Goal: Task Accomplishment & Management: Manage account settings

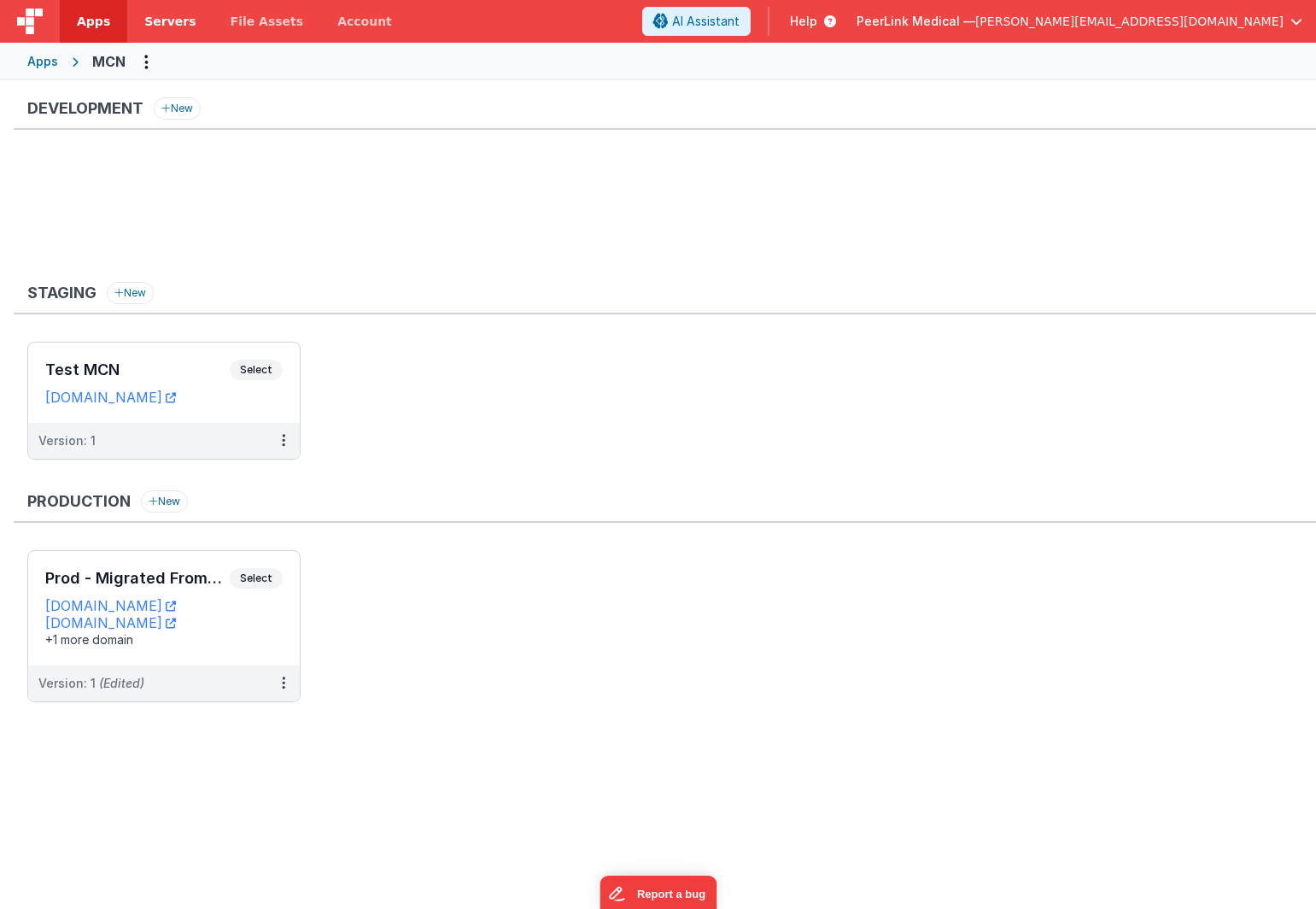
click at [172, 22] on span "Servers" at bounding box center [170, 21] width 52 height 17
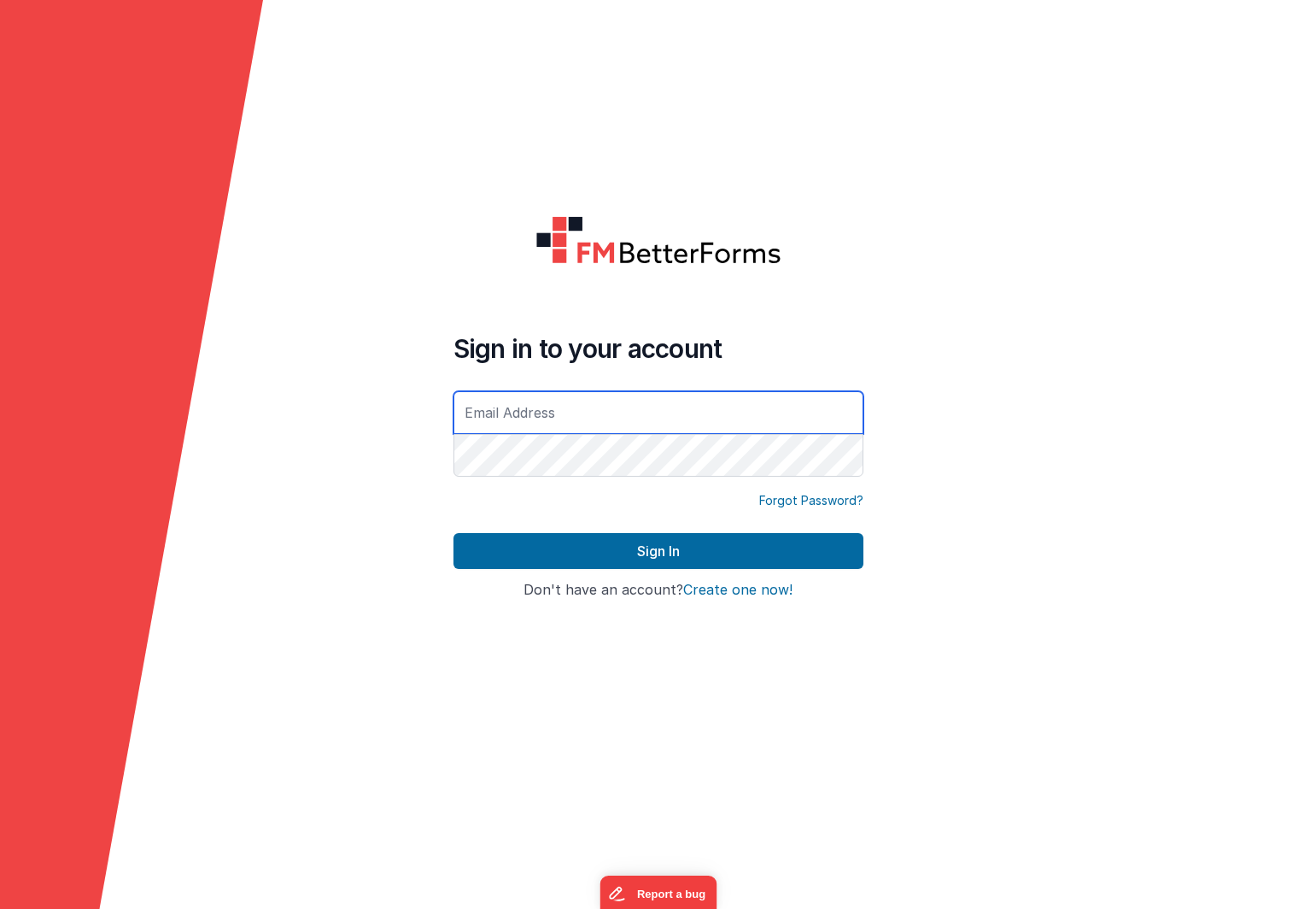
click at [550, 414] on input "text" at bounding box center [658, 412] width 410 height 43
type input "[PERSON_NAME][EMAIL_ADDRESS][DOMAIN_NAME]"
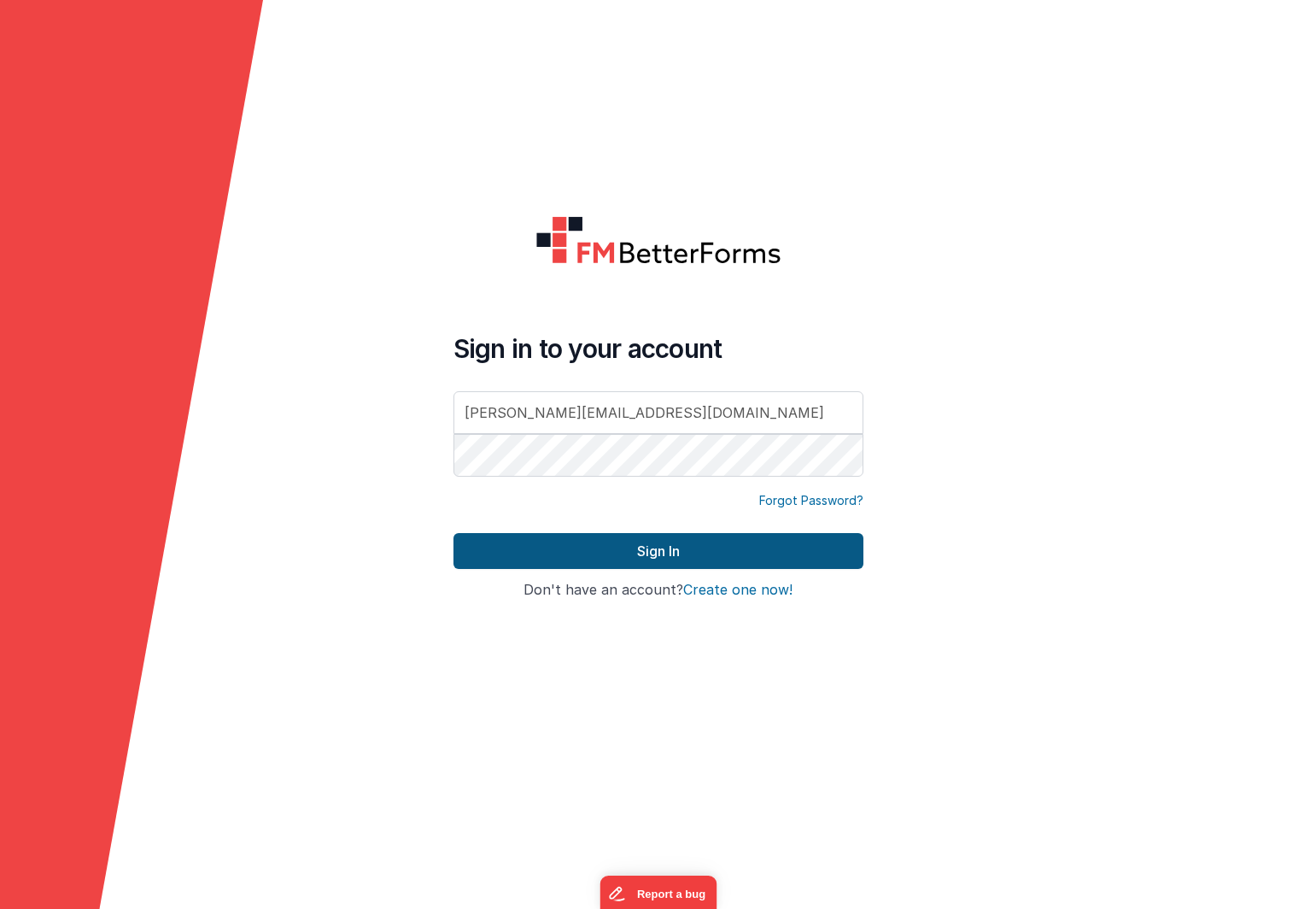
click at [677, 566] on button "Sign In" at bounding box center [658, 552] width 410 height 36
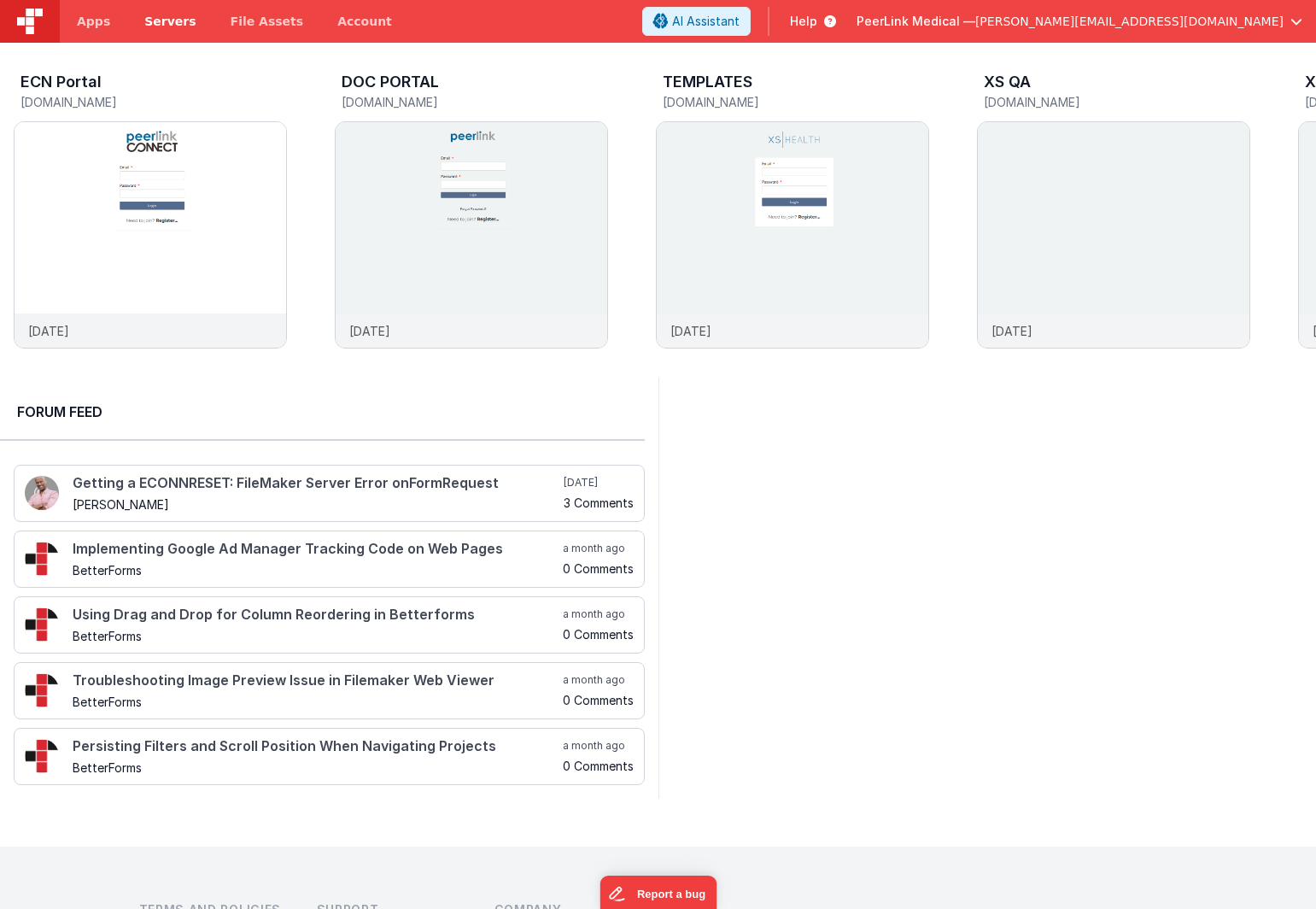
click at [161, 23] on span "Servers" at bounding box center [170, 21] width 52 height 17
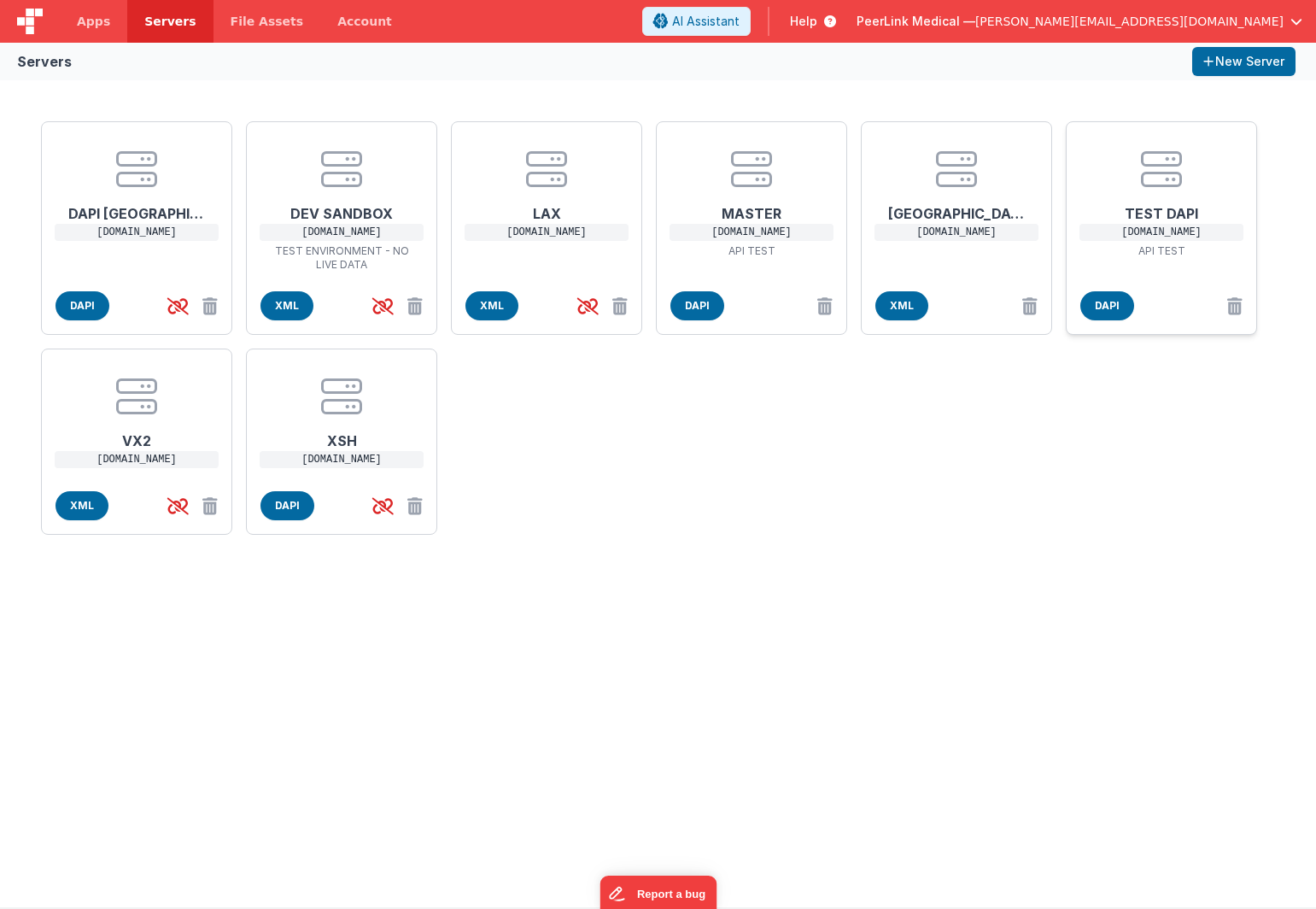
click at [1121, 199] on h1 "TEST DAPI" at bounding box center [1162, 207] width 137 height 34
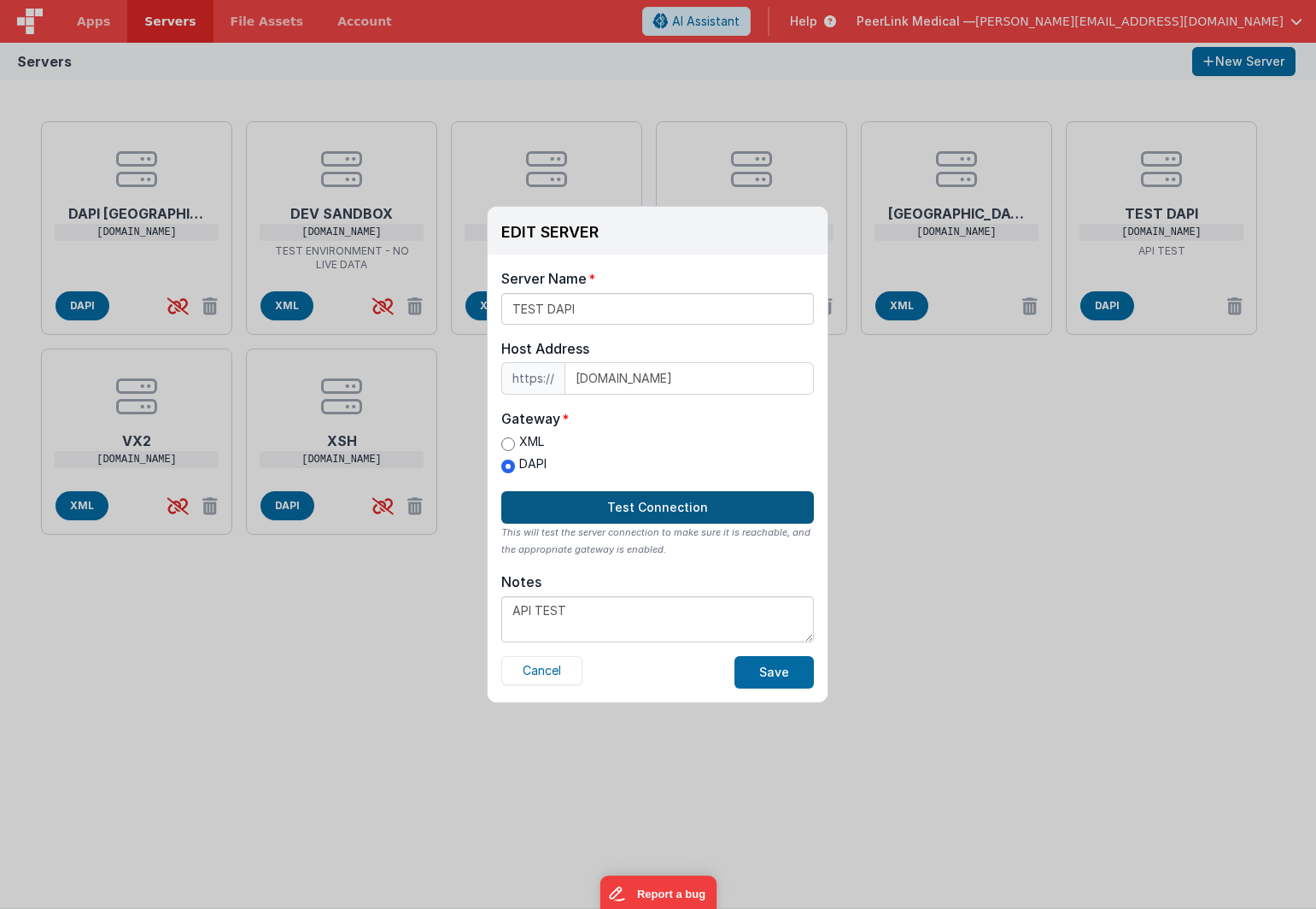
click at [754, 511] on button "Test Connection" at bounding box center [658, 508] width 313 height 33
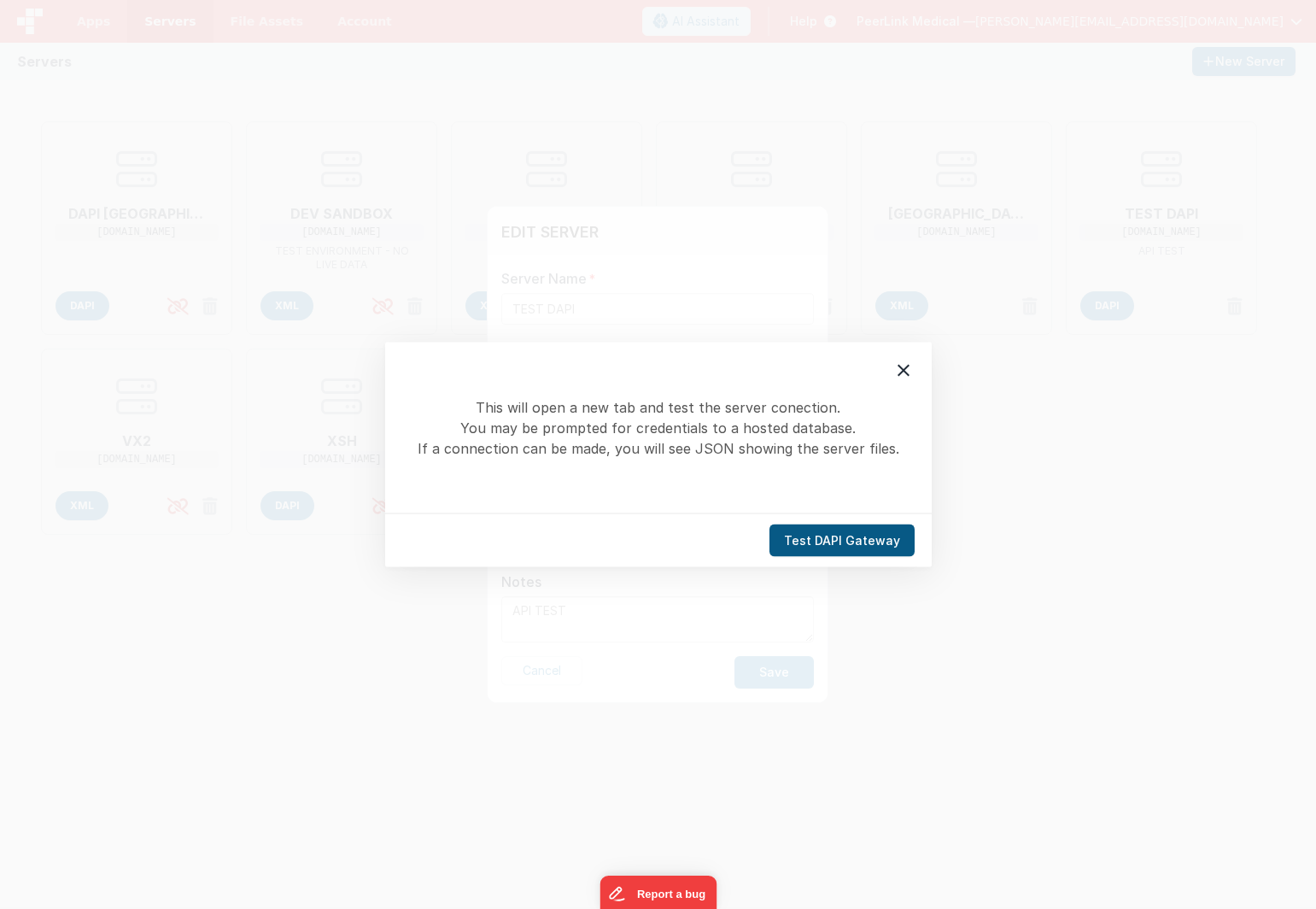
click at [834, 548] on button "Test DAPI Gateway" at bounding box center [843, 541] width 145 height 33
click at [858, 543] on button "Test DAPI Gateway" at bounding box center [843, 541] width 145 height 33
click at [902, 369] on icon at bounding box center [903, 370] width 12 height 12
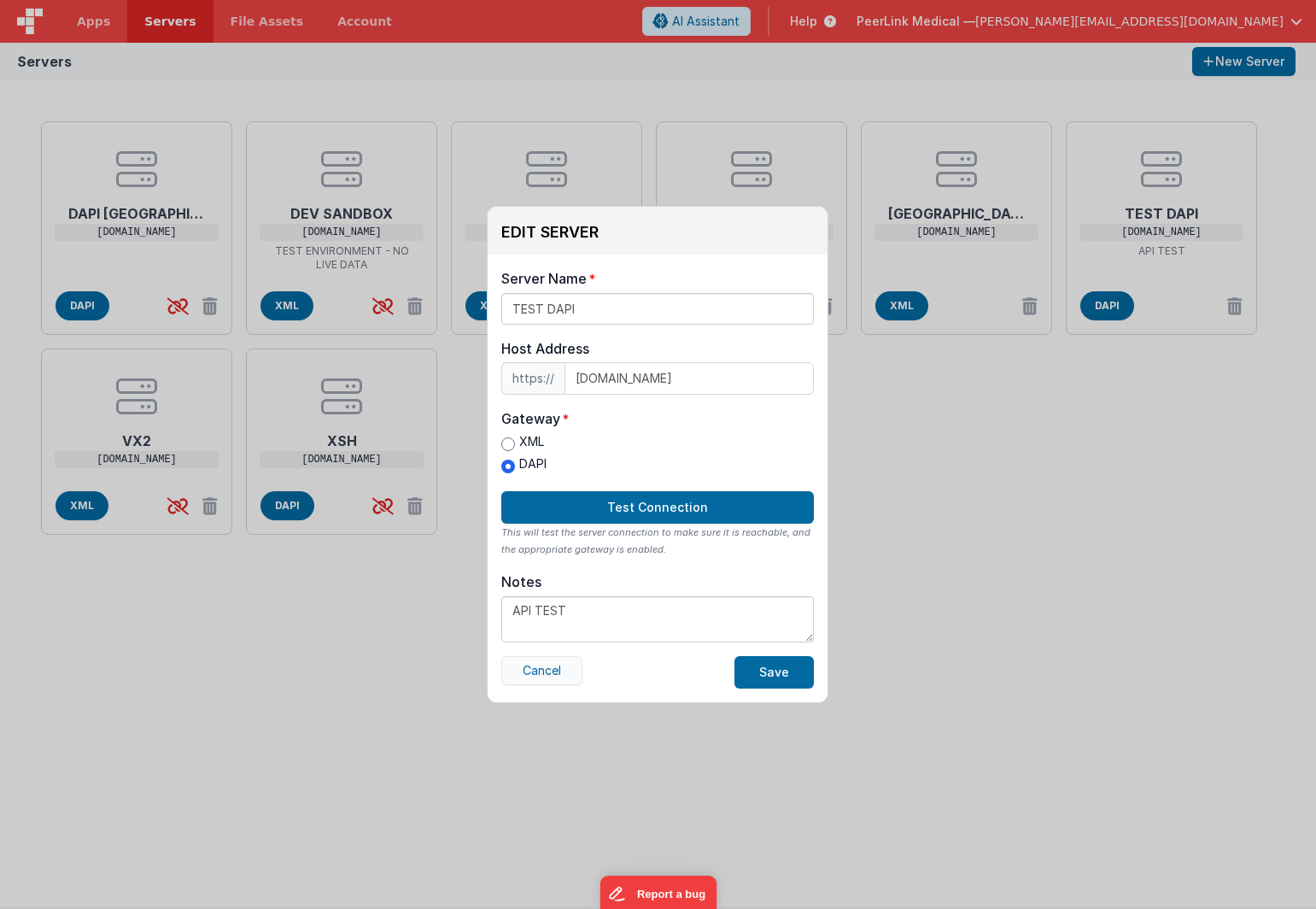
click at [557, 671] on button "Cancel" at bounding box center [541, 670] width 81 height 29
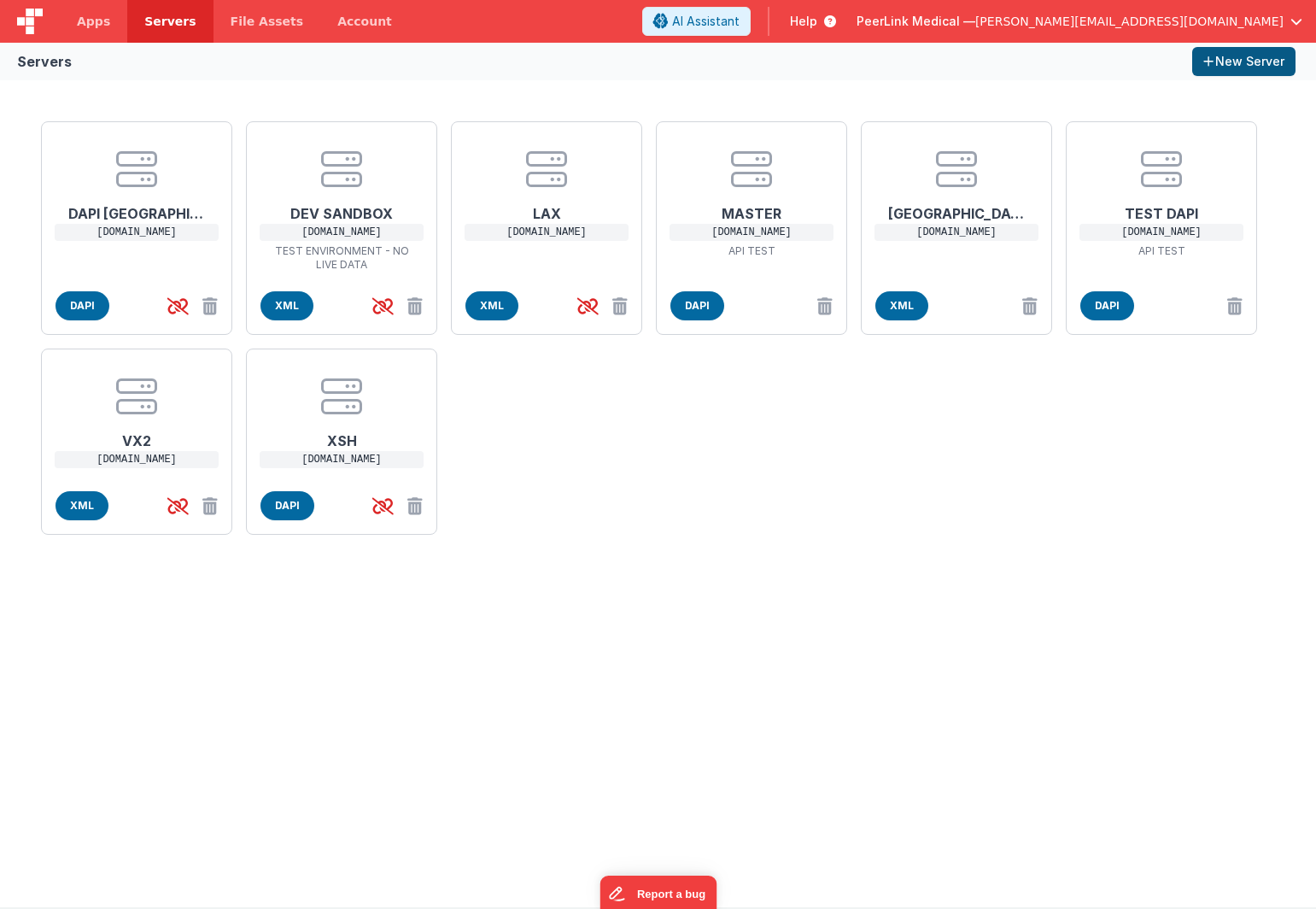
click at [1253, 58] on button "New Server" at bounding box center [1244, 62] width 103 height 29
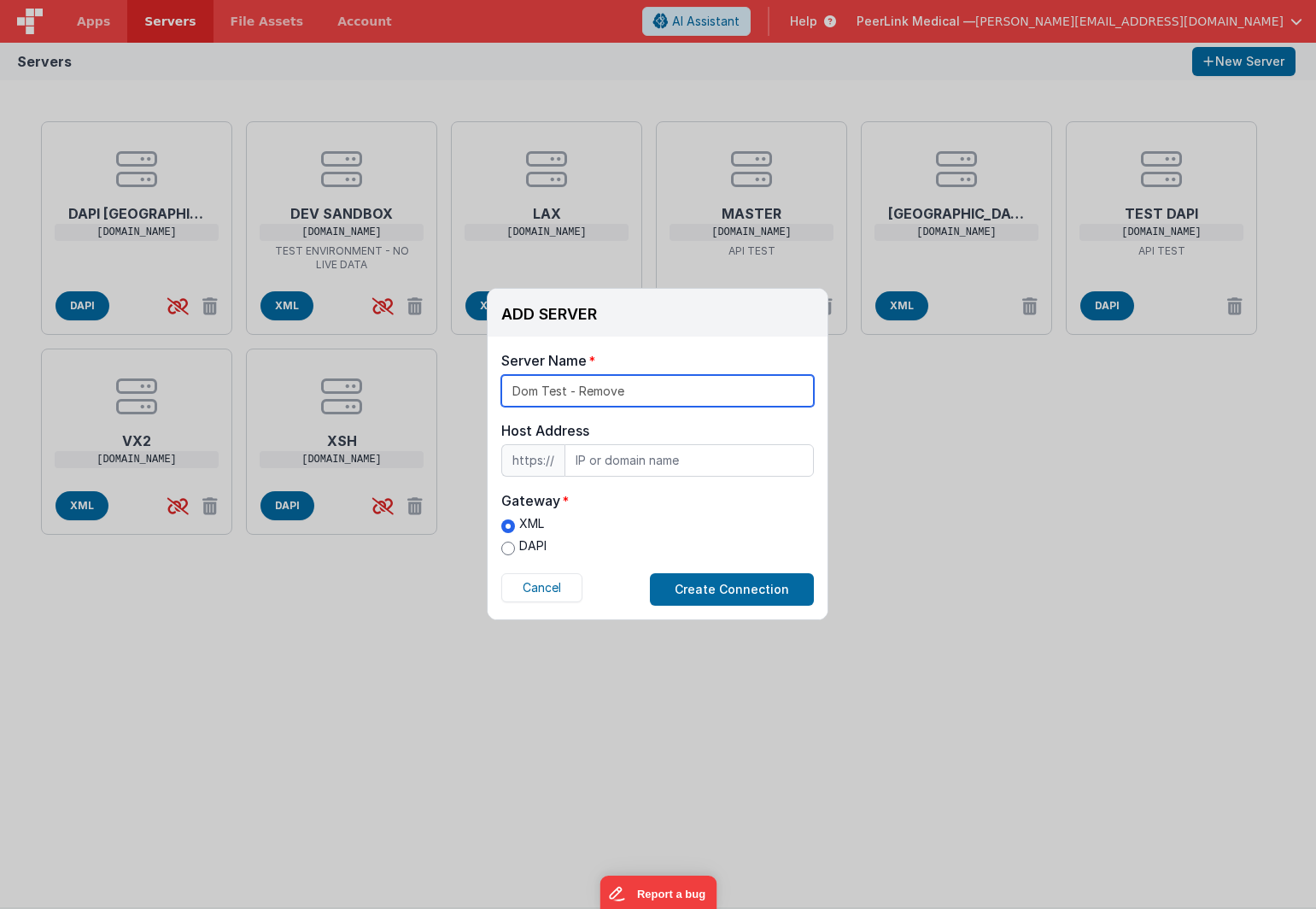
type input "Dom Test - Remove"
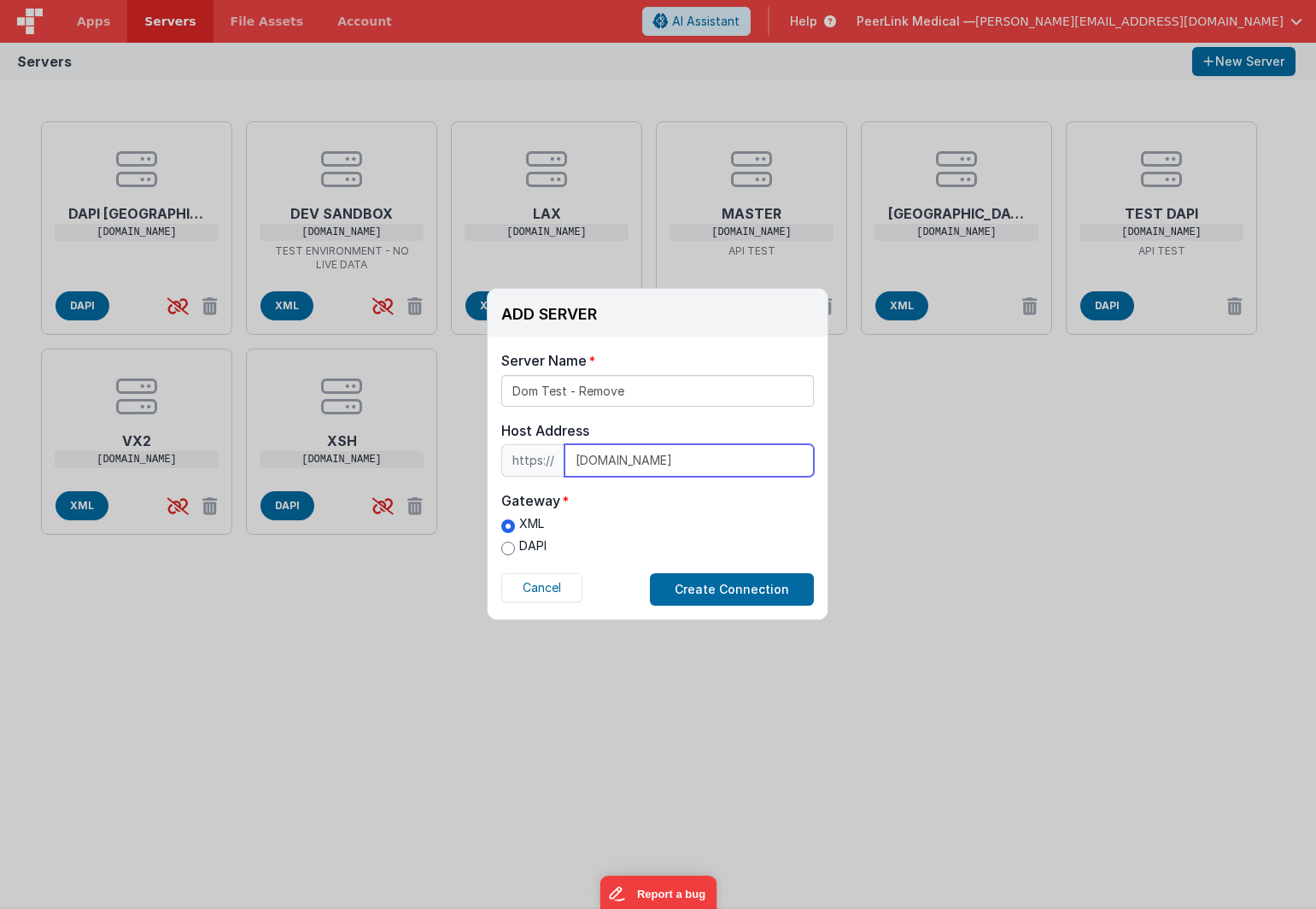
type input "[DOMAIN_NAME]"
click at [537, 545] on label "DAPI" at bounding box center [524, 546] width 45 height 18
click at [515, 545] on input "DAPI" at bounding box center [508, 548] width 14 height 14
radio input "true"
click at [716, 596] on button "Create Connection" at bounding box center [732, 590] width 164 height 33
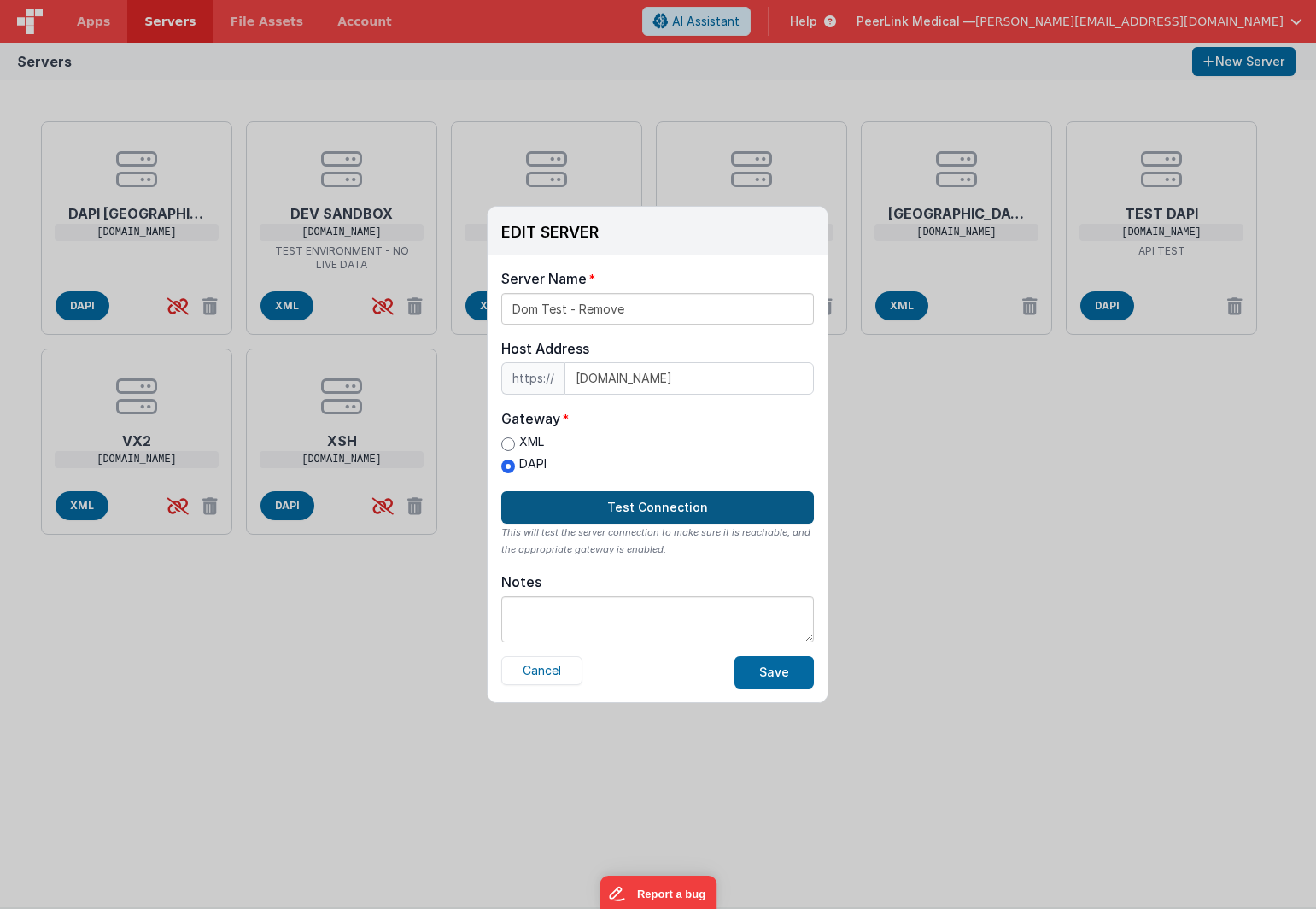
click at [673, 503] on button "Test Connection" at bounding box center [658, 508] width 313 height 33
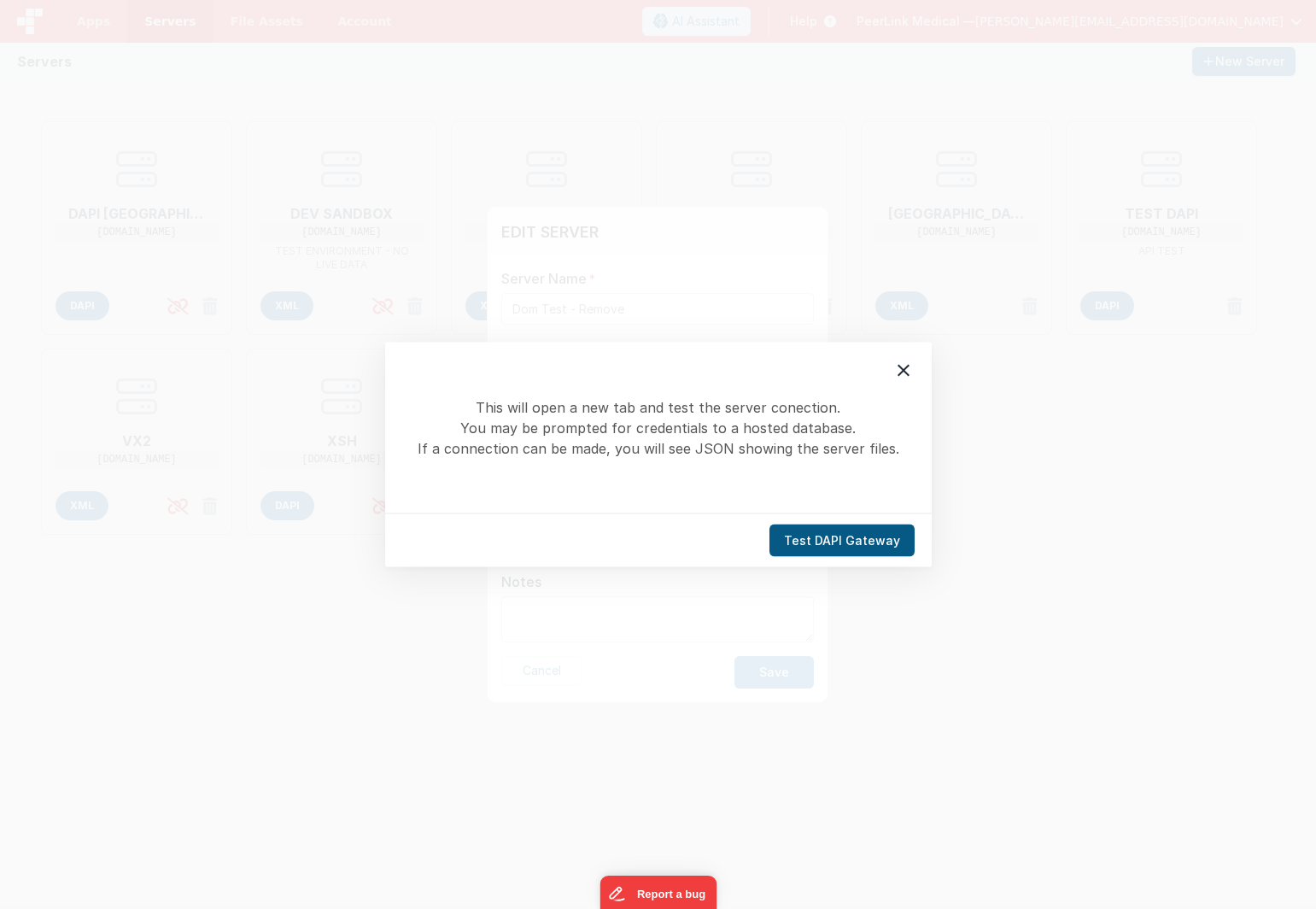
click at [833, 537] on button "Test DAPI Gateway" at bounding box center [843, 541] width 145 height 33
click at [912, 373] on icon at bounding box center [903, 370] width 21 height 21
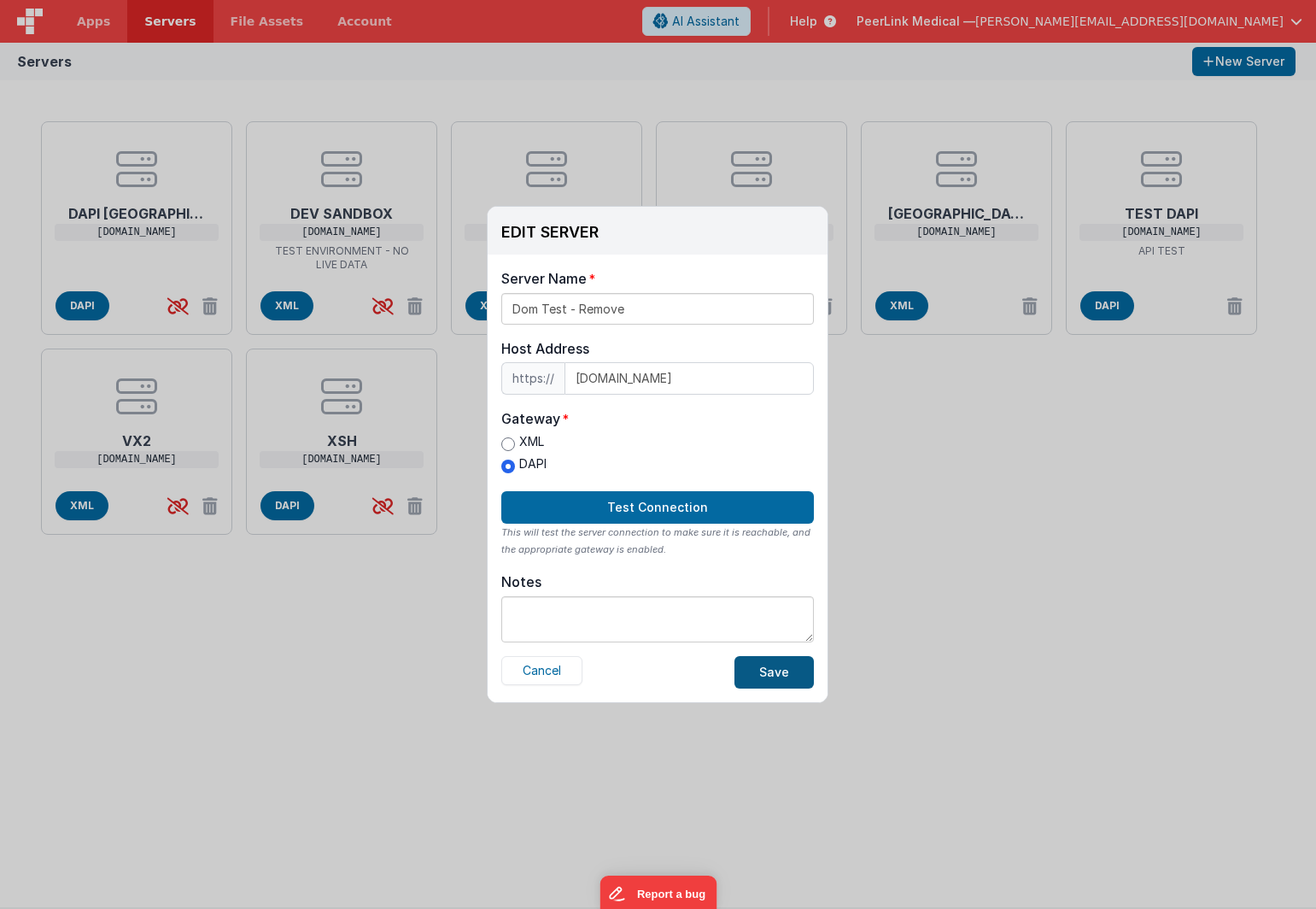
click at [786, 677] on button "Save" at bounding box center [775, 672] width 80 height 33
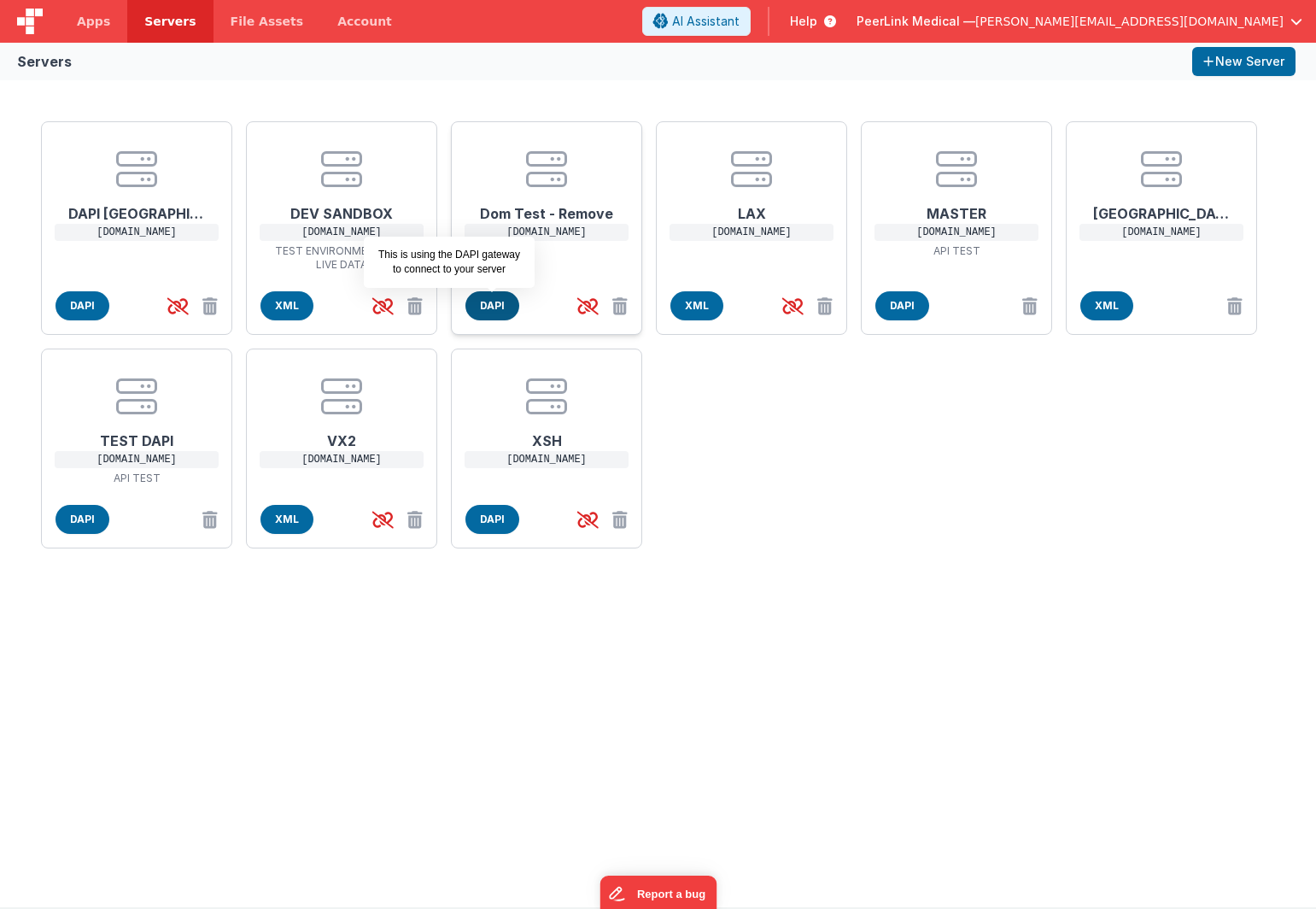
click at [505, 303] on span "DAPI" at bounding box center [492, 306] width 54 height 29
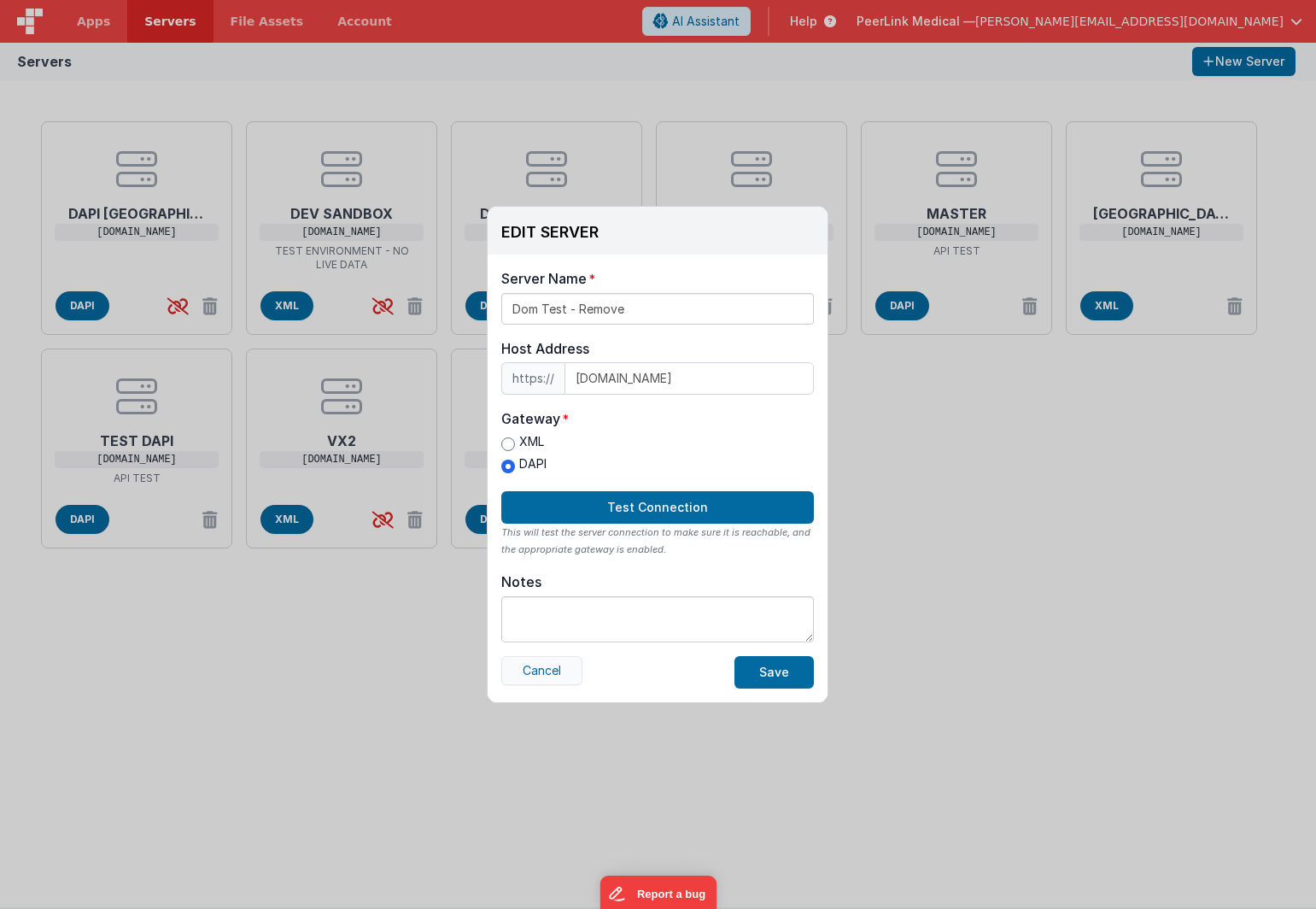
click at [551, 677] on button "Cancel" at bounding box center [541, 670] width 81 height 29
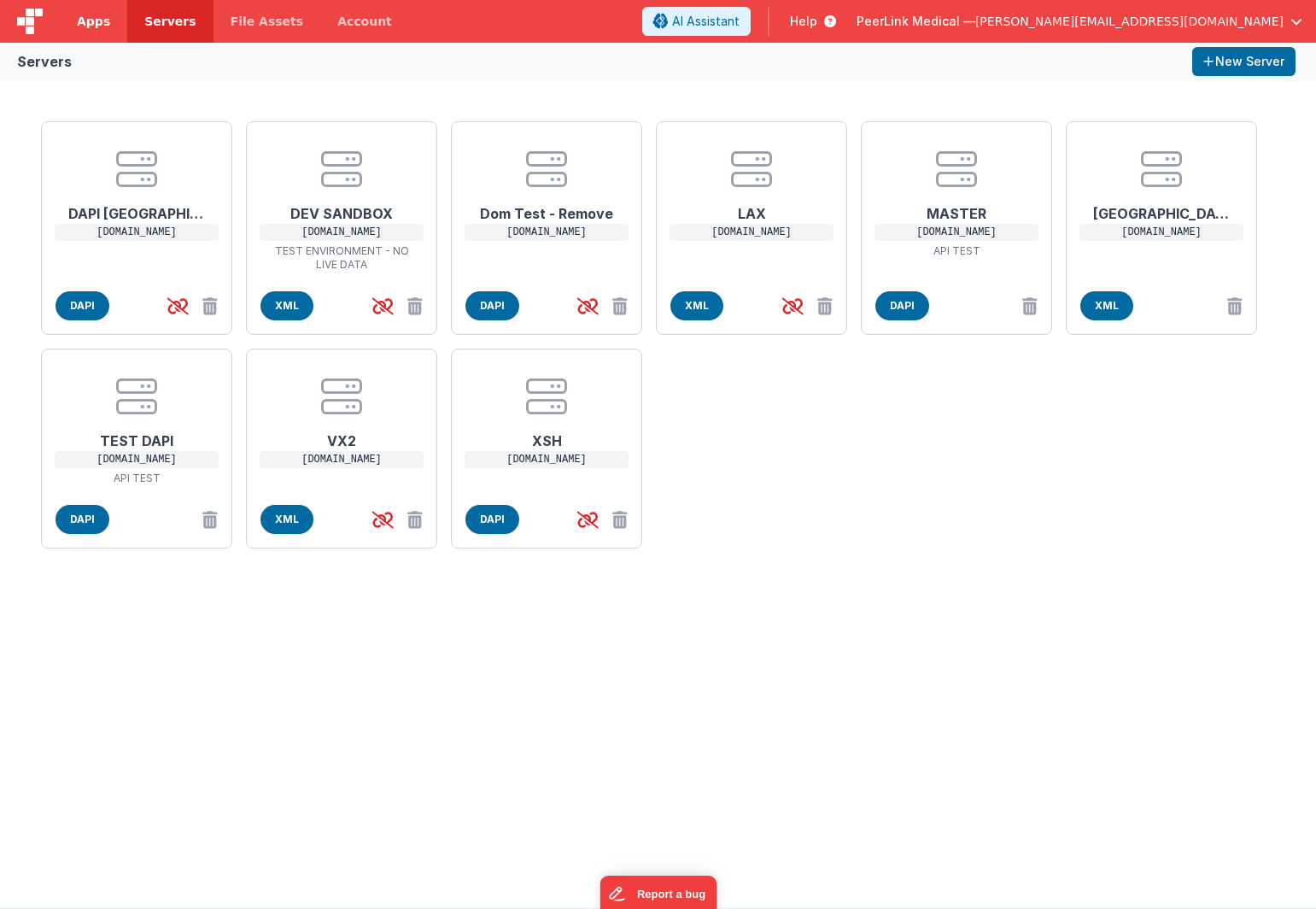
click at [96, 26] on span "Apps" at bounding box center [93, 21] width 34 height 17
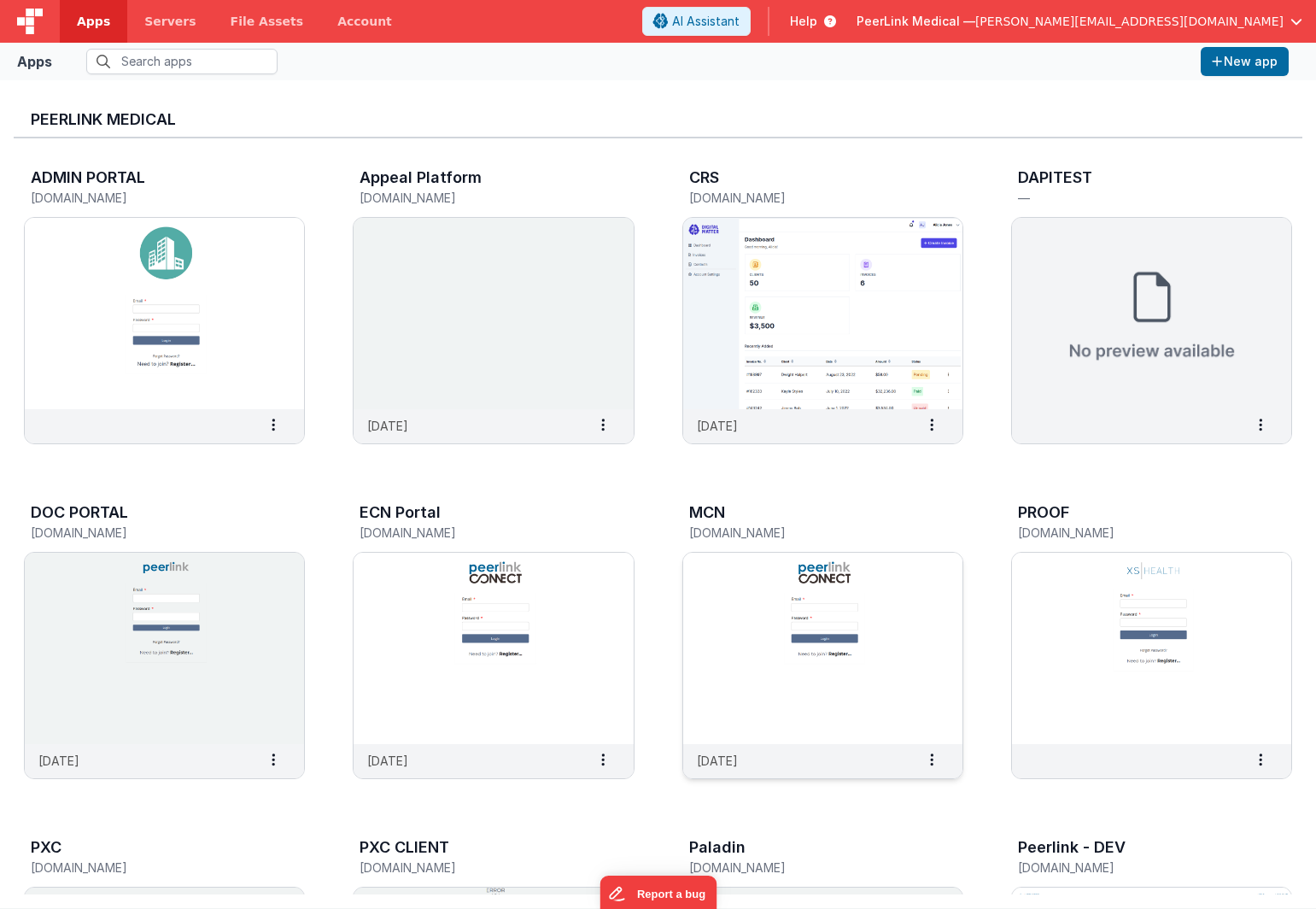
click at [746, 598] on img at bounding box center [824, 648] width 279 height 191
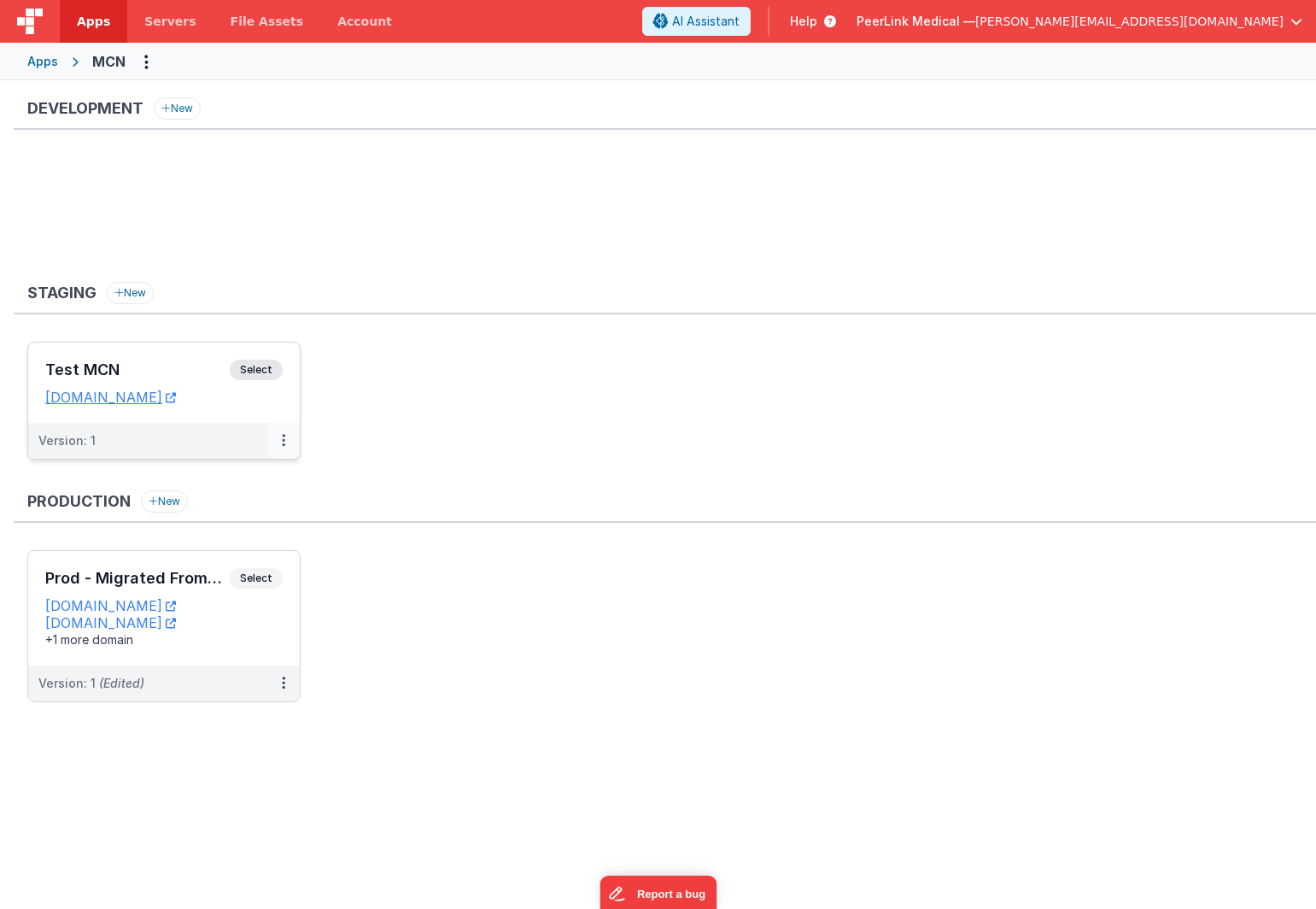
click at [284, 449] on button at bounding box center [284, 441] width 33 height 36
click at [263, 482] on link "Edit" at bounding box center [225, 479] width 151 height 31
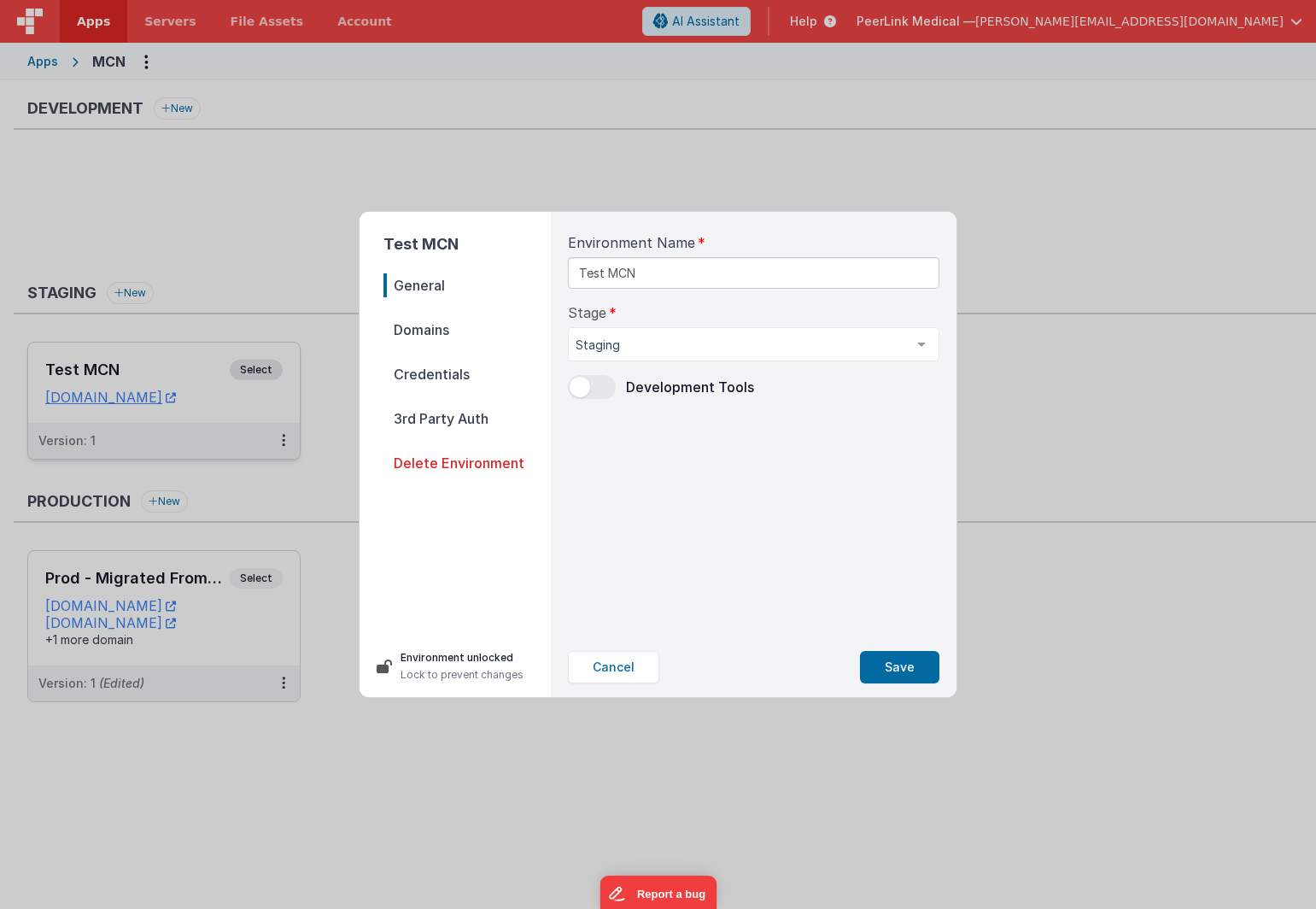
click at [434, 332] on span "Domains" at bounding box center [467, 329] width 168 height 24
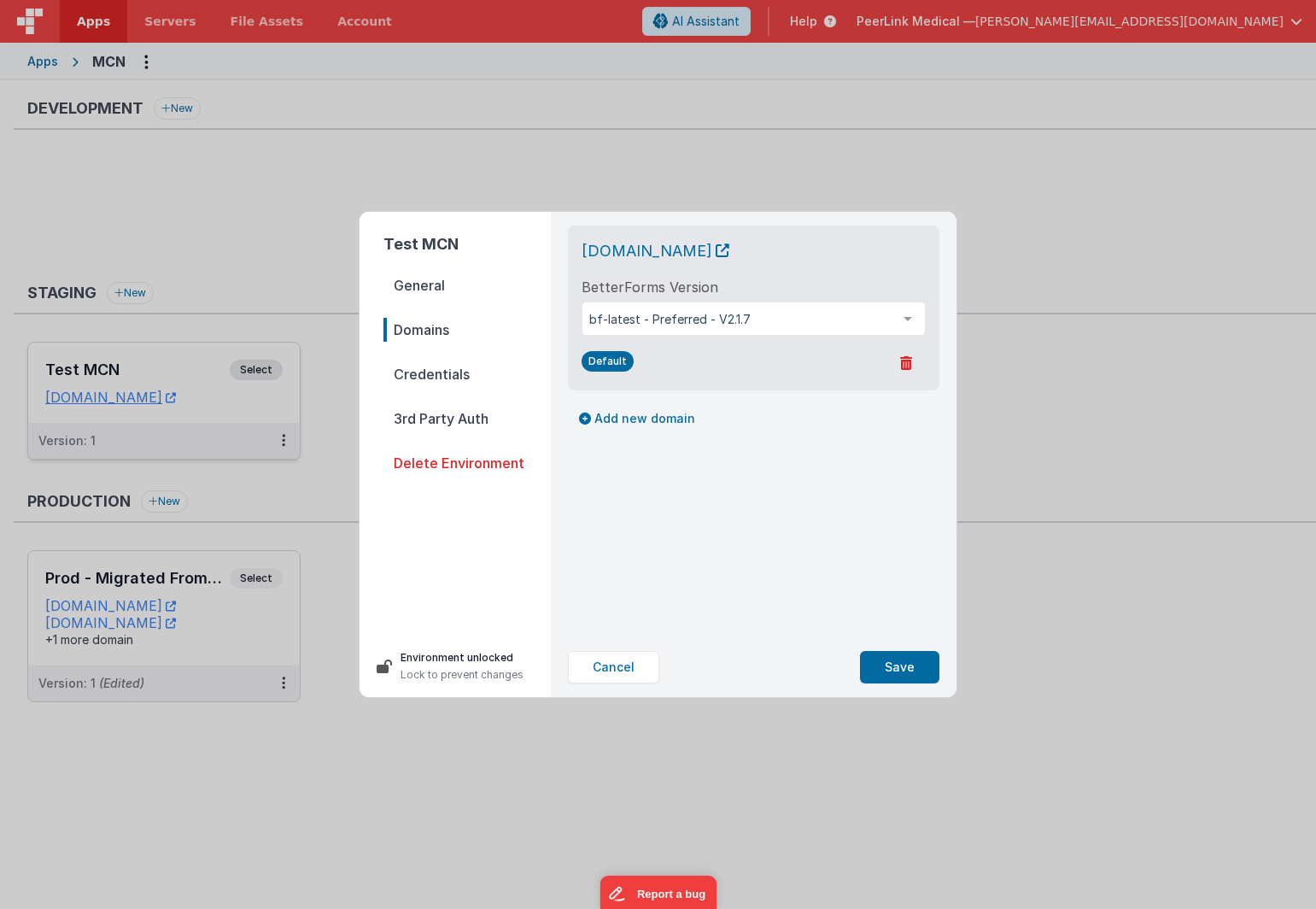
click at [434, 372] on span "Credentials" at bounding box center [467, 374] width 168 height 24
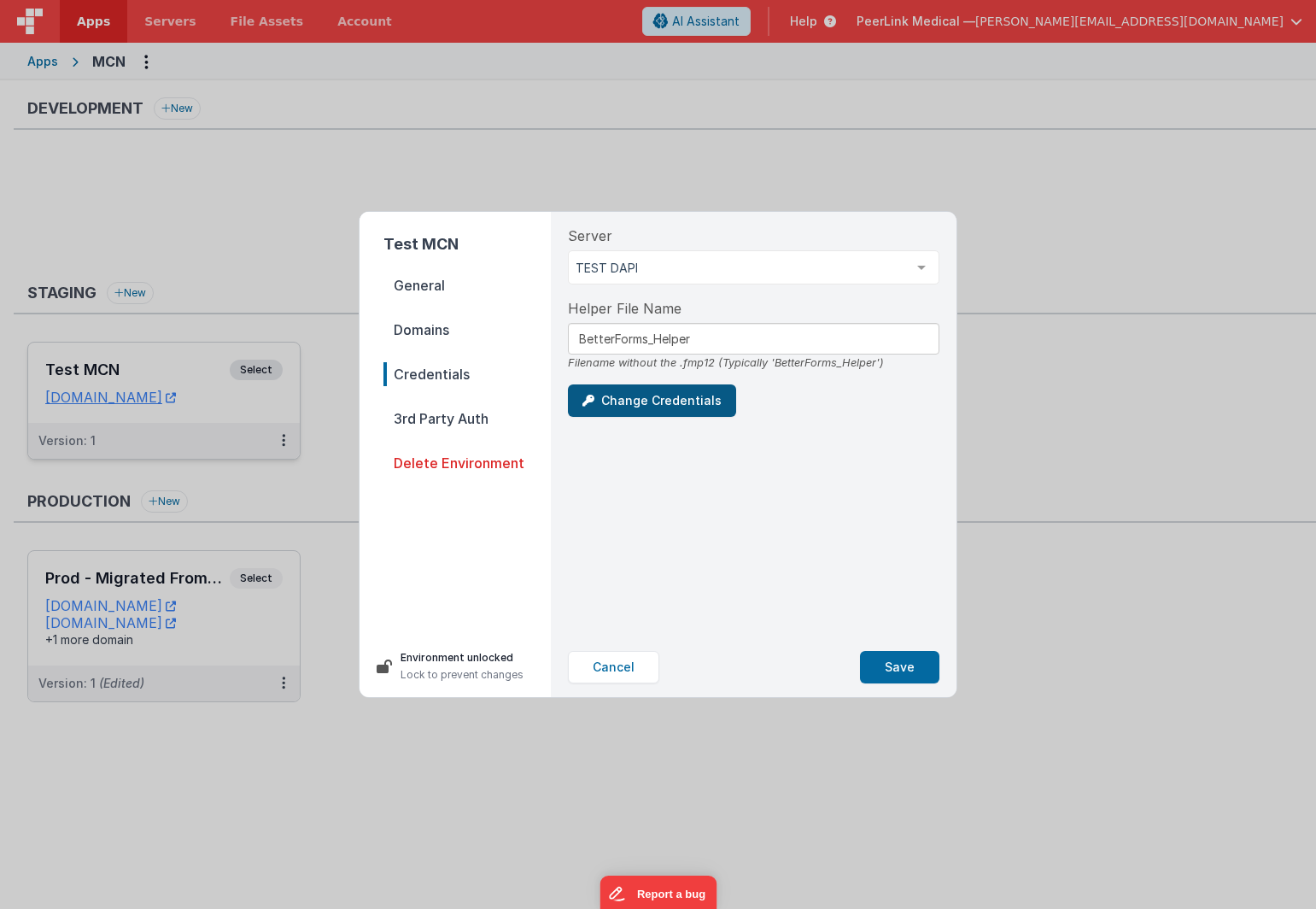
click at [639, 406] on button "Change Credentials" at bounding box center [652, 401] width 169 height 33
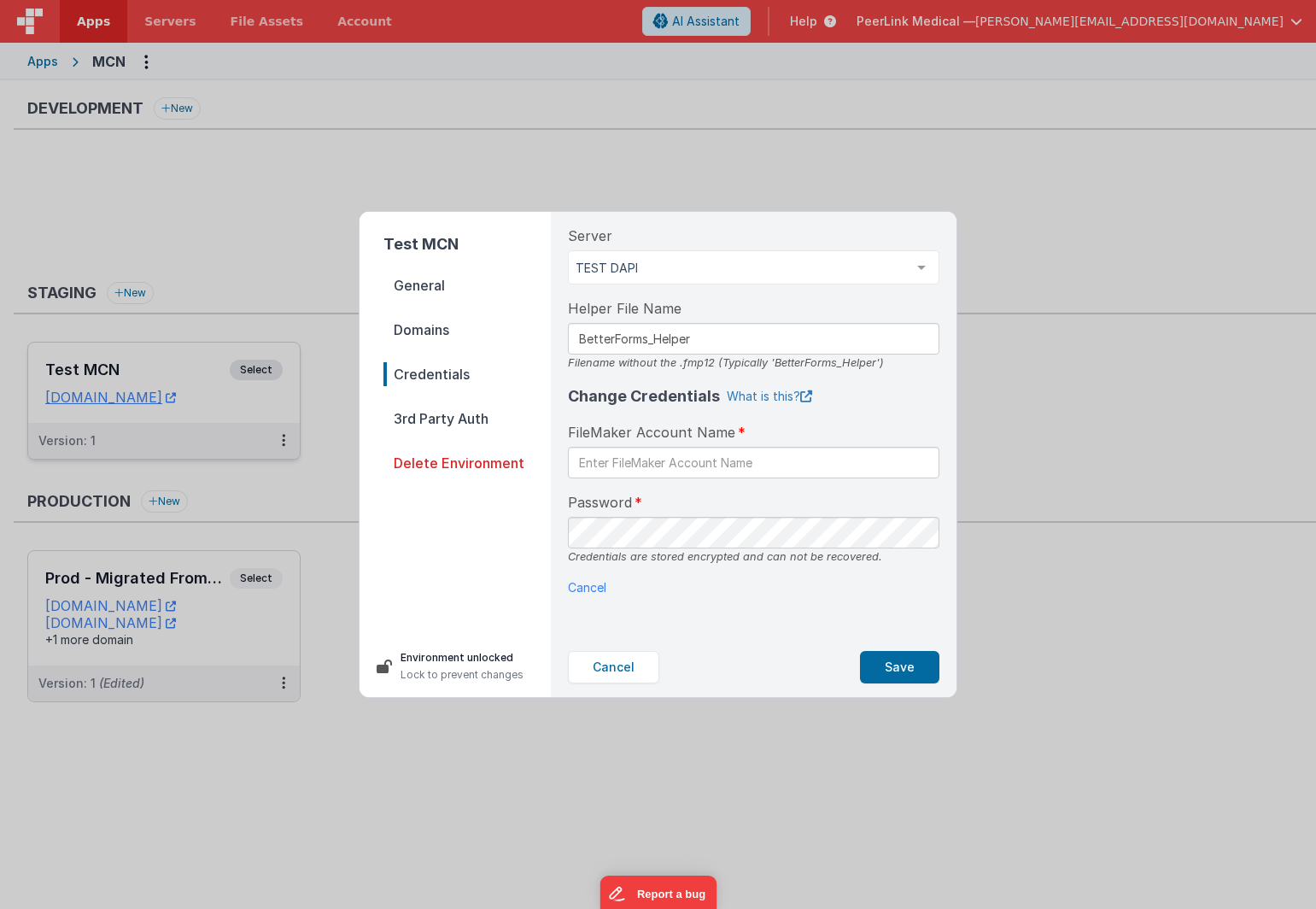
click at [751, 397] on link "What is this?" at bounding box center [770, 396] width 85 height 17
click at [619, 670] on button "Cancel" at bounding box center [613, 668] width 92 height 33
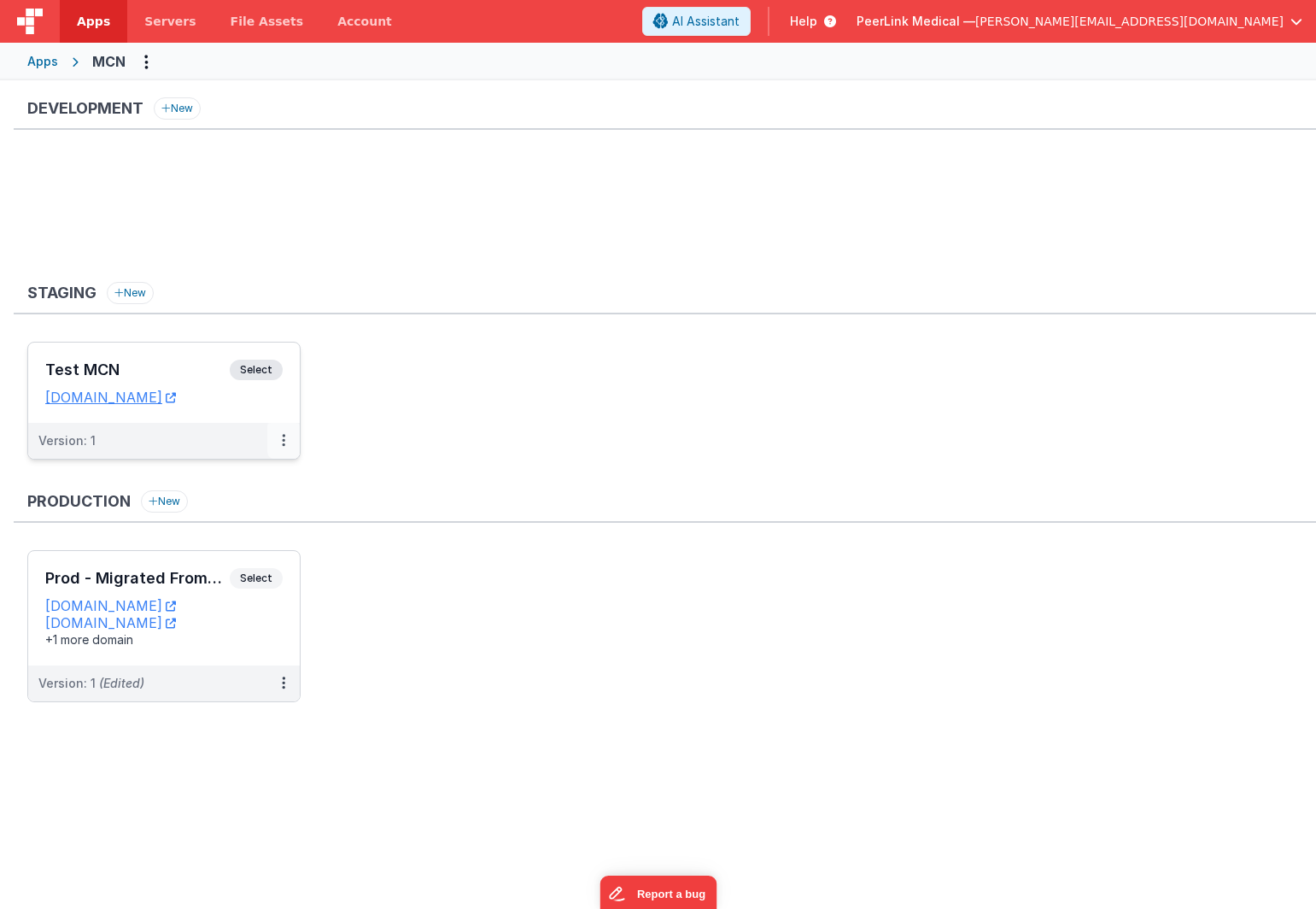
click at [289, 442] on button at bounding box center [284, 441] width 33 height 36
click at [287, 445] on button at bounding box center [284, 441] width 33 height 36
click at [262, 467] on link "Edit" at bounding box center [225, 479] width 151 height 31
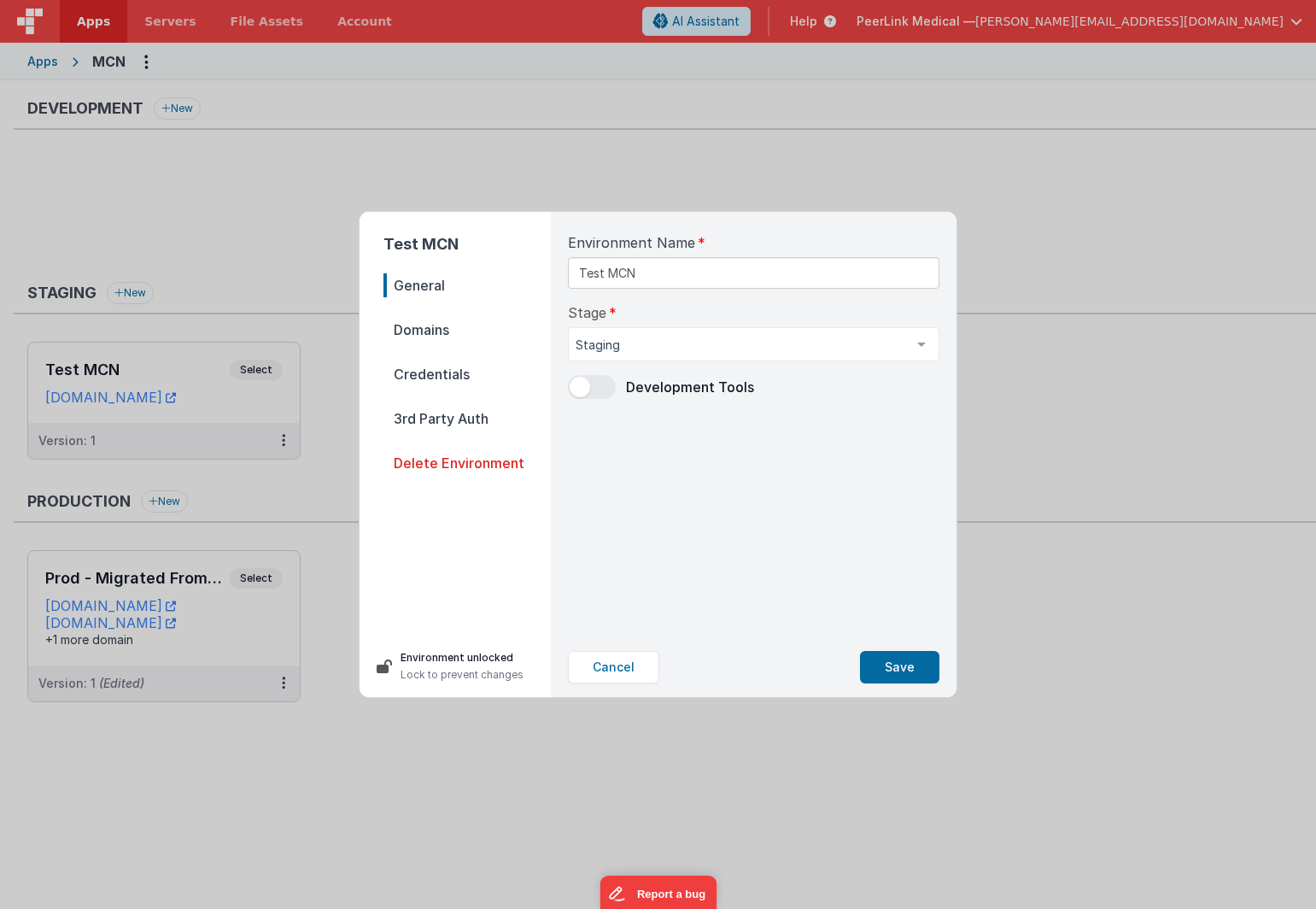
click at [447, 325] on span "Domains" at bounding box center [467, 329] width 168 height 24
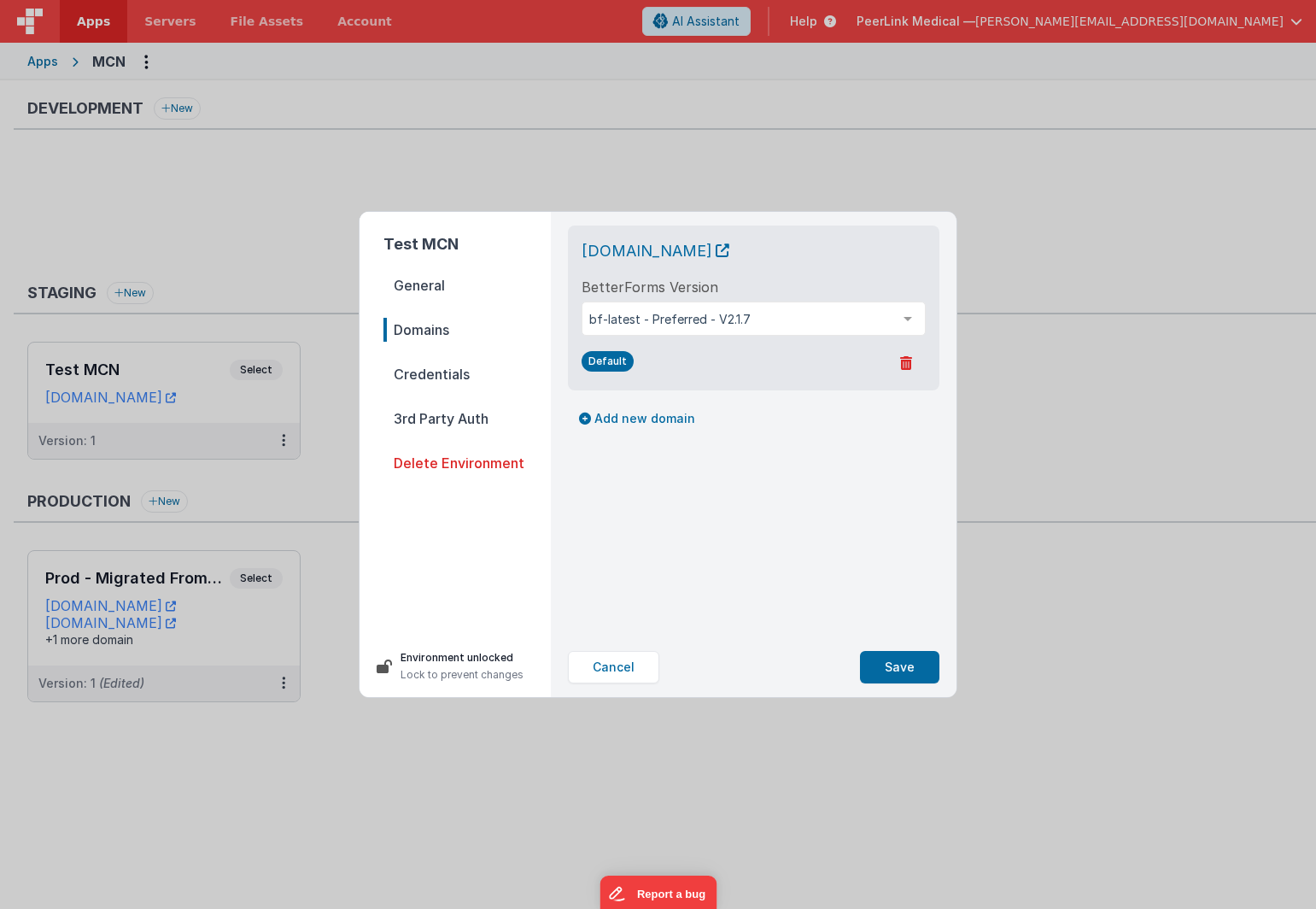
click at [444, 374] on span "Credentials" at bounding box center [467, 374] width 168 height 24
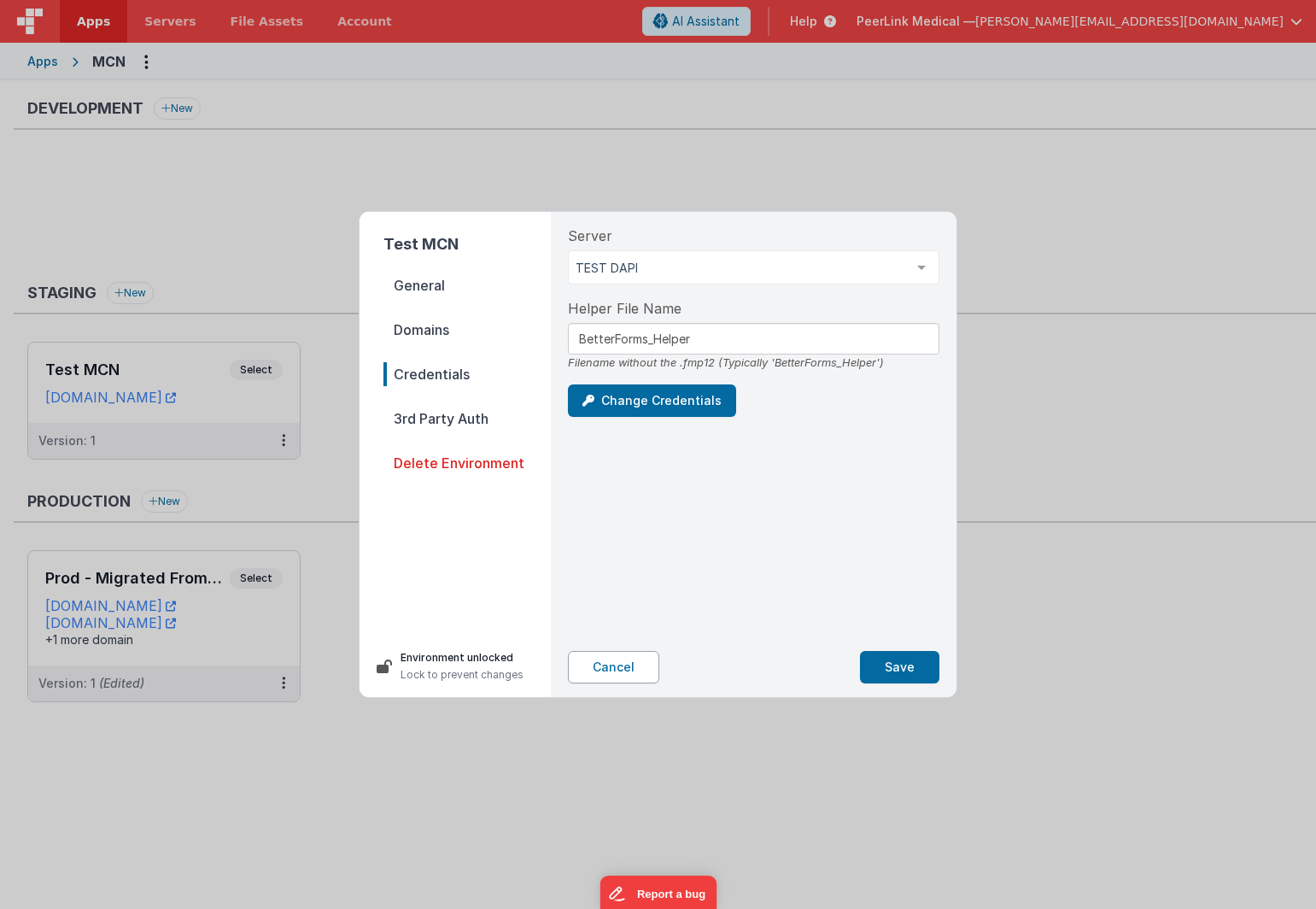
click at [626, 668] on button "Cancel" at bounding box center [613, 668] width 92 height 33
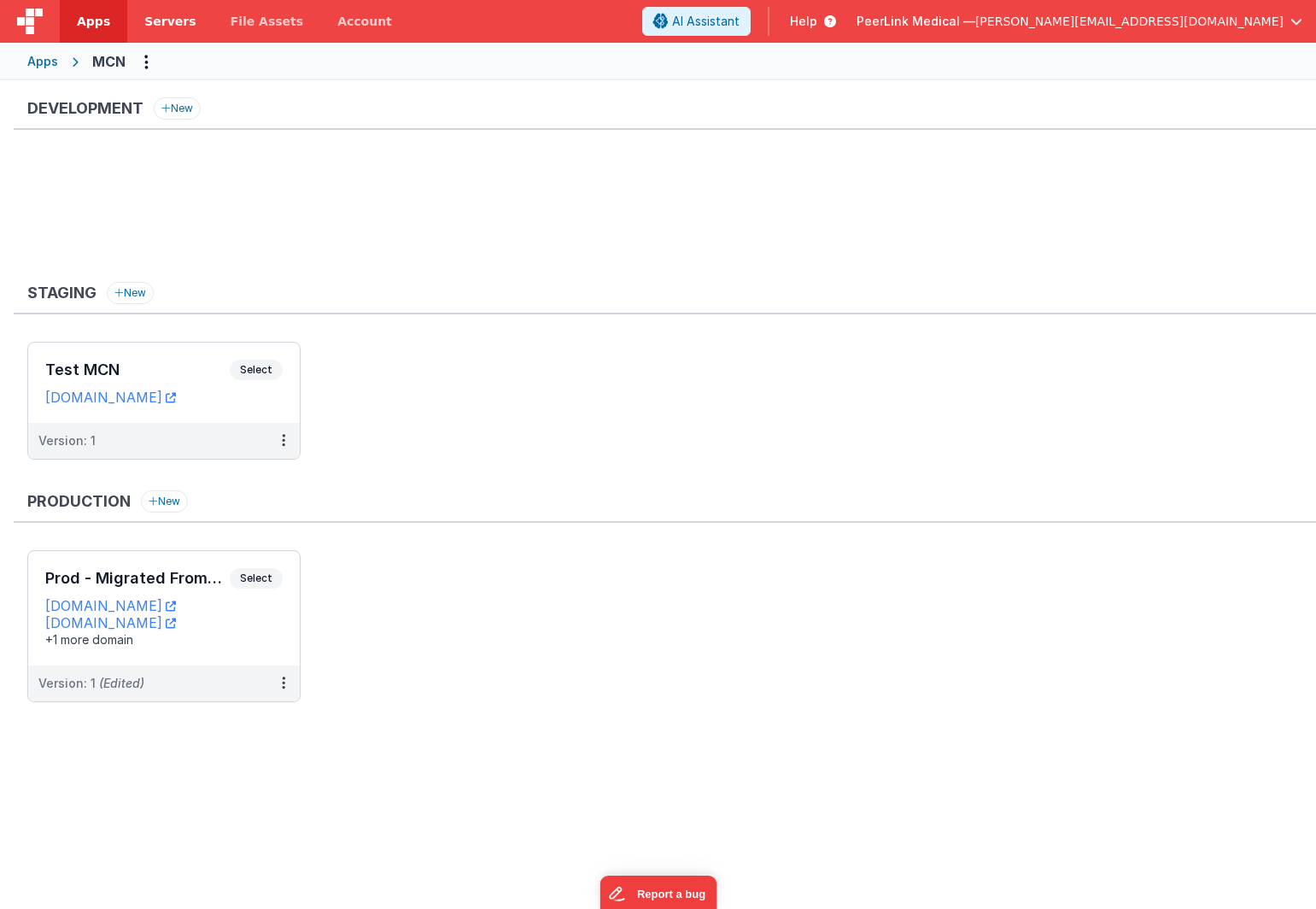
click at [158, 21] on span "Servers" at bounding box center [170, 21] width 52 height 17
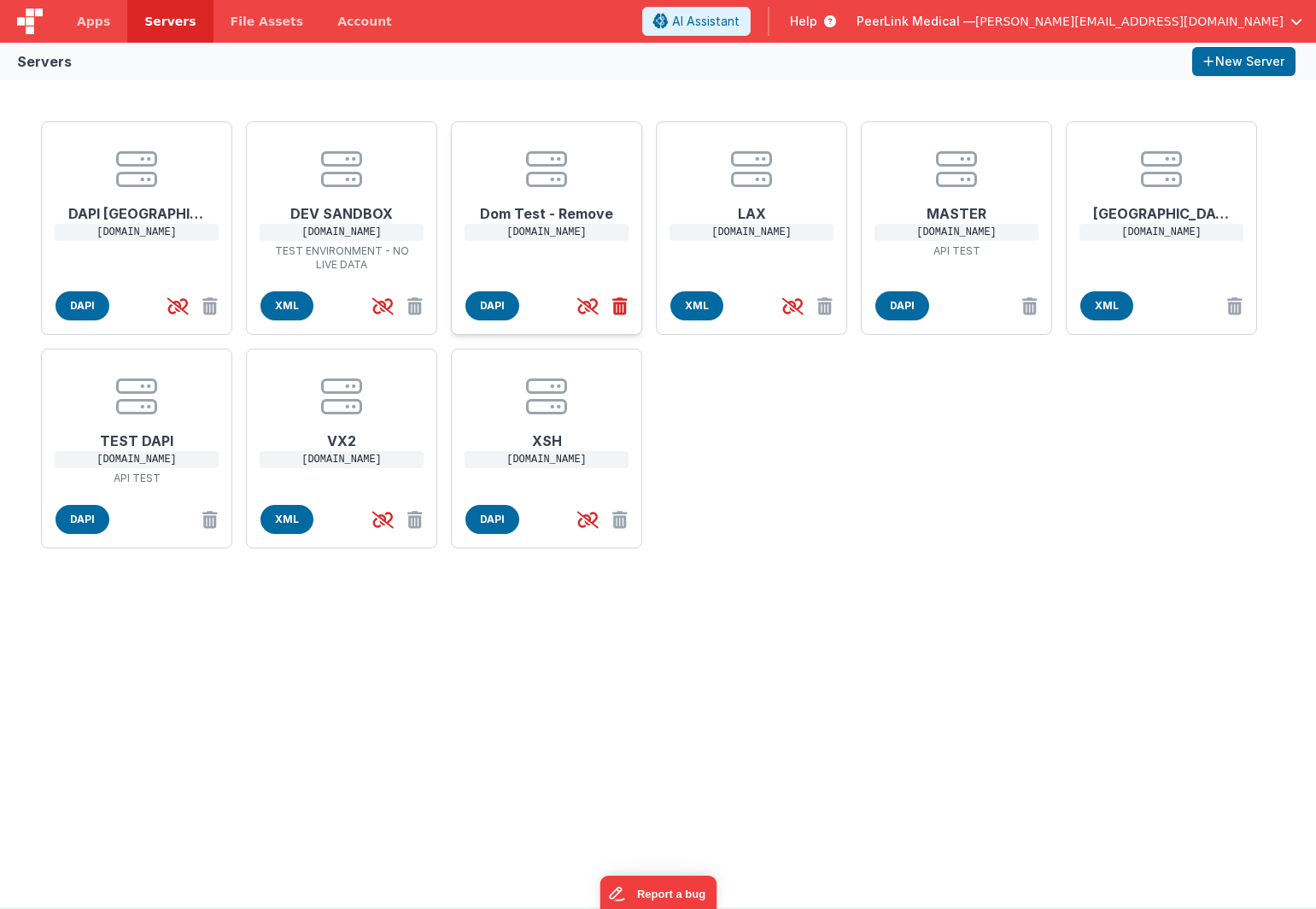
click at [617, 308] on icon at bounding box center [617, 306] width 22 height 28
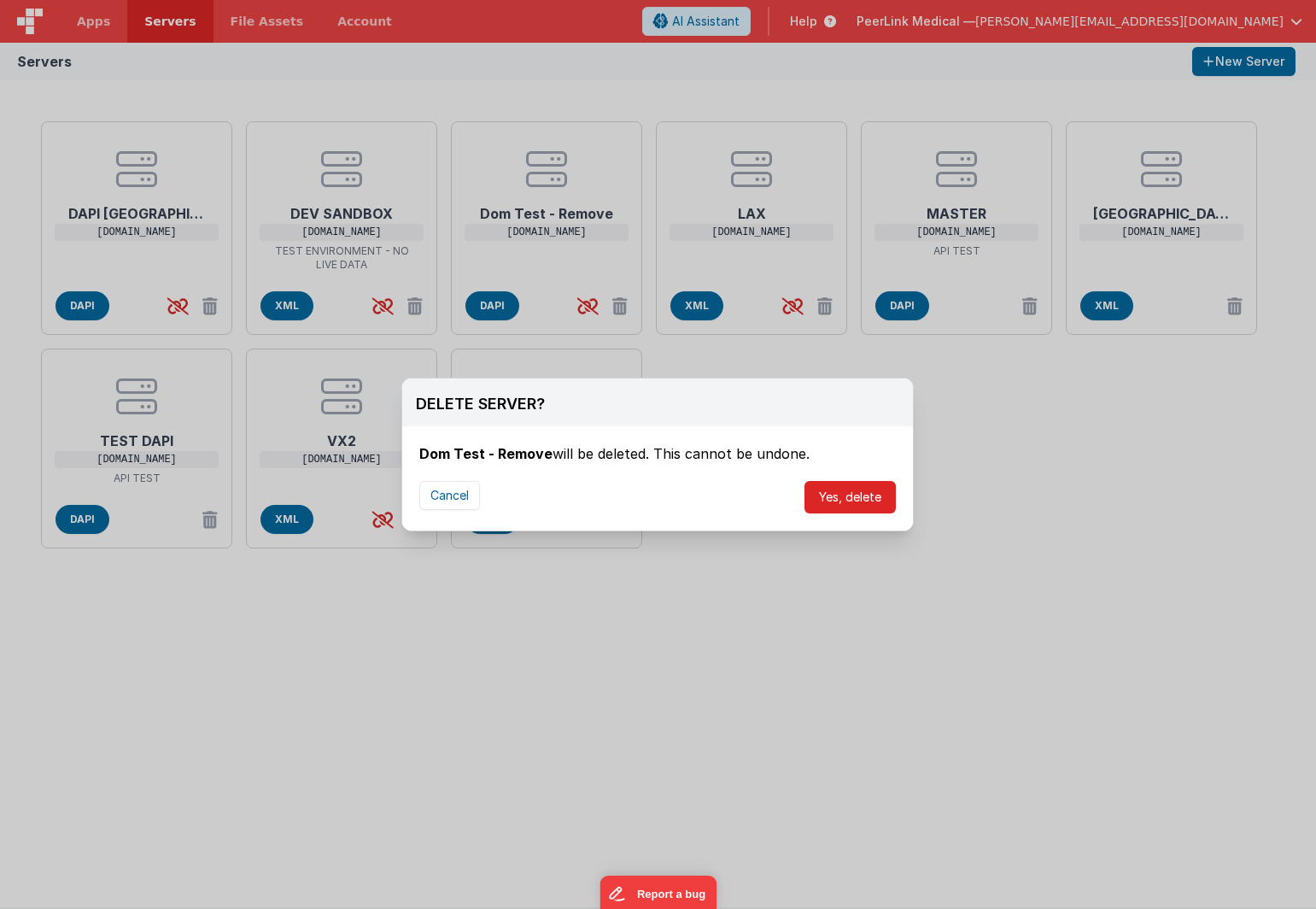
click at [875, 486] on button "Yes, delete" at bounding box center [850, 497] width 92 height 33
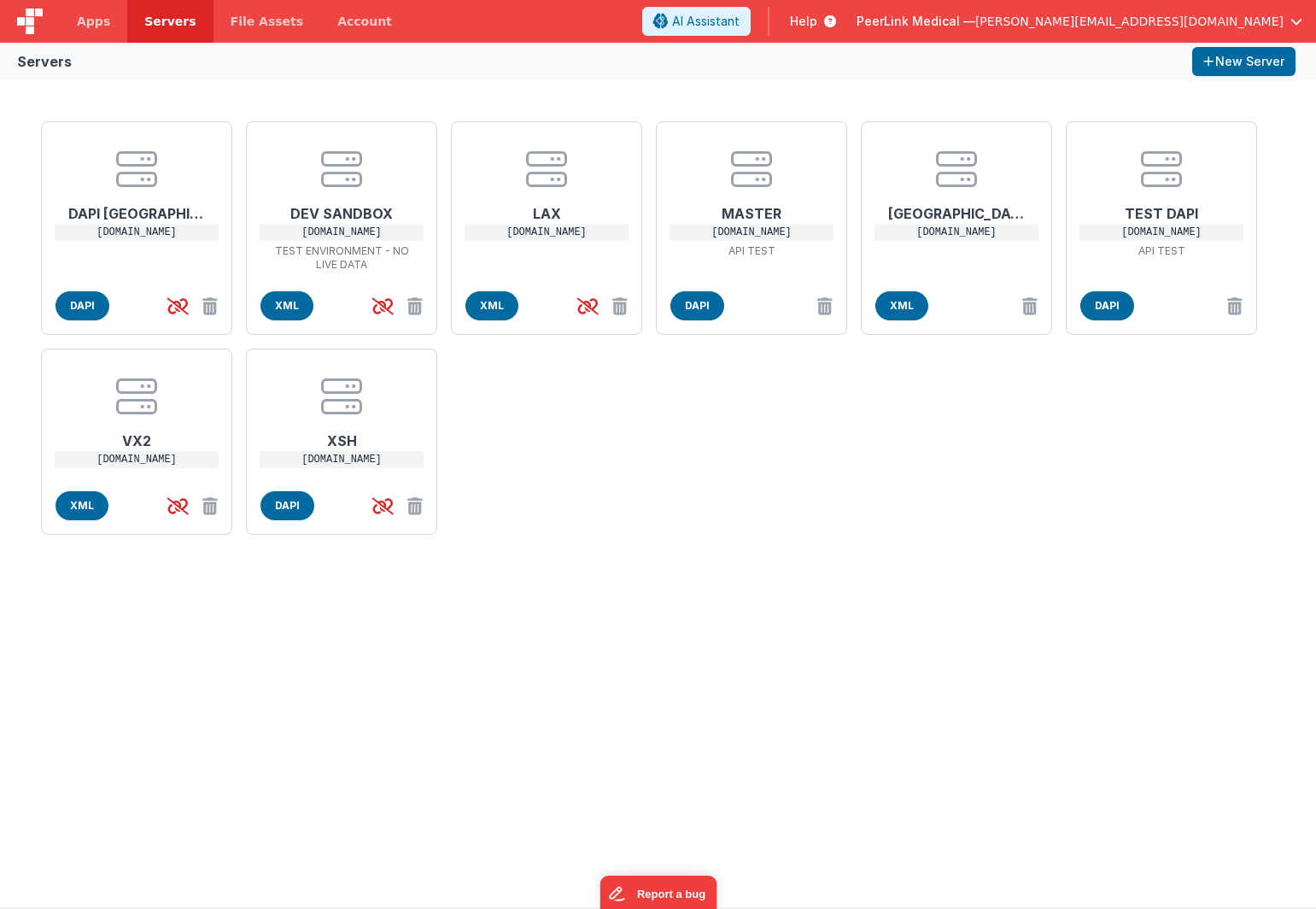
click at [565, 628] on div "DAPI NYC [DOMAIN_NAME] DAPI DEV SANDBOX [DOMAIN_NAME] TEST ENVIRONMENT - NO LIV…" at bounding box center [658, 494] width 1316 height 827
click at [1110, 310] on span "DAPI" at bounding box center [1107, 306] width 54 height 29
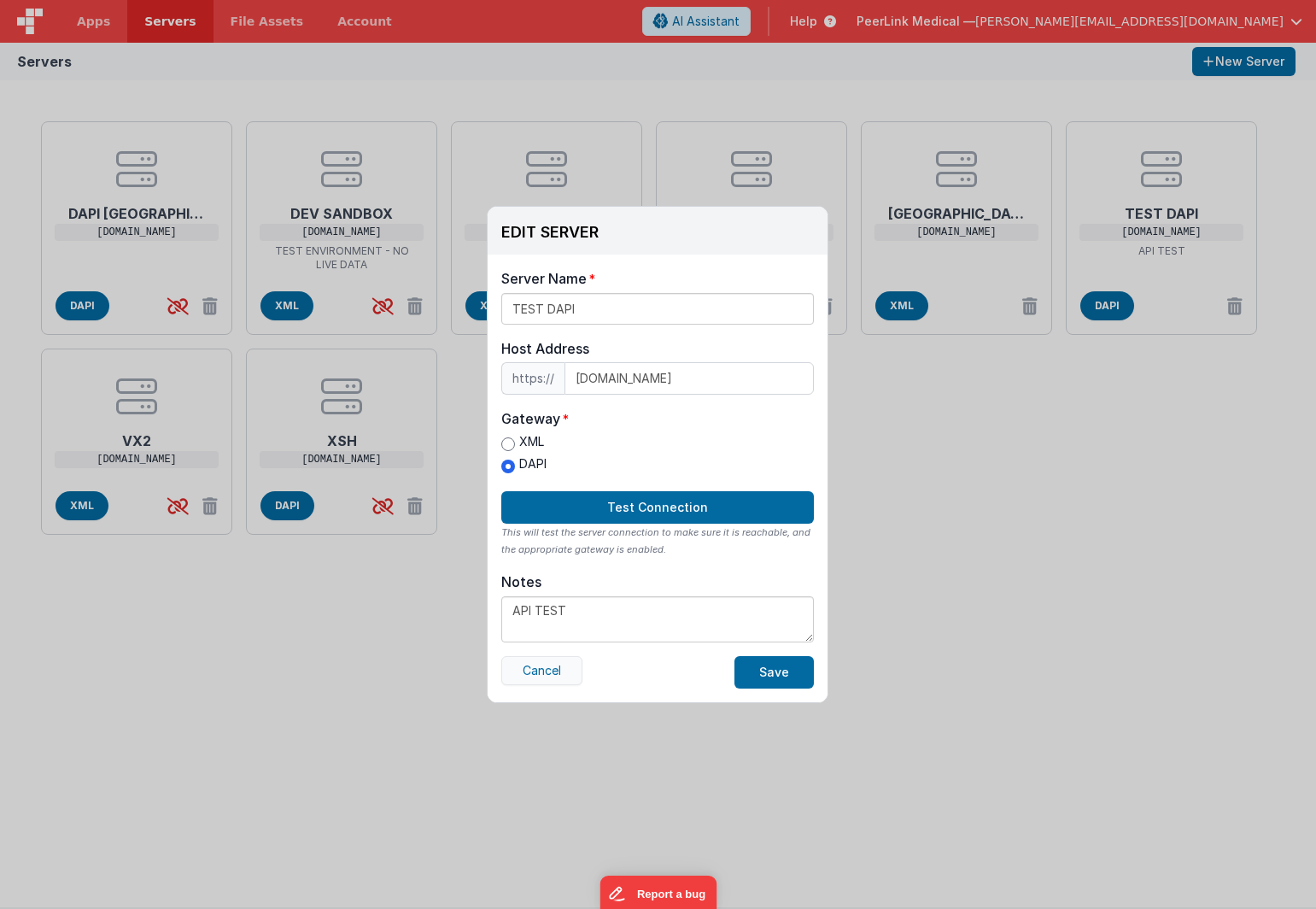
click at [537, 674] on button "Cancel" at bounding box center [541, 670] width 81 height 29
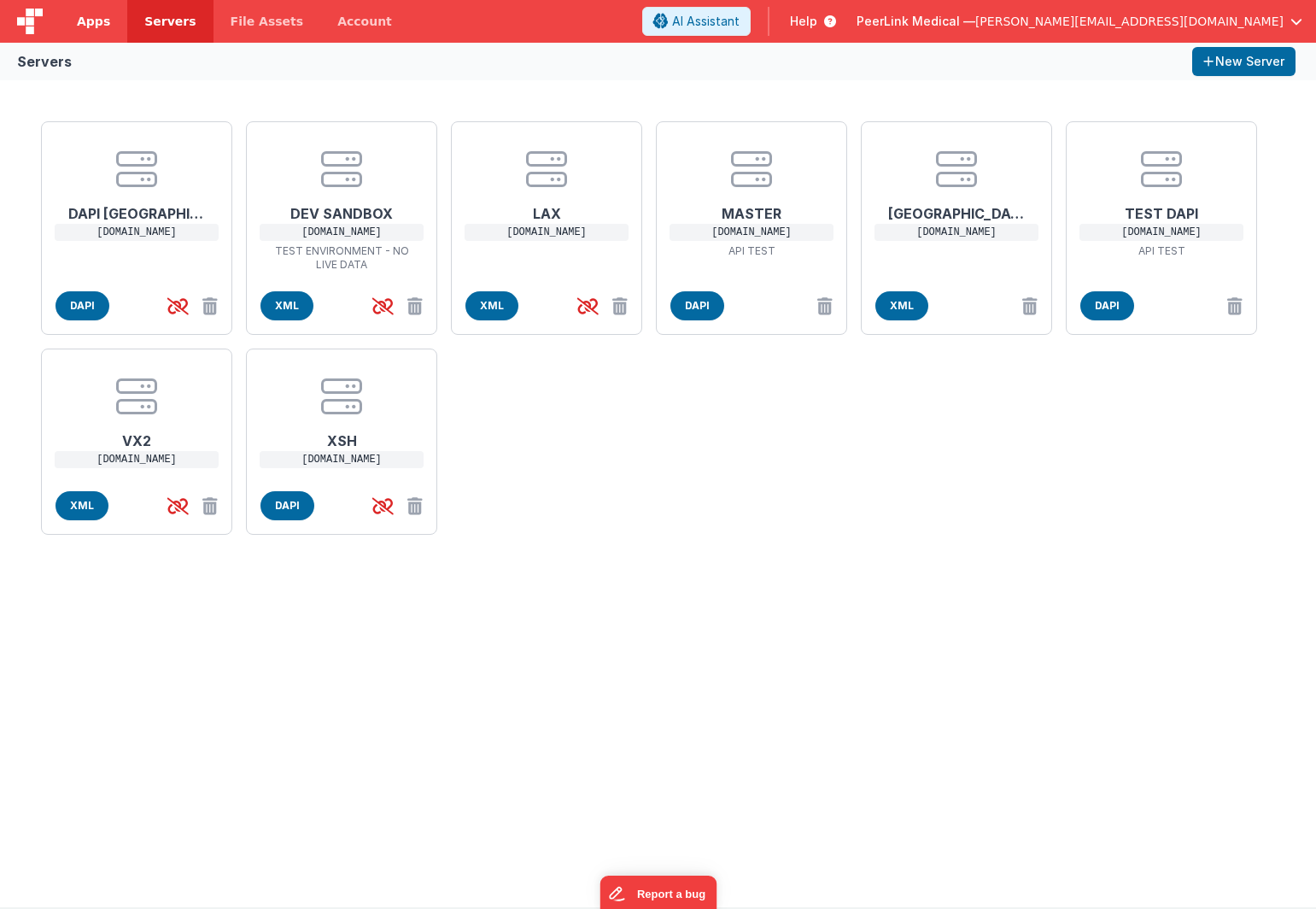
click at [91, 32] on link "Apps" at bounding box center [93, 21] width 67 height 43
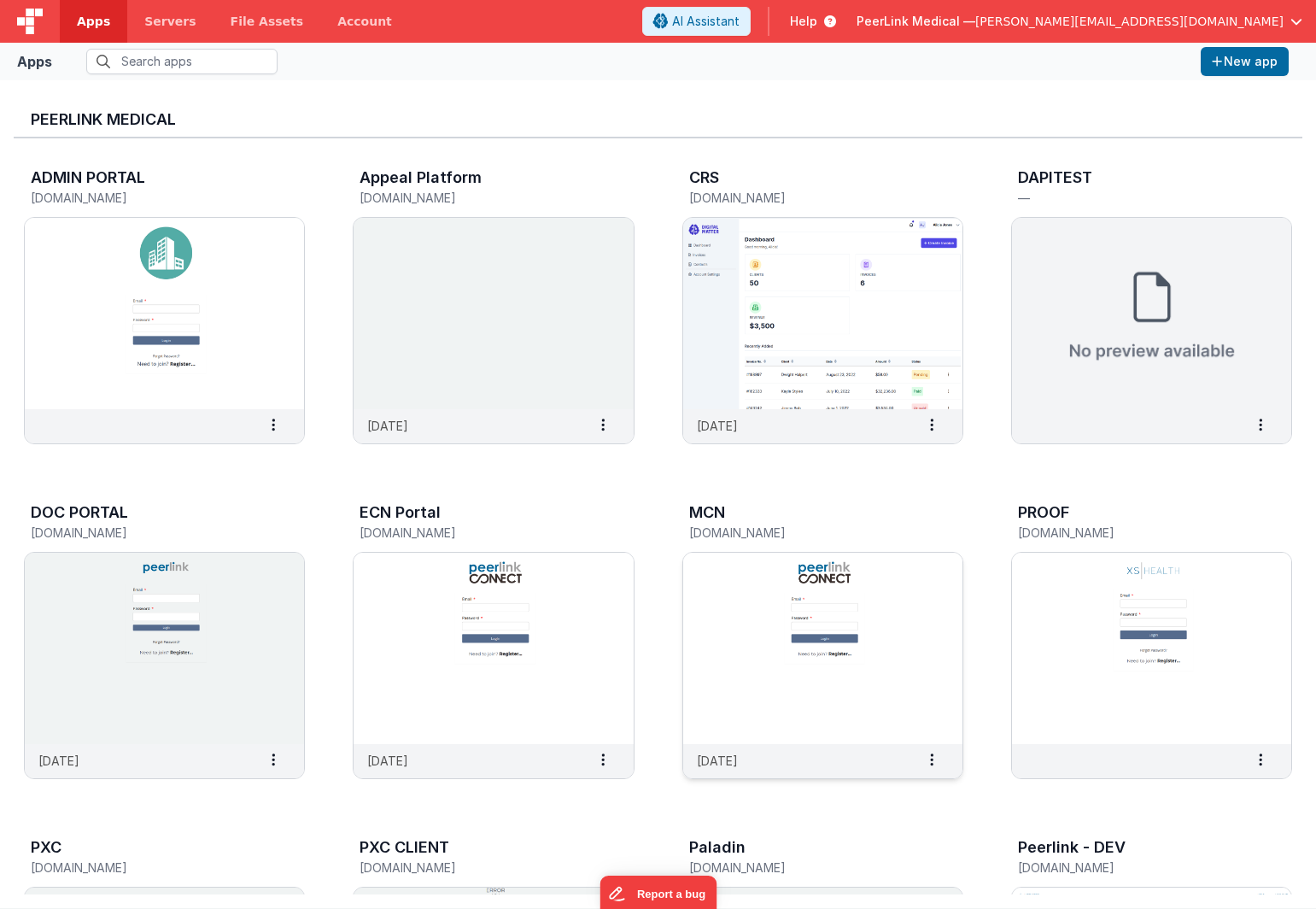
click at [773, 618] on img at bounding box center [824, 648] width 279 height 191
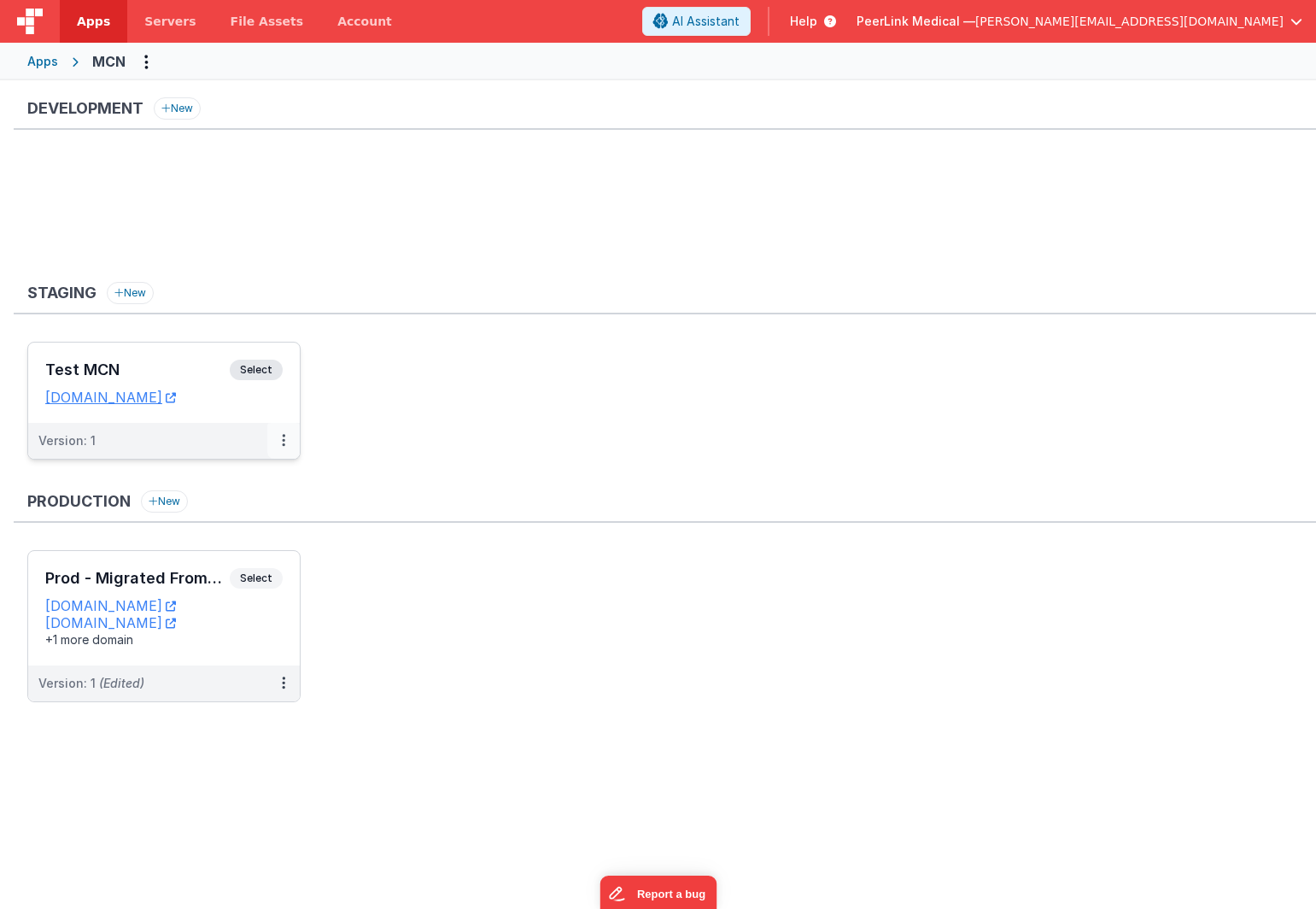
click at [288, 445] on button at bounding box center [284, 441] width 33 height 36
click at [285, 448] on button at bounding box center [284, 441] width 33 height 36
click at [231, 493] on link "Edit" at bounding box center [225, 479] width 151 height 31
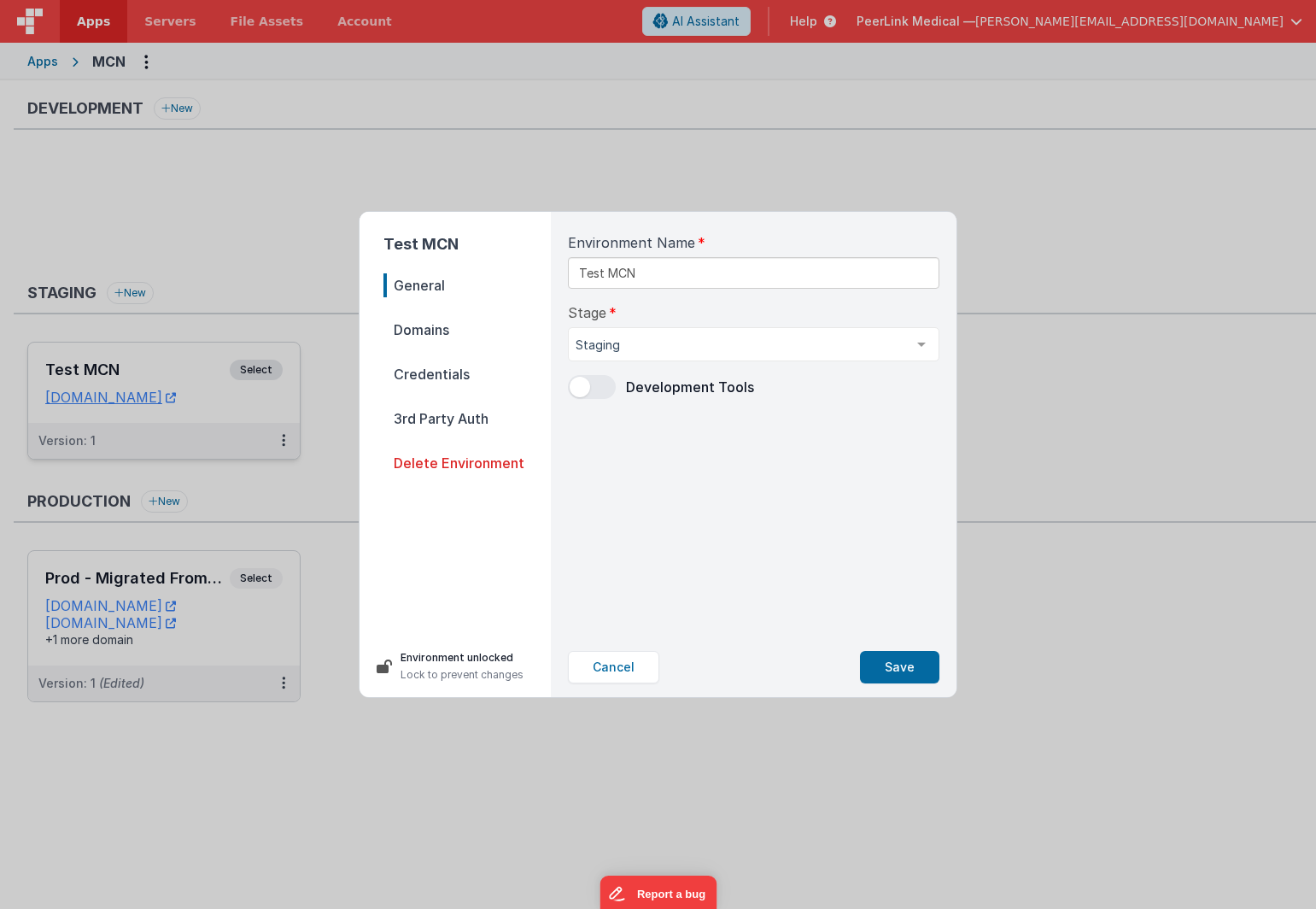
click at [421, 331] on span "Domains" at bounding box center [467, 329] width 168 height 24
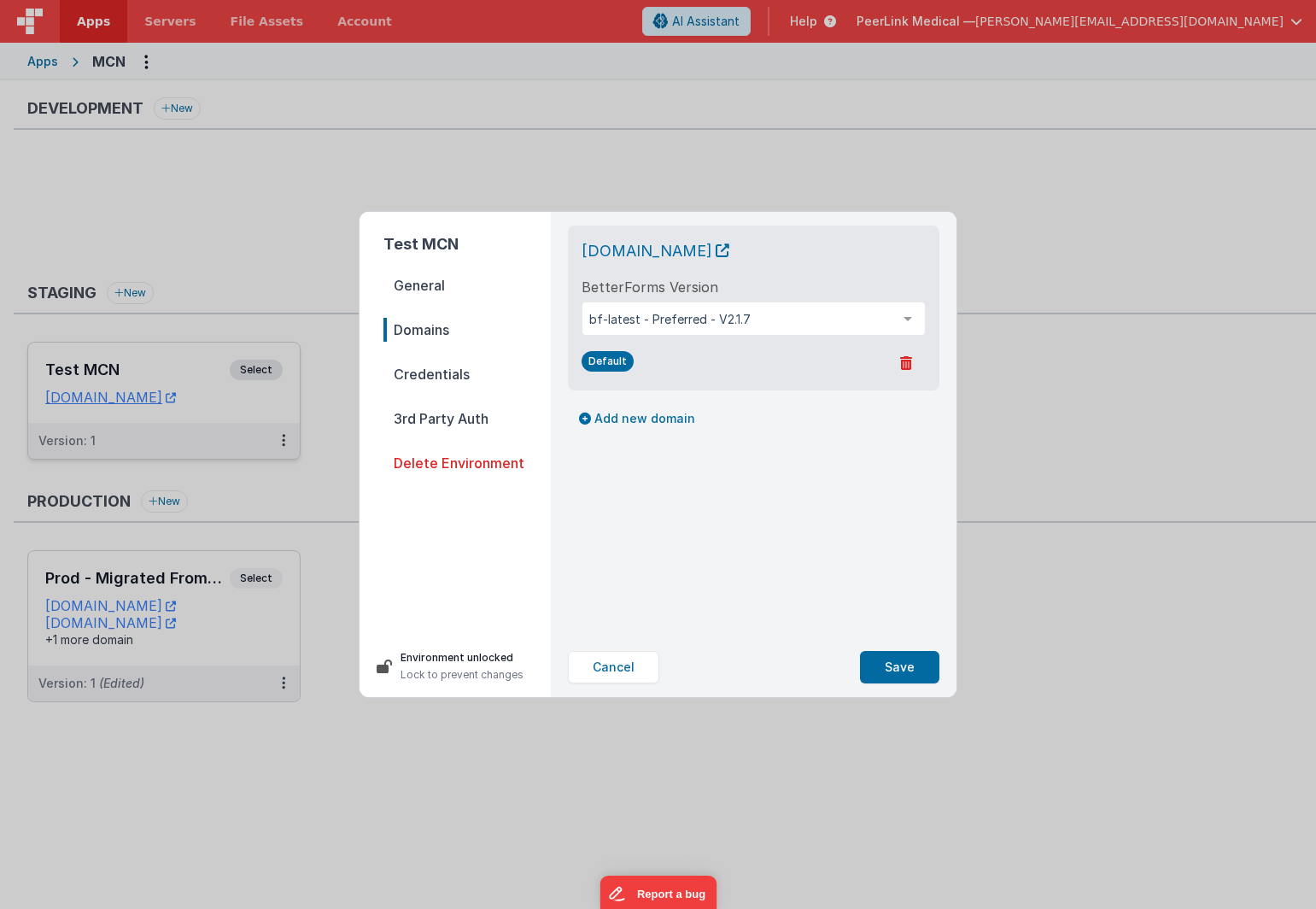
click at [424, 376] on span "Credentials" at bounding box center [467, 374] width 168 height 24
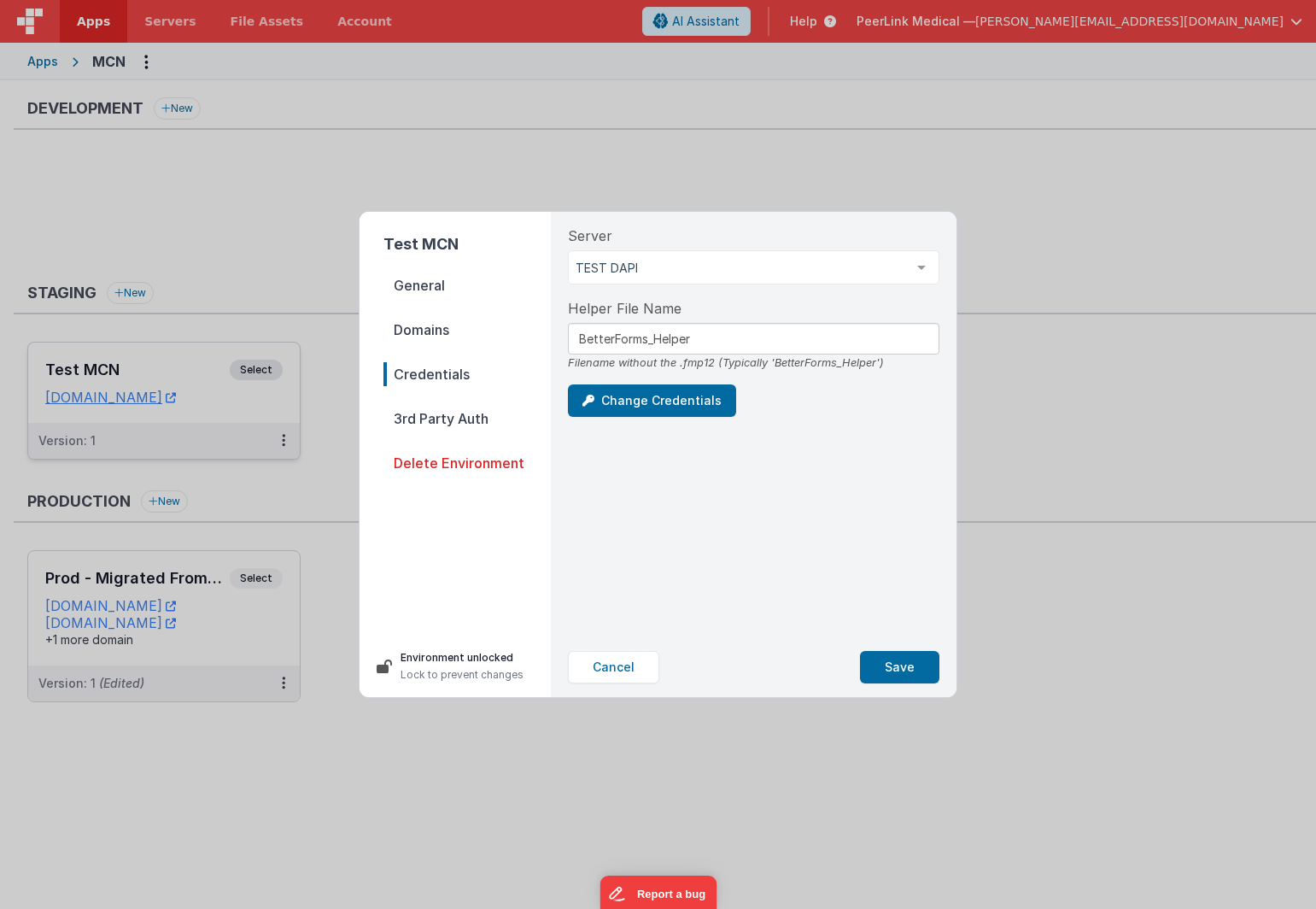
click at [426, 422] on span "3rd Party Auth" at bounding box center [467, 418] width 168 height 24
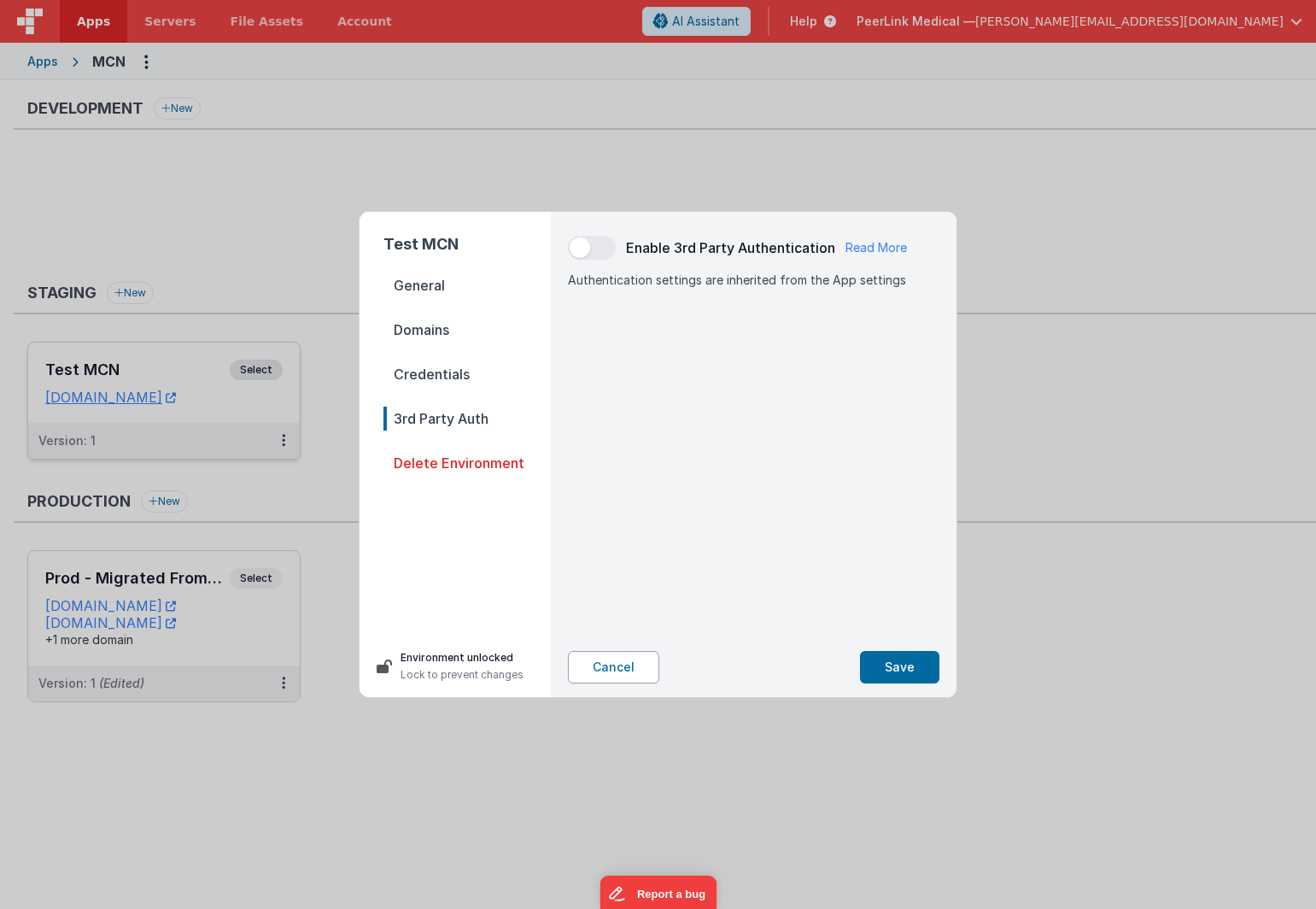
click at [609, 677] on button "Cancel" at bounding box center [613, 668] width 92 height 33
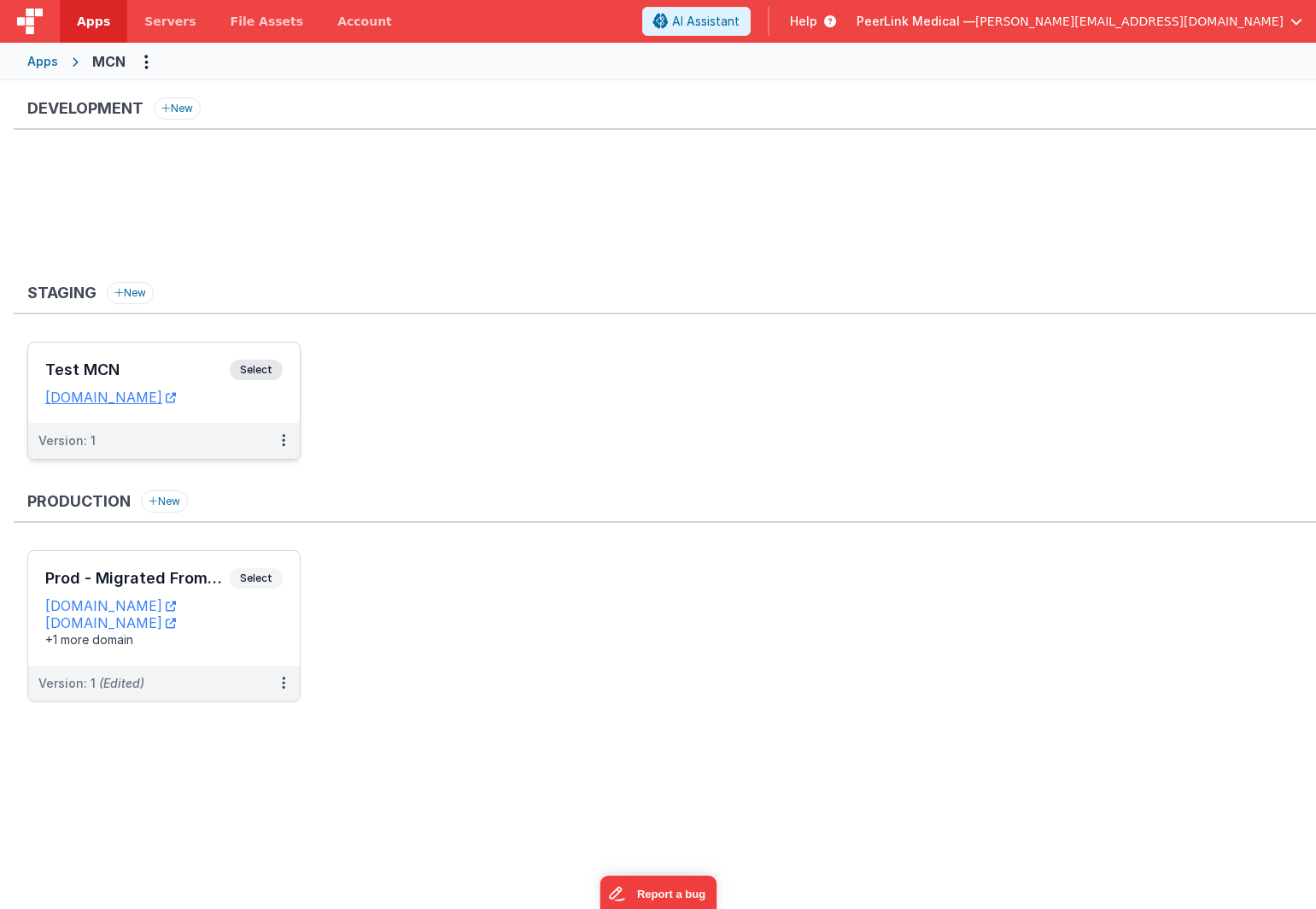
click at [154, 376] on h3 "Test MCN" at bounding box center [137, 369] width 184 height 17
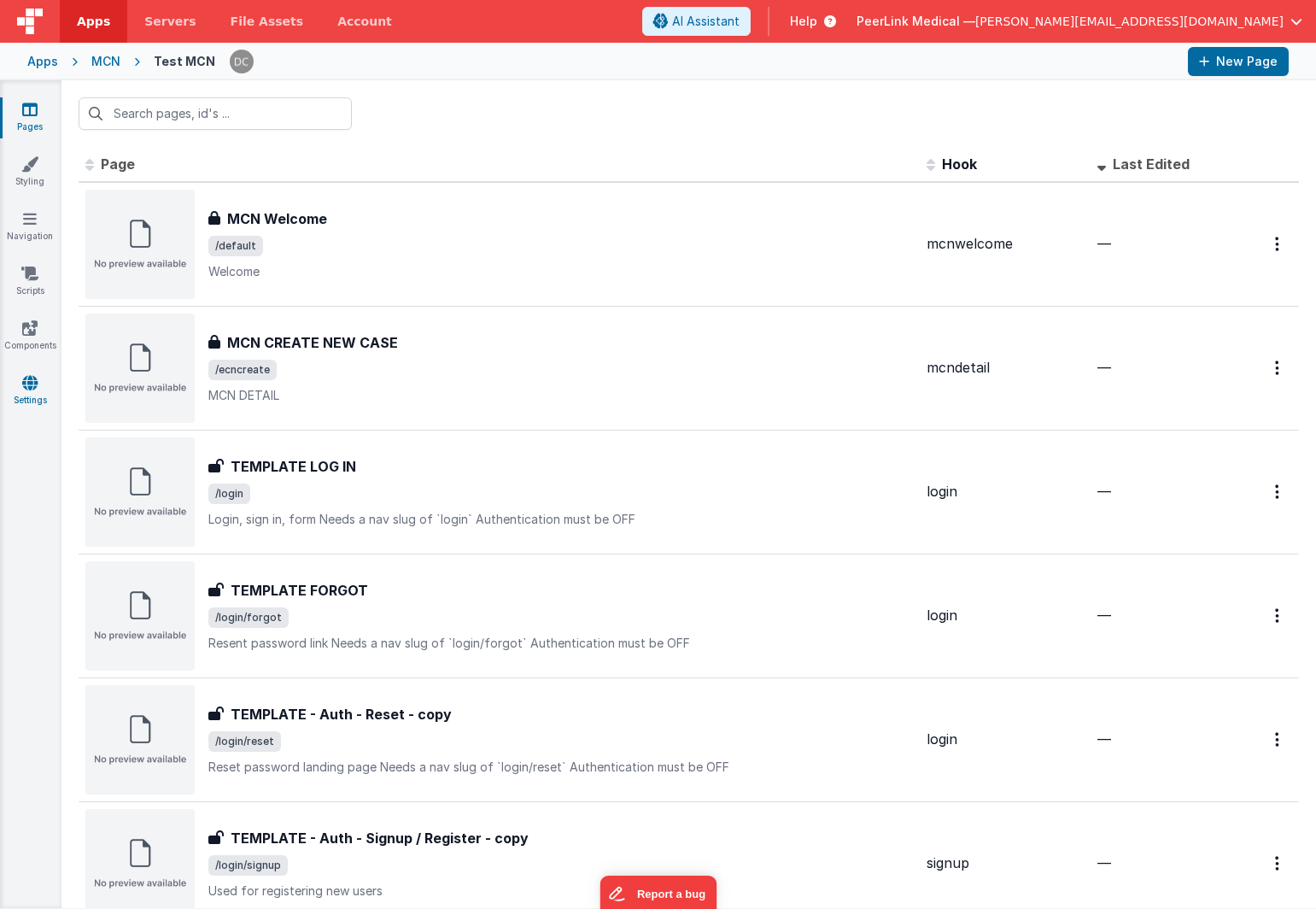
click at [32, 386] on icon at bounding box center [29, 383] width 15 height 17
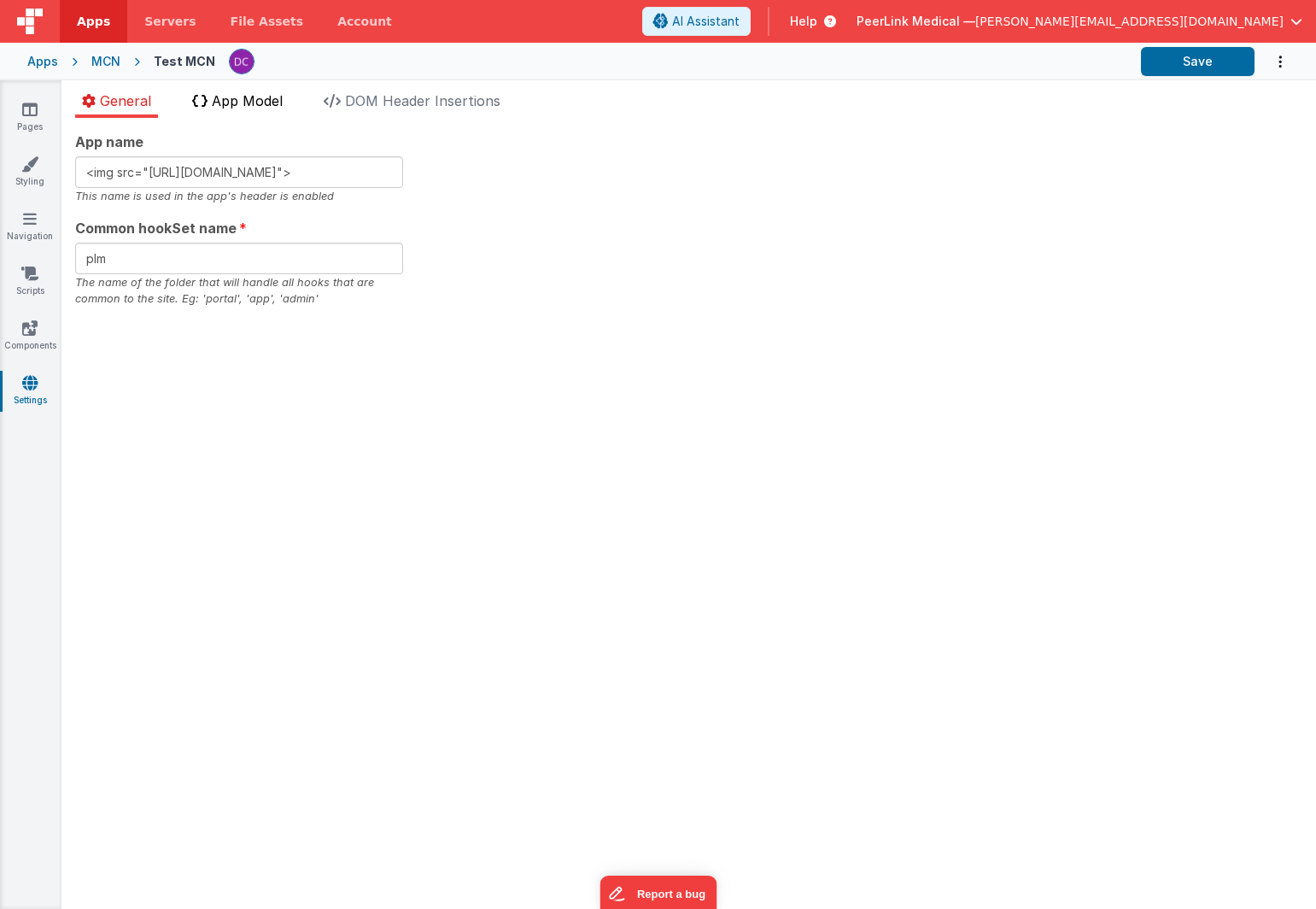
click at [228, 103] on span "App Model" at bounding box center [248, 101] width 71 height 17
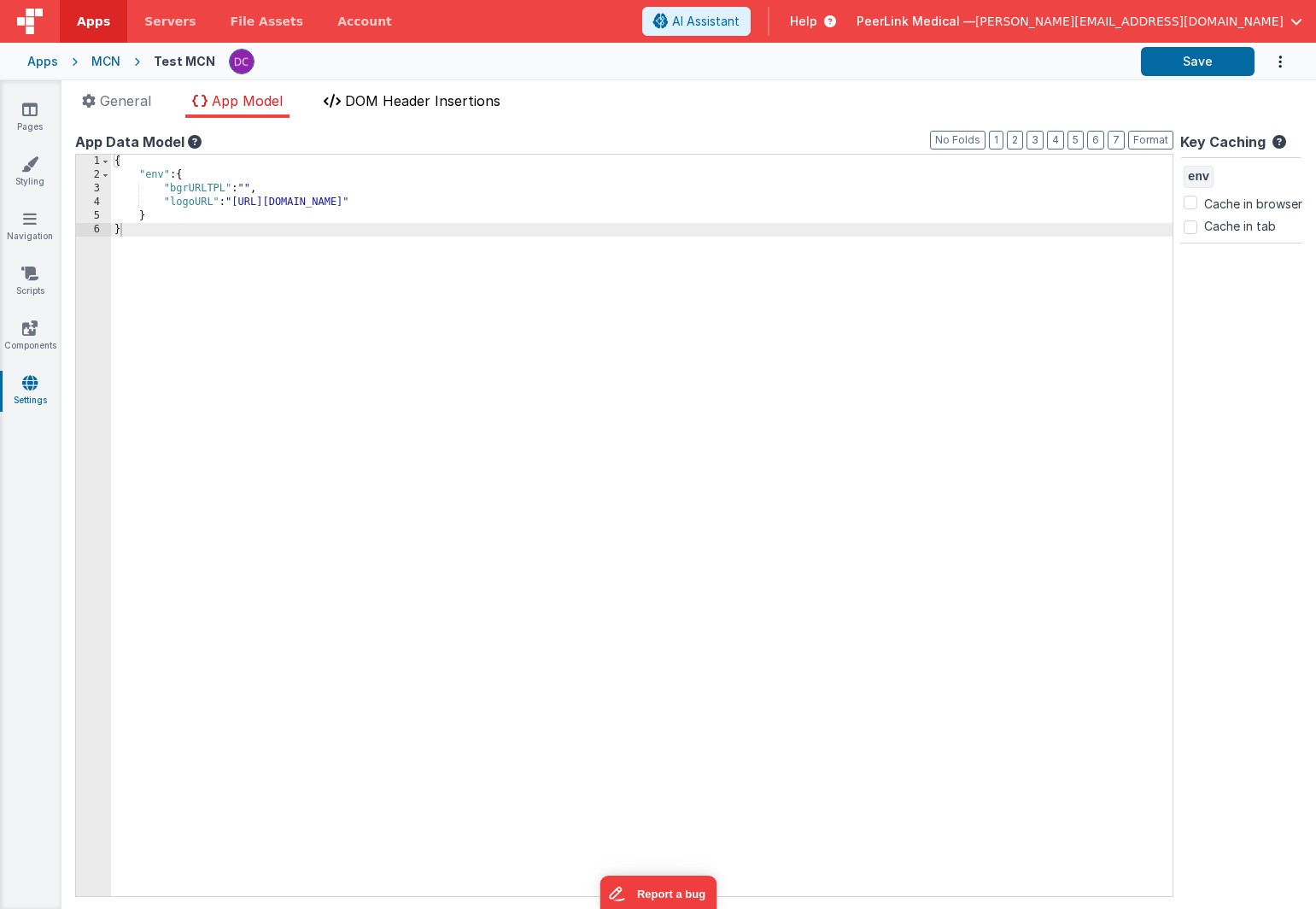
click at [422, 102] on span "DOM Header Insertions" at bounding box center [423, 101] width 155 height 17
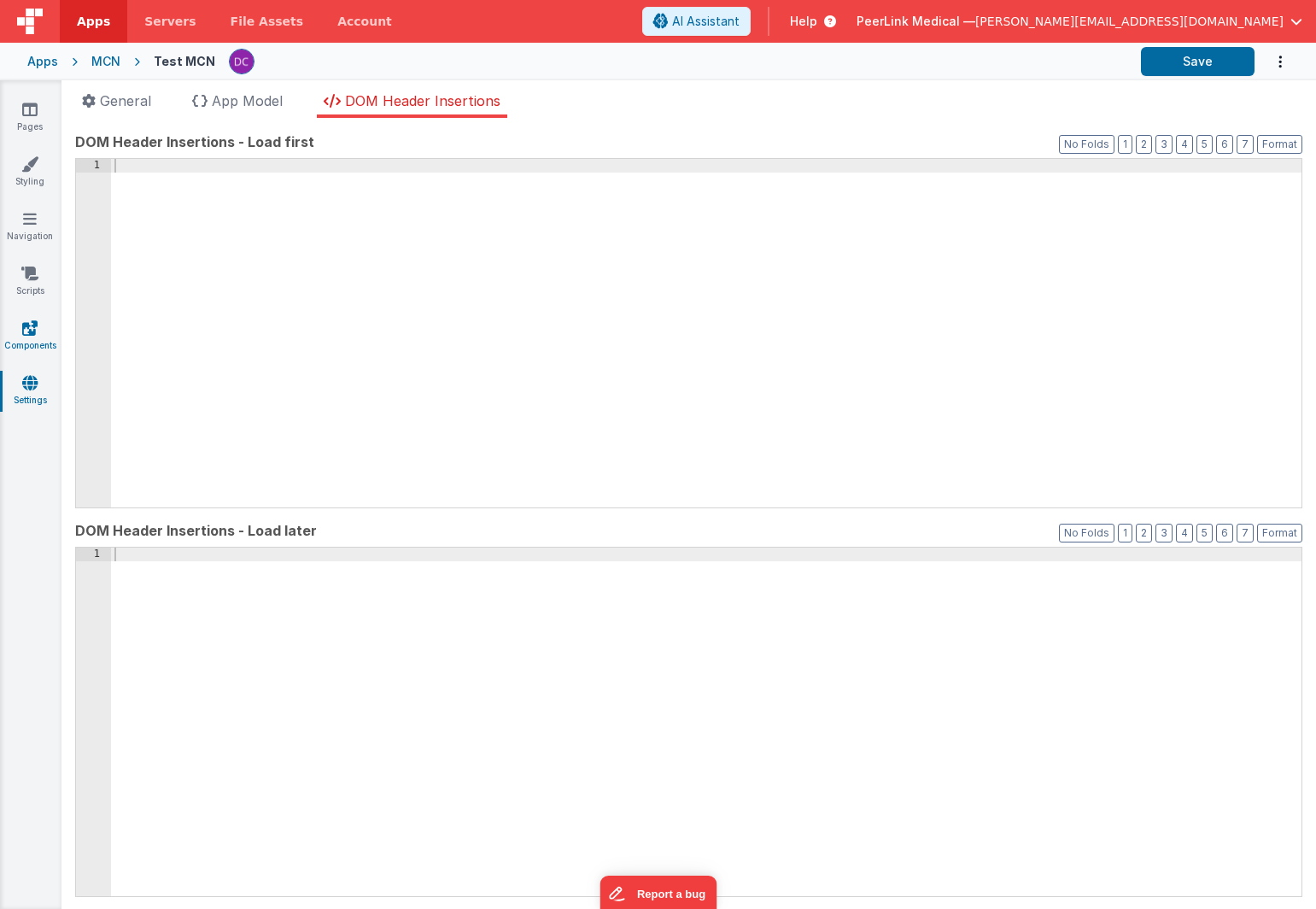
click at [22, 332] on icon at bounding box center [29, 327] width 15 height 17
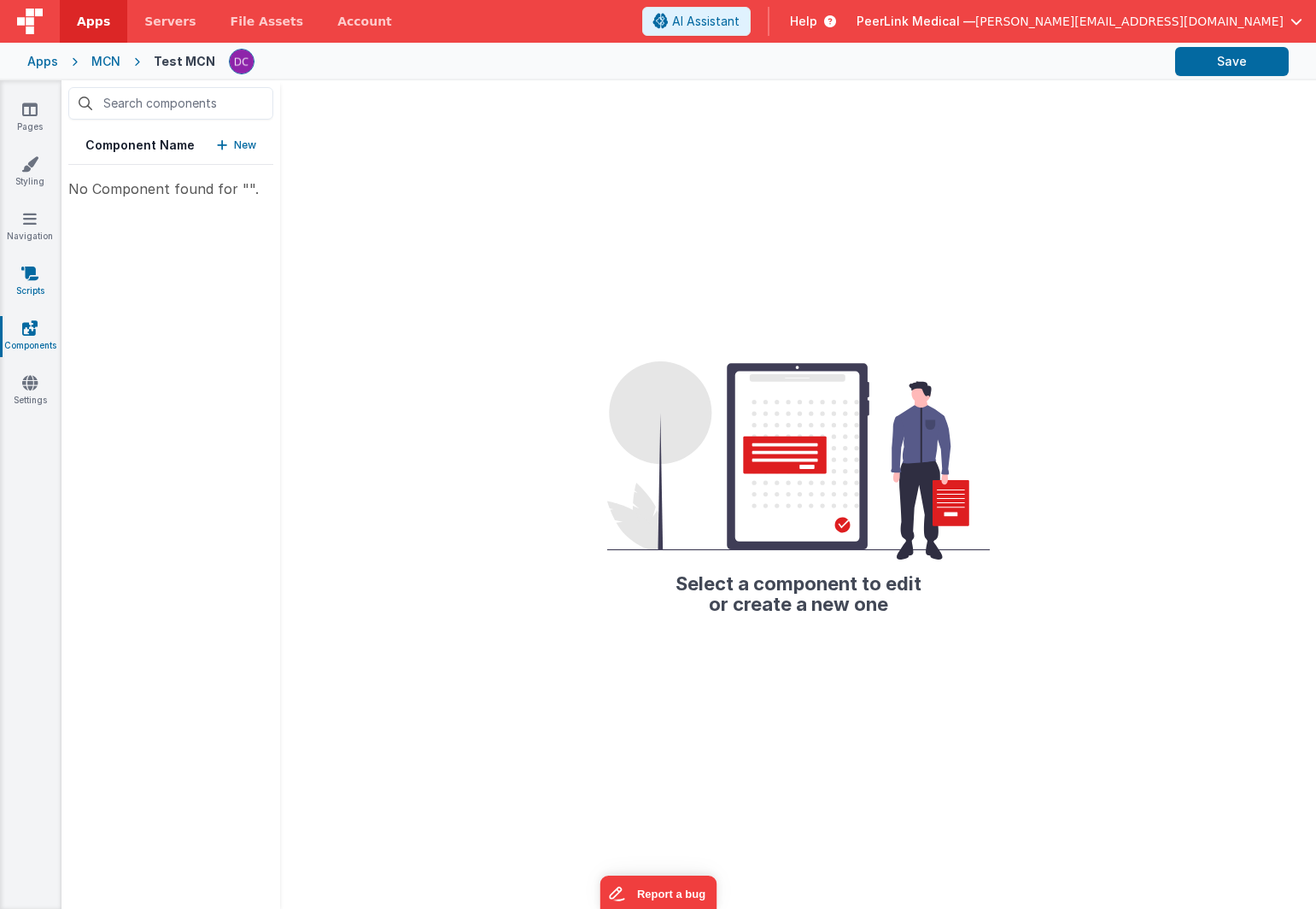
click at [35, 278] on icon at bounding box center [30, 273] width 17 height 17
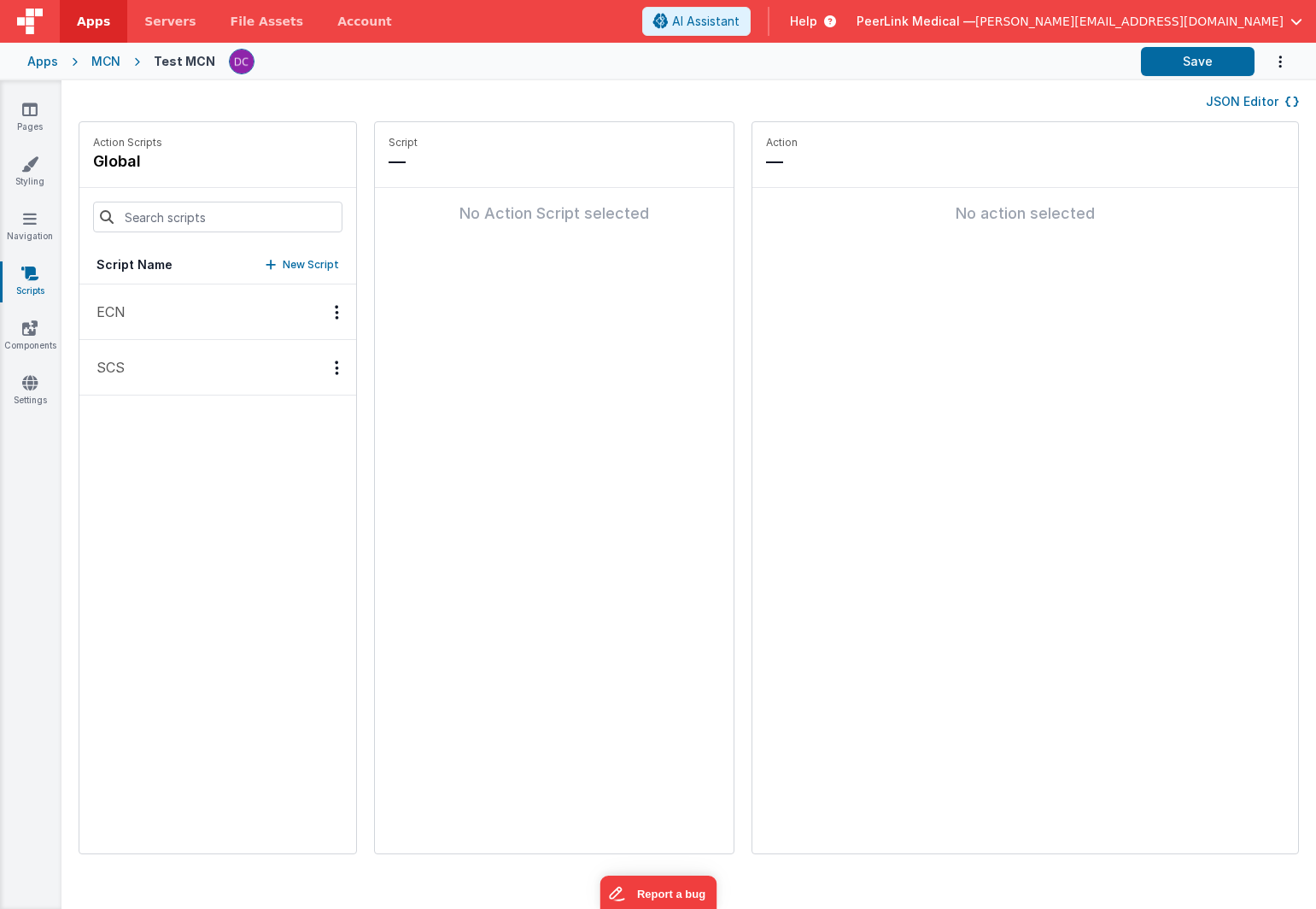
click at [172, 329] on button "ECN" at bounding box center [218, 312] width 277 height 55
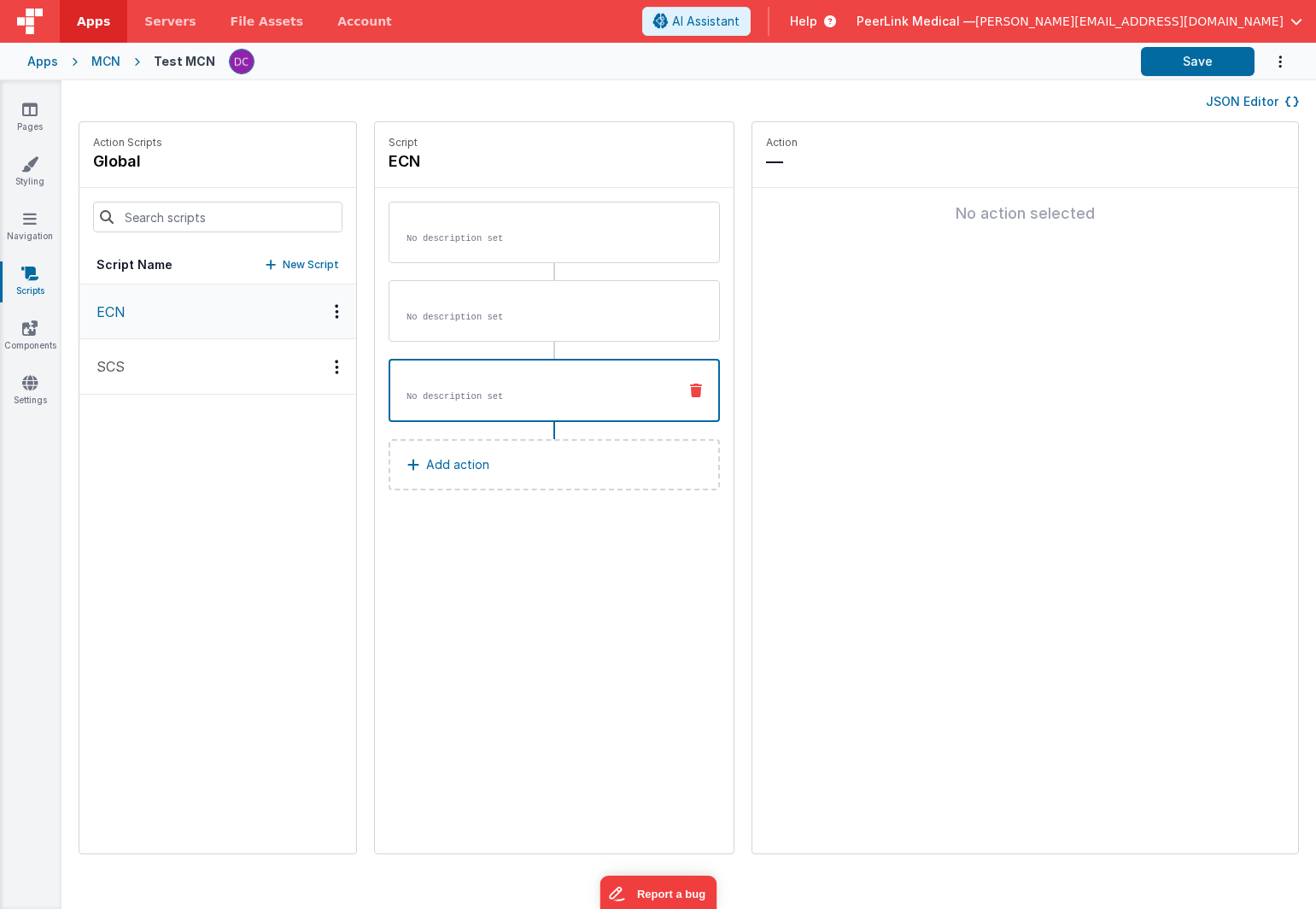
click at [166, 357] on button "SCS" at bounding box center [218, 367] width 277 height 55
click at [32, 175] on link "Styling" at bounding box center [30, 172] width 62 height 34
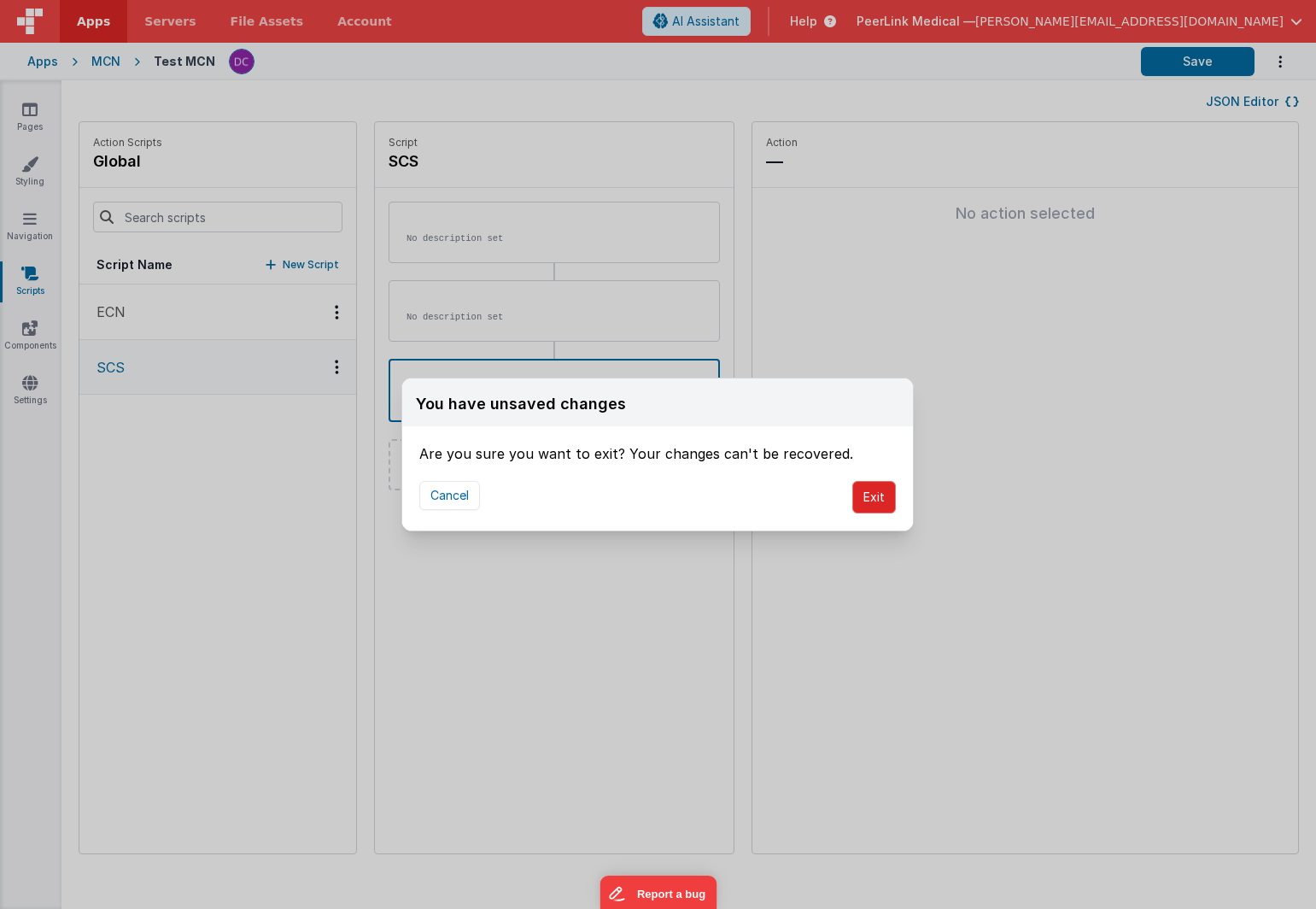
click at [884, 503] on button "Exit" at bounding box center [874, 497] width 44 height 33
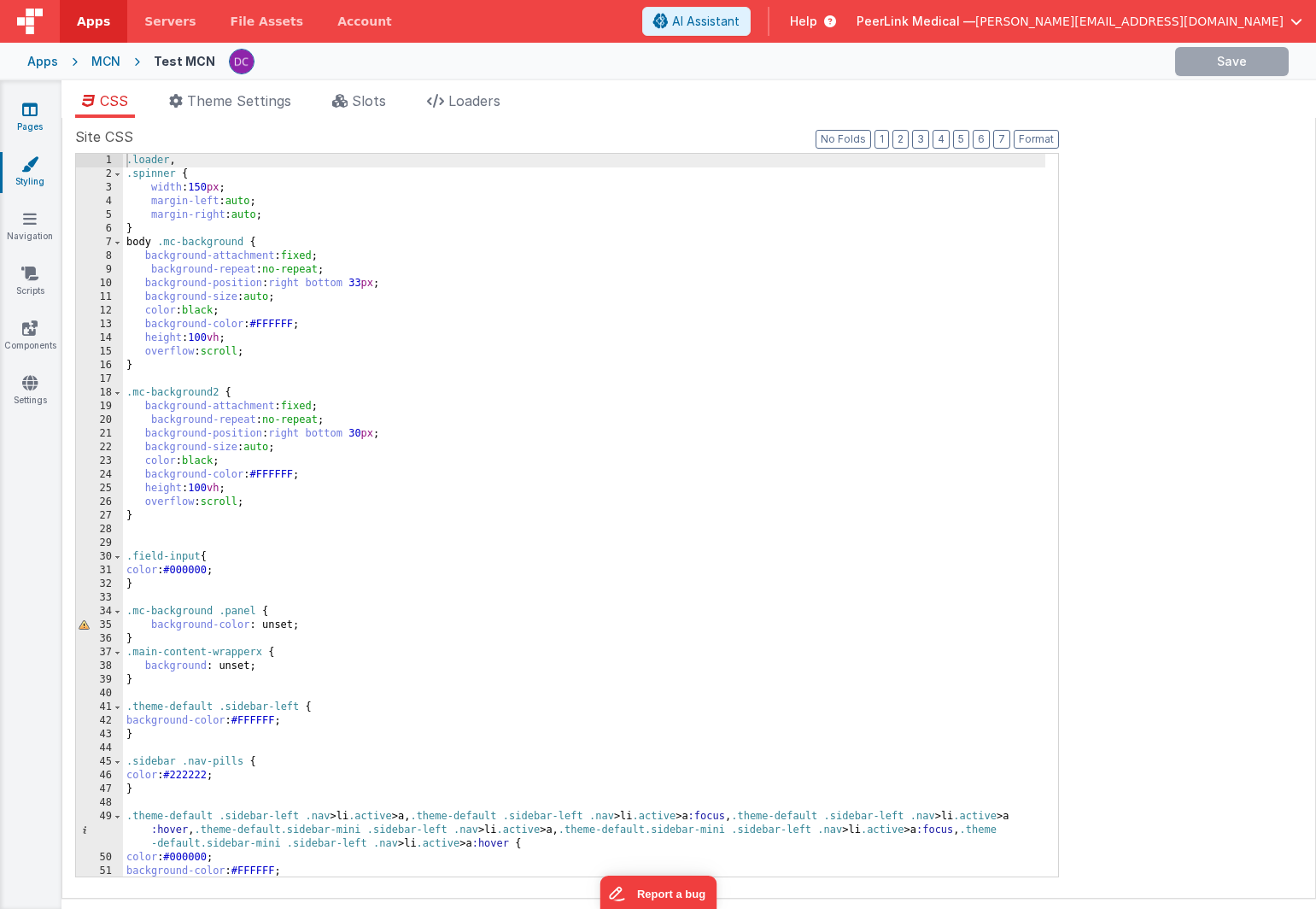
click at [28, 108] on icon at bounding box center [29, 109] width 15 height 17
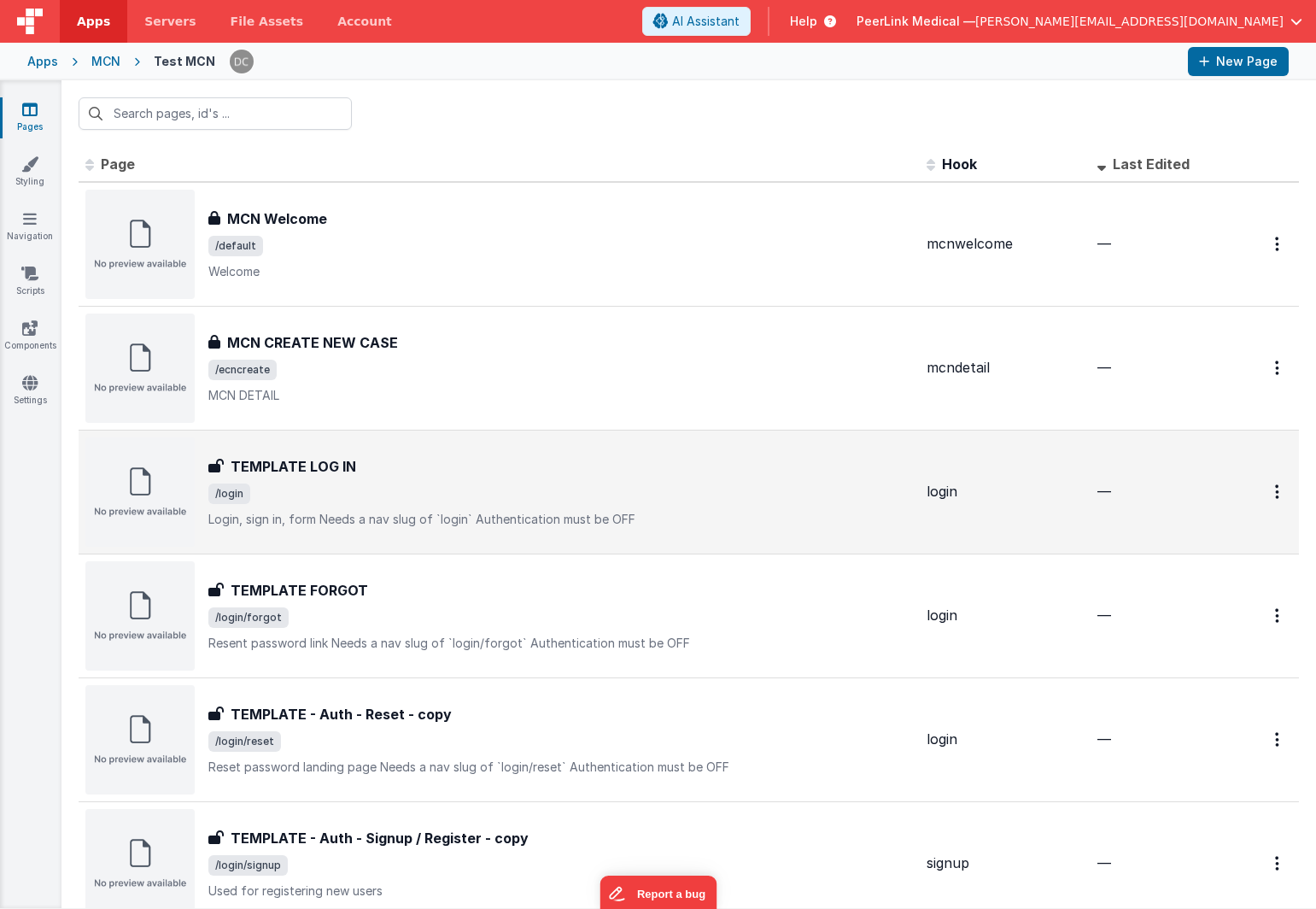
click at [385, 459] on div "TEMPLATE LOG IN" at bounding box center [561, 466] width 705 height 21
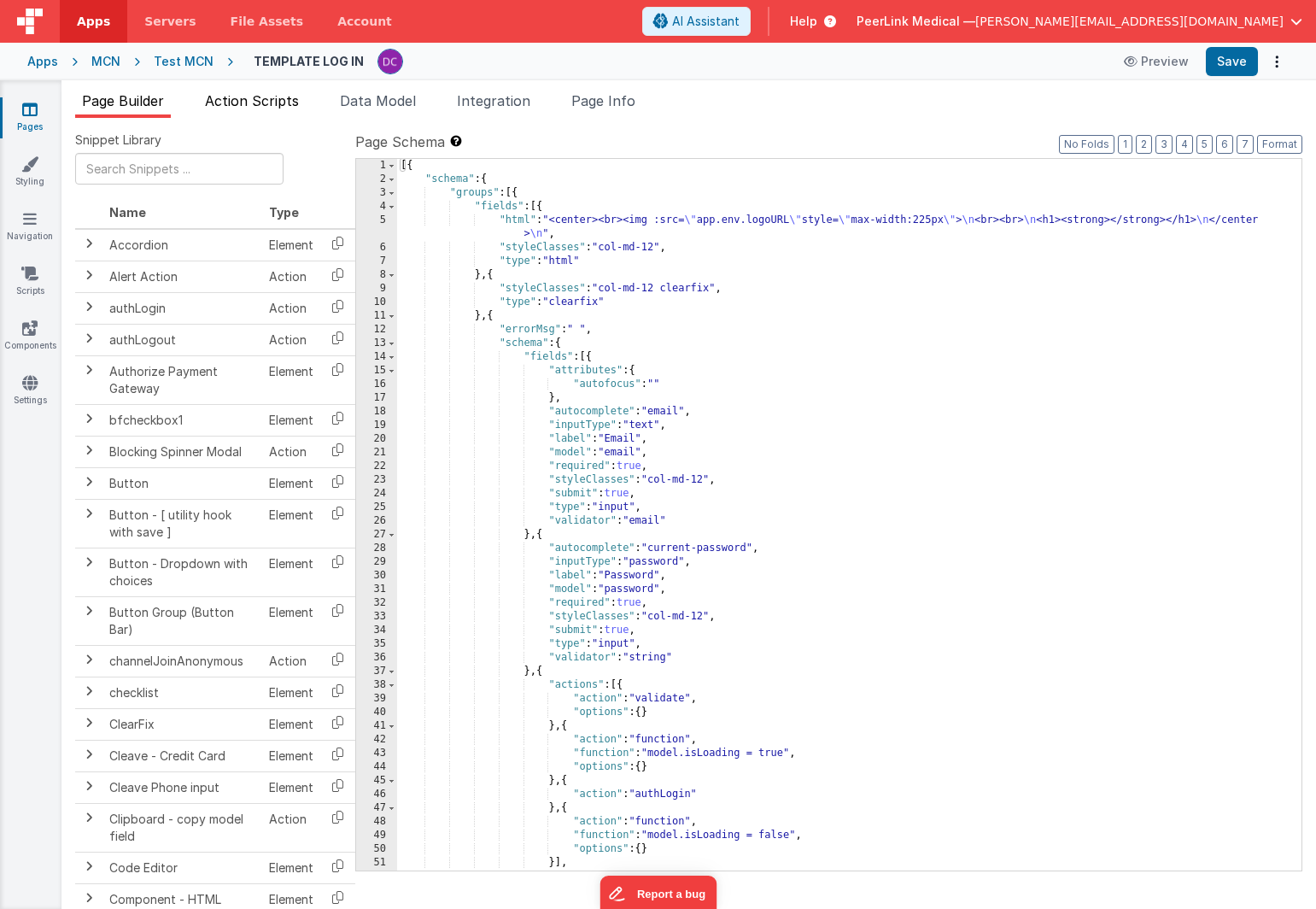
click at [249, 103] on span "Action Scripts" at bounding box center [252, 101] width 94 height 17
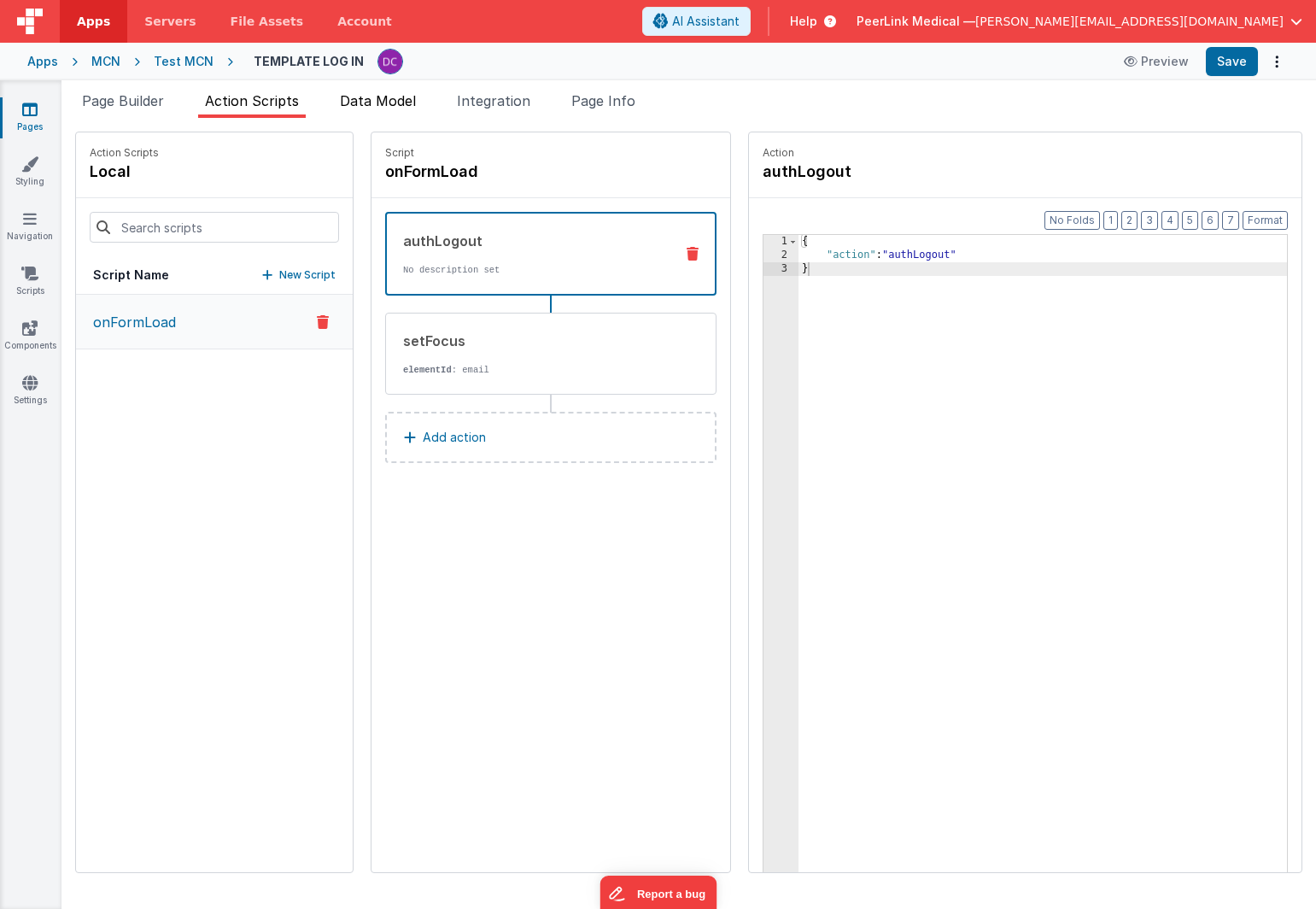
click at [359, 106] on span "Data Model" at bounding box center [378, 101] width 76 height 17
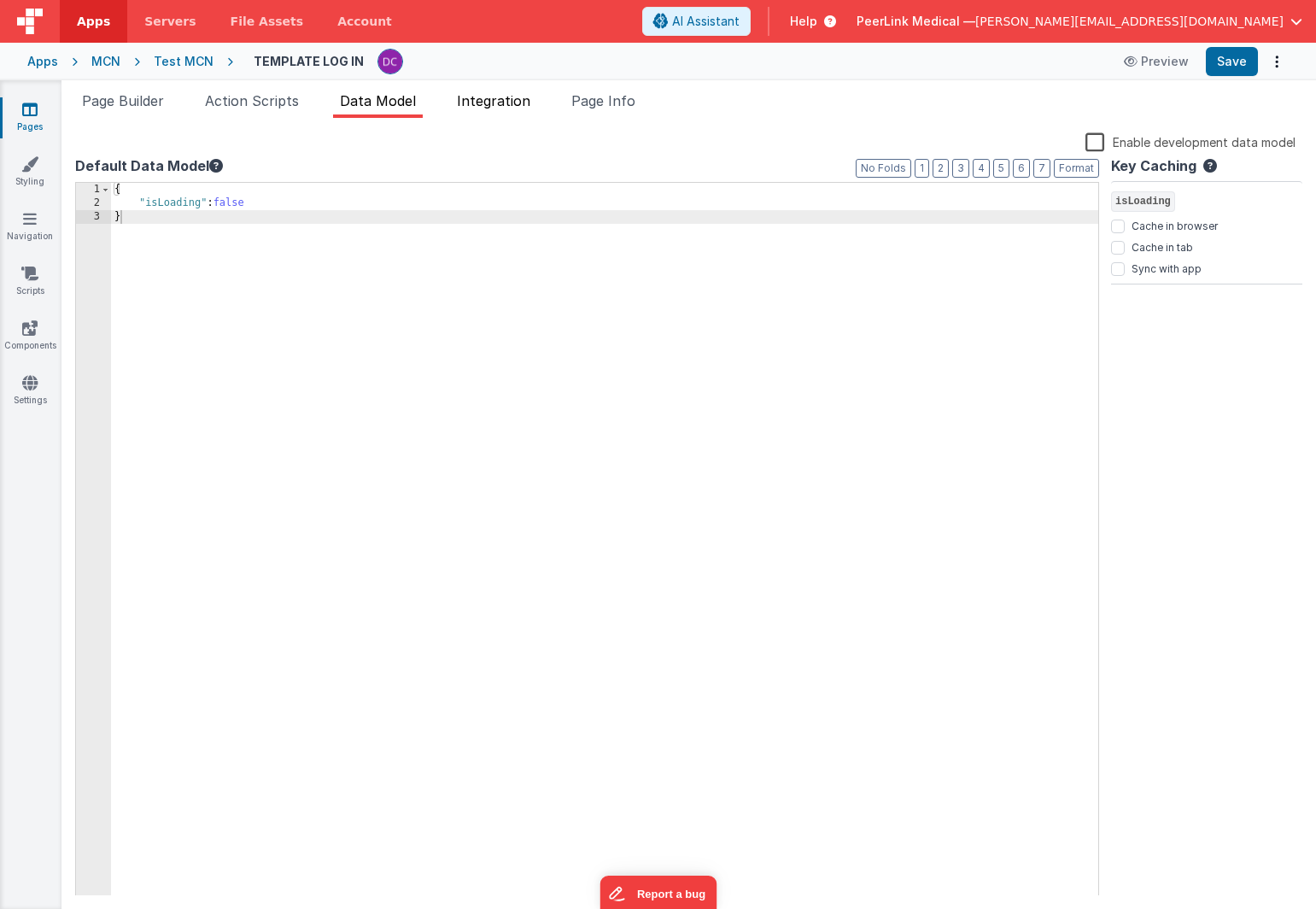
click at [488, 106] on span "Integration" at bounding box center [493, 101] width 73 height 17
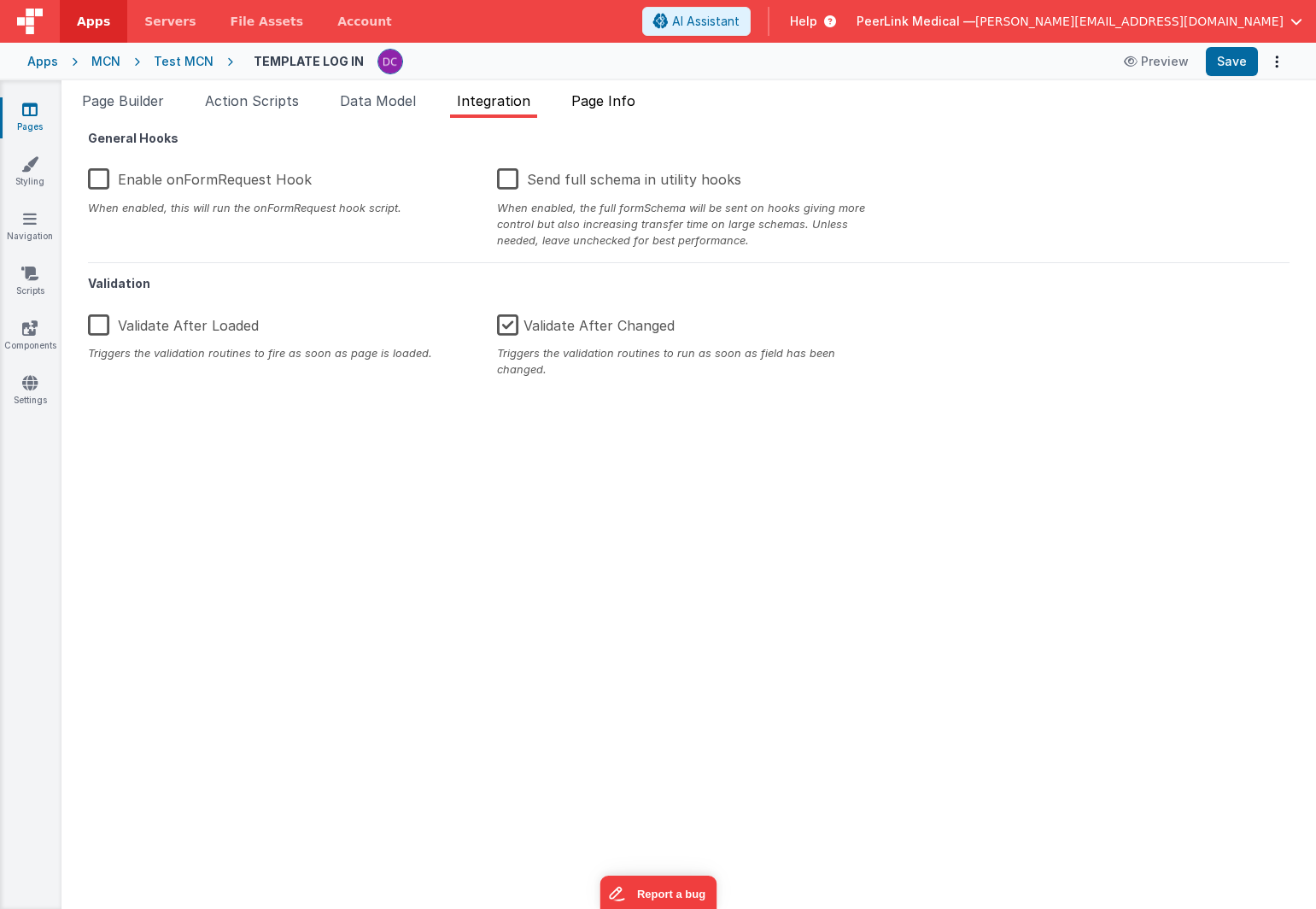
click at [616, 106] on span "Page Info" at bounding box center [603, 101] width 64 height 17
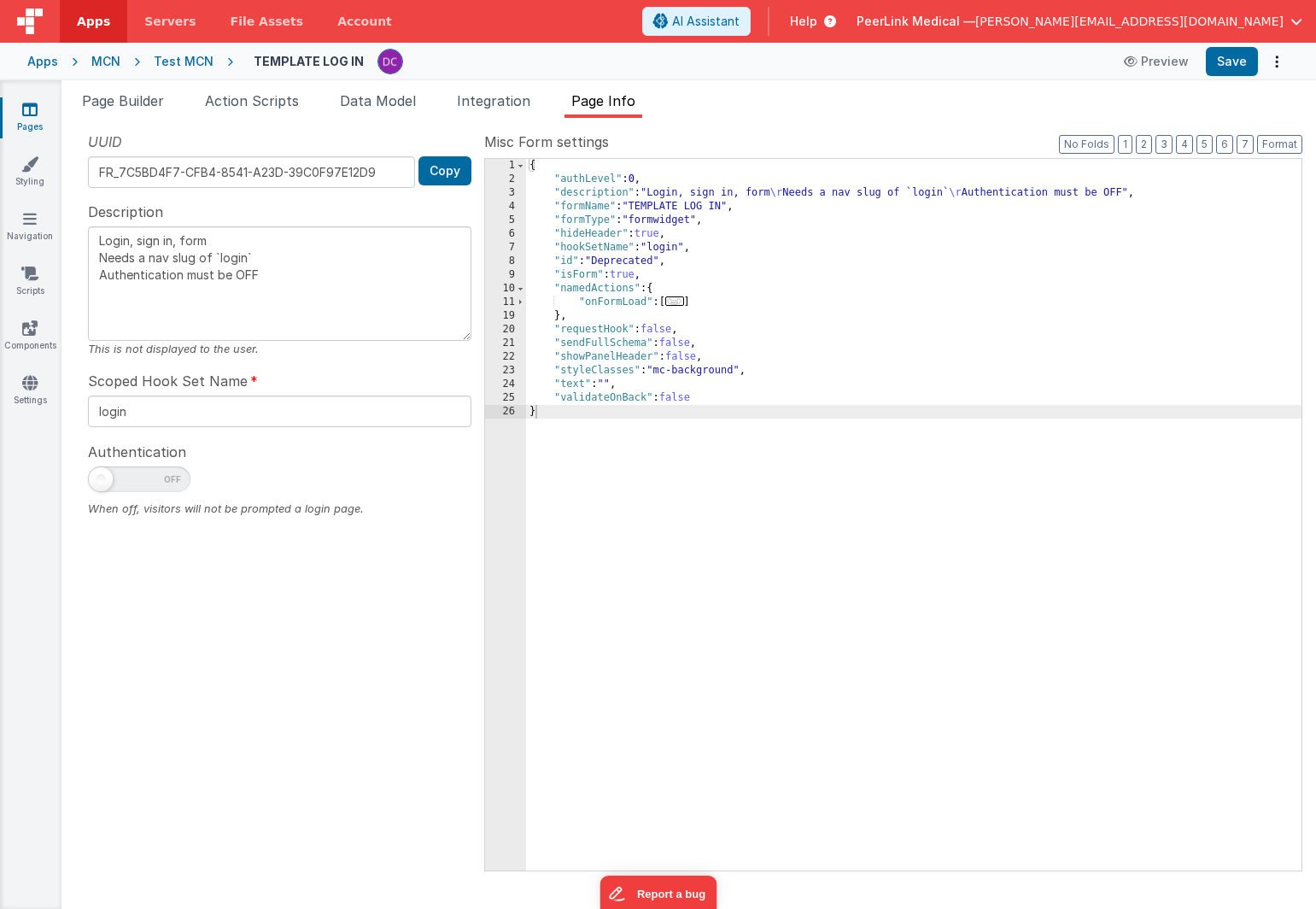
click at [34, 116] on icon at bounding box center [29, 109] width 15 height 17
type textarea "Login, sign in, form Needs a nav slug of `login` Authentication must be OFF"
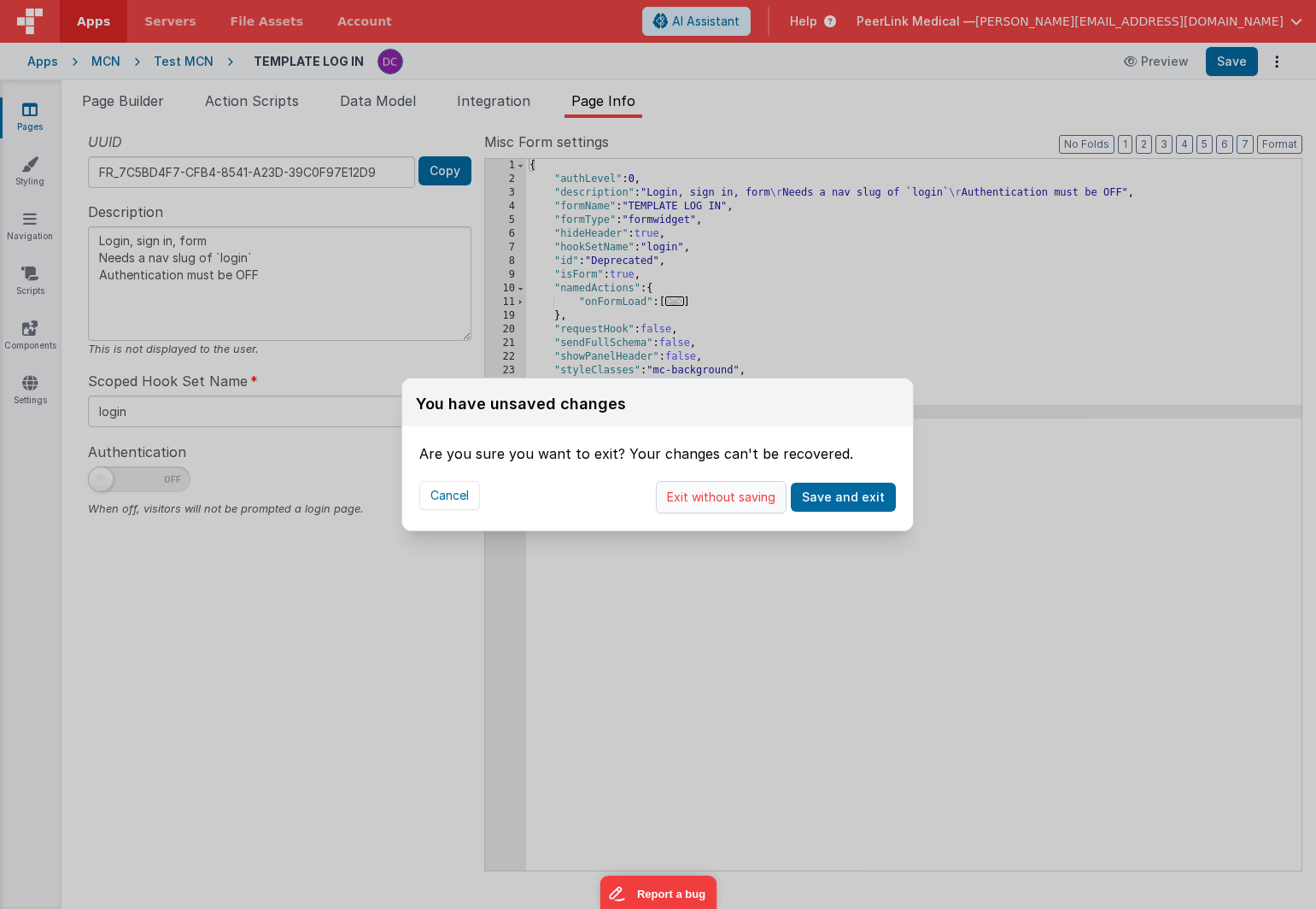
click at [757, 504] on button "Exit without saving" at bounding box center [721, 497] width 131 height 33
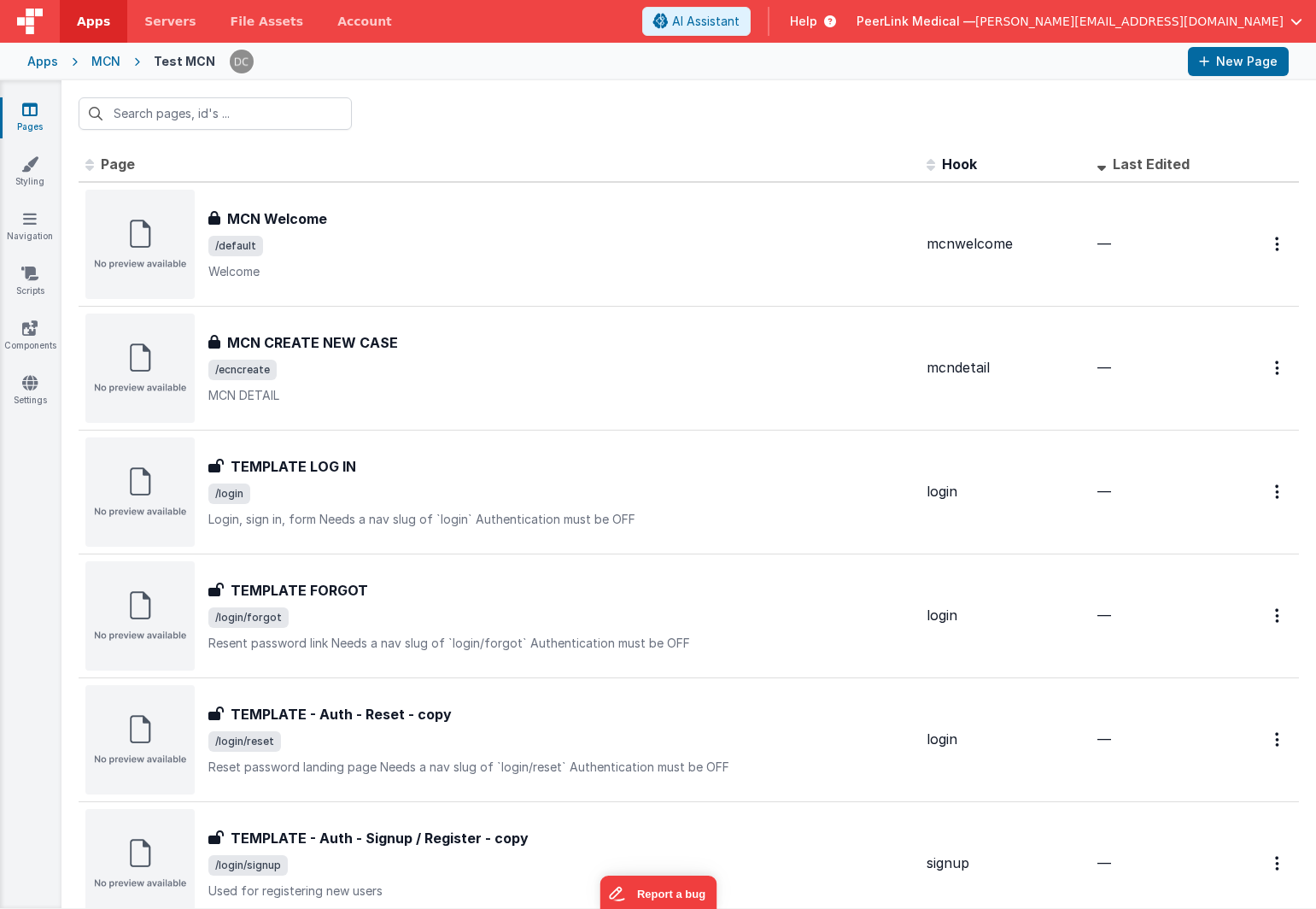
click at [97, 64] on div "MCN" at bounding box center [106, 61] width 29 height 17
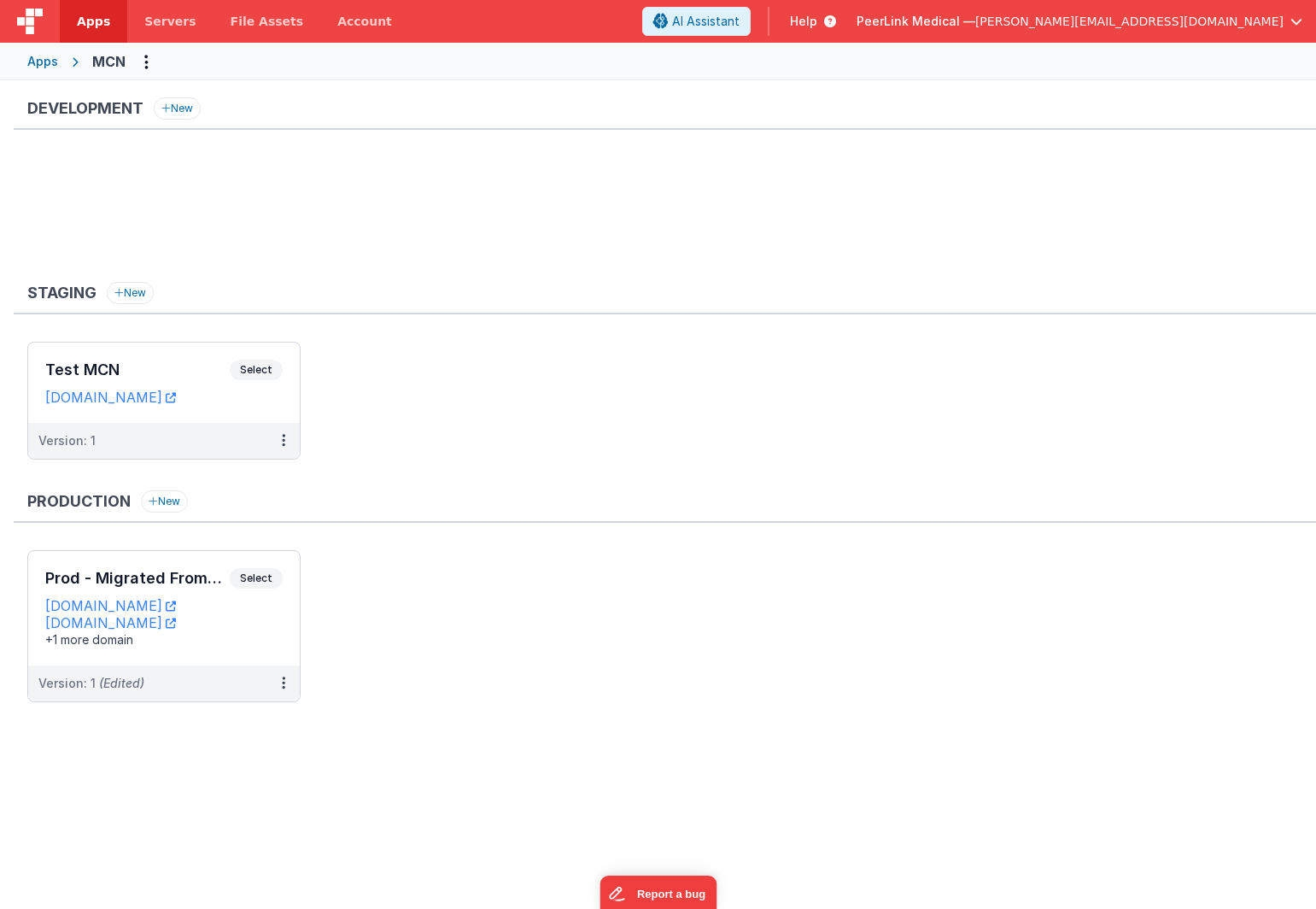
drag, startPoint x: 32, startPoint y: 65, endPoint x: 473, endPoint y: 223, distance: 468.4
click at [474, 225] on div "Apps Servers File Assets Account Some FUTURE Slot AI Assistant Help PeerLink Me…" at bounding box center [658, 454] width 1316 height 909
click at [144, 63] on icon "Options" at bounding box center [146, 62] width 5 height 1
click at [117, 101] on link "App Settings" at bounding box center [84, 97] width 151 height 31
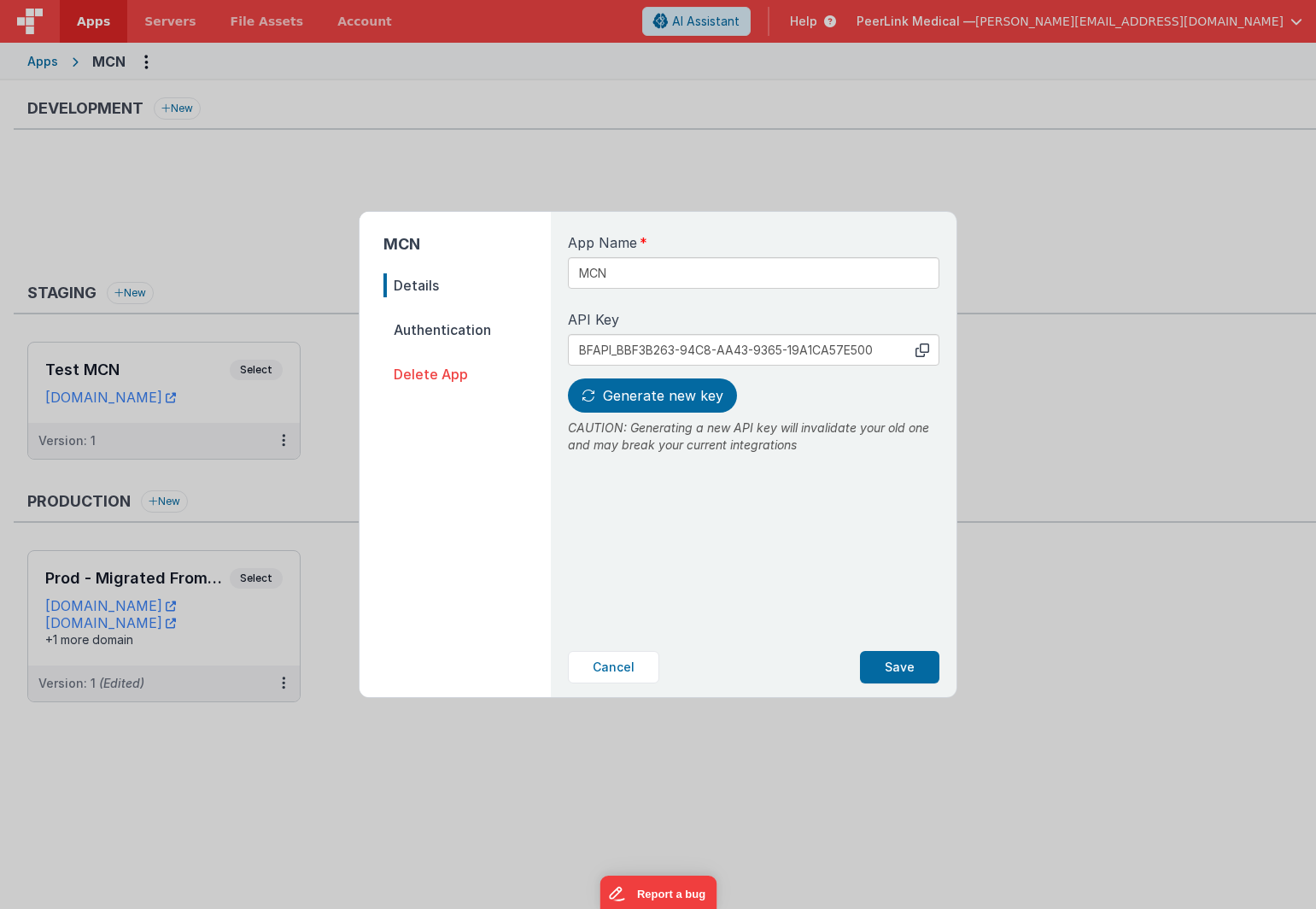
click at [434, 339] on span "Authentication" at bounding box center [467, 329] width 168 height 24
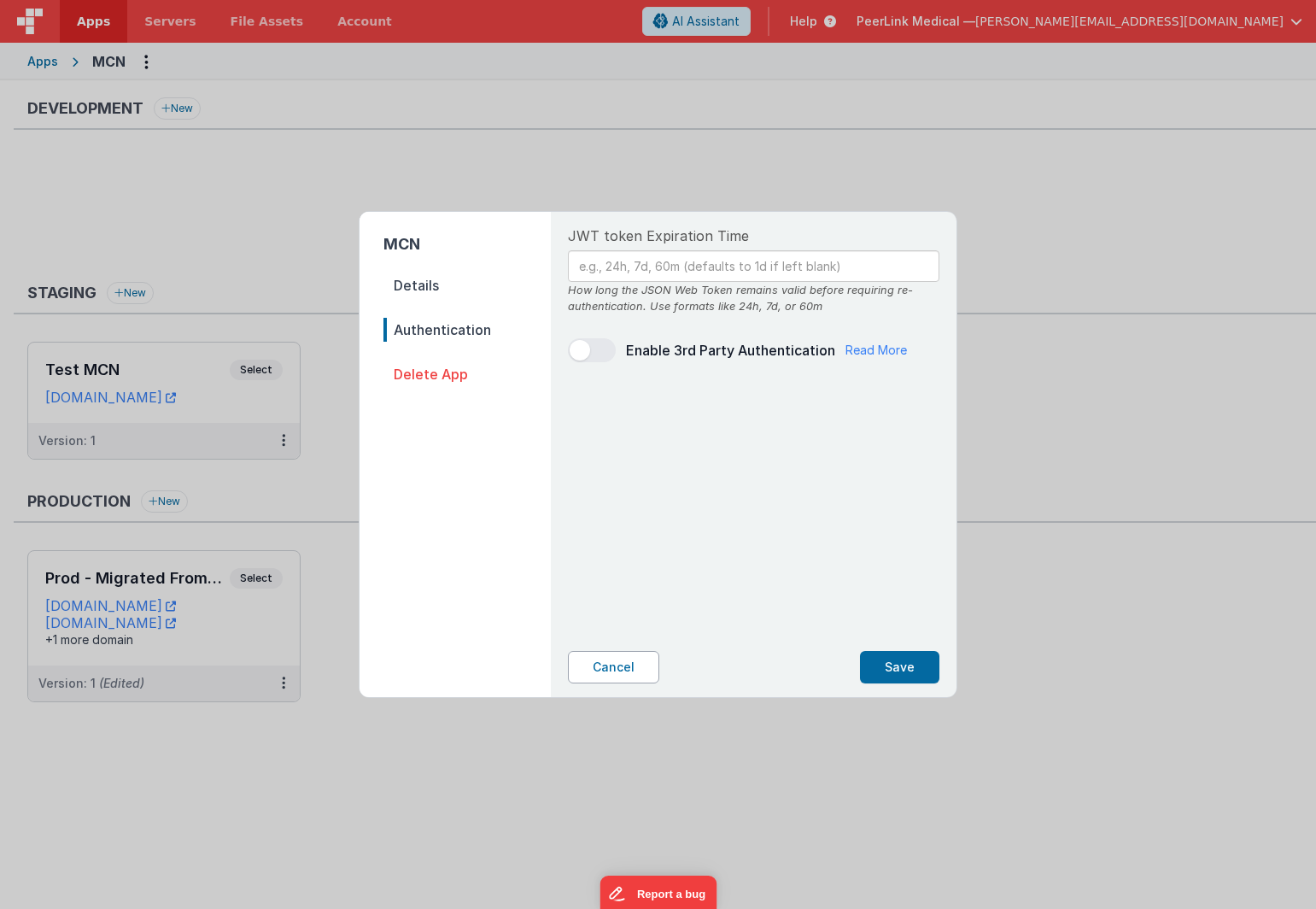
click at [610, 662] on button "Cancel" at bounding box center [613, 668] width 92 height 33
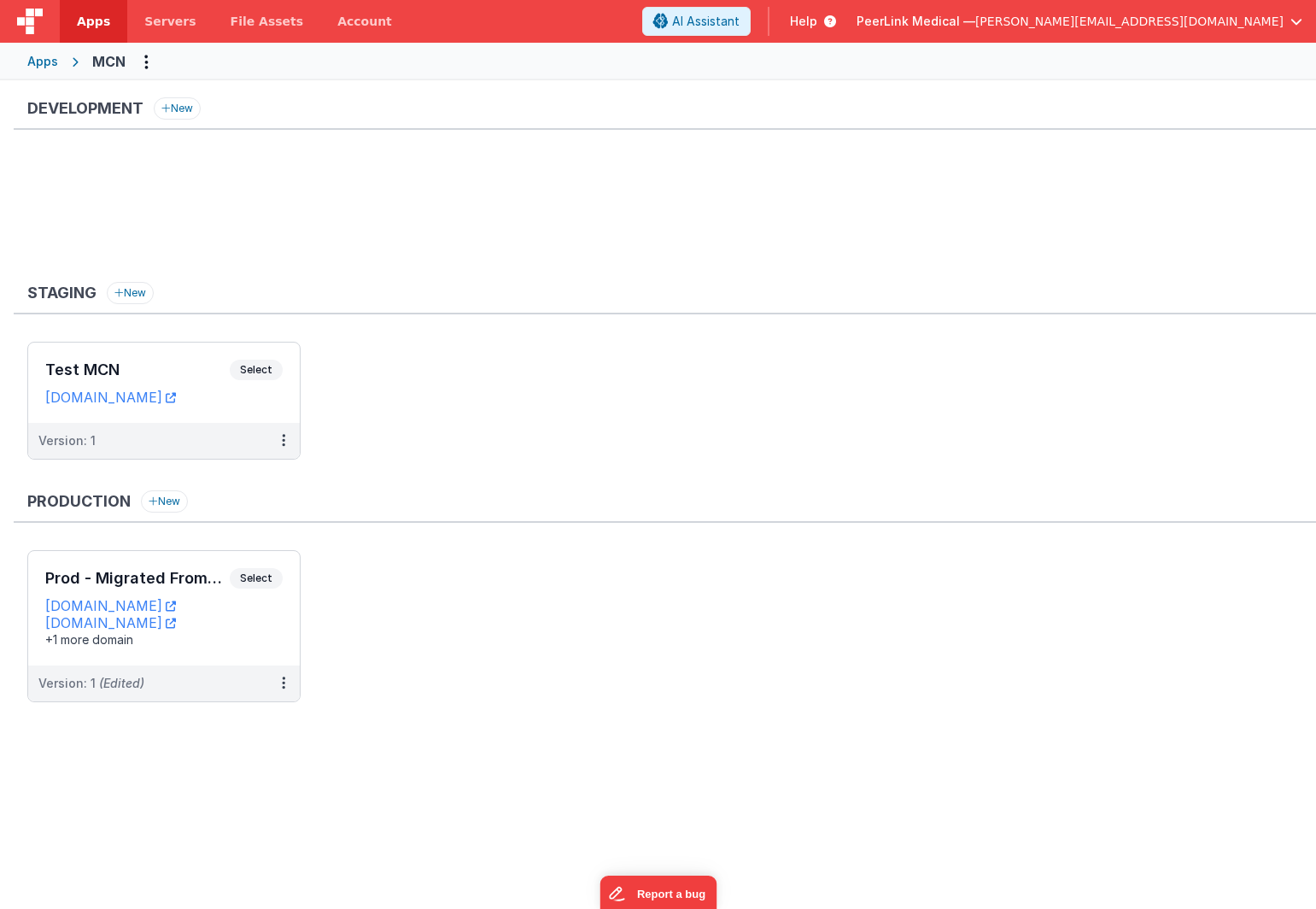
click at [47, 67] on div "Apps" at bounding box center [43, 61] width 31 height 17
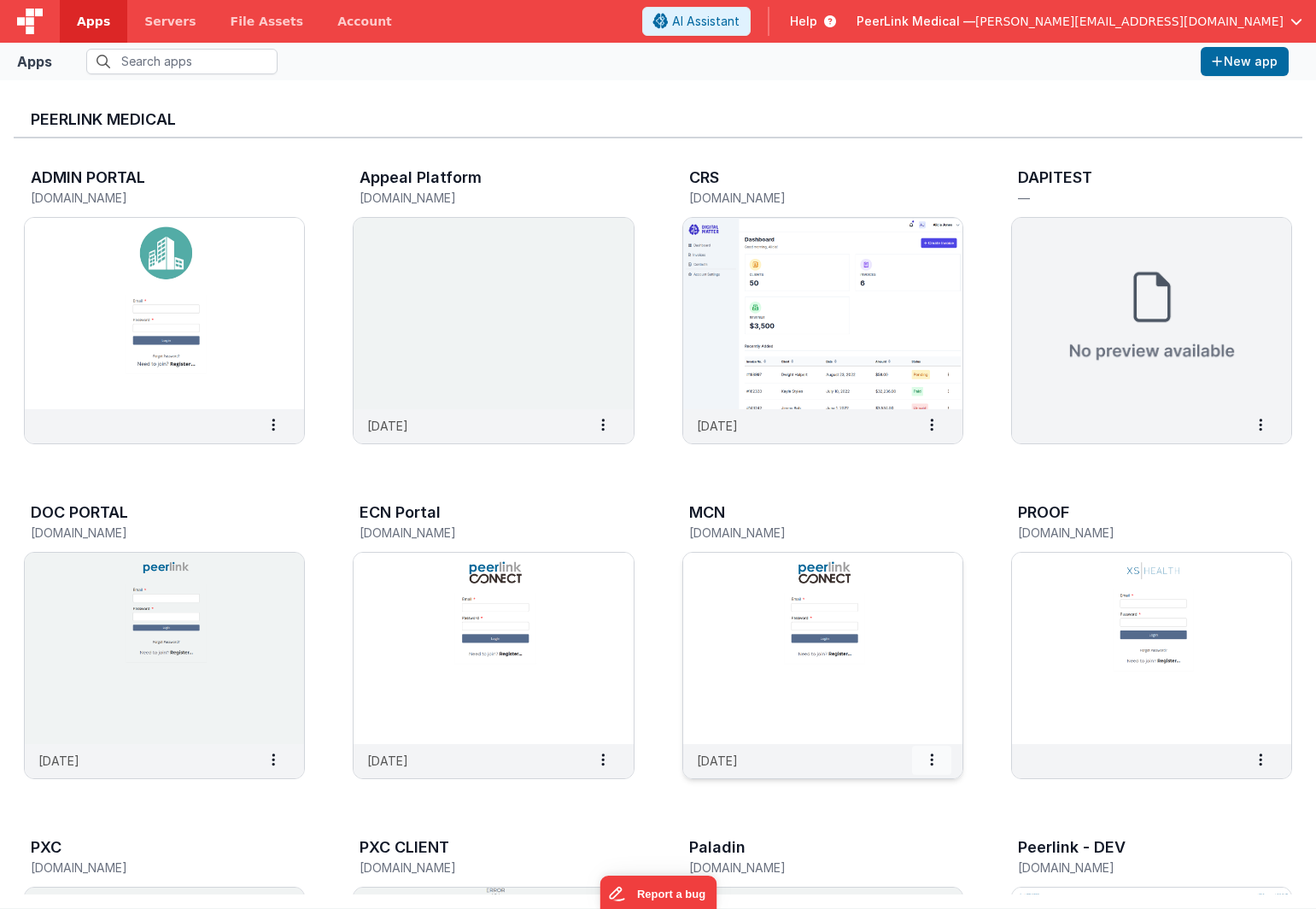
click at [931, 760] on icon at bounding box center [932, 759] width 4 height 1
click at [894, 781] on slot "Settings" at bounding box center [892, 788] width 95 height 24
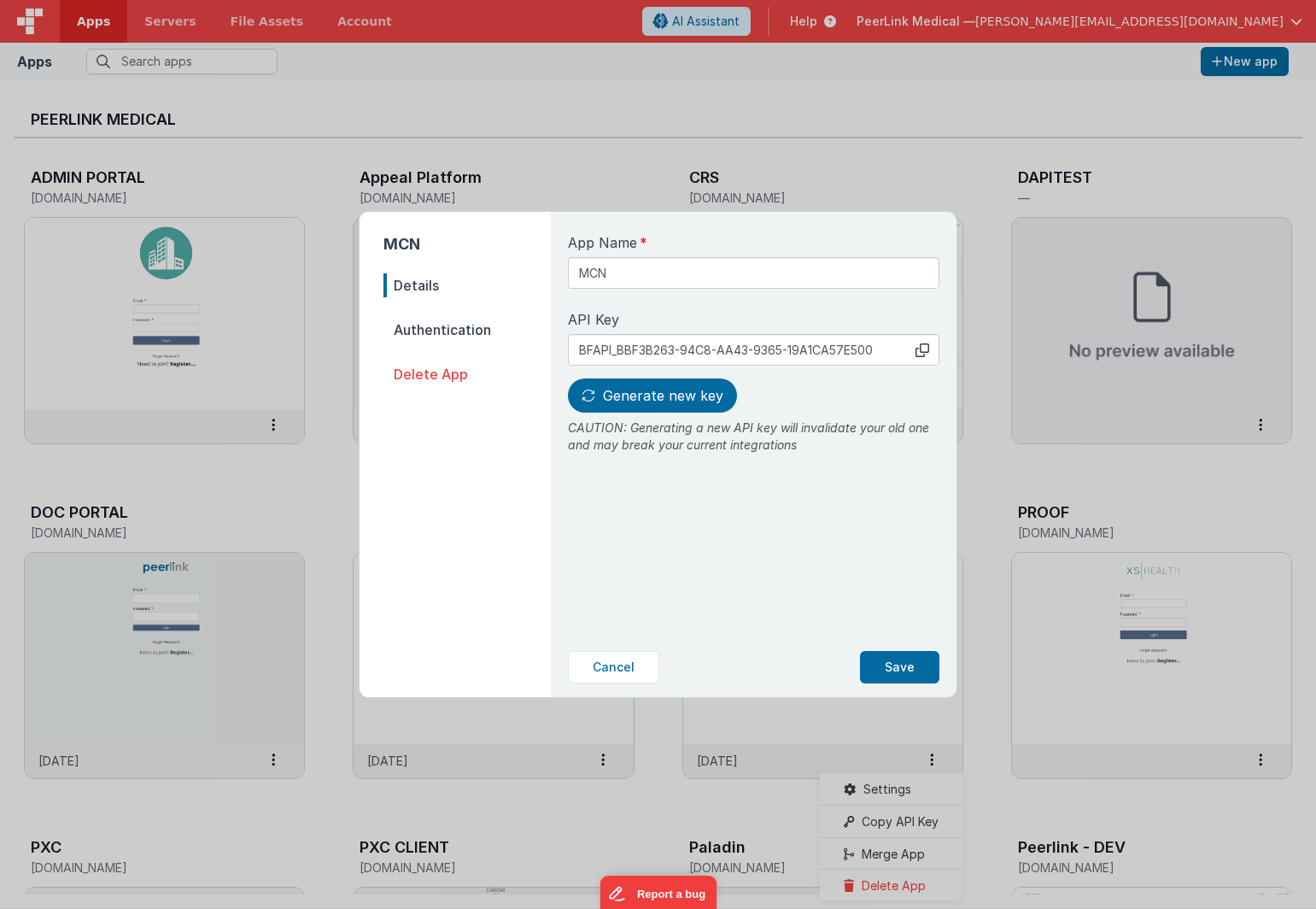
click at [438, 331] on span "Authentication" at bounding box center [467, 329] width 168 height 24
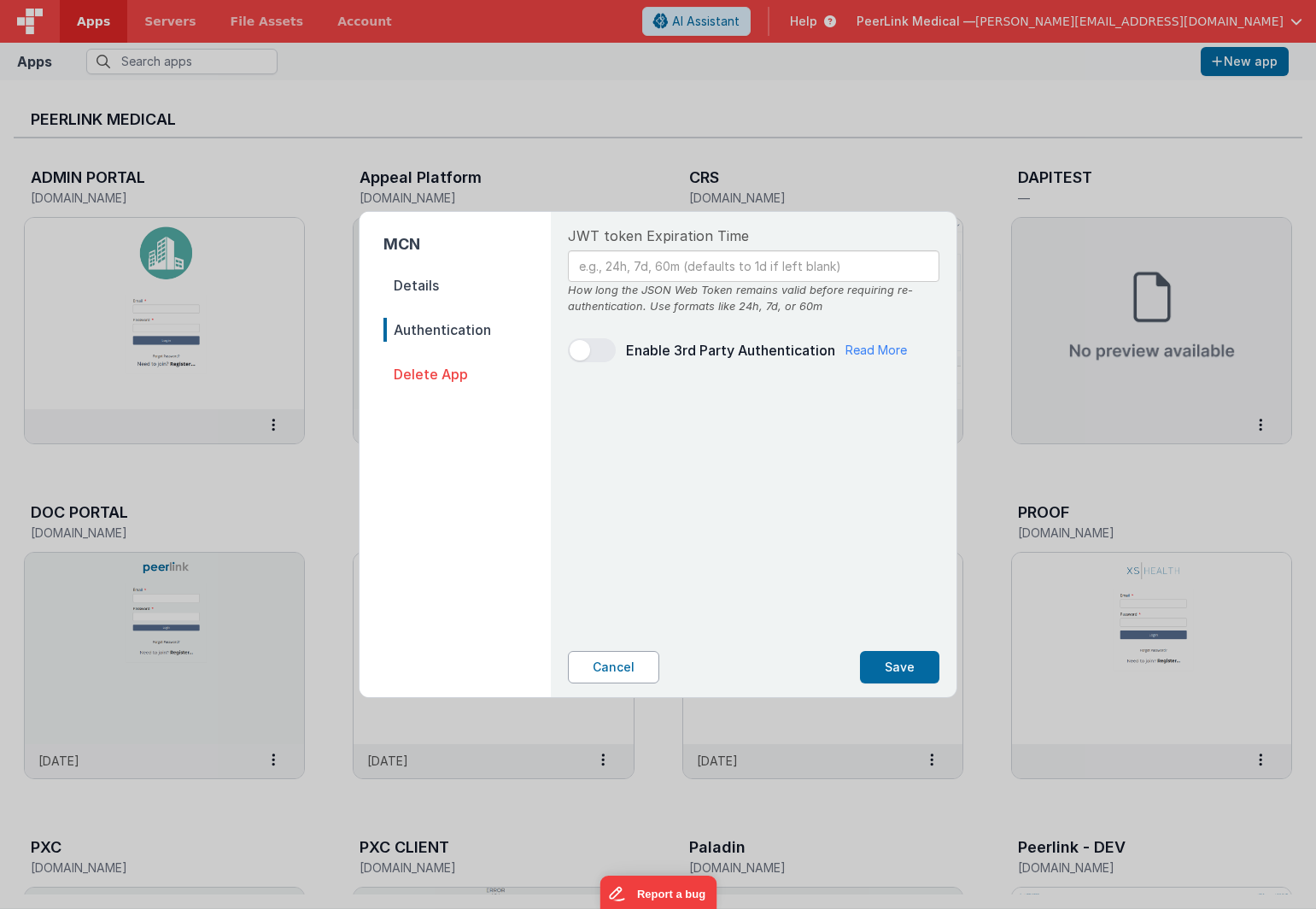
click at [606, 680] on button "Cancel" at bounding box center [613, 668] width 92 height 33
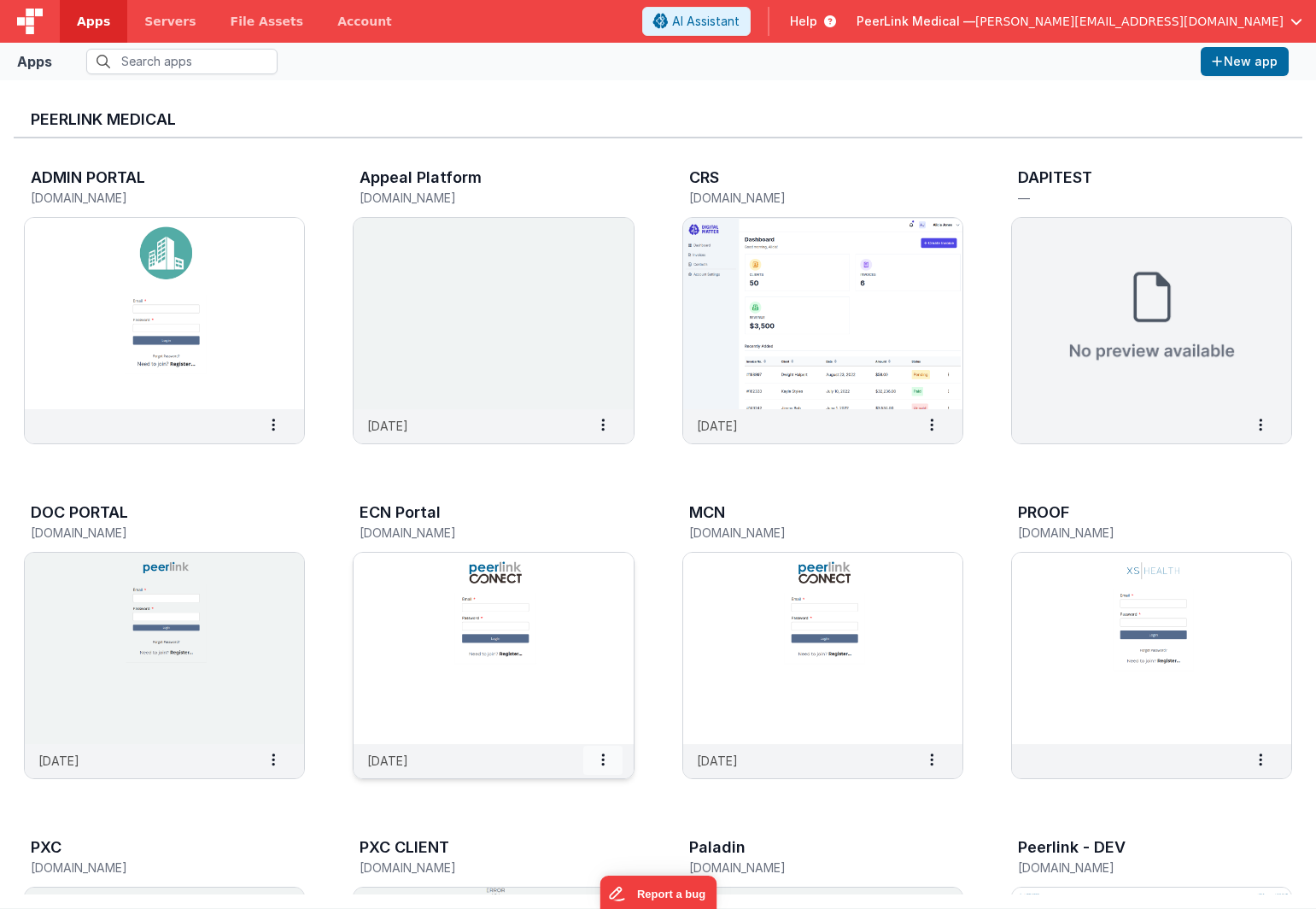
click at [611, 758] on span at bounding box center [602, 760] width 39 height 29
click at [578, 787] on span "Settings" at bounding box center [559, 789] width 48 height 15
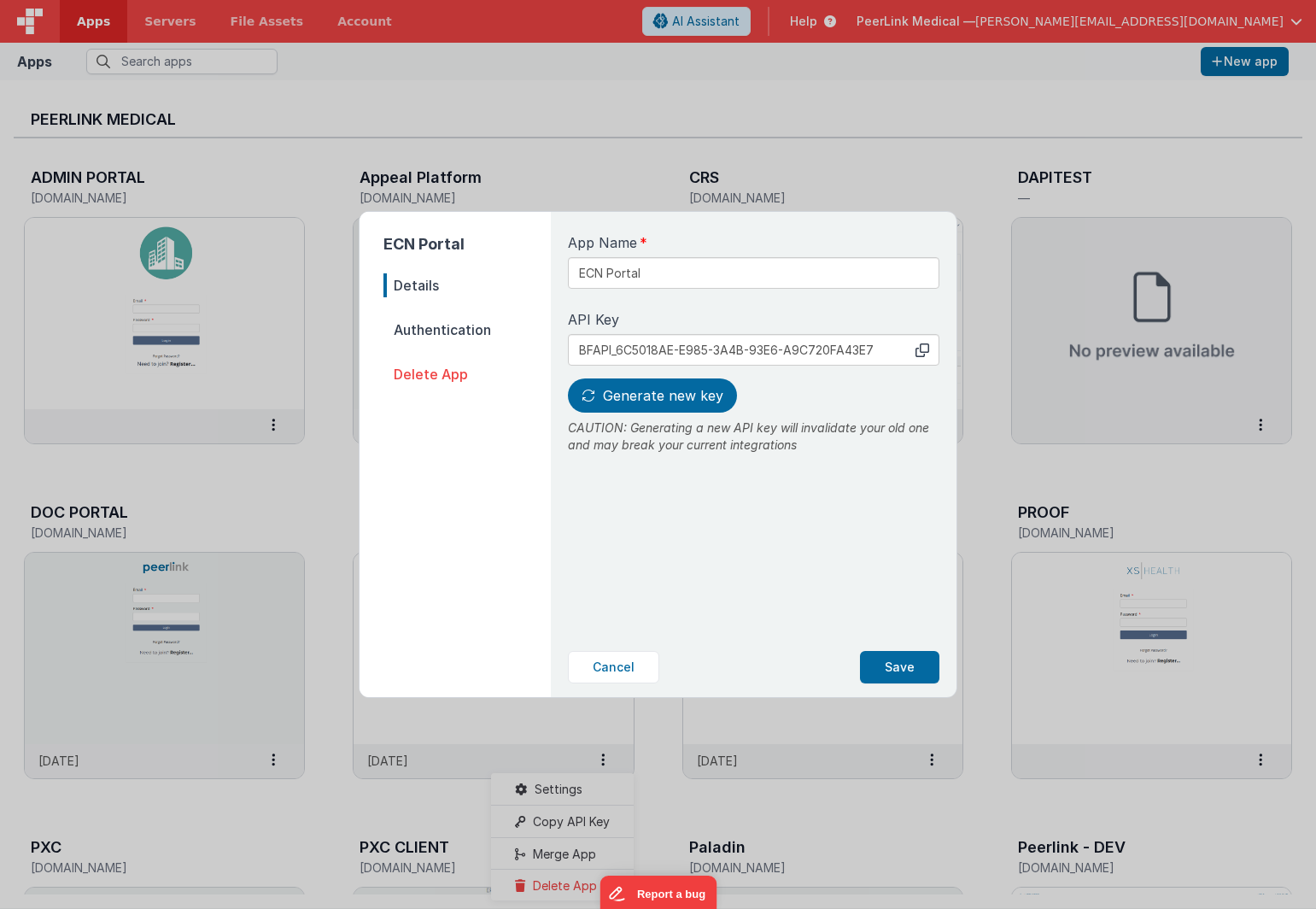
click at [420, 335] on span "Authentication" at bounding box center [467, 329] width 168 height 24
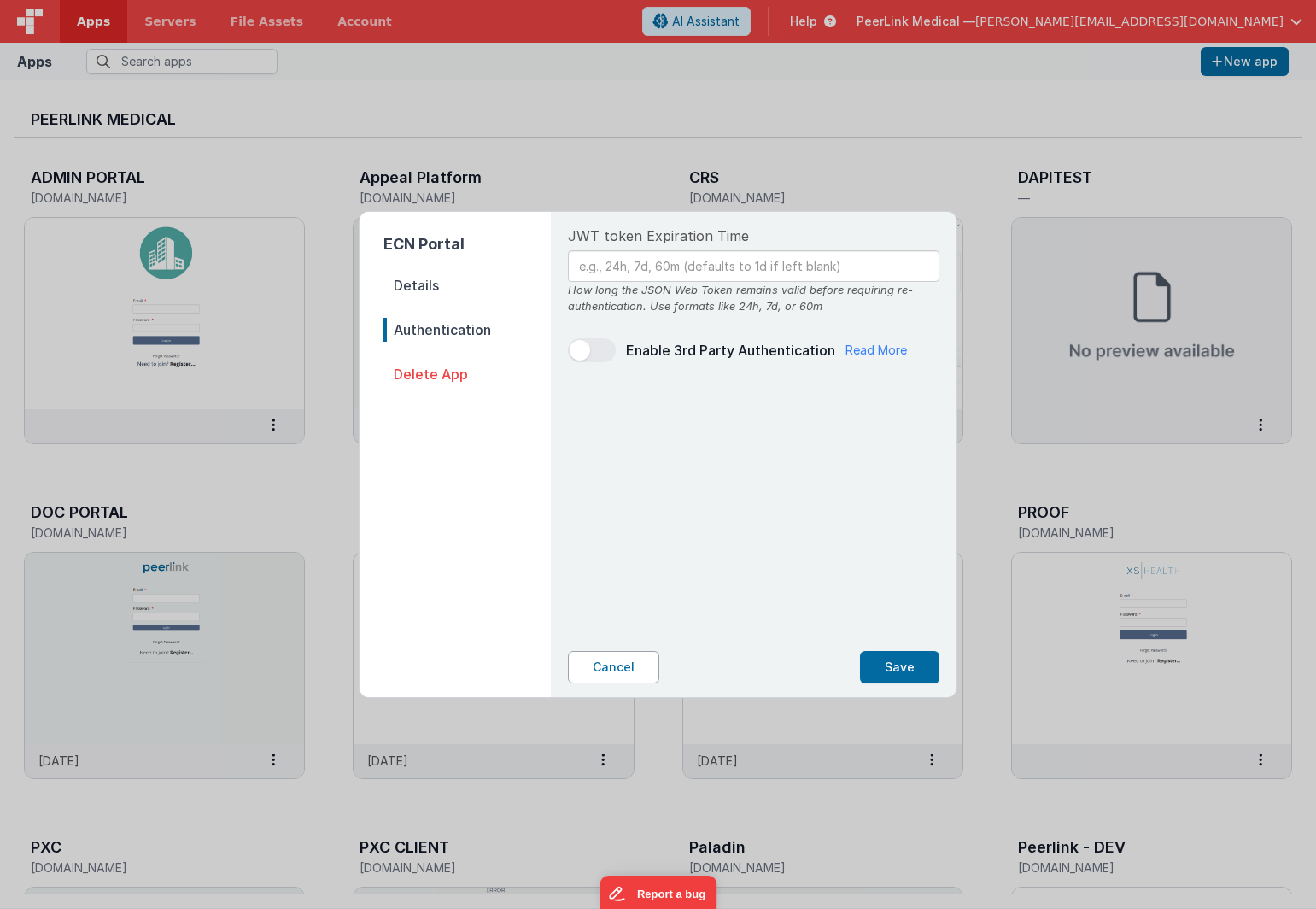
click at [598, 670] on button "Cancel" at bounding box center [613, 668] width 92 height 33
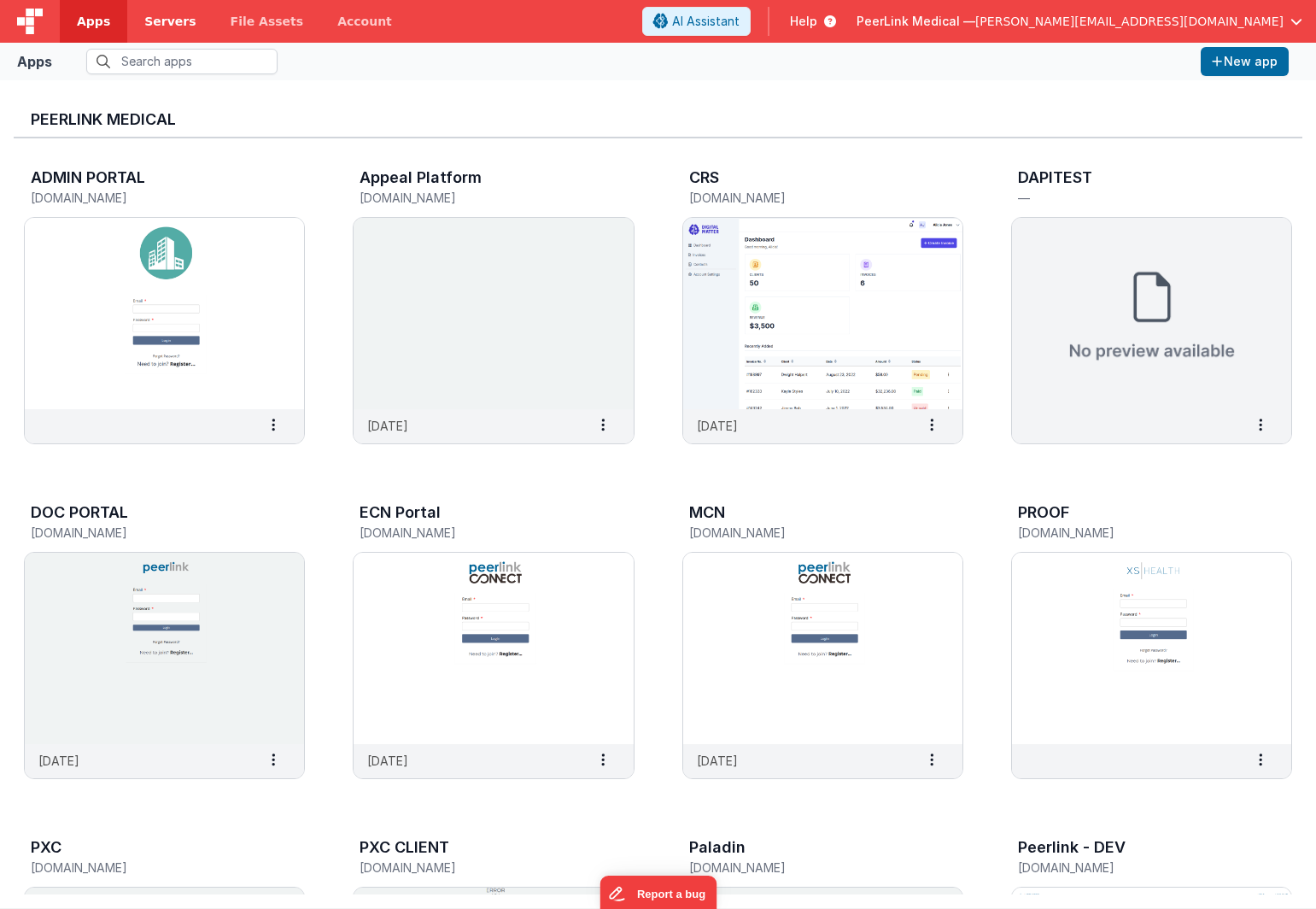
click at [160, 24] on span "Servers" at bounding box center [170, 21] width 52 height 17
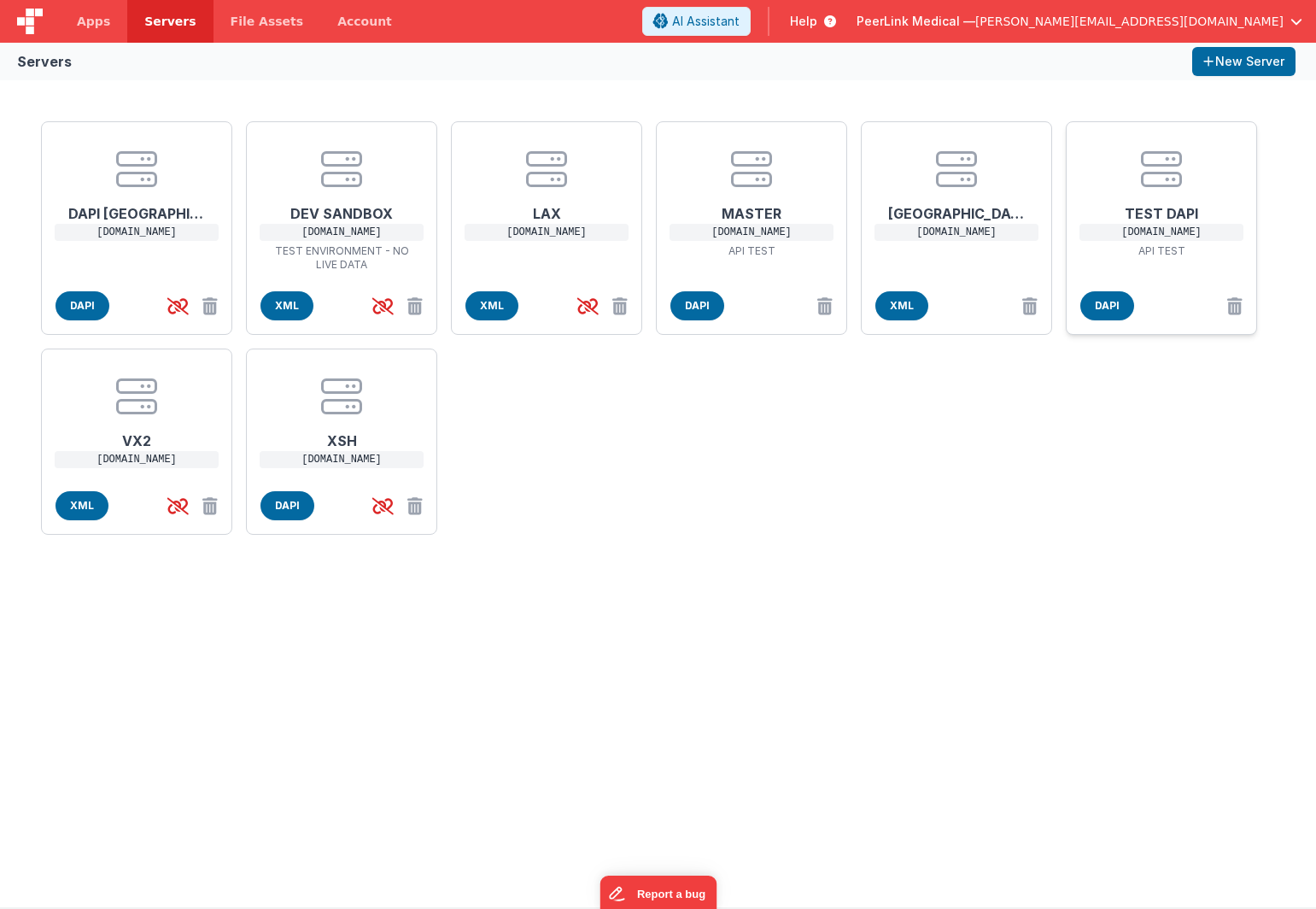
click at [1122, 244] on p "API TEST" at bounding box center [1162, 250] width 137 height 14
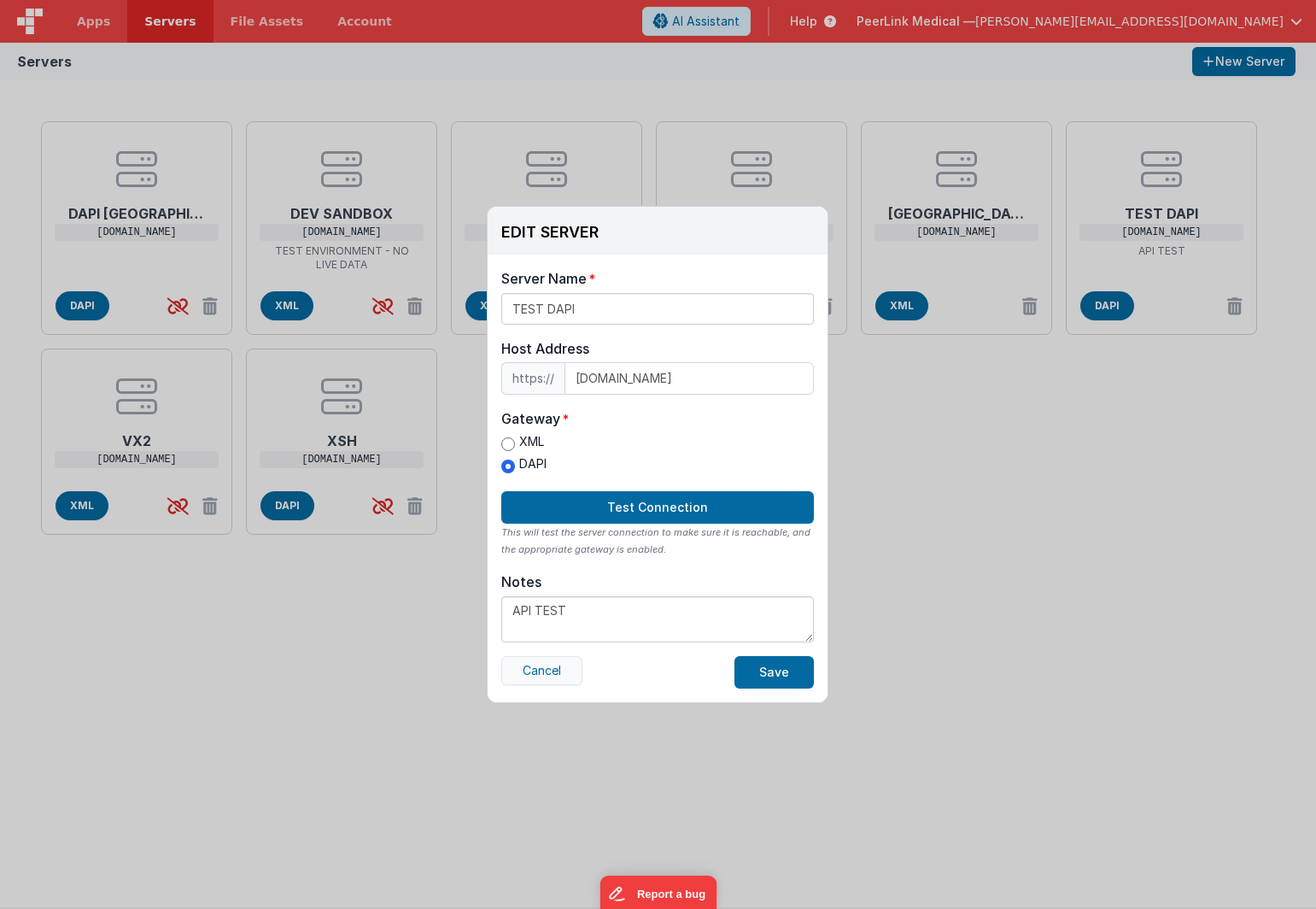
click at [550, 670] on button "Cancel" at bounding box center [541, 670] width 81 height 29
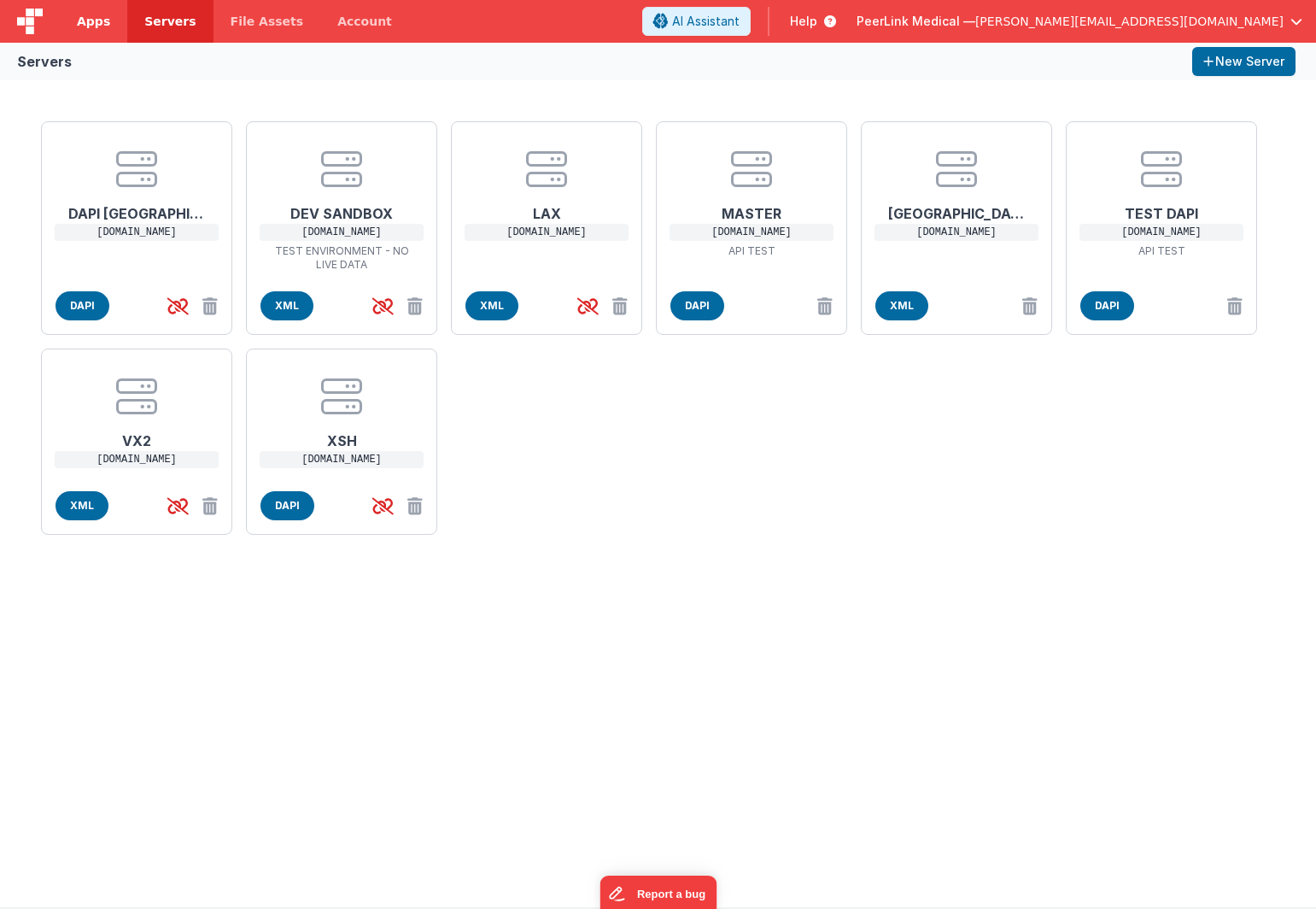
click at [93, 9] on link "Apps" at bounding box center [93, 21] width 67 height 43
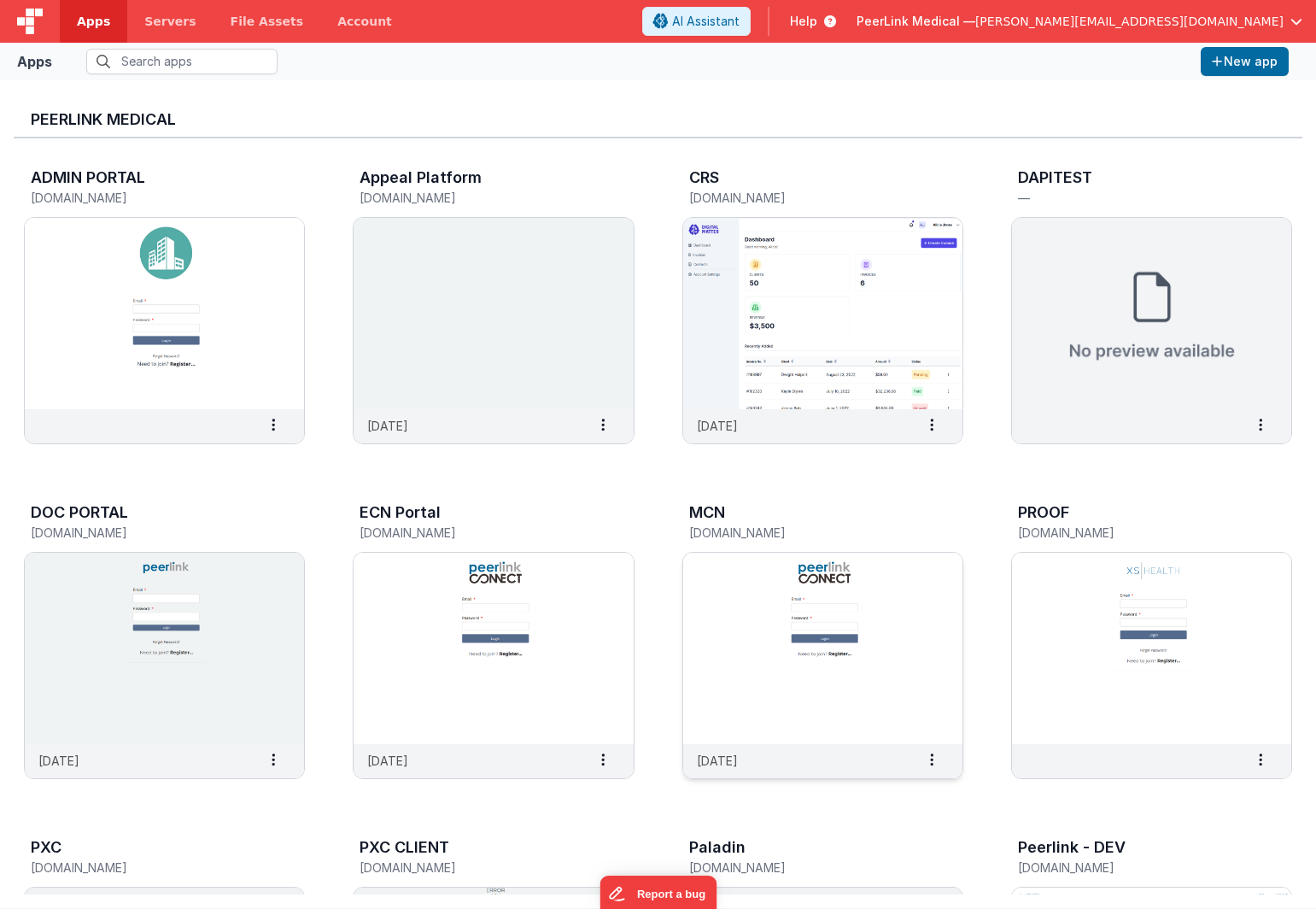
click at [733, 575] on img at bounding box center [824, 648] width 279 height 191
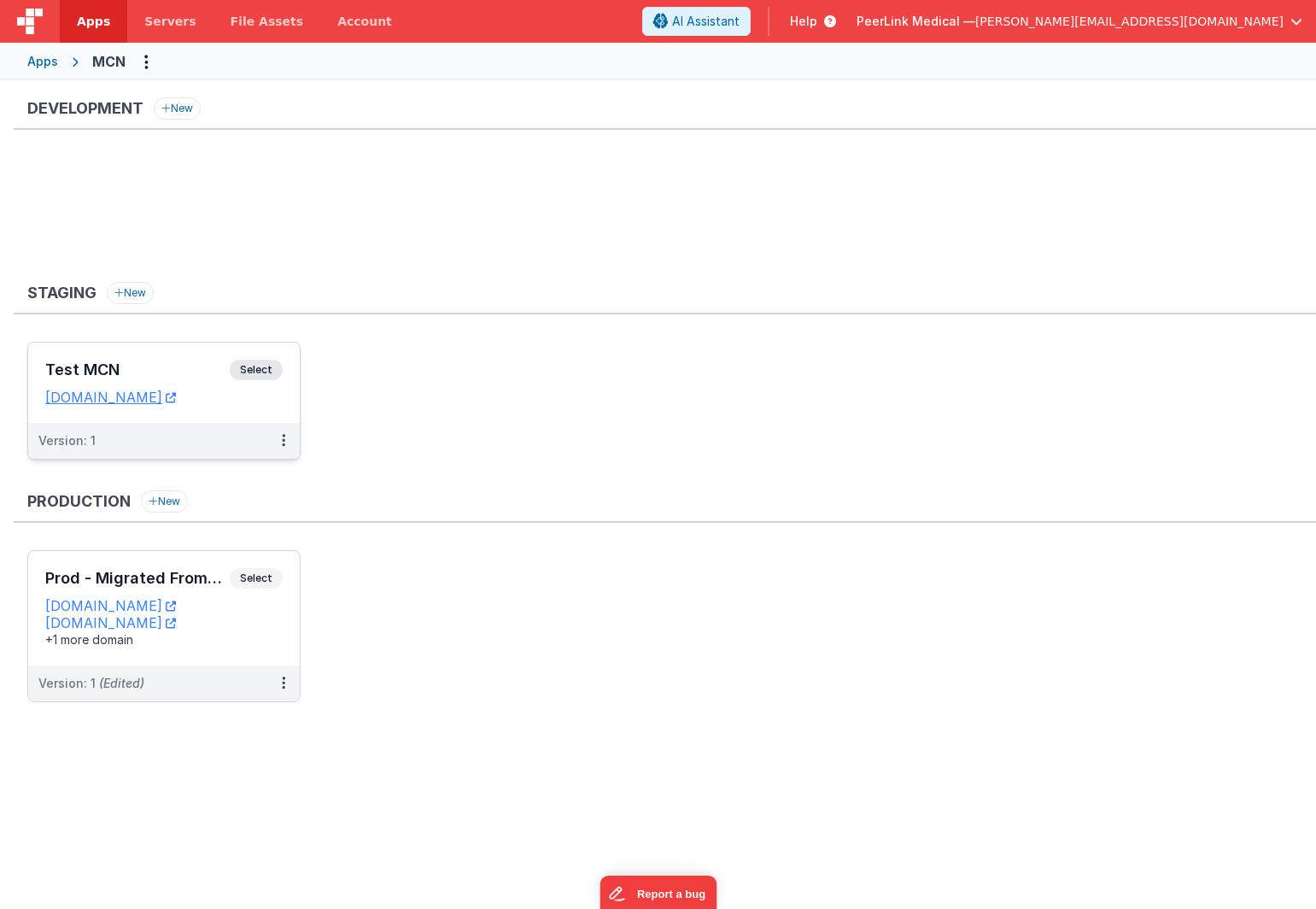
click at [258, 369] on span "Select" at bounding box center [256, 370] width 53 height 21
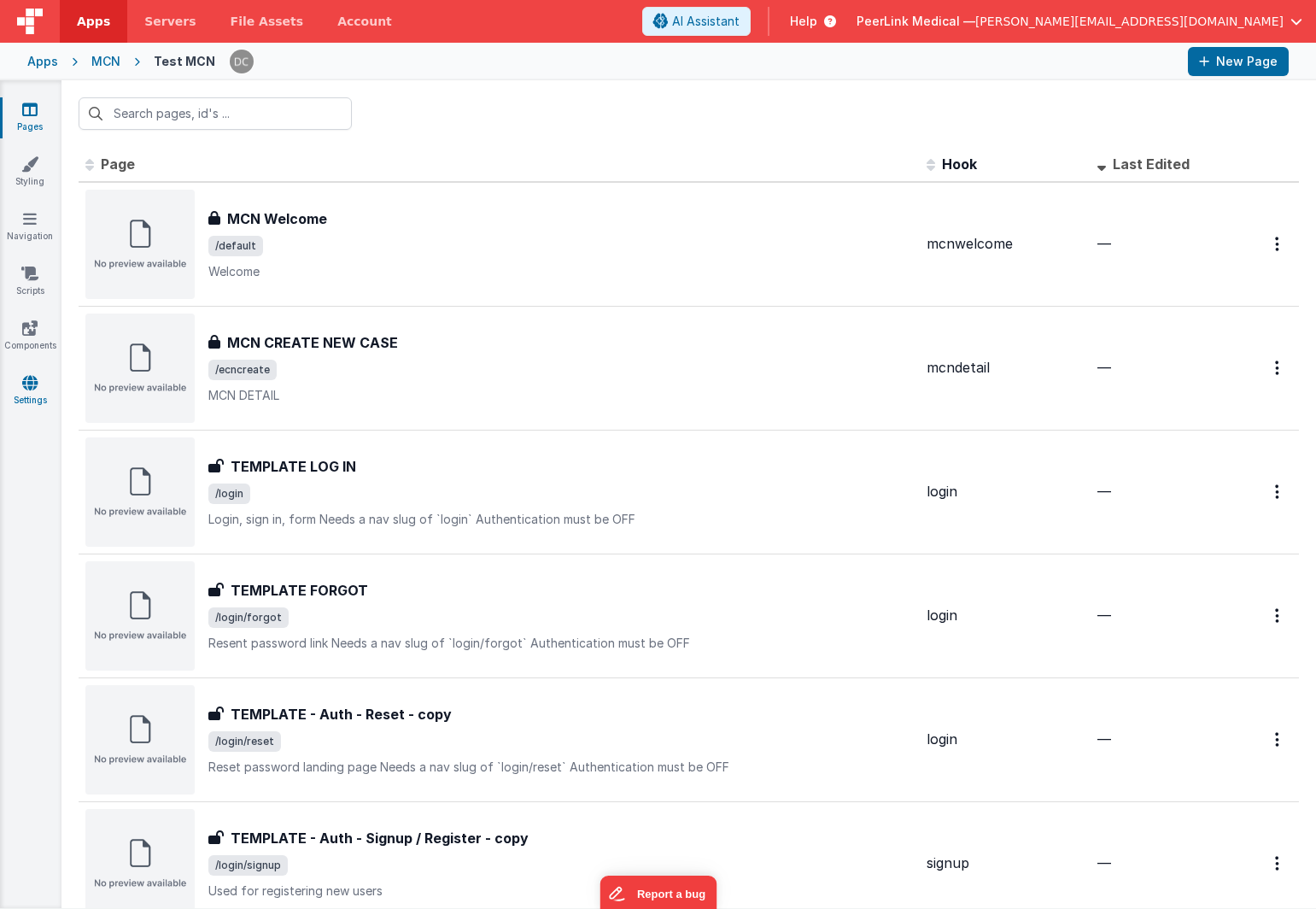
click at [25, 383] on icon at bounding box center [29, 383] width 15 height 17
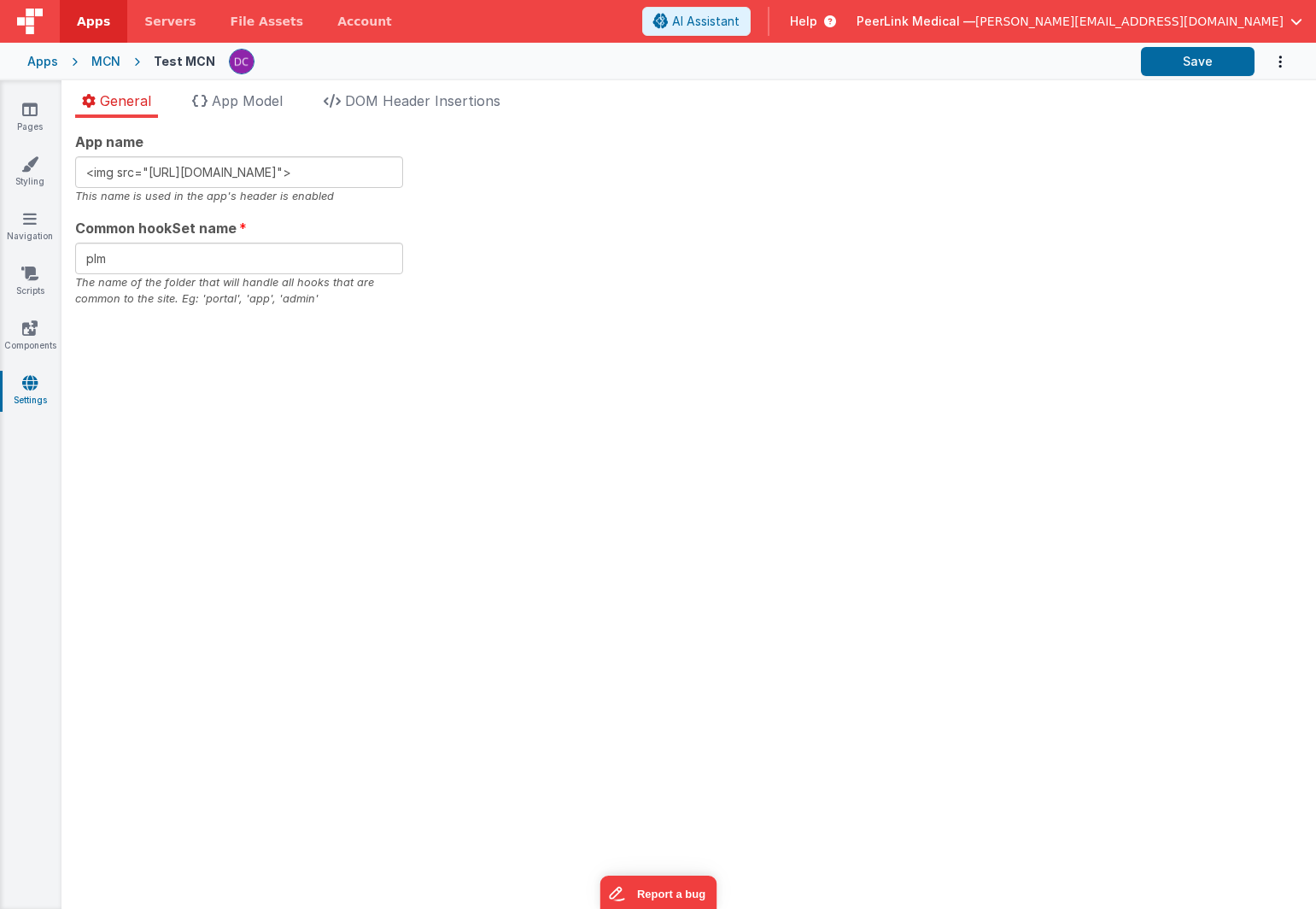
click at [35, 63] on div "Apps" at bounding box center [43, 61] width 31 height 17
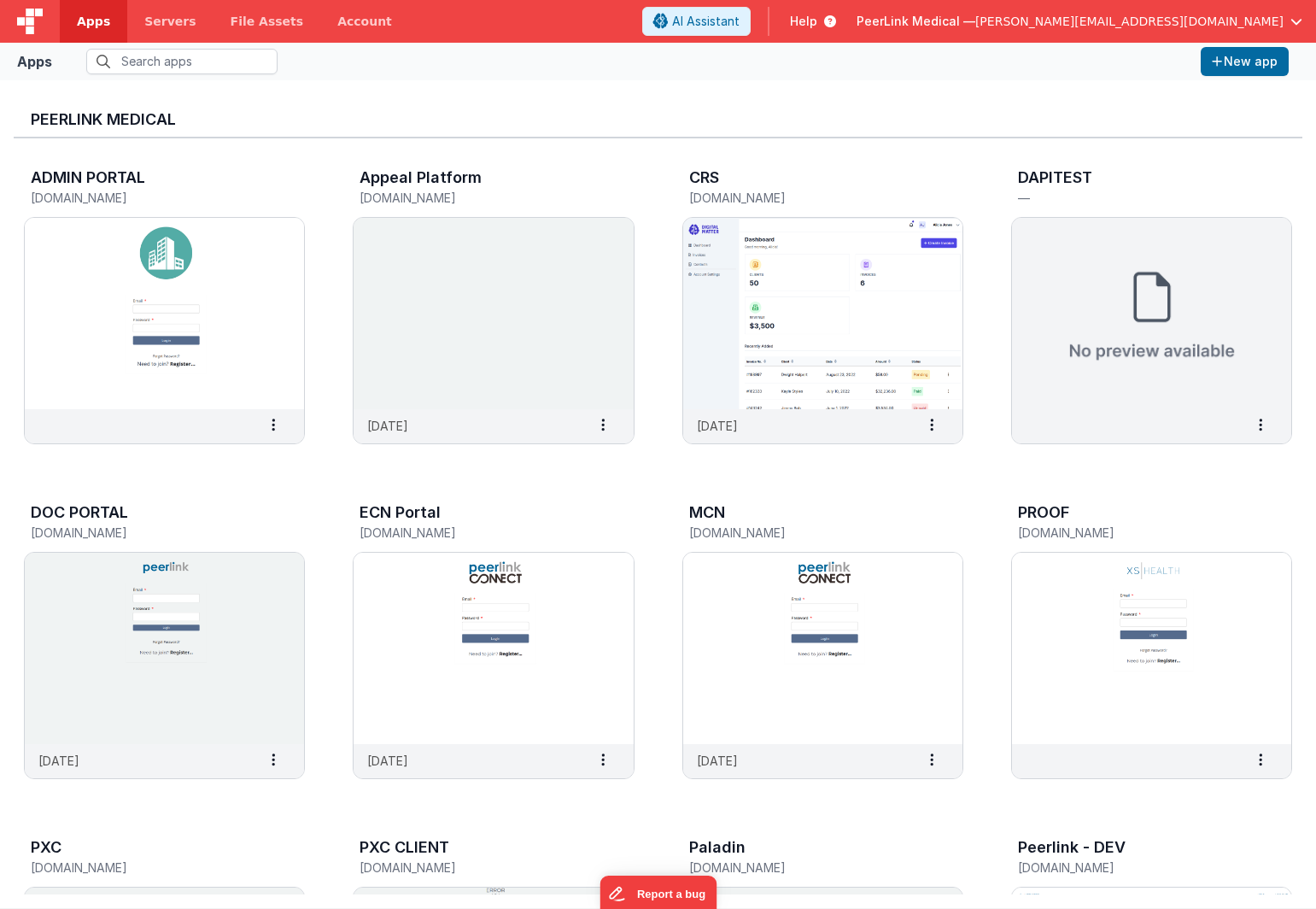
click at [1299, 15] on button "PeerLink Medical — [PERSON_NAME][EMAIL_ADDRESS][DOMAIN_NAME]" at bounding box center [1080, 21] width 446 height 17
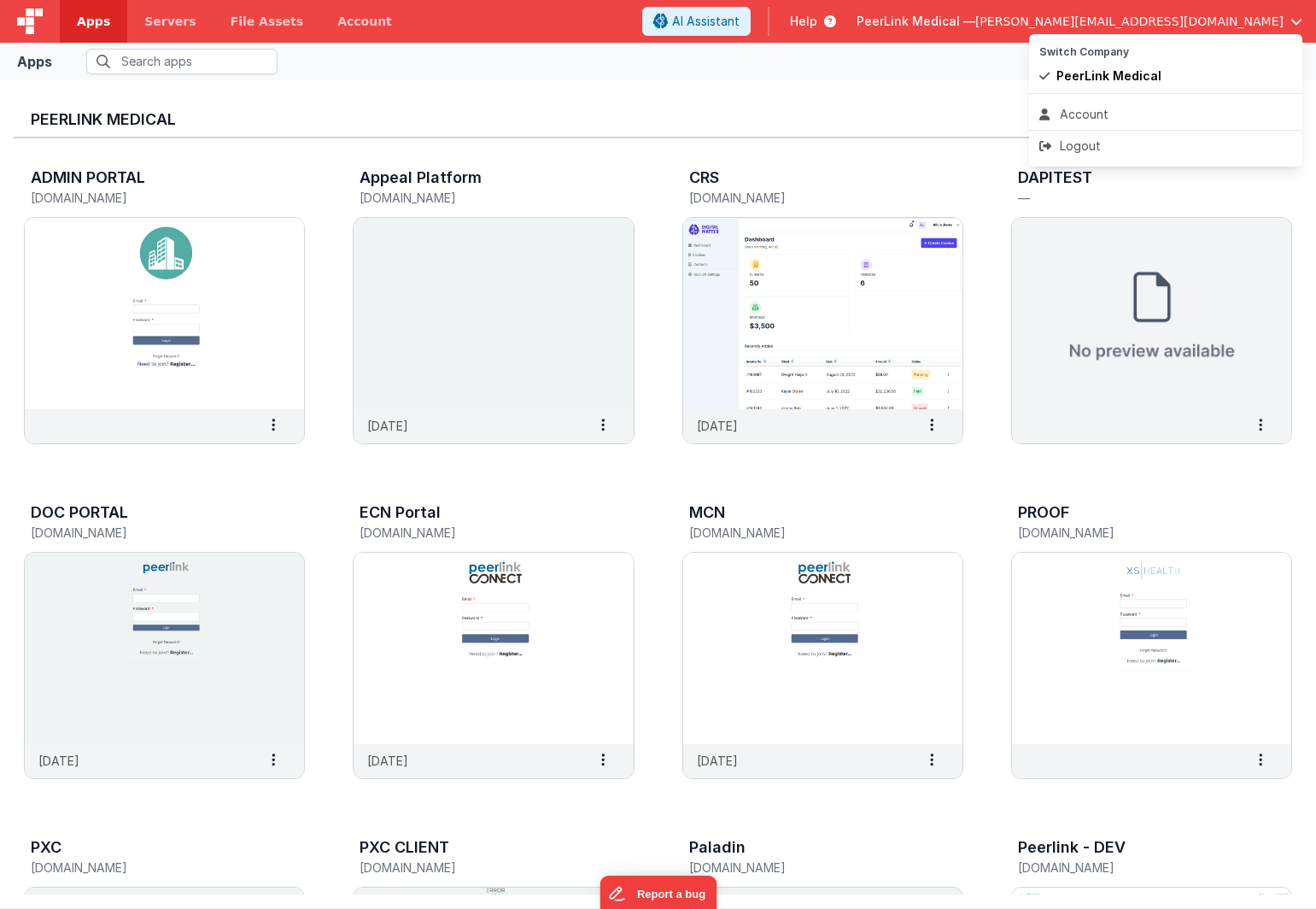
click at [823, 73] on button at bounding box center [658, 454] width 1316 height 909
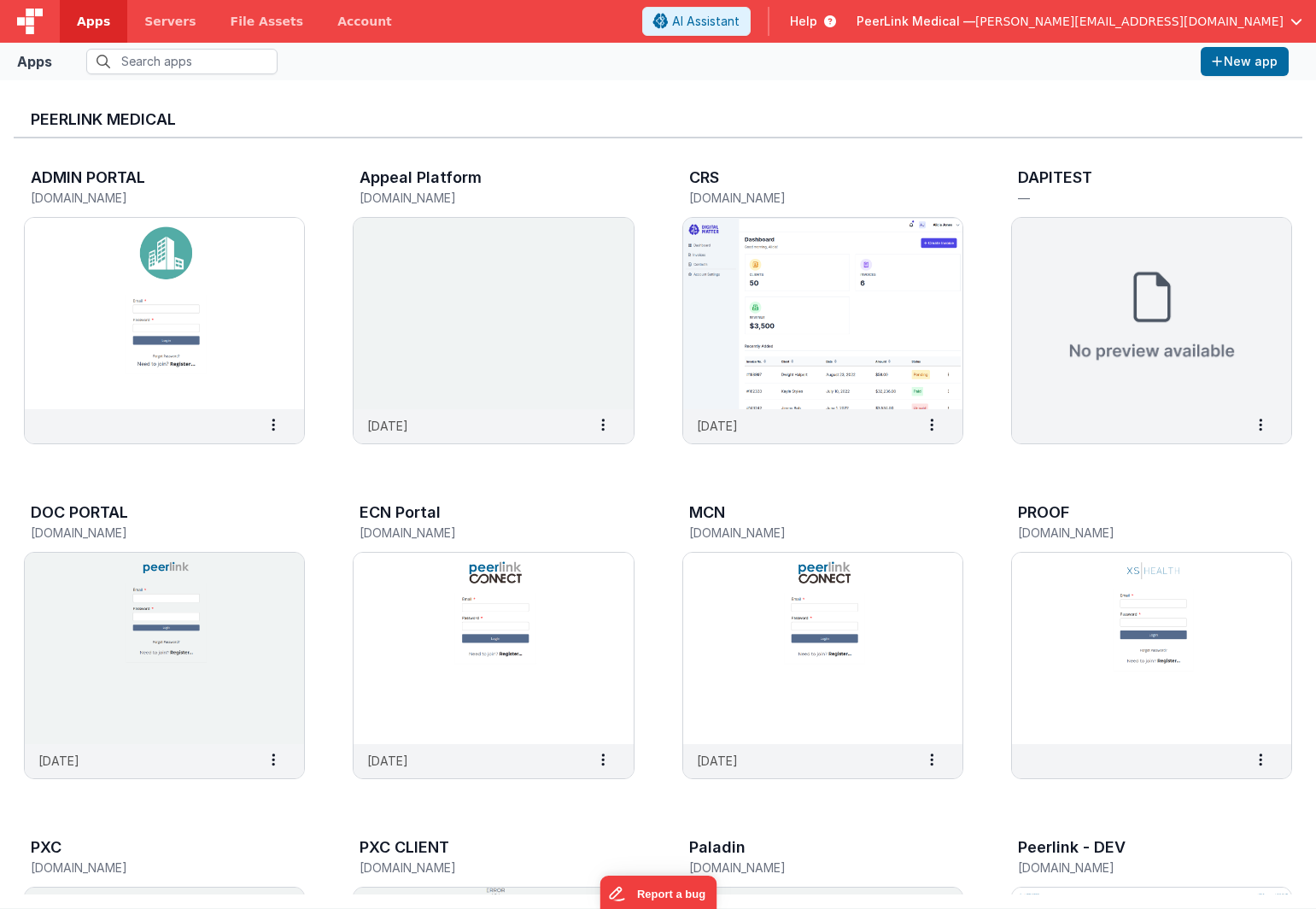
click at [401, 106] on div "PeerLink Medical" at bounding box center [658, 116] width 1289 height 44
click at [335, 18] on link "Account" at bounding box center [365, 21] width 89 height 43
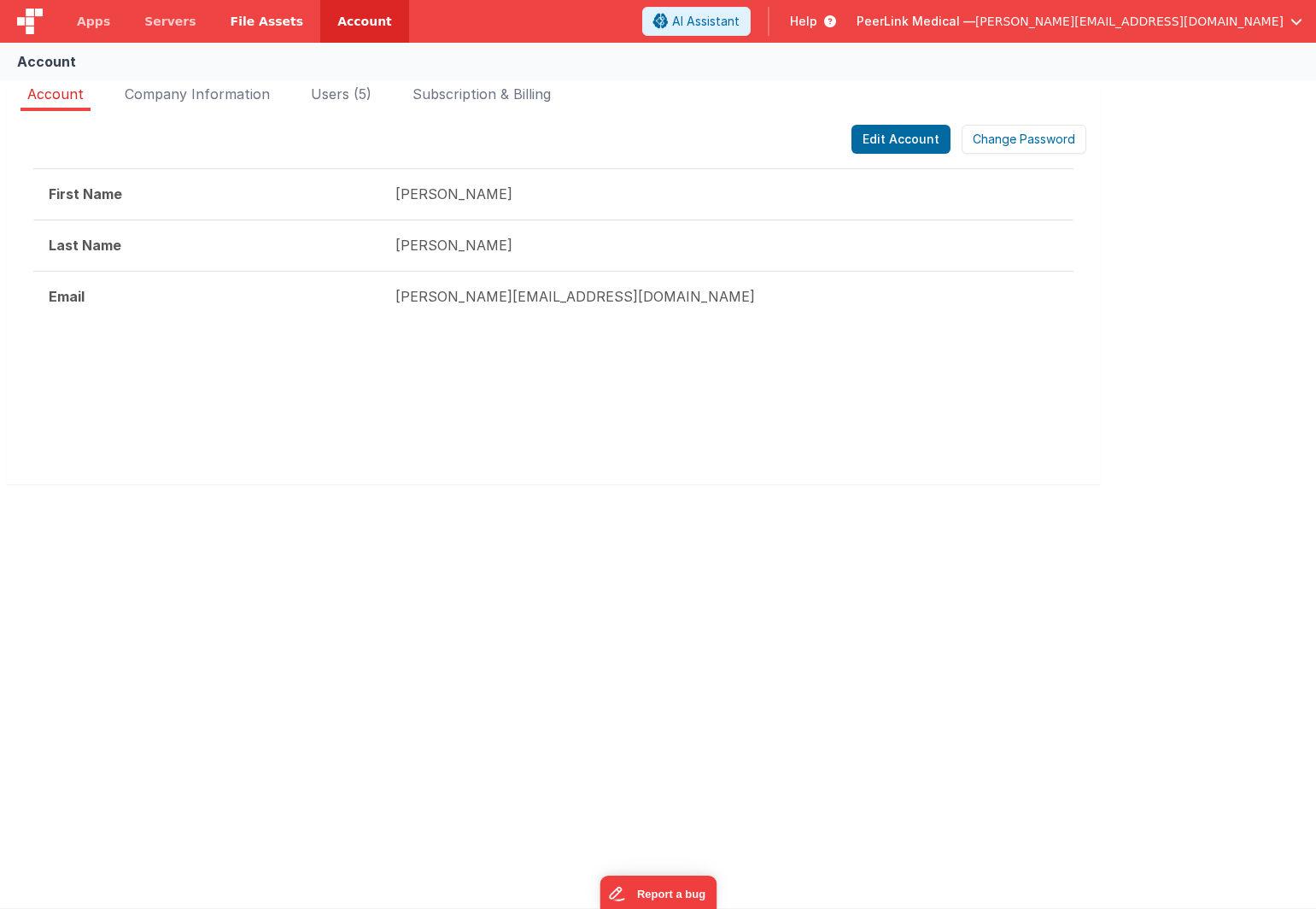
click at [272, 17] on span "File Assets" at bounding box center [267, 21] width 73 height 17
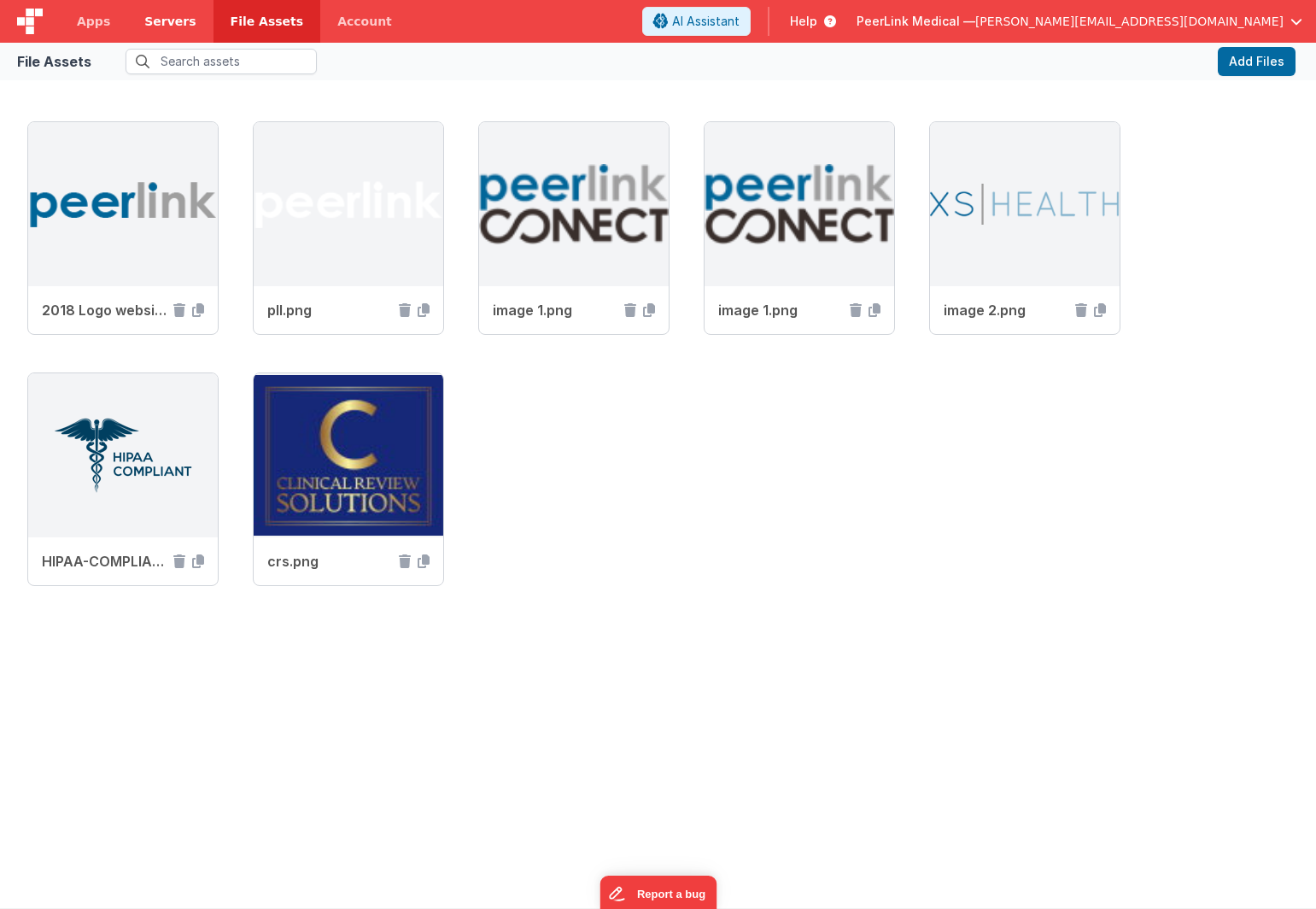
click at [167, 26] on span "Servers" at bounding box center [170, 21] width 52 height 17
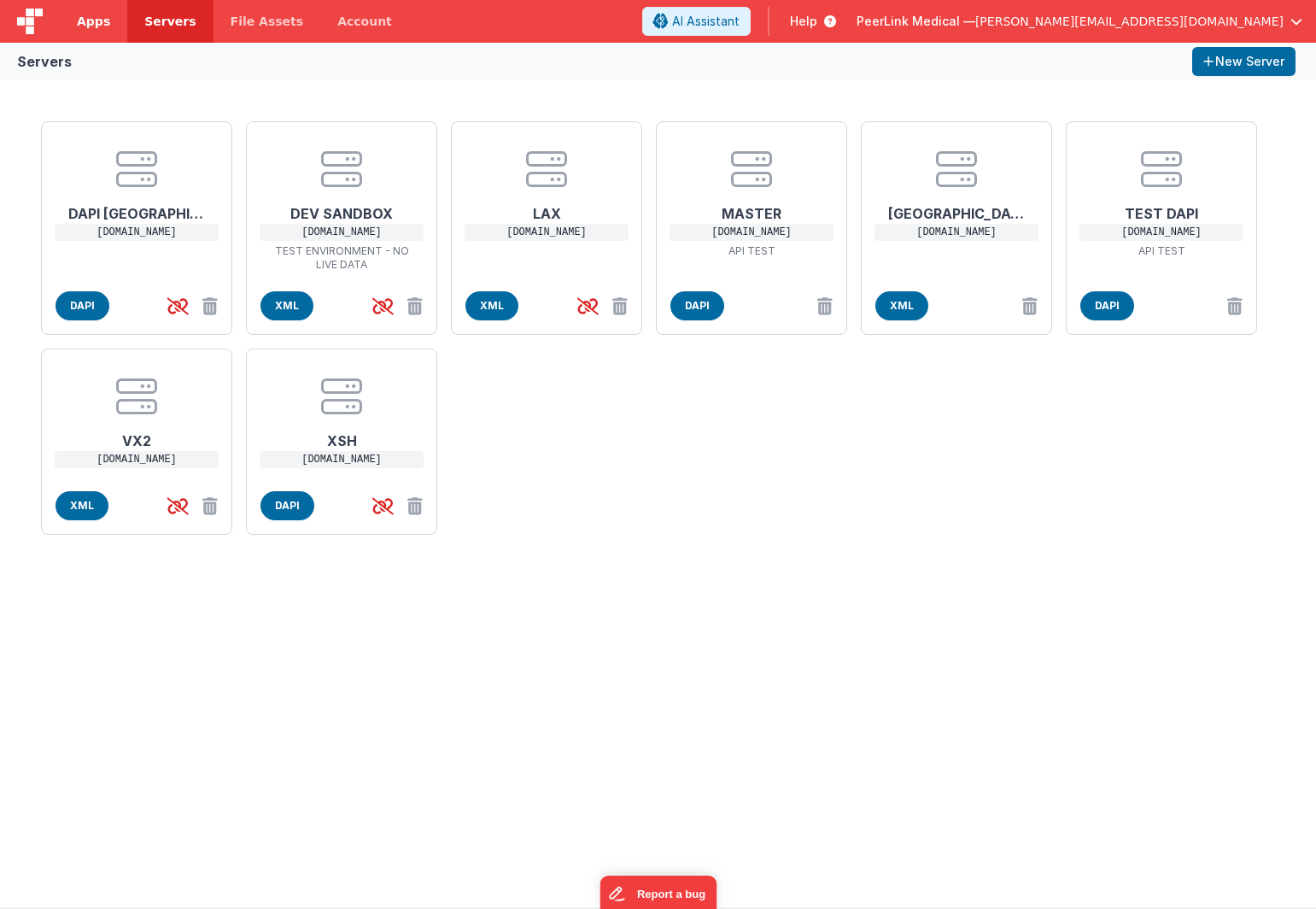
click at [74, 26] on link "Apps" at bounding box center [93, 21] width 67 height 43
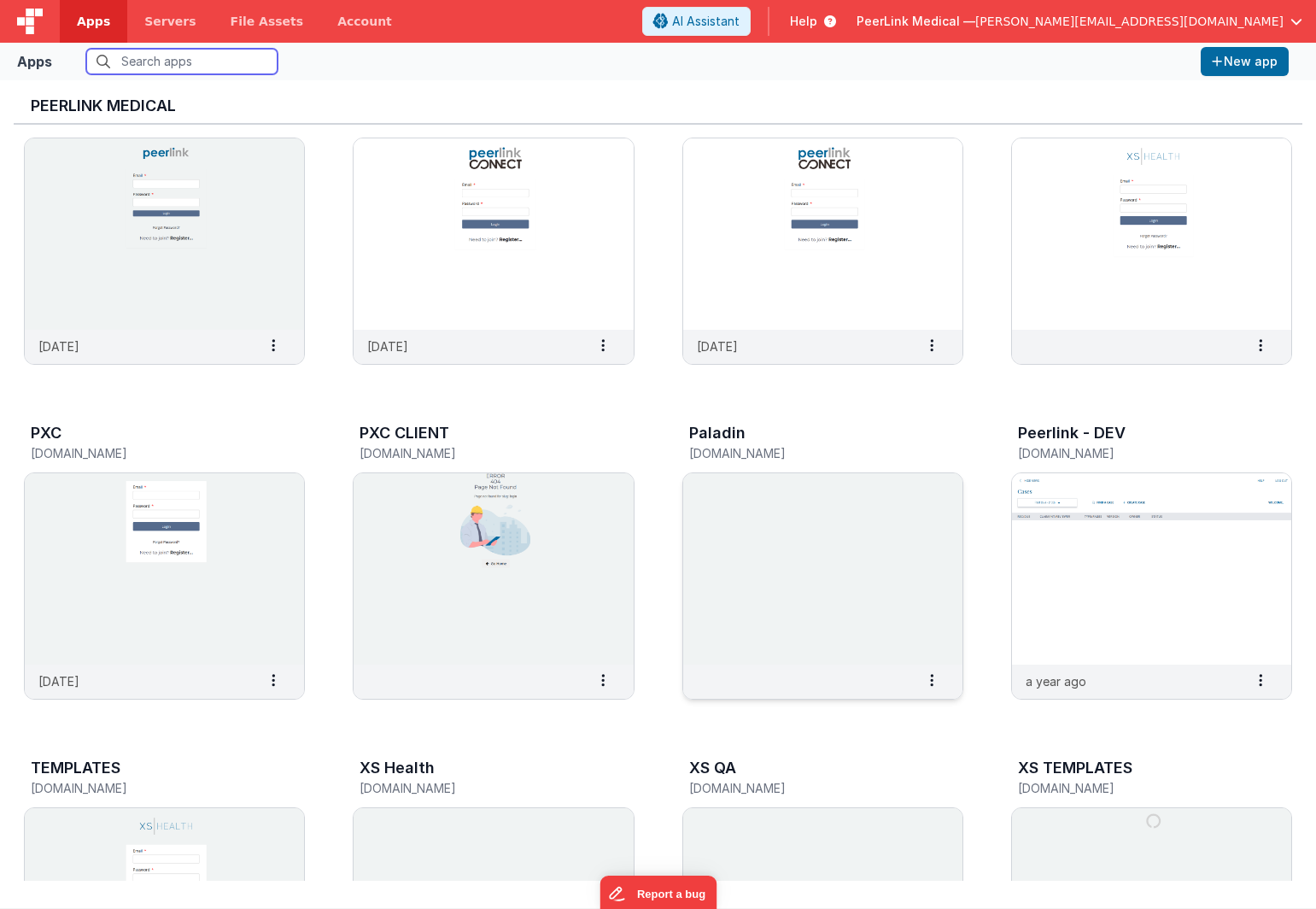
scroll to position [205, 0]
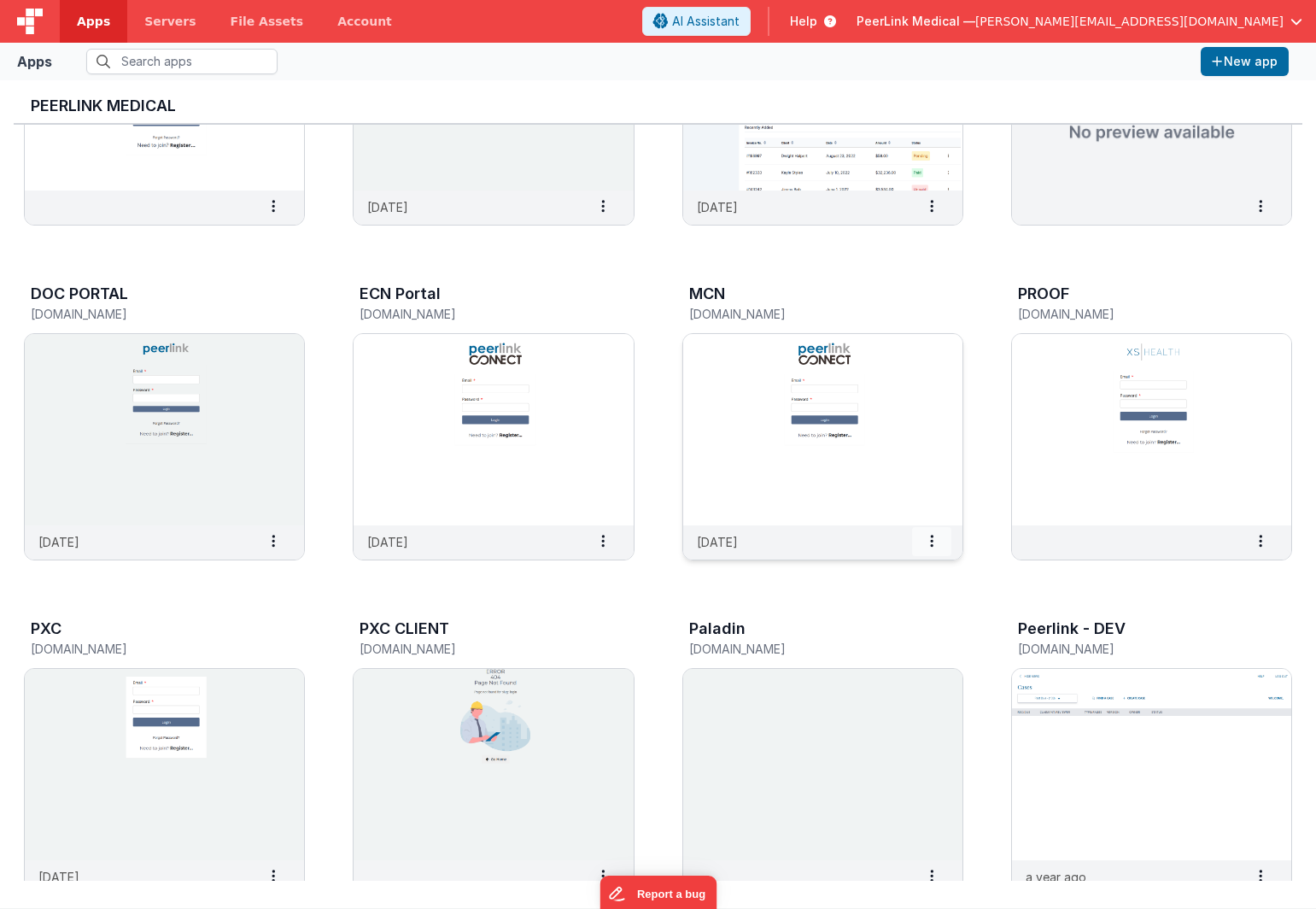
click at [934, 543] on span at bounding box center [931, 542] width 39 height 29
click at [739, 374] on img at bounding box center [824, 429] width 279 height 191
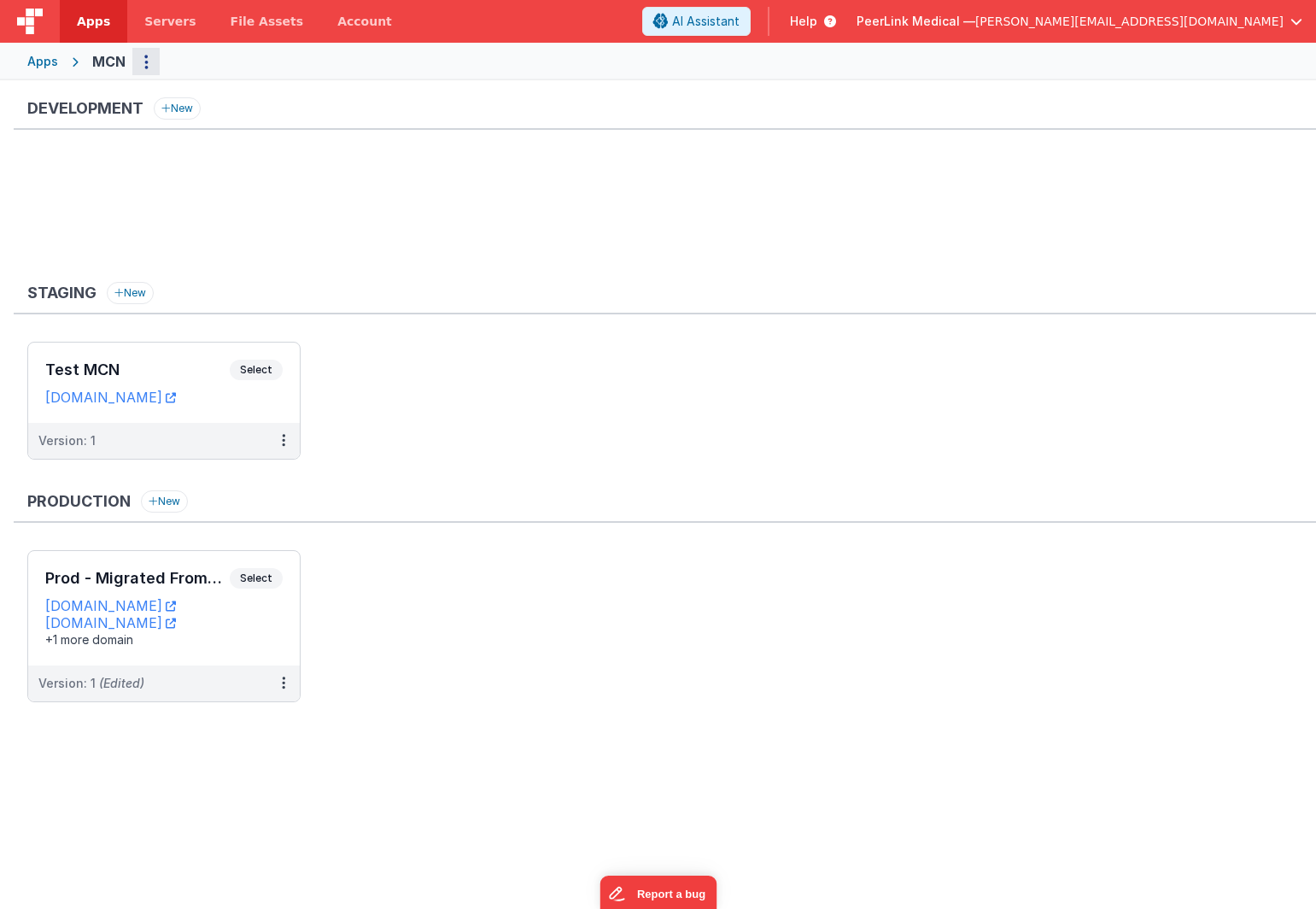
click at [144, 63] on icon "Options" at bounding box center [146, 62] width 5 height 1
click at [114, 105] on link "App Settings" at bounding box center [84, 97] width 151 height 31
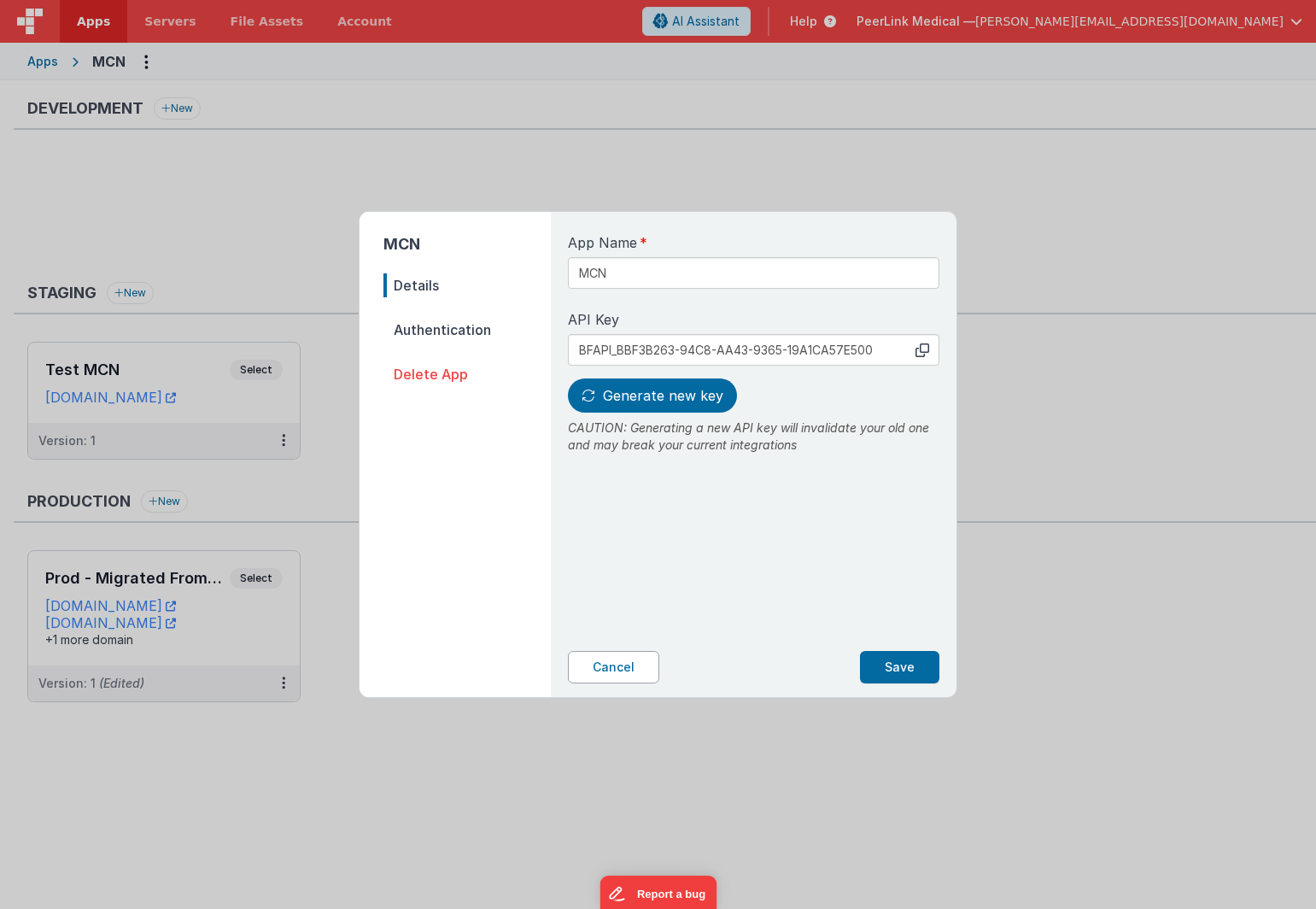
click at [625, 669] on button "Cancel" at bounding box center [613, 668] width 92 height 33
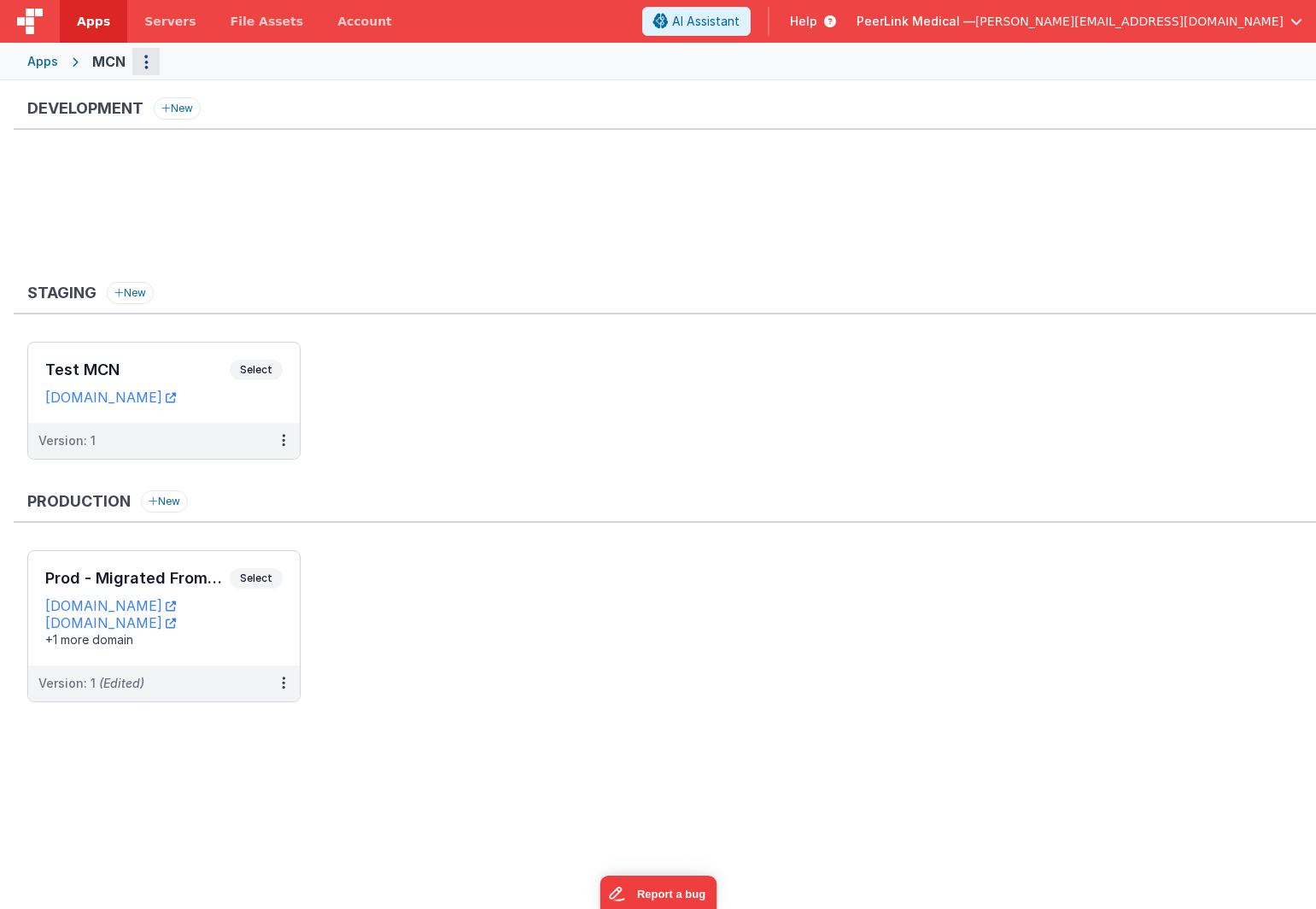
click at [154, 65] on button "Options" at bounding box center [146, 62] width 27 height 27
click at [263, 369] on button at bounding box center [658, 454] width 1316 height 909
click at [262, 369] on span "Select" at bounding box center [256, 370] width 53 height 21
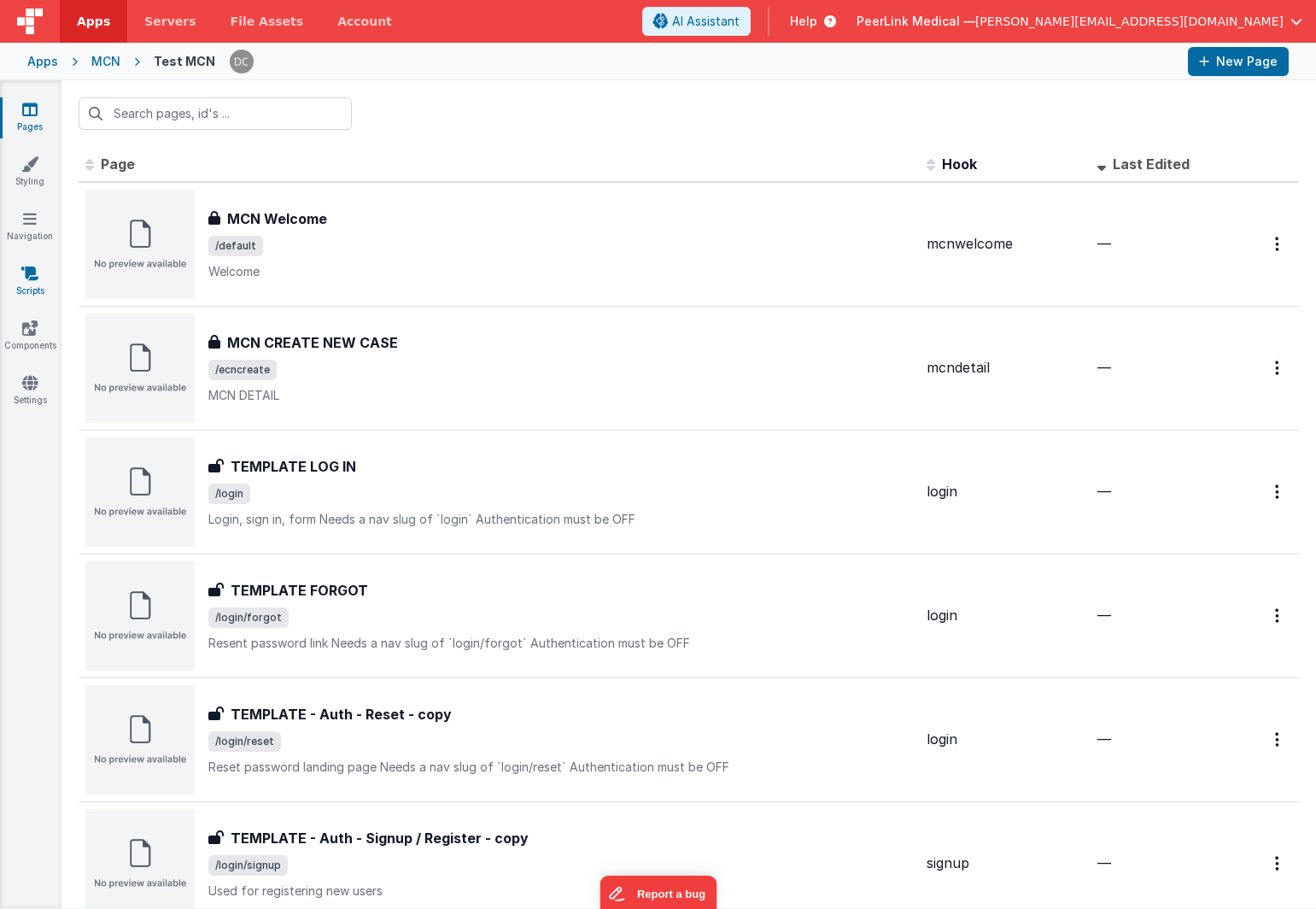
click at [28, 283] on link "Scripts" at bounding box center [30, 282] width 62 height 34
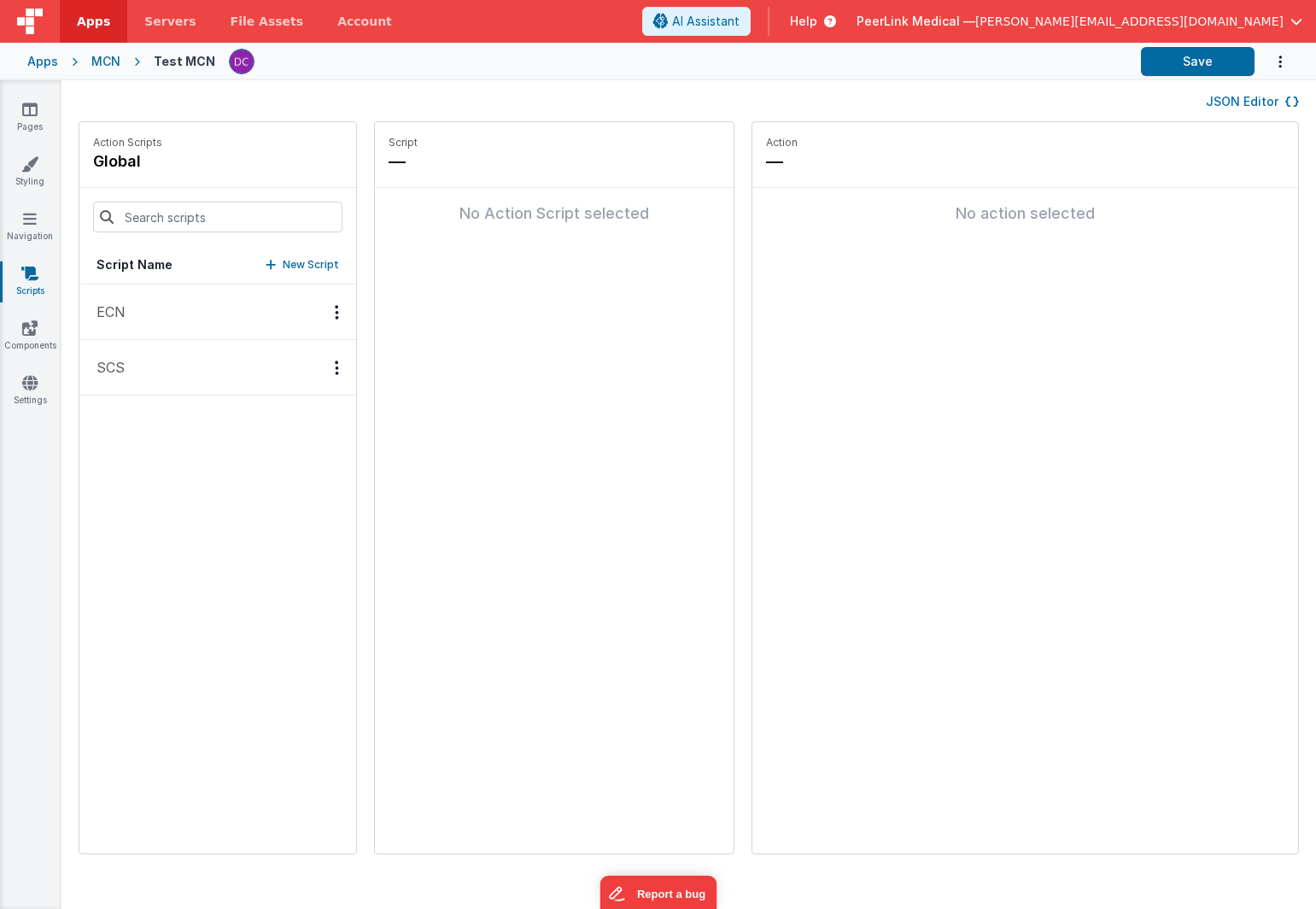
click at [1287, 60] on icon "Options" at bounding box center [1281, 62] width 17 height 35
click at [1023, 105] on button at bounding box center [658, 454] width 1316 height 909
click at [46, 64] on div "Apps" at bounding box center [43, 61] width 31 height 17
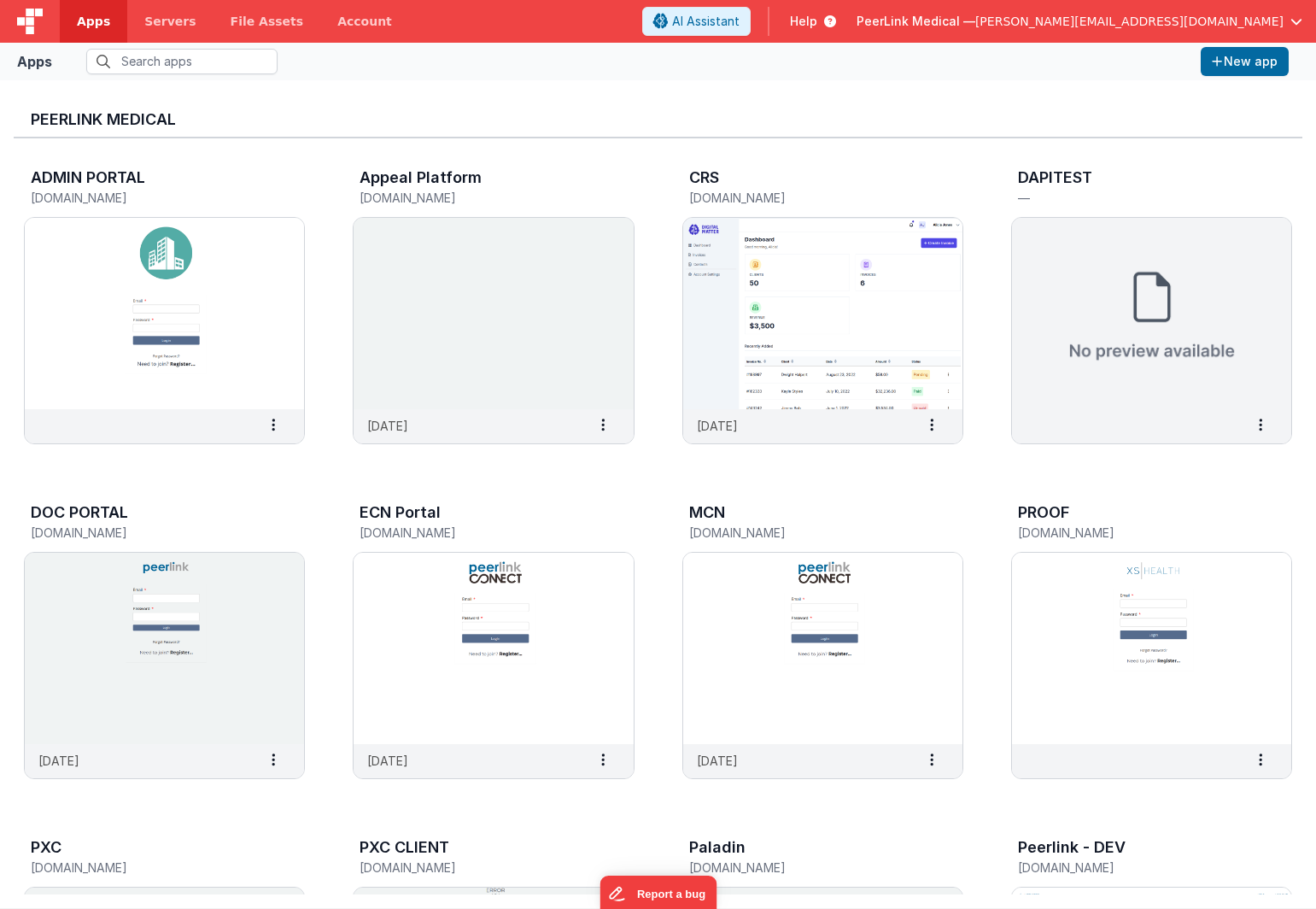
click at [6, 24] on div at bounding box center [30, 21] width 60 height 43
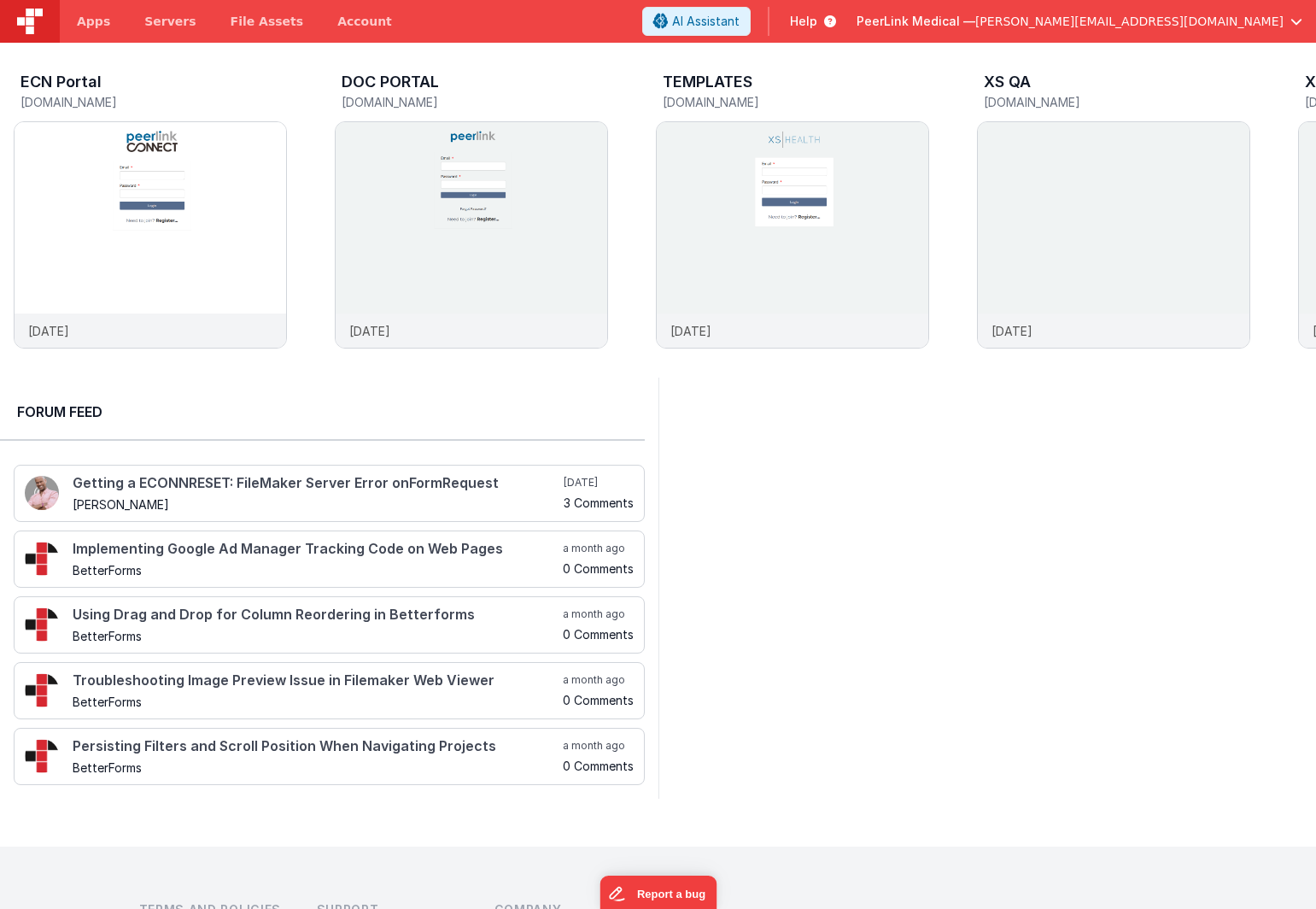
click at [1298, 24] on span "button" at bounding box center [1296, 21] width 12 height 12
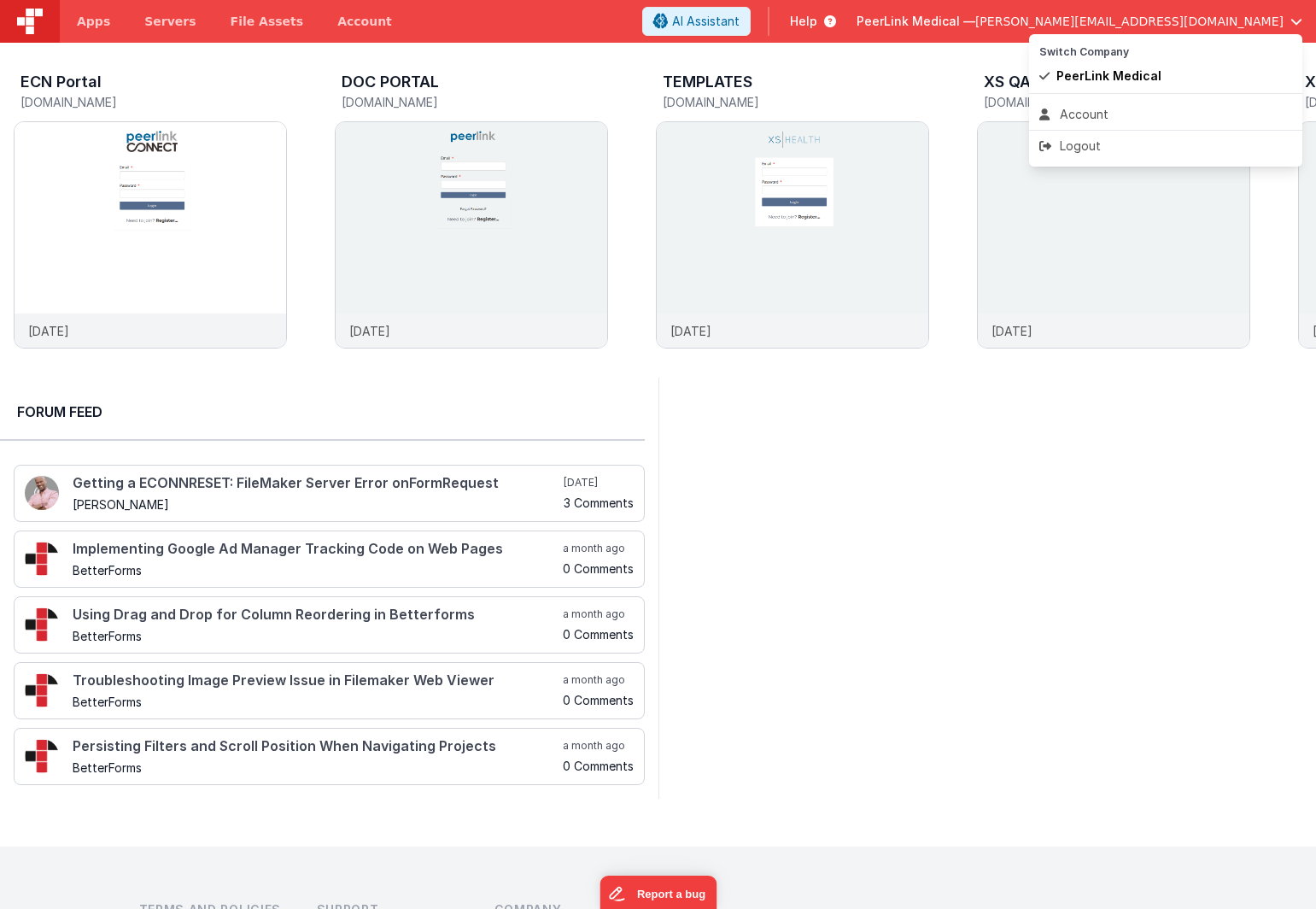
click at [1112, 467] on button at bounding box center [658, 454] width 1316 height 909
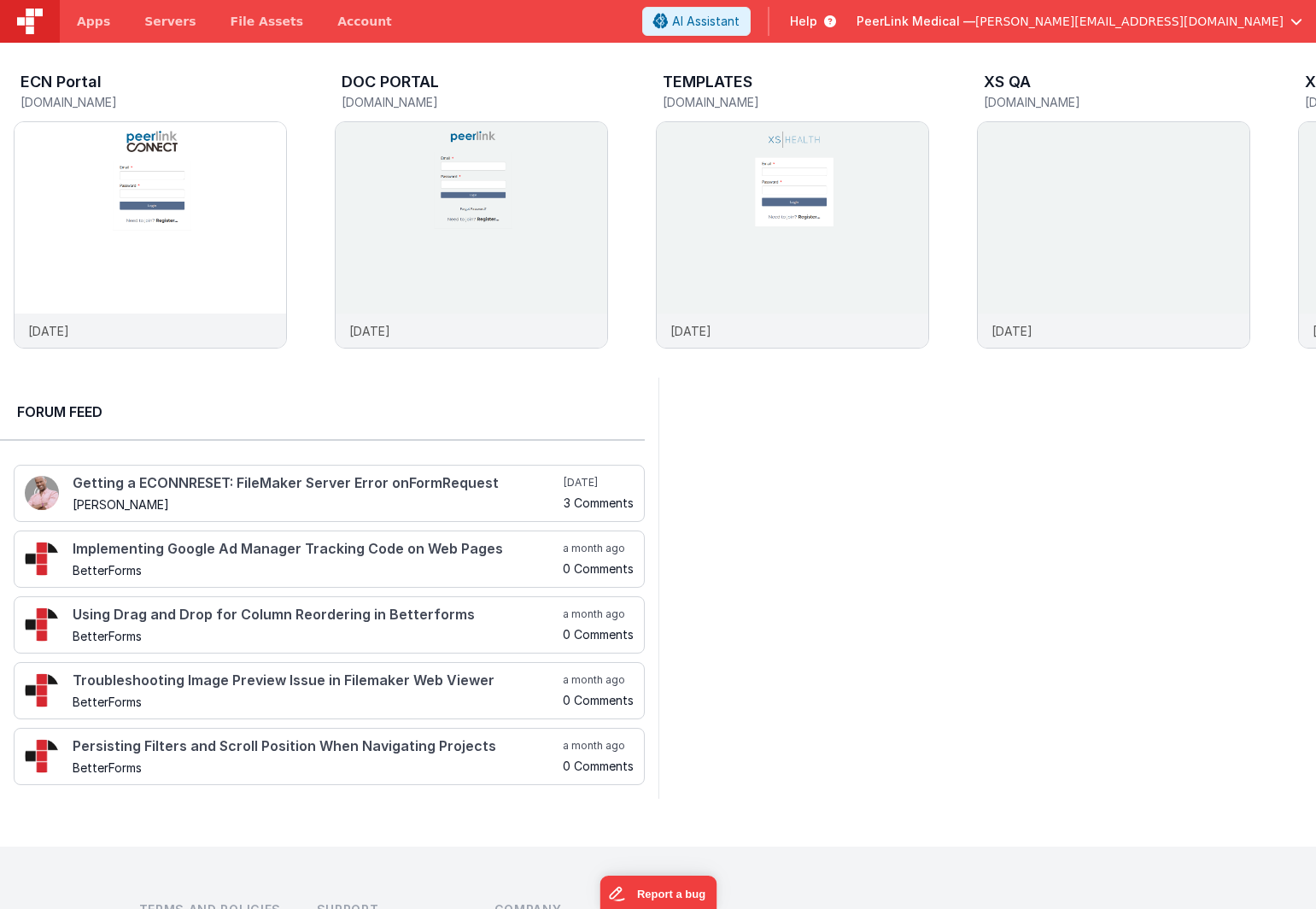
click at [41, 22] on img at bounding box center [30, 21] width 25 height 25
click at [89, 26] on span "Apps" at bounding box center [93, 21] width 34 height 17
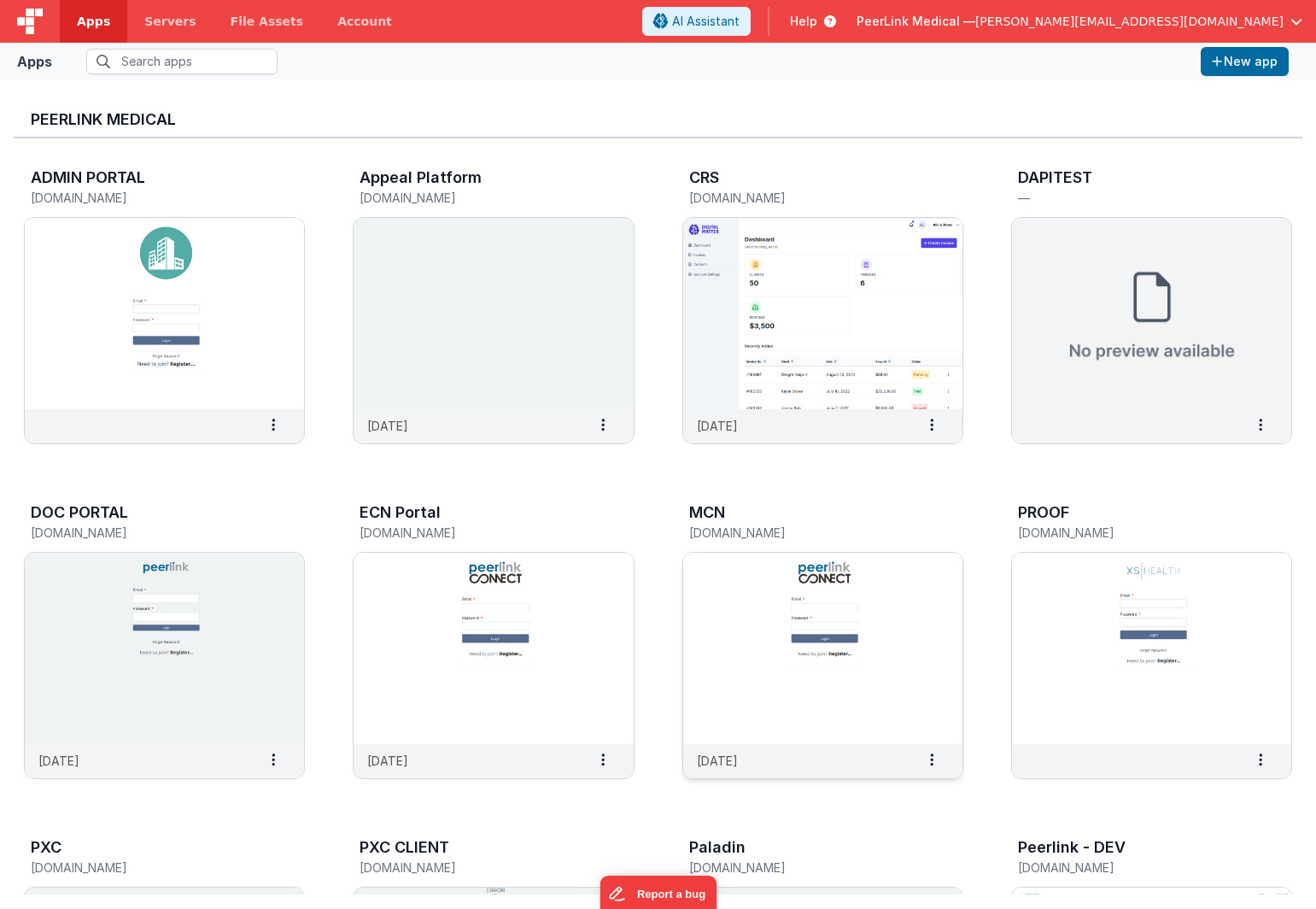
click at [754, 561] on img at bounding box center [824, 648] width 279 height 191
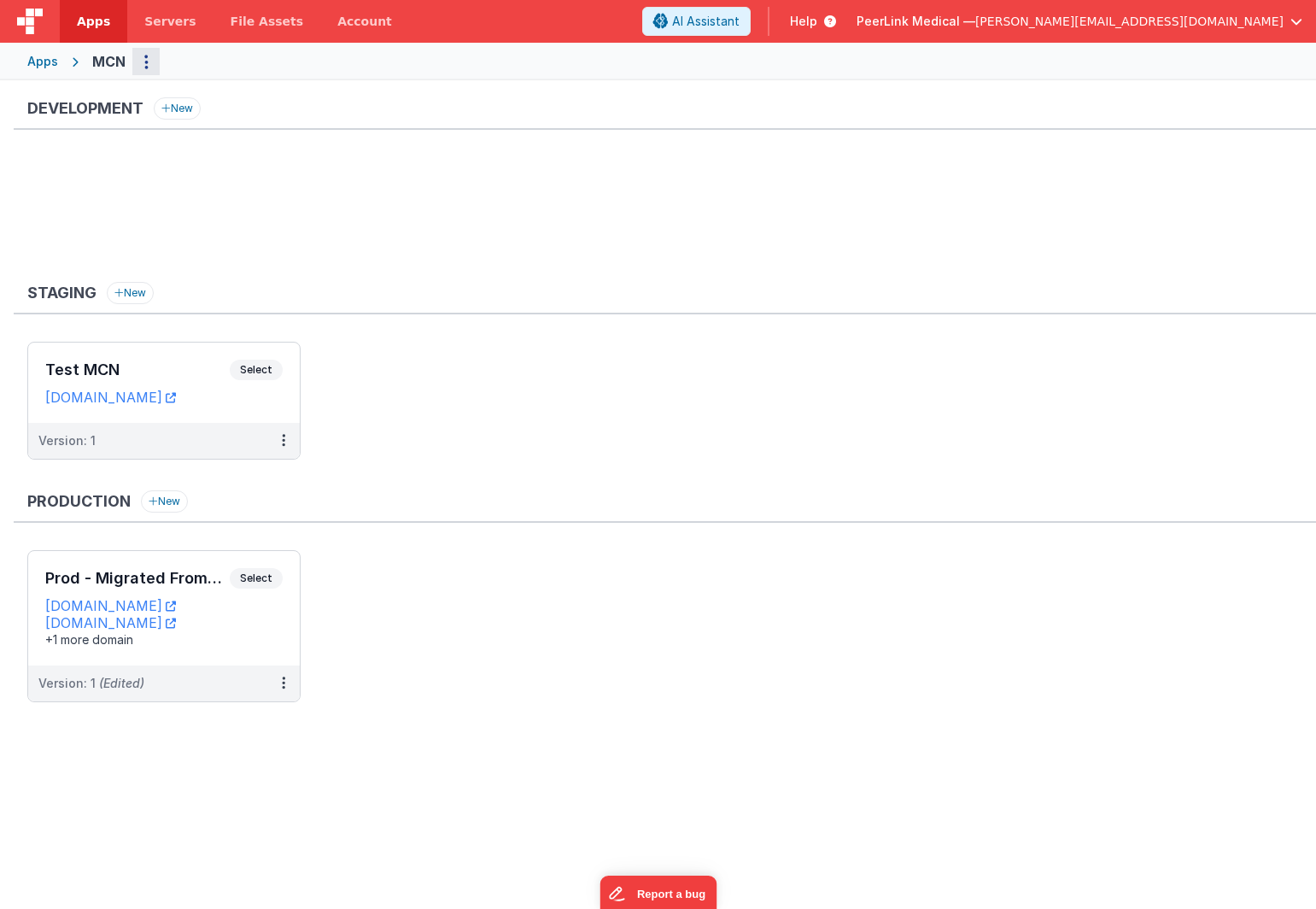
click at [144, 63] on icon "Options" at bounding box center [146, 62] width 5 height 1
click at [122, 94] on link "App Settings" at bounding box center [84, 97] width 151 height 31
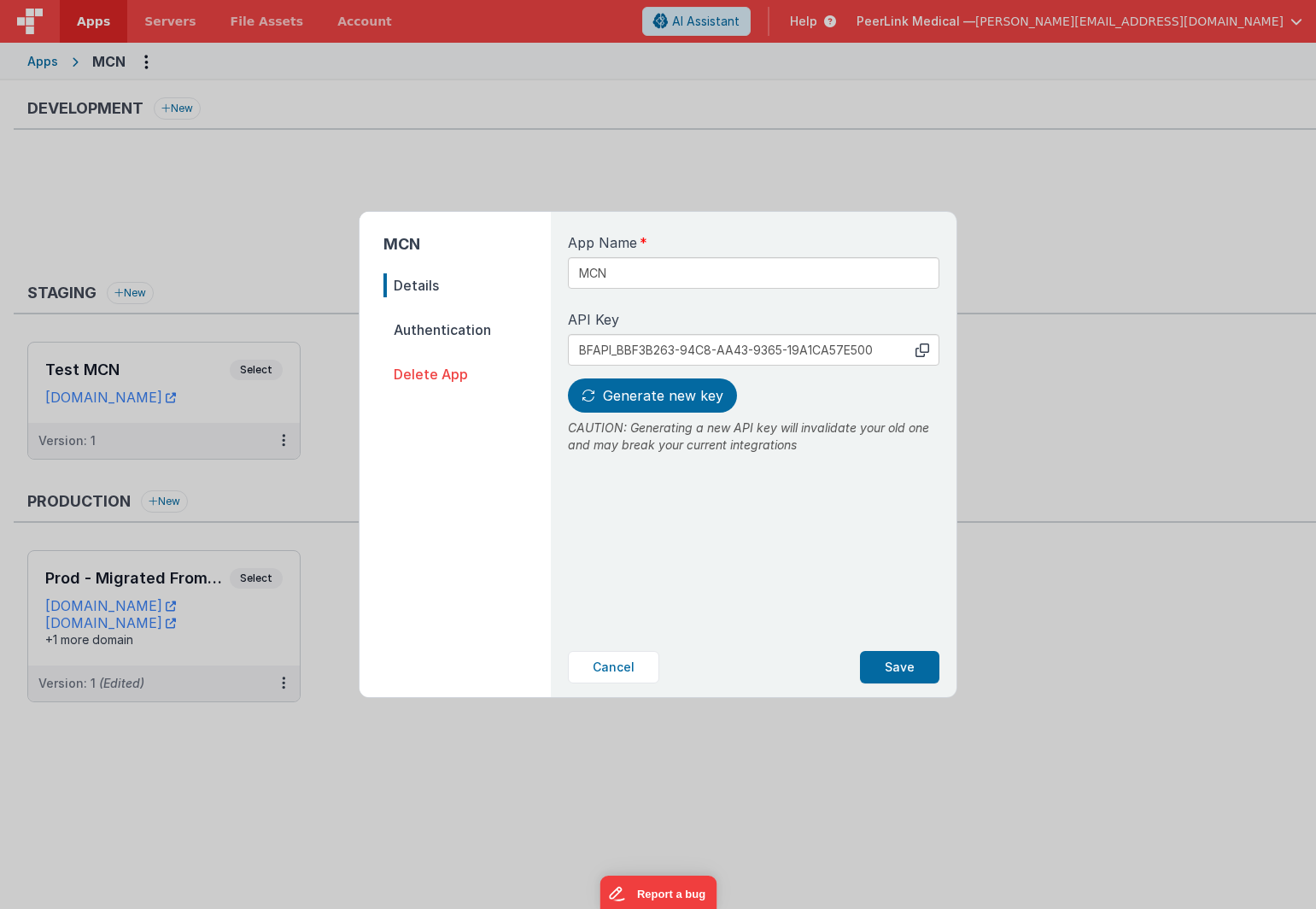
click at [419, 333] on span "Authentication" at bounding box center [467, 329] width 168 height 24
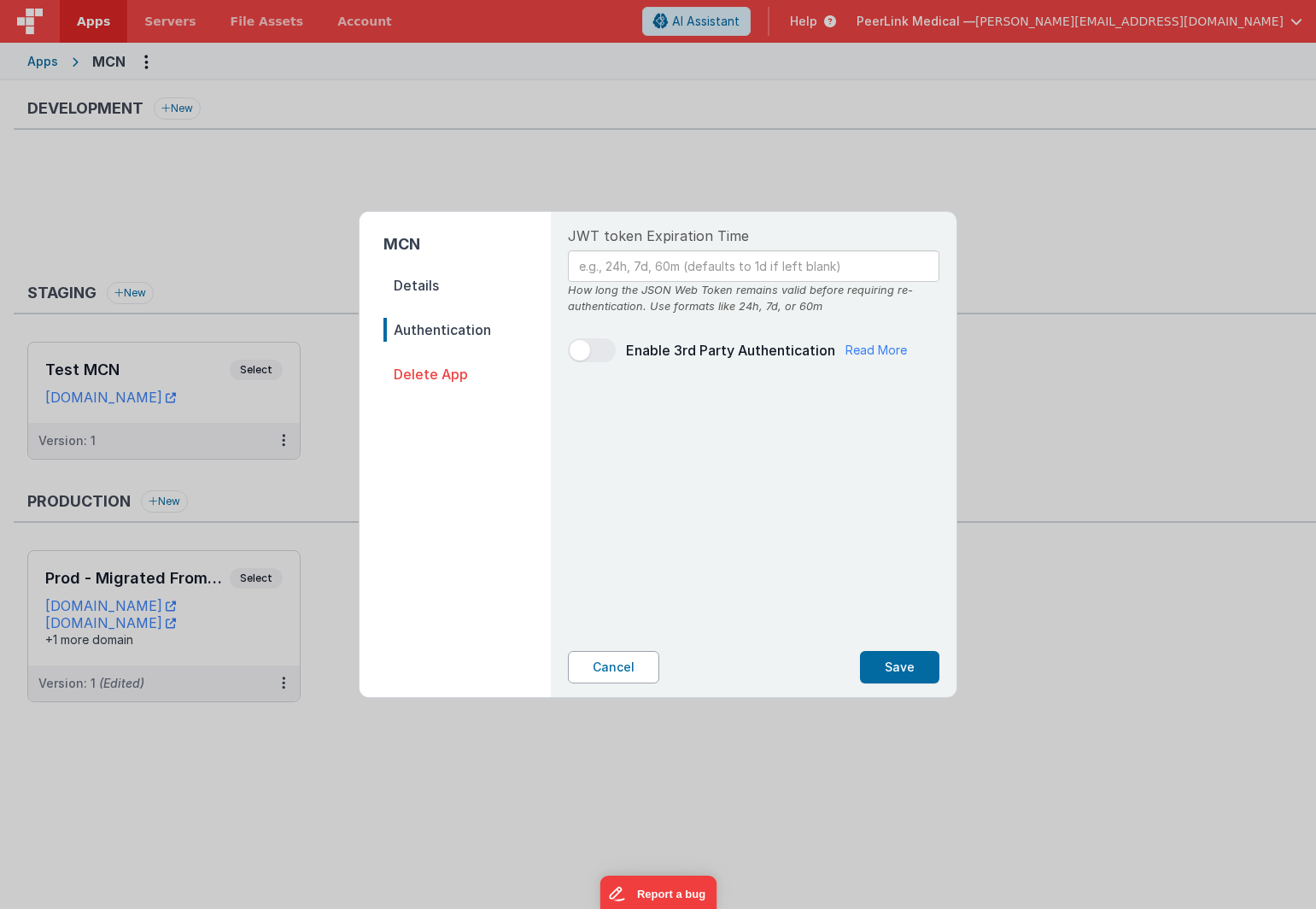
click at [639, 667] on button "Cancel" at bounding box center [613, 668] width 92 height 33
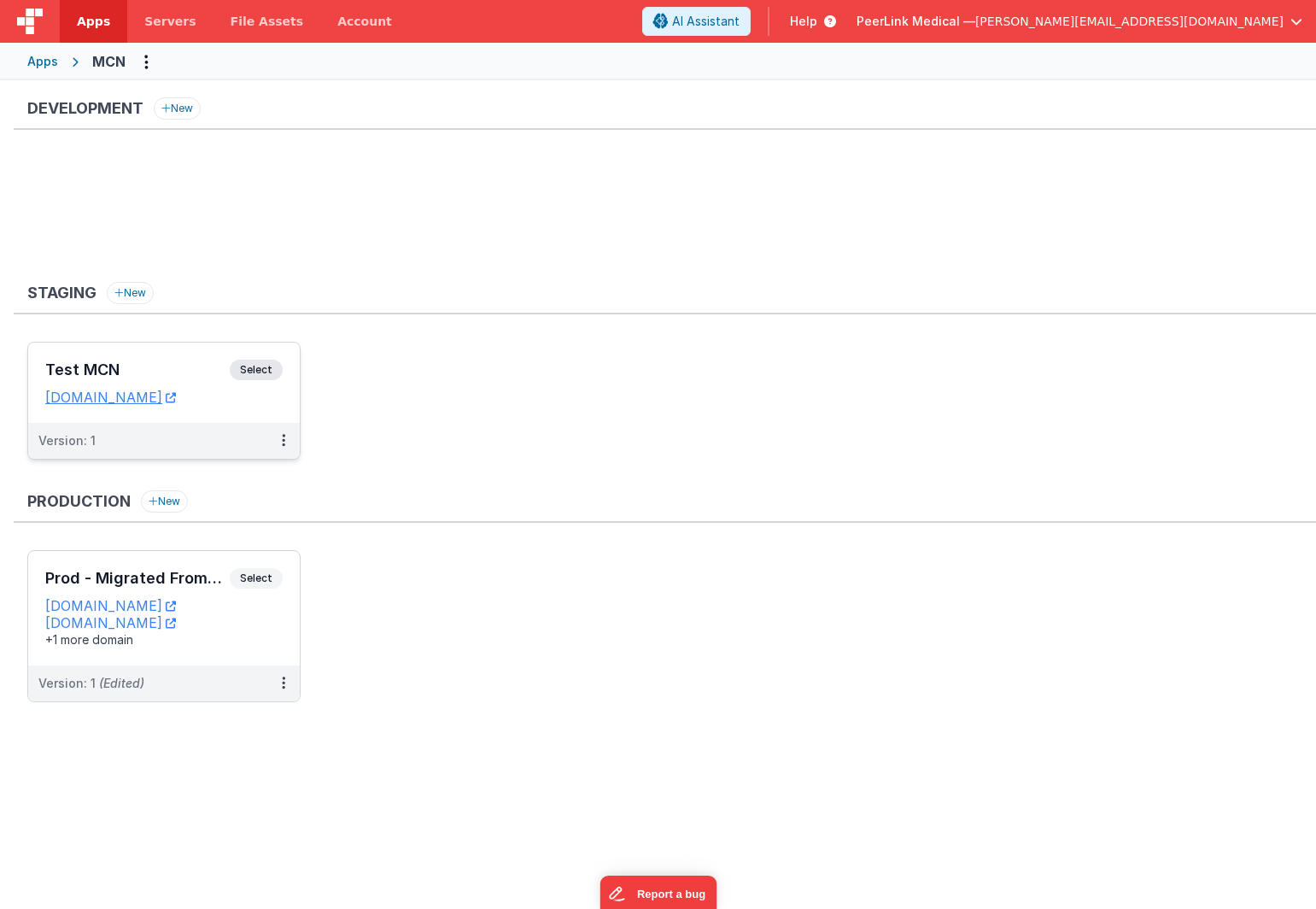
click at [257, 363] on span "Select" at bounding box center [256, 370] width 53 height 21
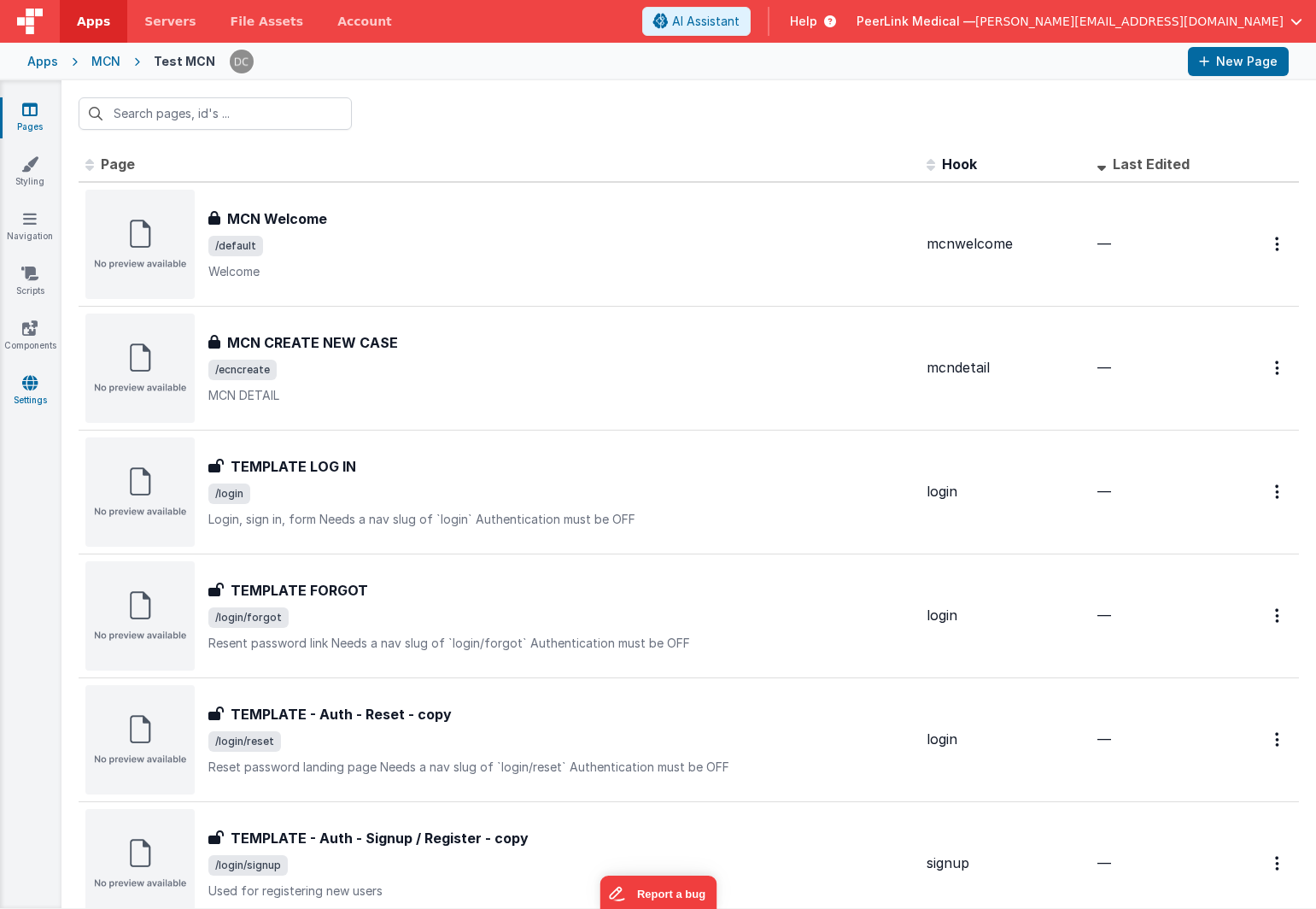
click at [33, 391] on link "Settings" at bounding box center [30, 392] width 62 height 34
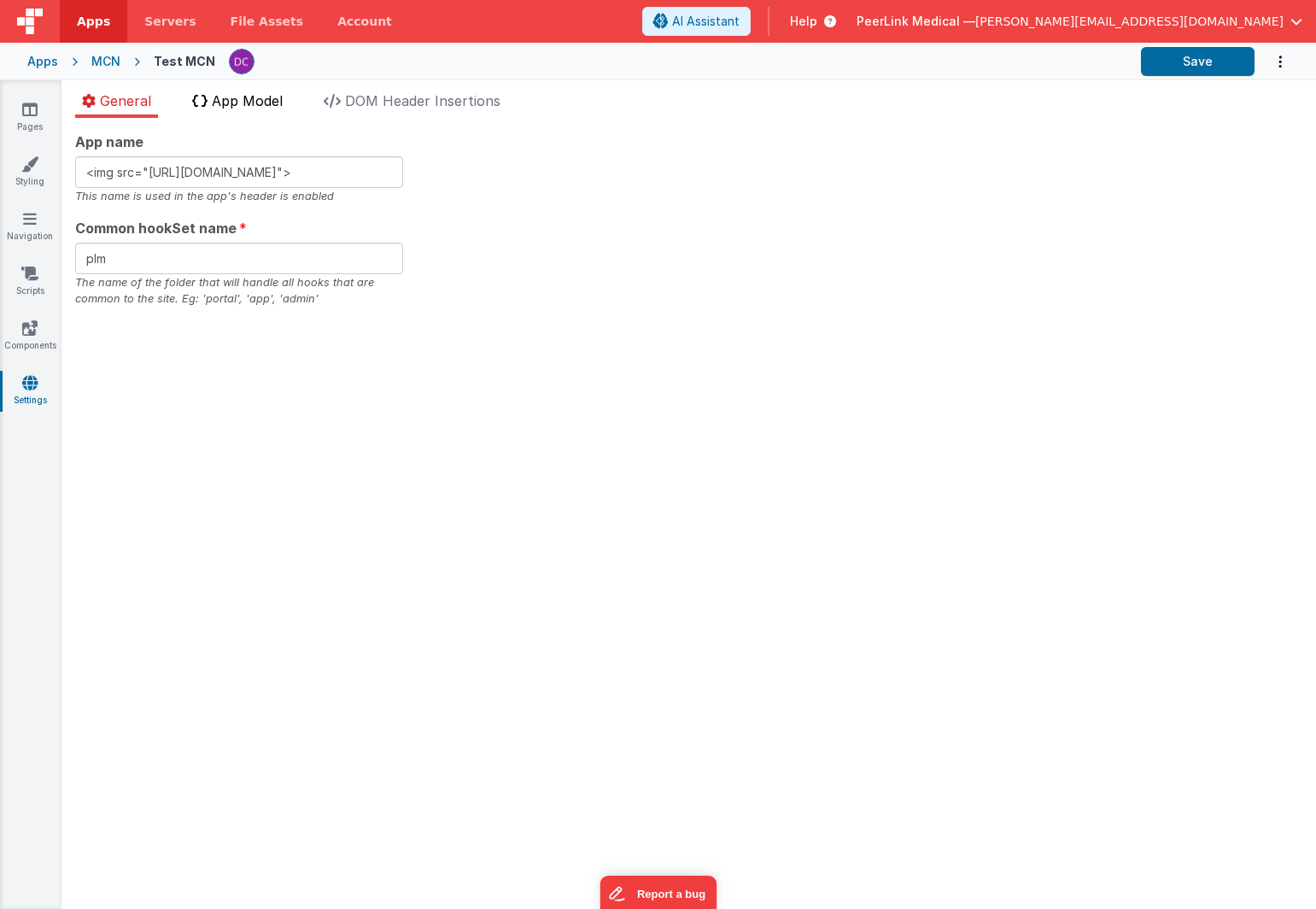
click at [242, 103] on span "App Model" at bounding box center [248, 101] width 71 height 17
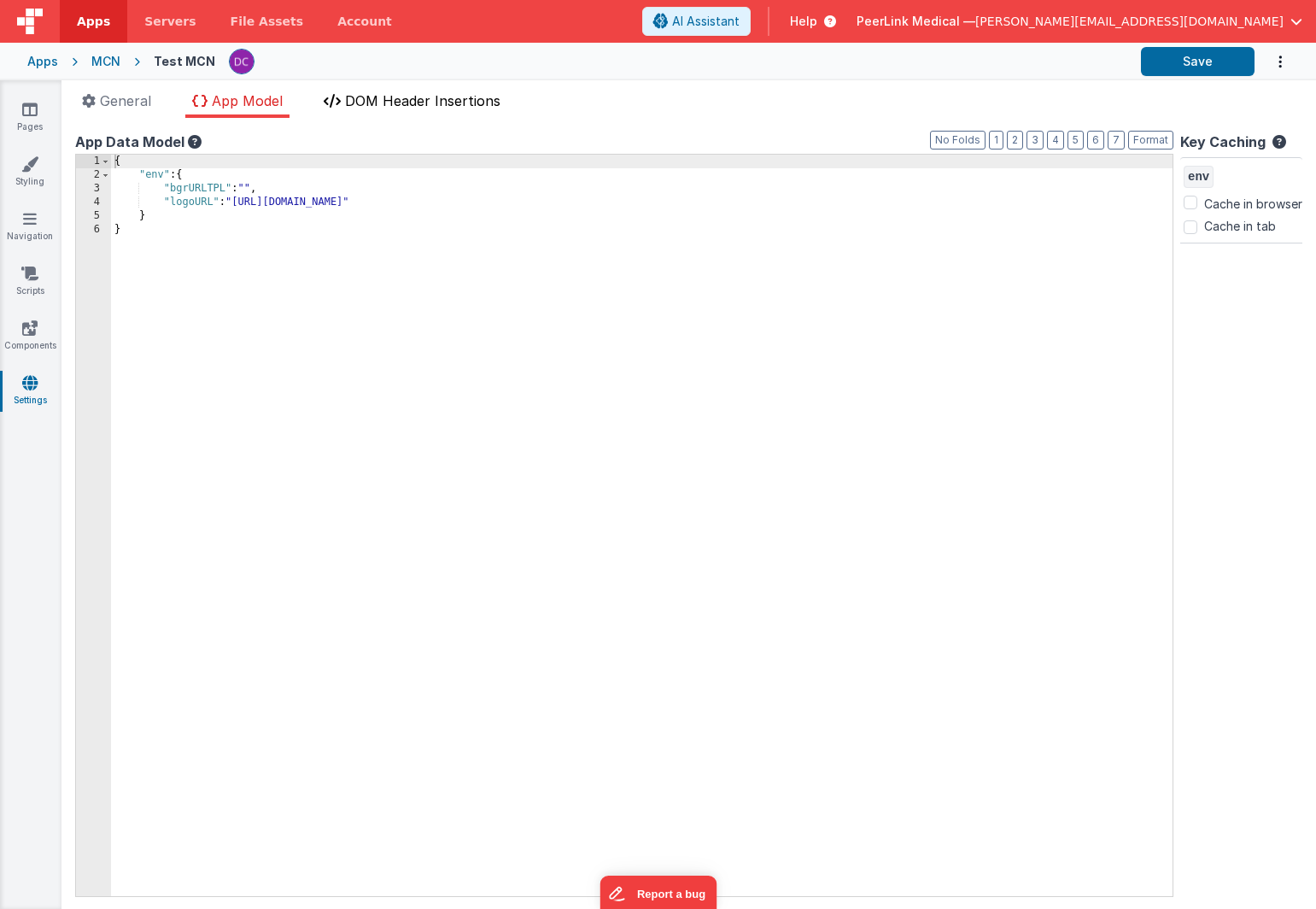
click at [394, 100] on span "DOM Header Insertions" at bounding box center [423, 101] width 155 height 17
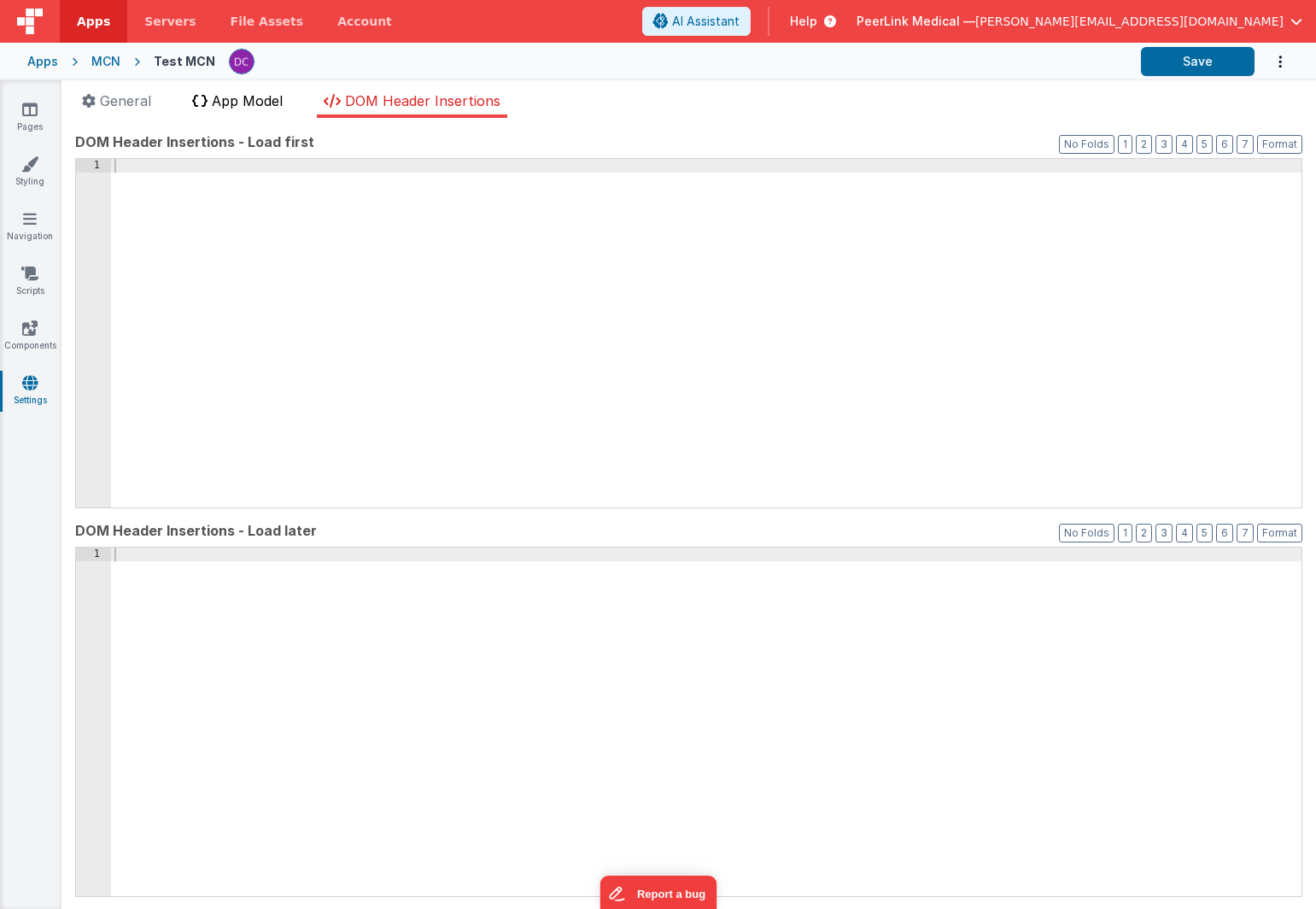
click at [241, 103] on span "App Model" at bounding box center [248, 101] width 71 height 17
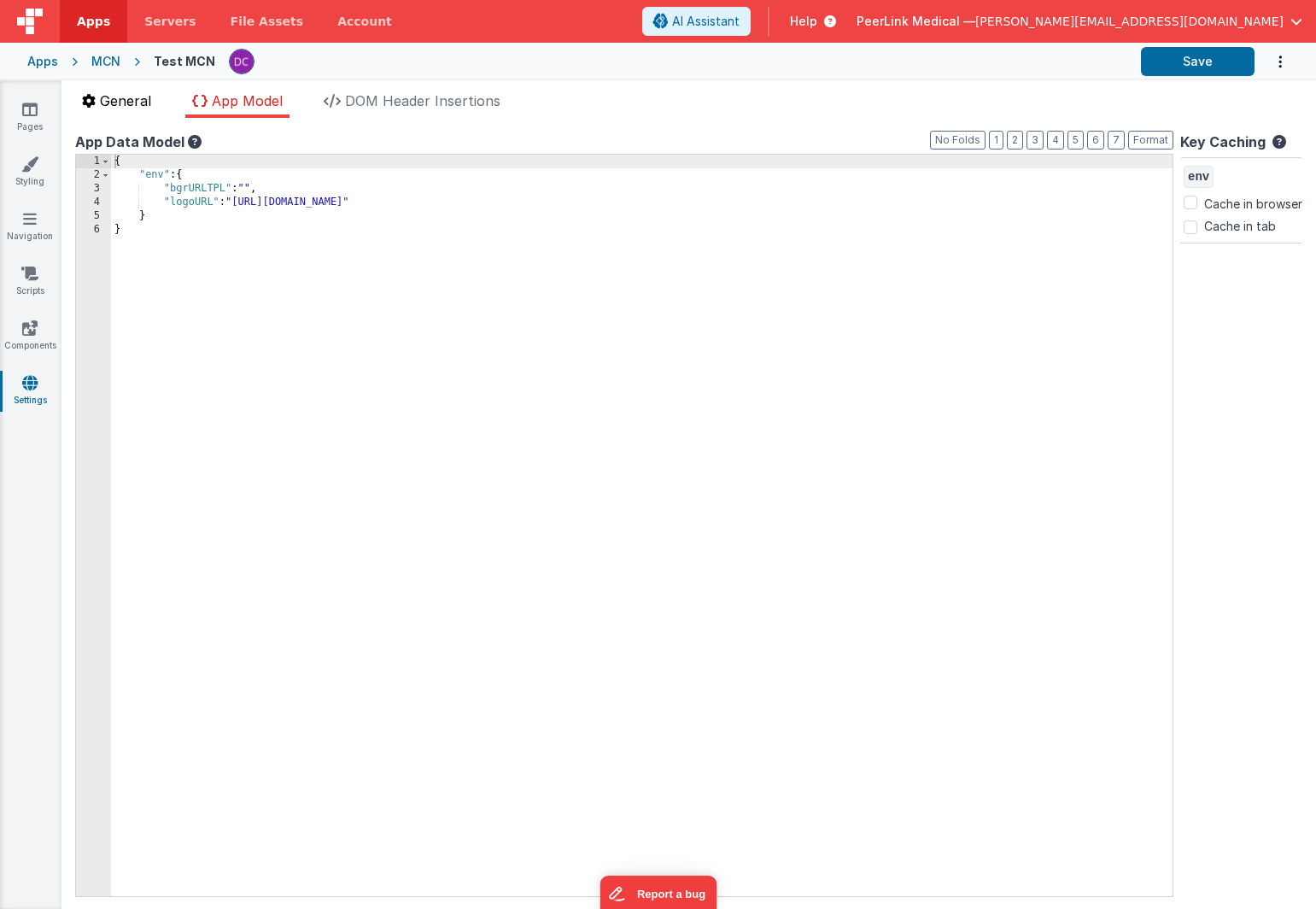
click at [139, 103] on span "General" at bounding box center [125, 101] width 52 height 17
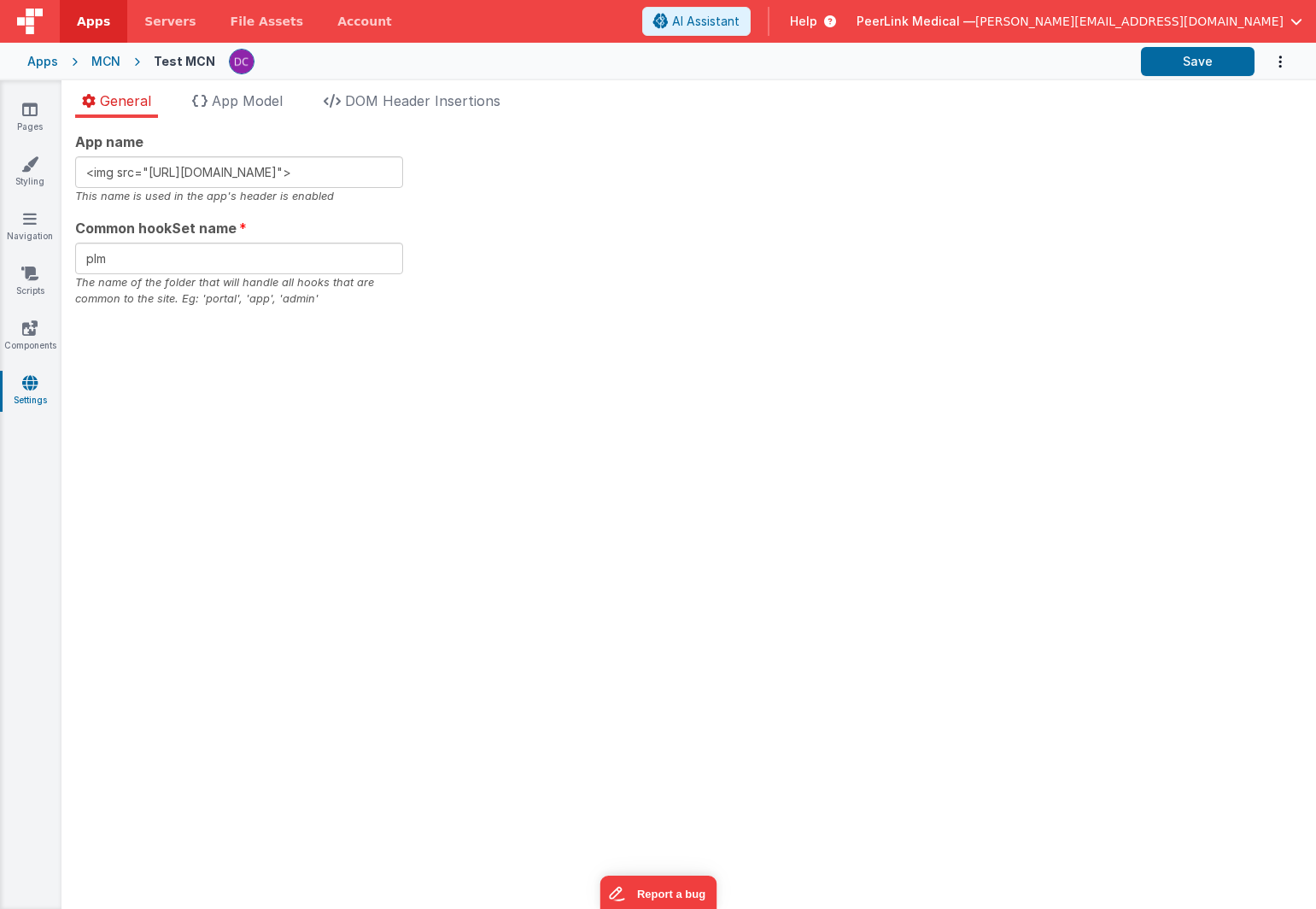
click at [42, 62] on div "Apps" at bounding box center [43, 61] width 31 height 17
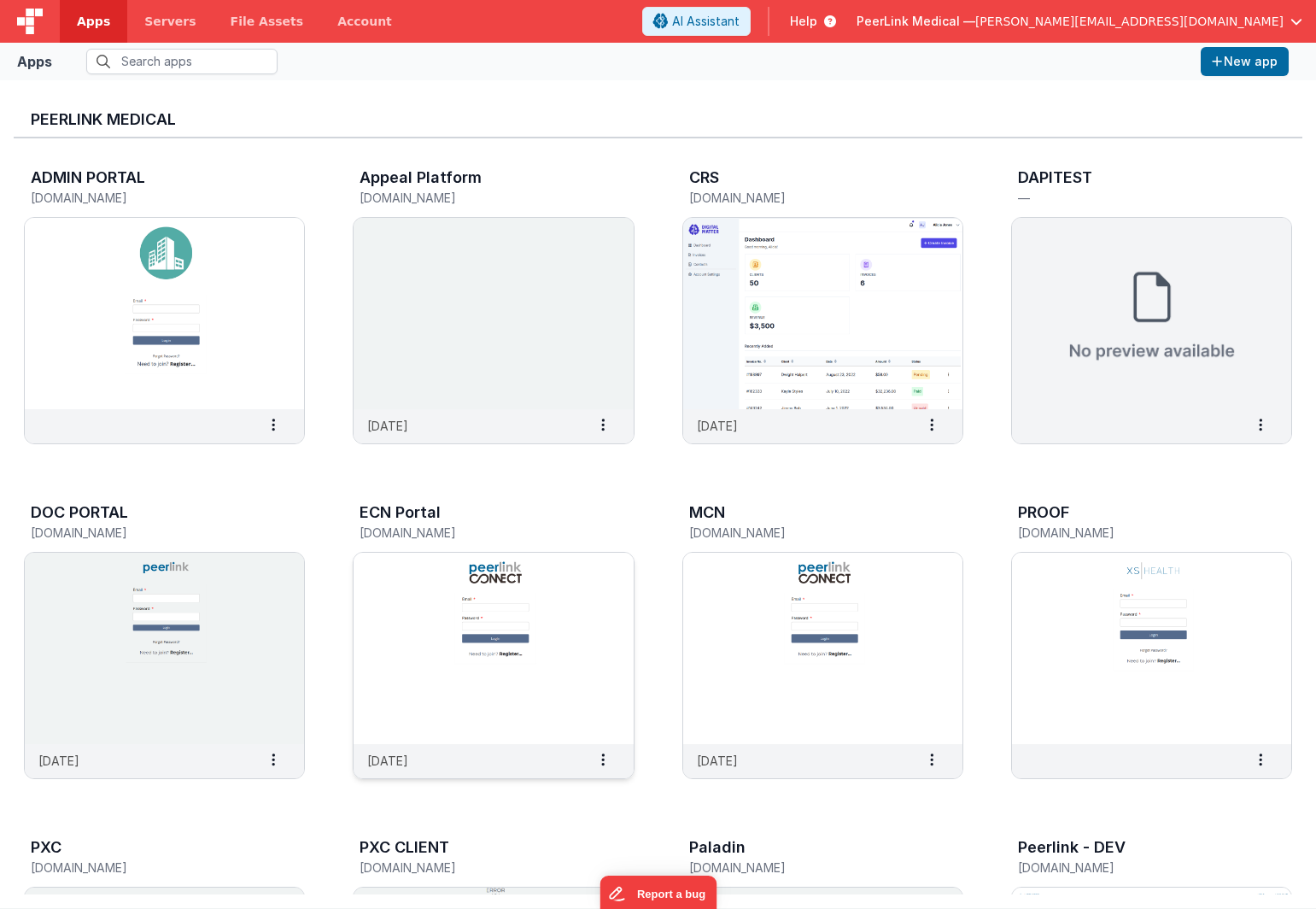
click at [414, 582] on img at bounding box center [493, 648] width 279 height 191
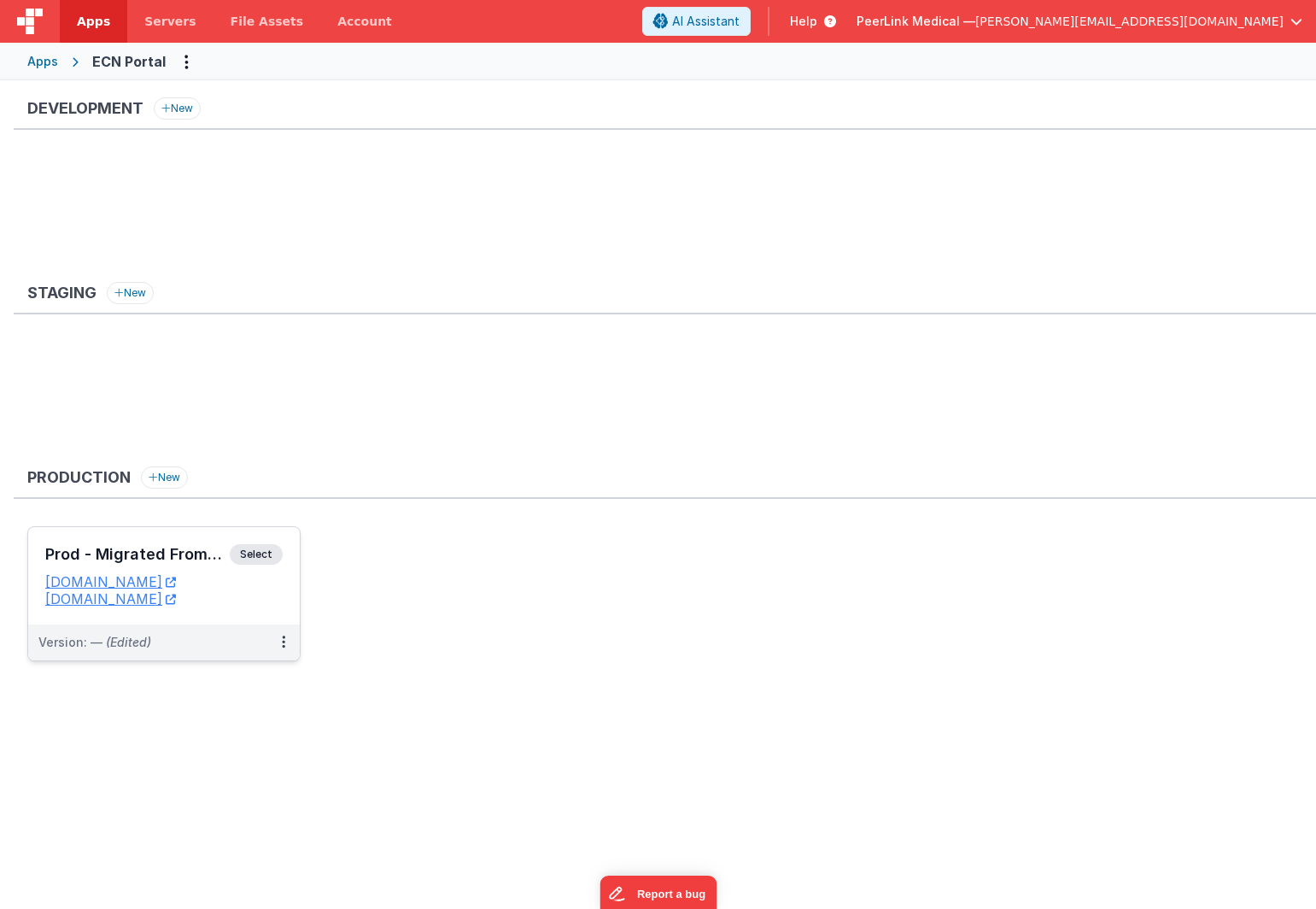
click at [256, 552] on span "Select" at bounding box center [256, 554] width 53 height 21
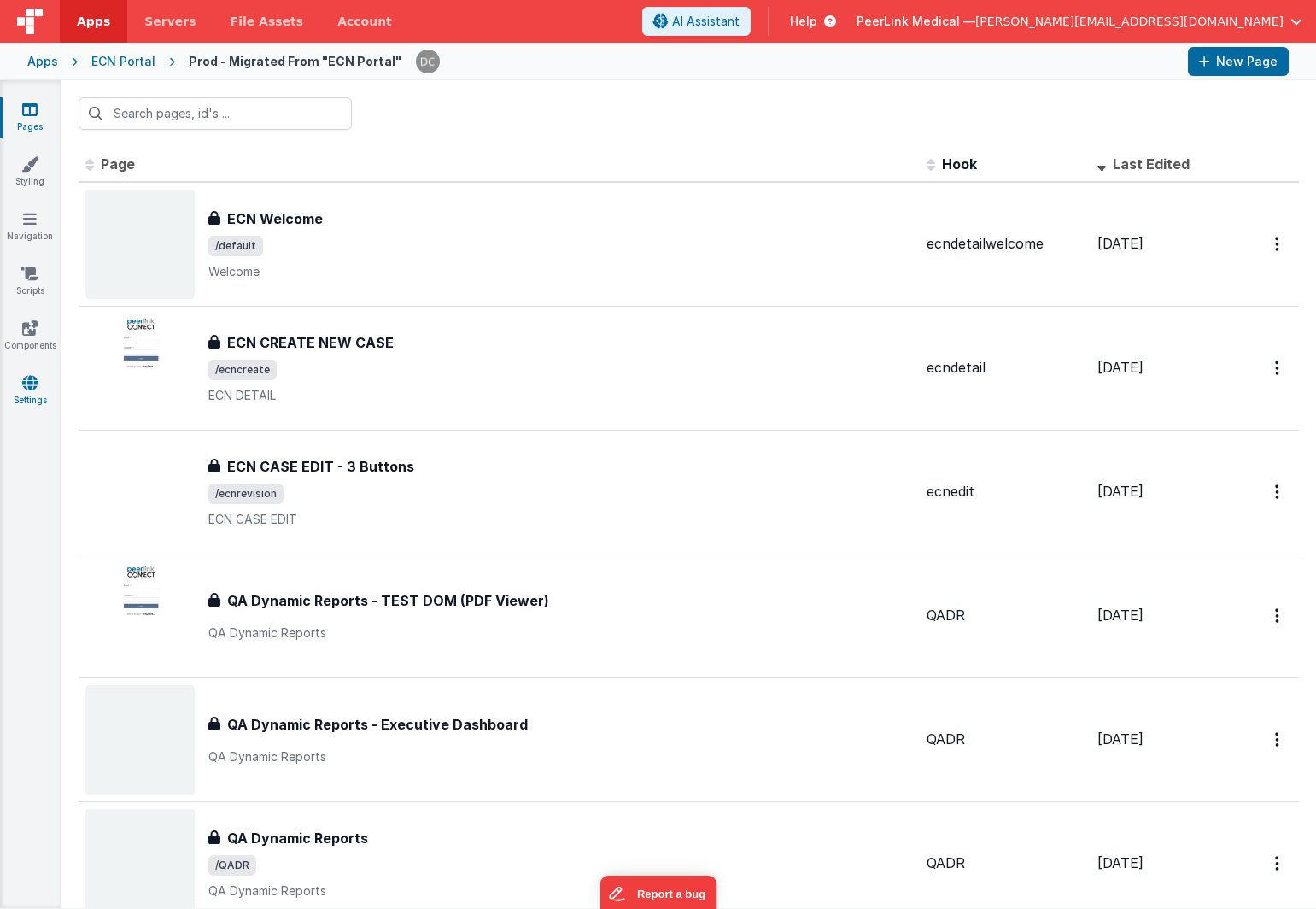
click at [27, 382] on icon at bounding box center [29, 383] width 15 height 17
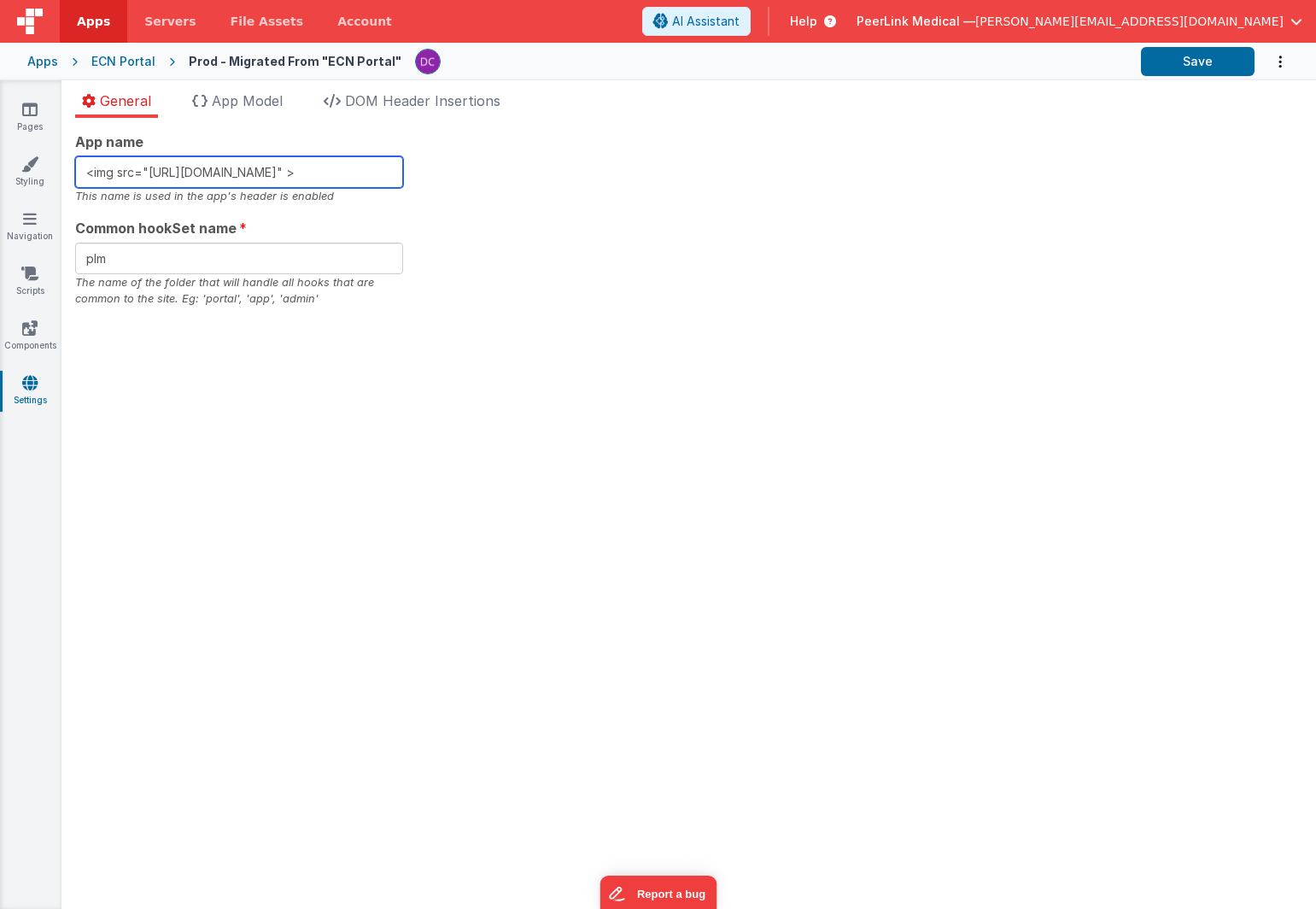
click at [239, 184] on input "<img src="[URL][DOMAIN_NAME]" >" at bounding box center [239, 171] width 328 height 32
drag, startPoint x: 211, startPoint y: 178, endPoint x: 541, endPoint y: 169, distance: 330.1
click at [541, 169] on div "App name <img src="[URL][DOMAIN_NAME]" > This name is used in the app's header …" at bounding box center [689, 220] width 1228 height 176
click at [238, 101] on span "App Model" at bounding box center [248, 101] width 71 height 17
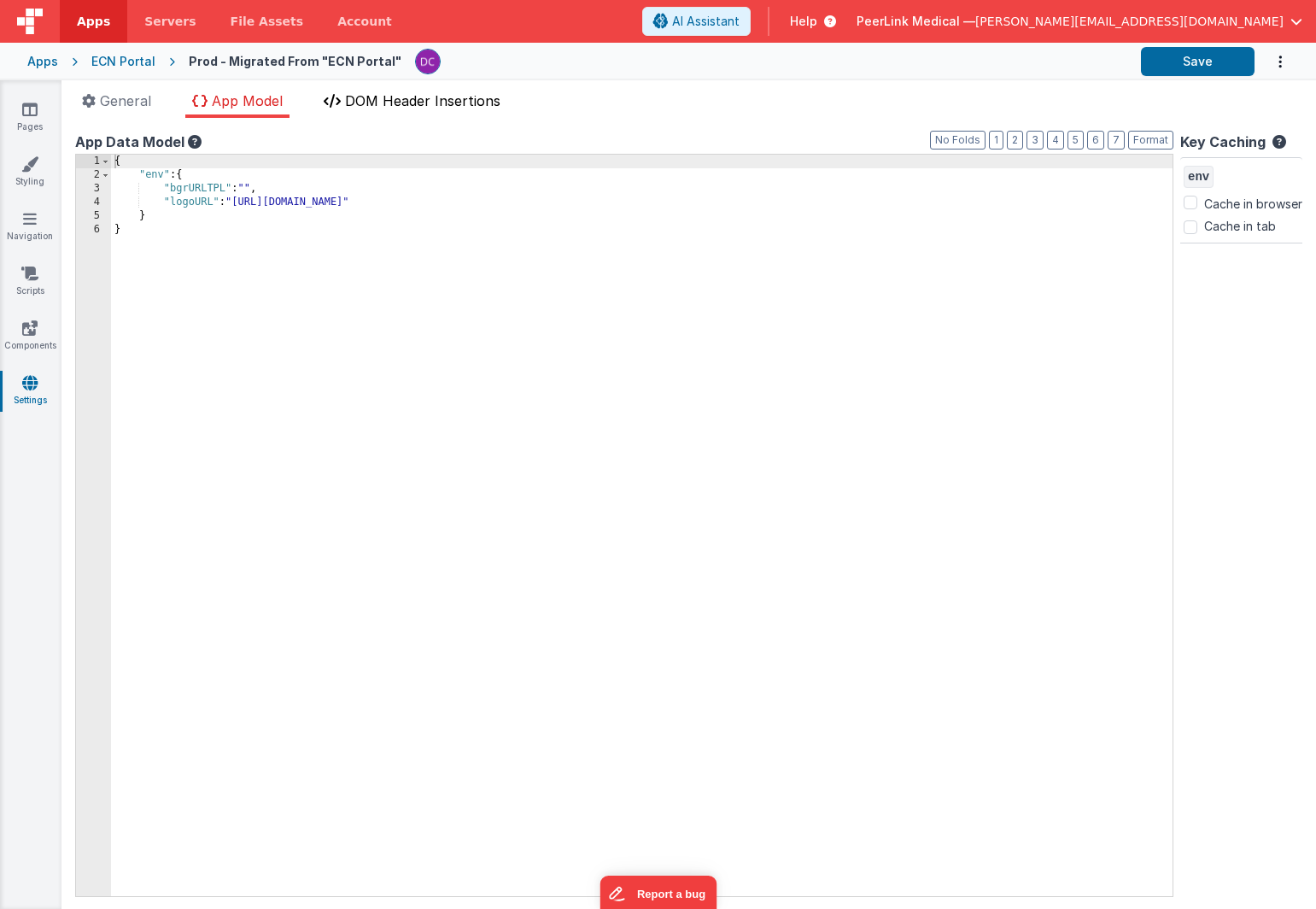
click at [386, 98] on span "DOM Header Insertions" at bounding box center [423, 101] width 155 height 17
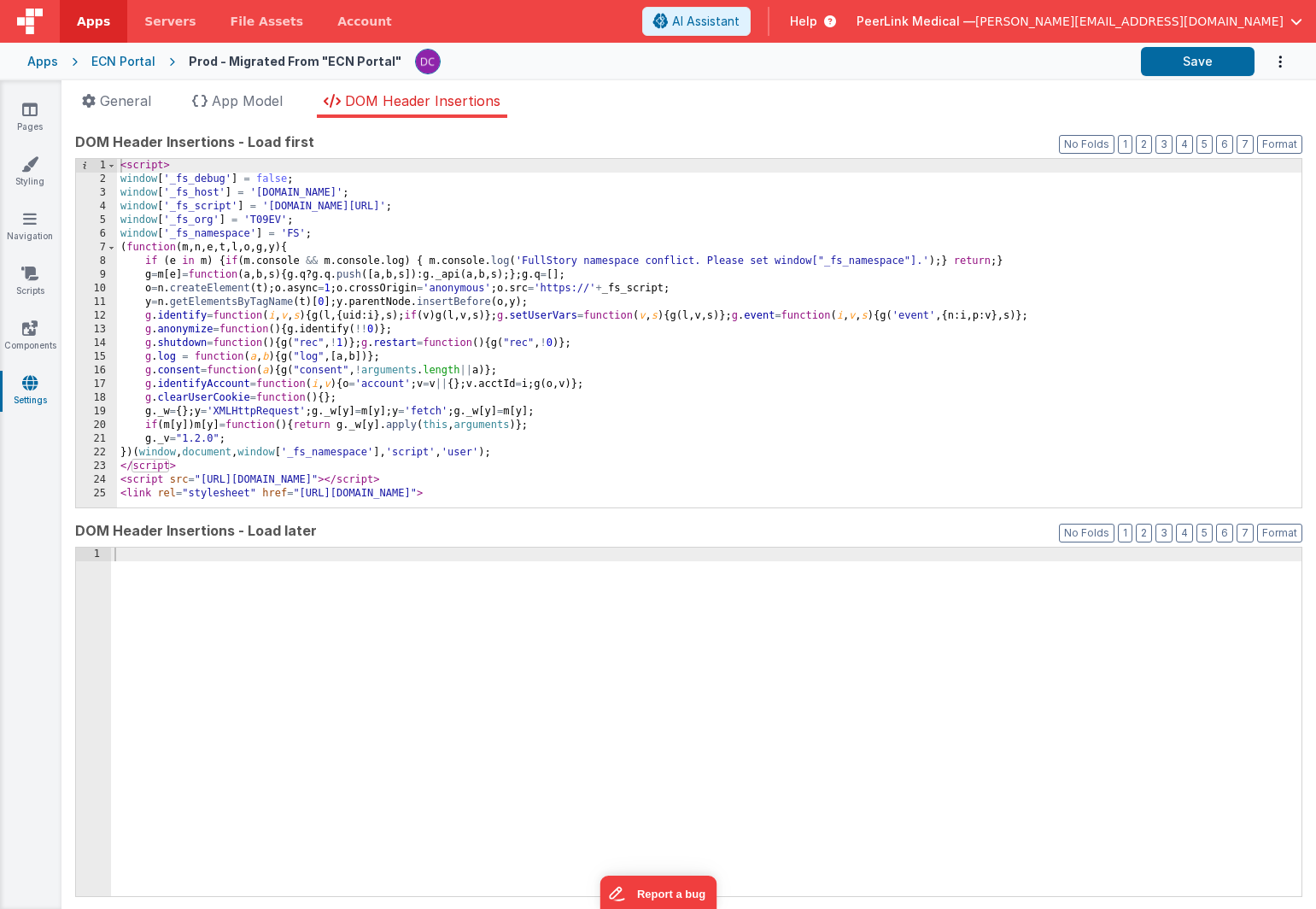
click at [46, 64] on div "Apps" at bounding box center [43, 61] width 31 height 17
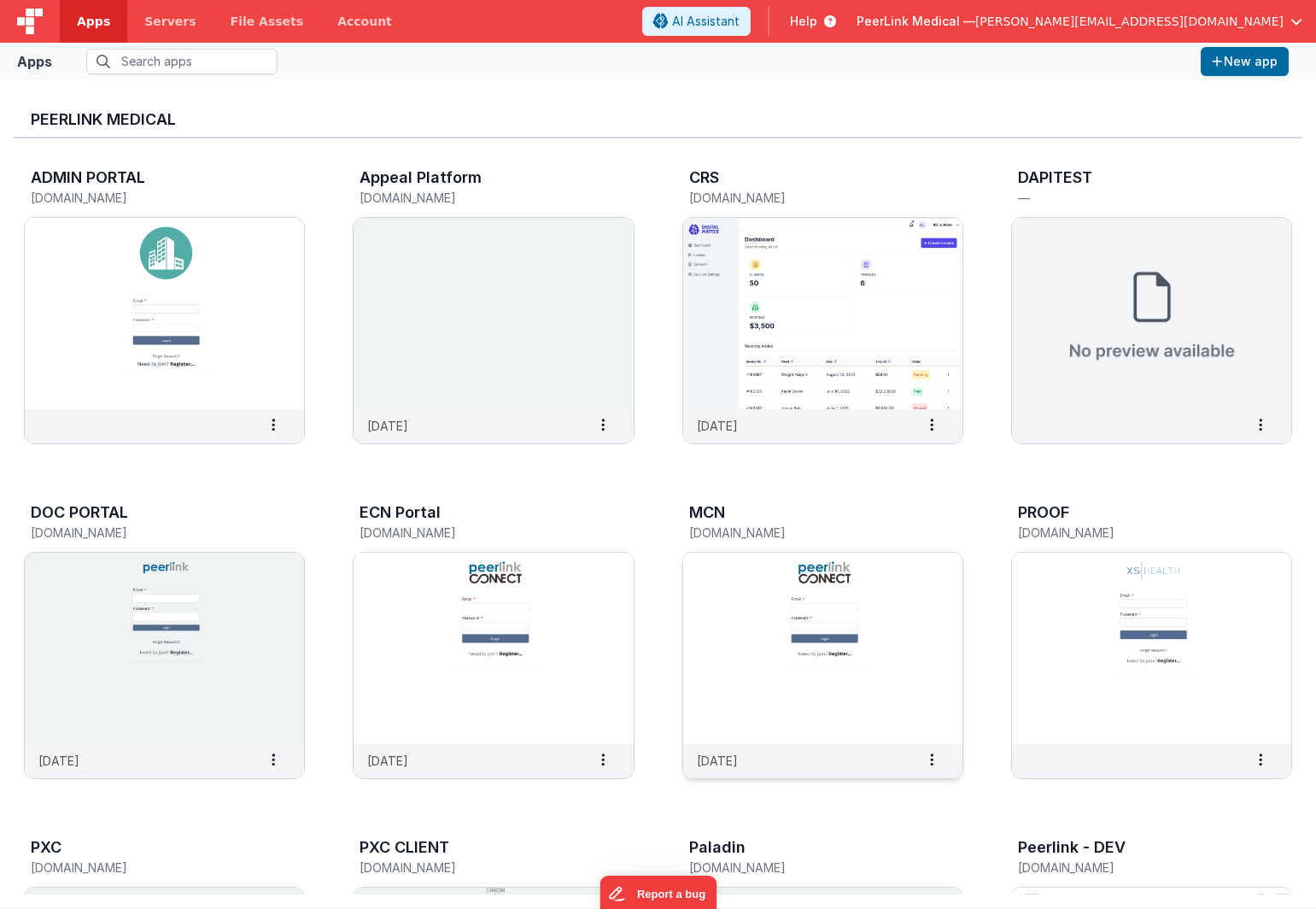
click at [716, 601] on img at bounding box center [824, 648] width 279 height 191
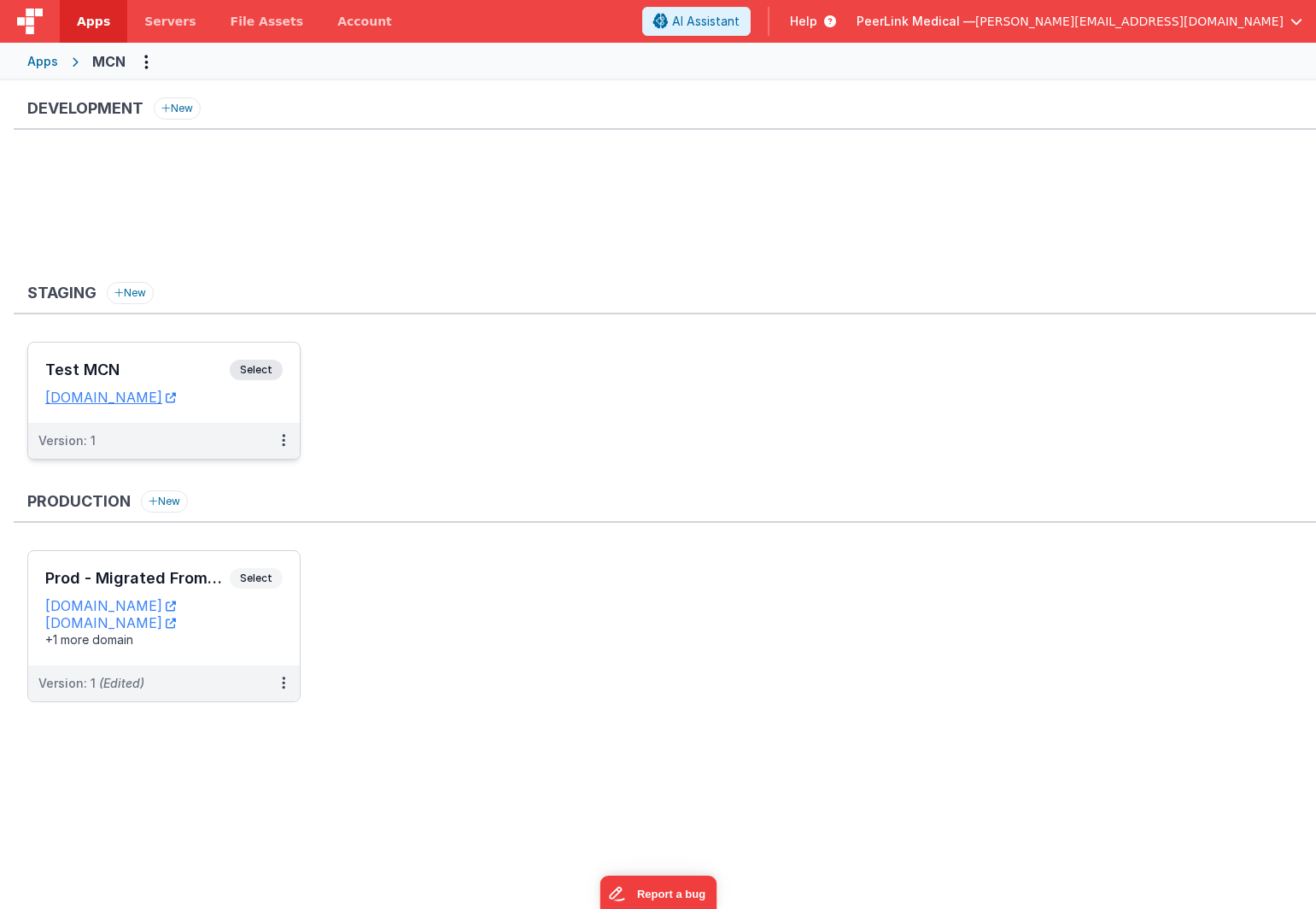
click at [247, 376] on span "Select" at bounding box center [256, 370] width 53 height 21
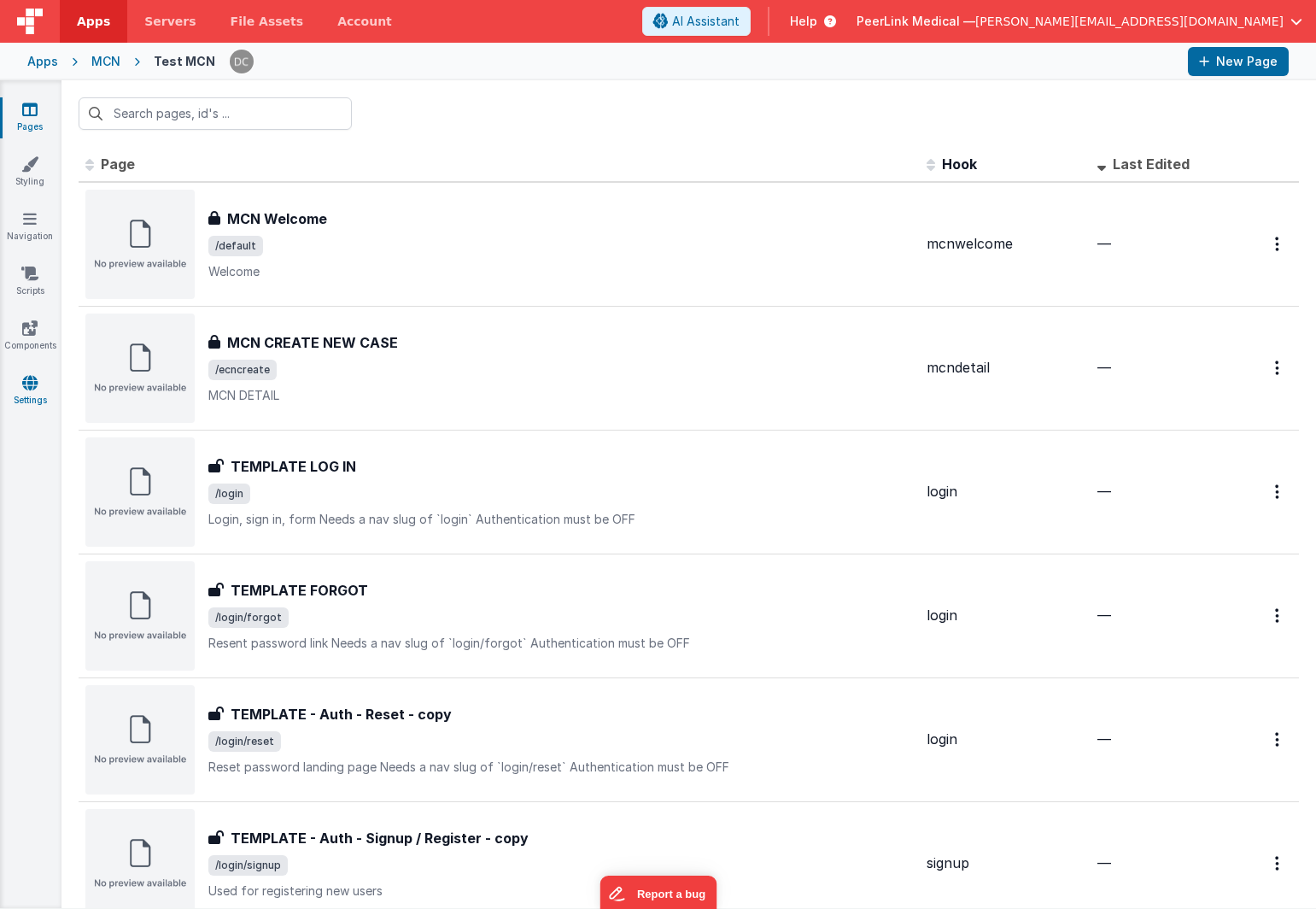
click at [24, 384] on icon at bounding box center [29, 383] width 15 height 17
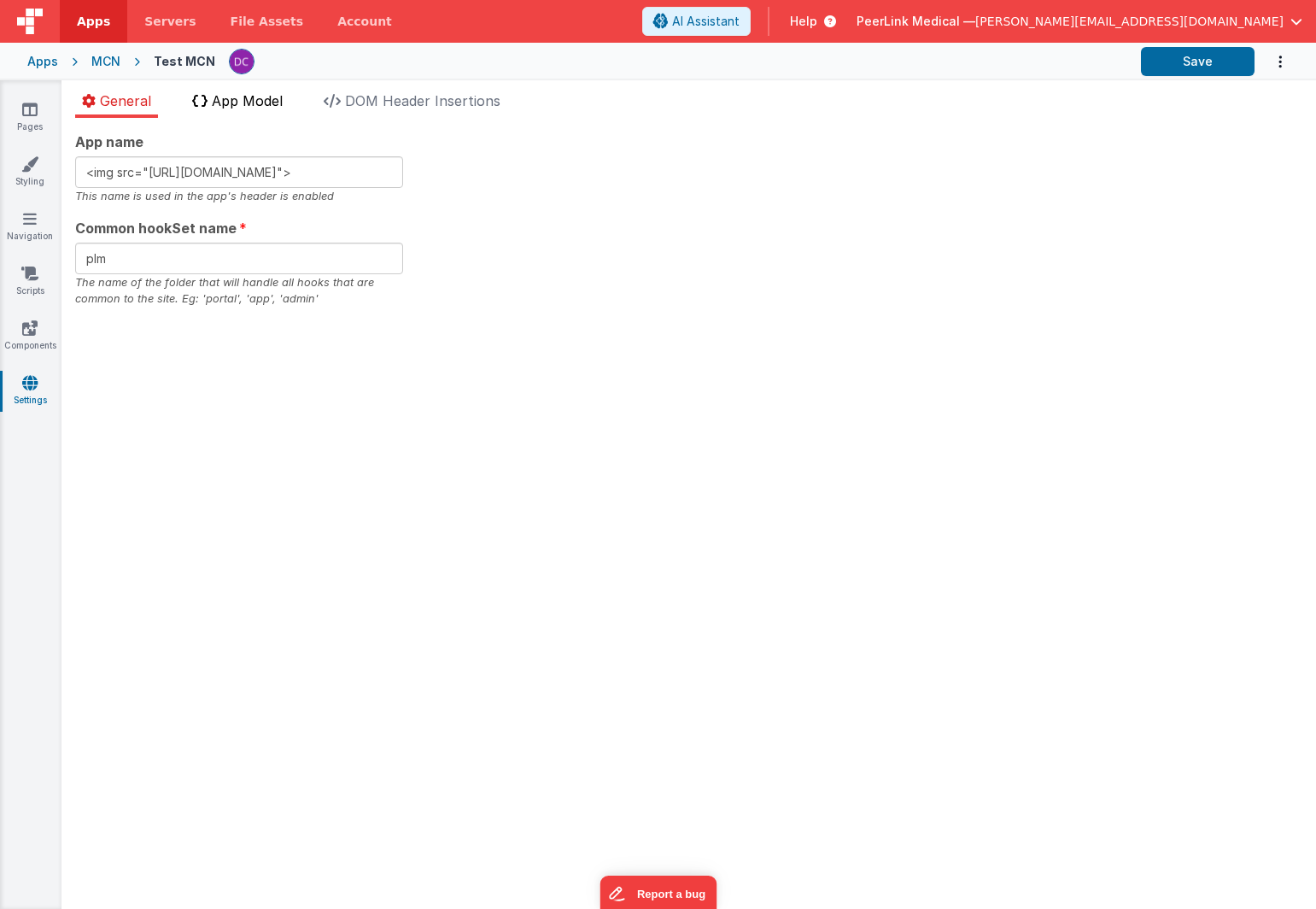
click at [232, 102] on span "App Model" at bounding box center [248, 101] width 71 height 17
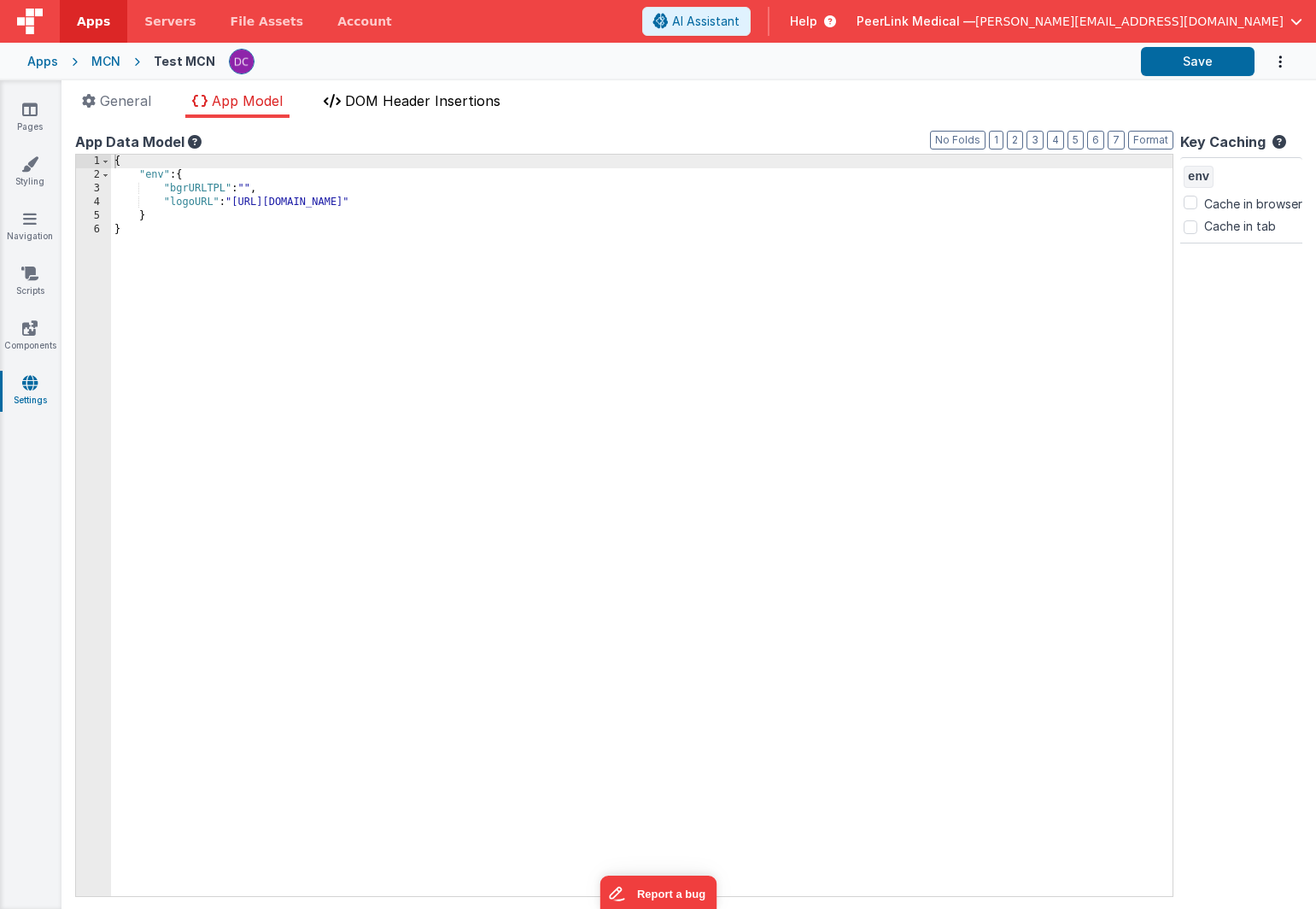
click at [406, 93] on span "DOM Header Insertions" at bounding box center [423, 101] width 155 height 17
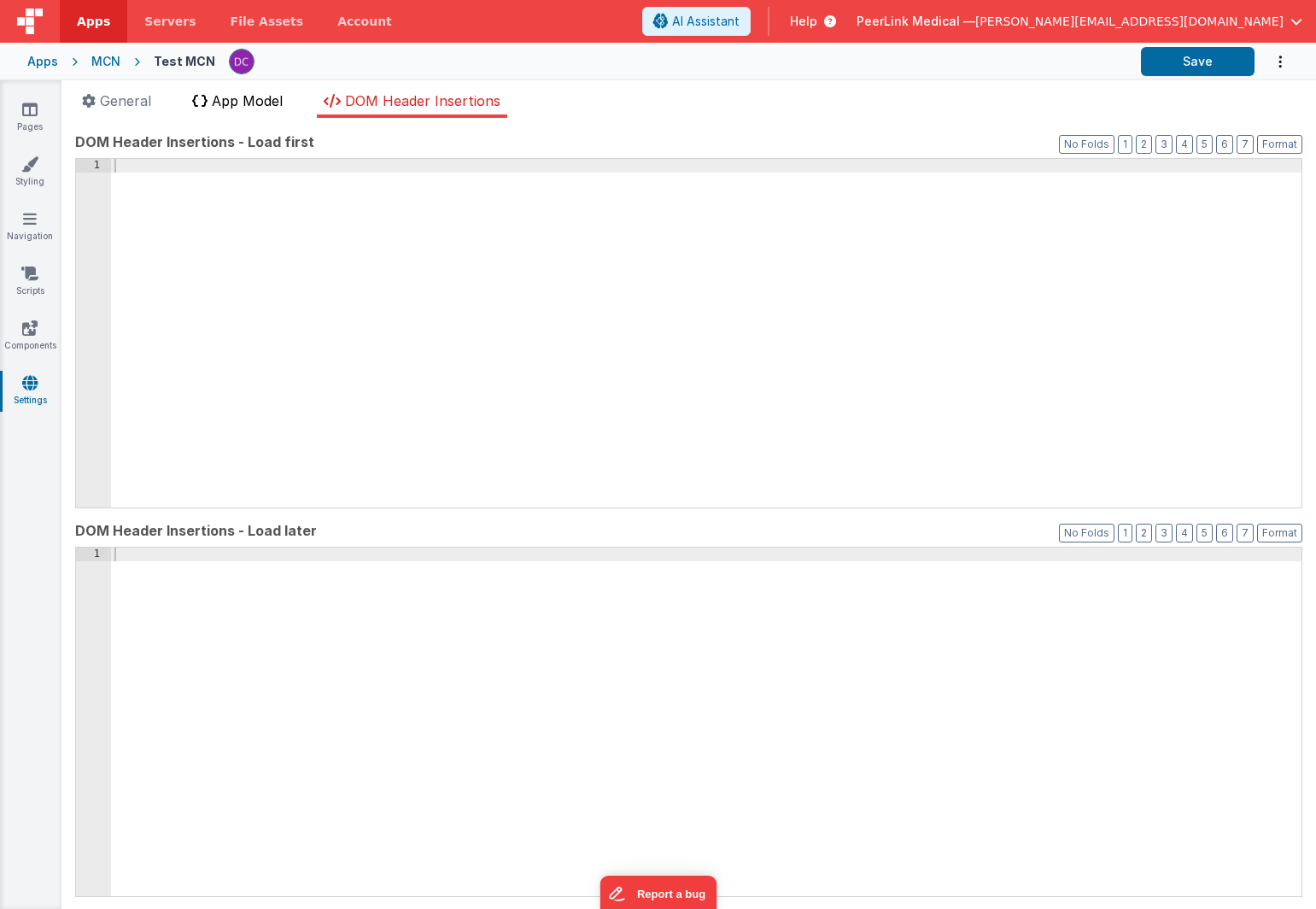
click at [265, 101] on span "App Model" at bounding box center [248, 101] width 71 height 17
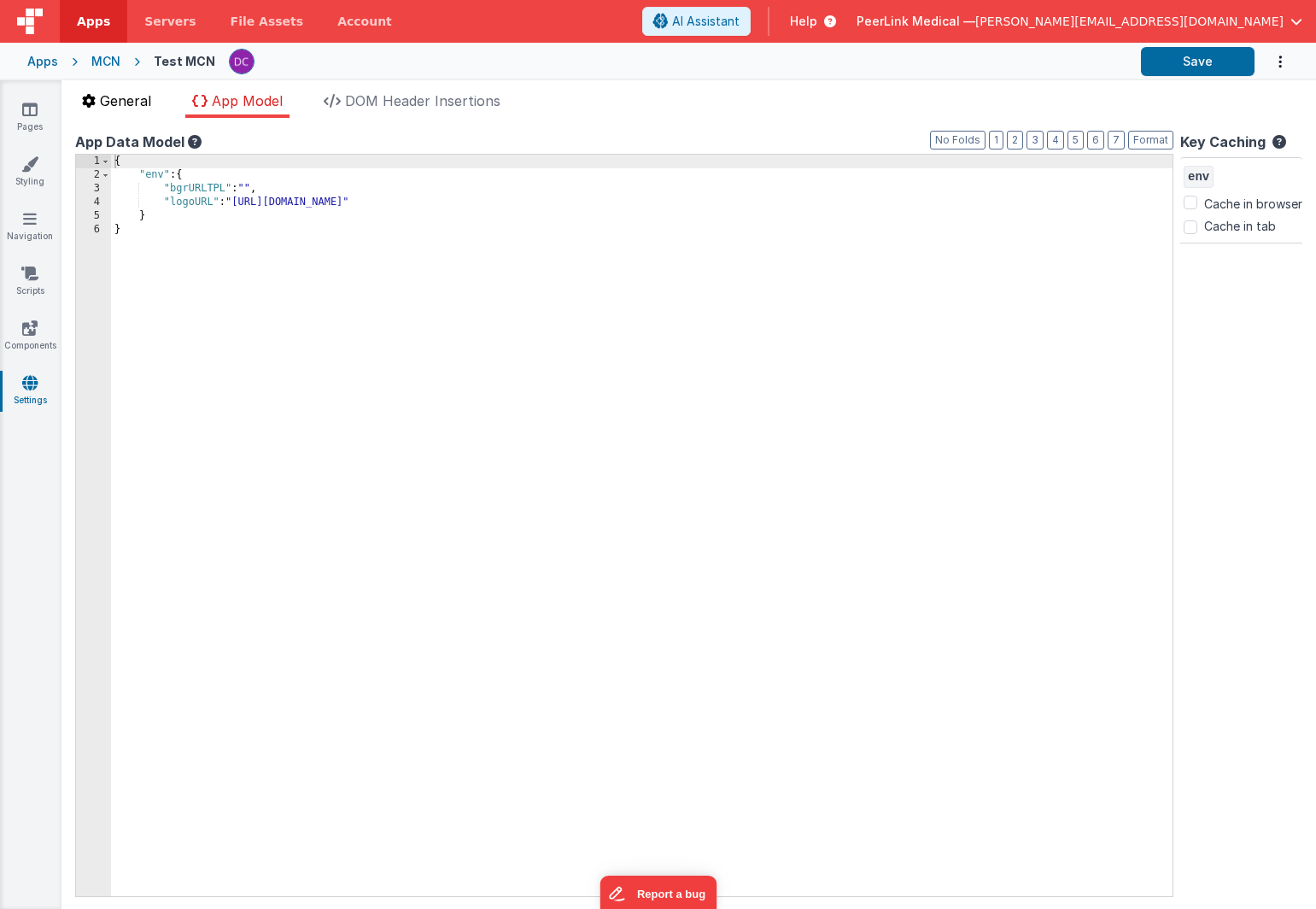
click at [148, 103] on span "General" at bounding box center [125, 101] width 52 height 17
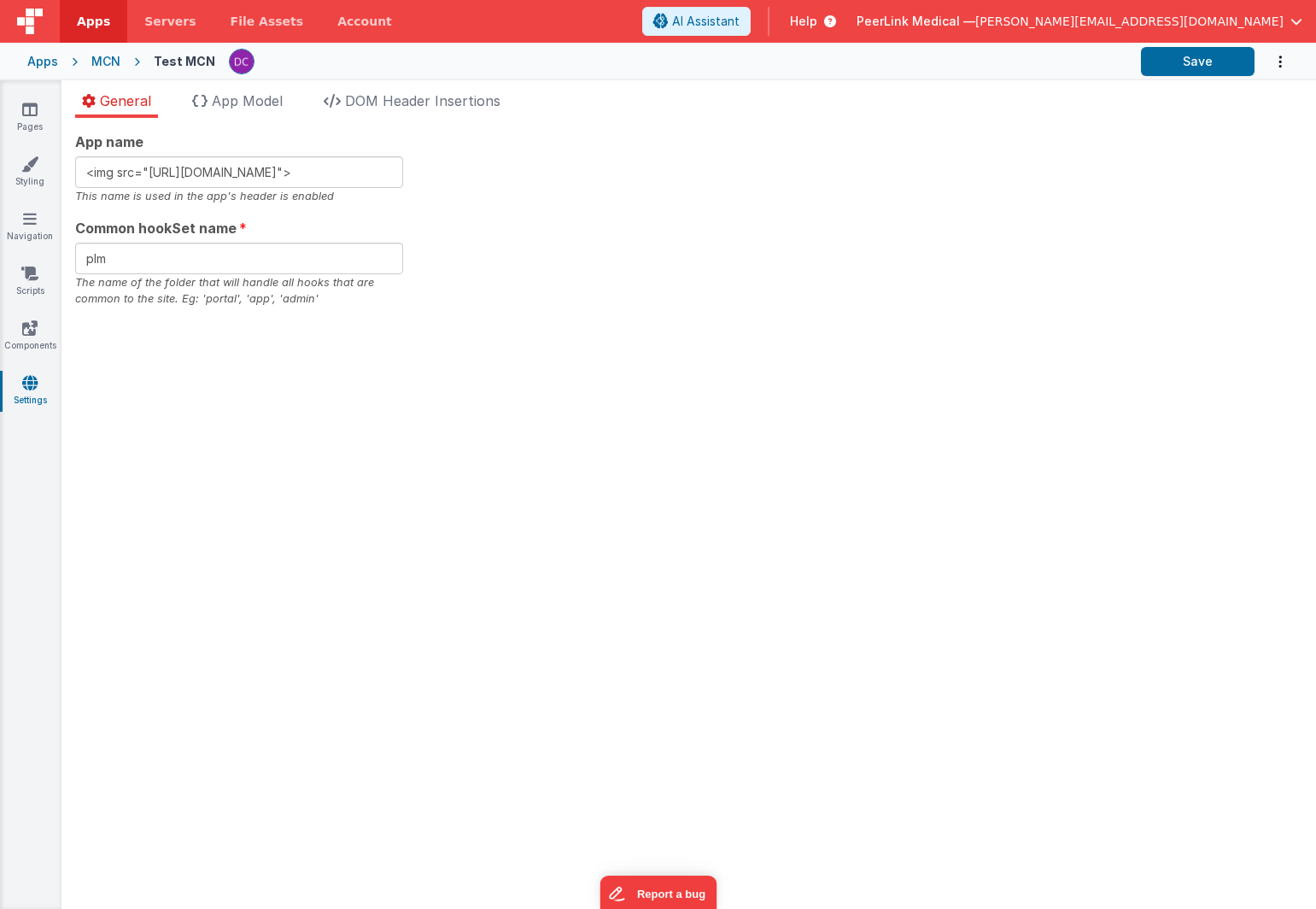
click at [1282, 64] on icon "Options" at bounding box center [1281, 62] width 17 height 35
click at [941, 239] on button at bounding box center [658, 454] width 1316 height 909
click at [108, 61] on div "MCN" at bounding box center [106, 61] width 29 height 17
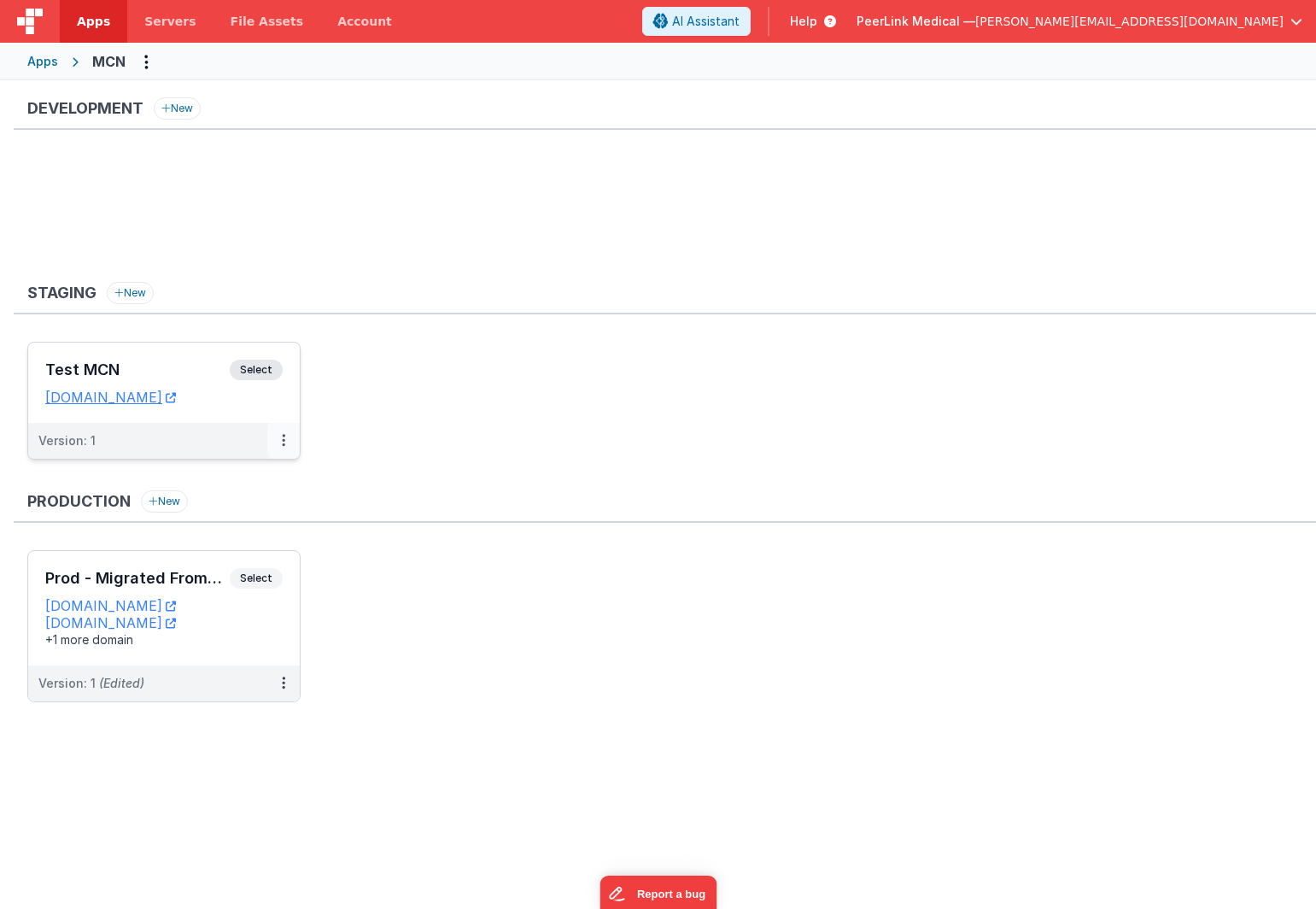
click at [282, 441] on icon at bounding box center [284, 440] width 4 height 1
click at [258, 483] on link "Edit" at bounding box center [225, 479] width 151 height 31
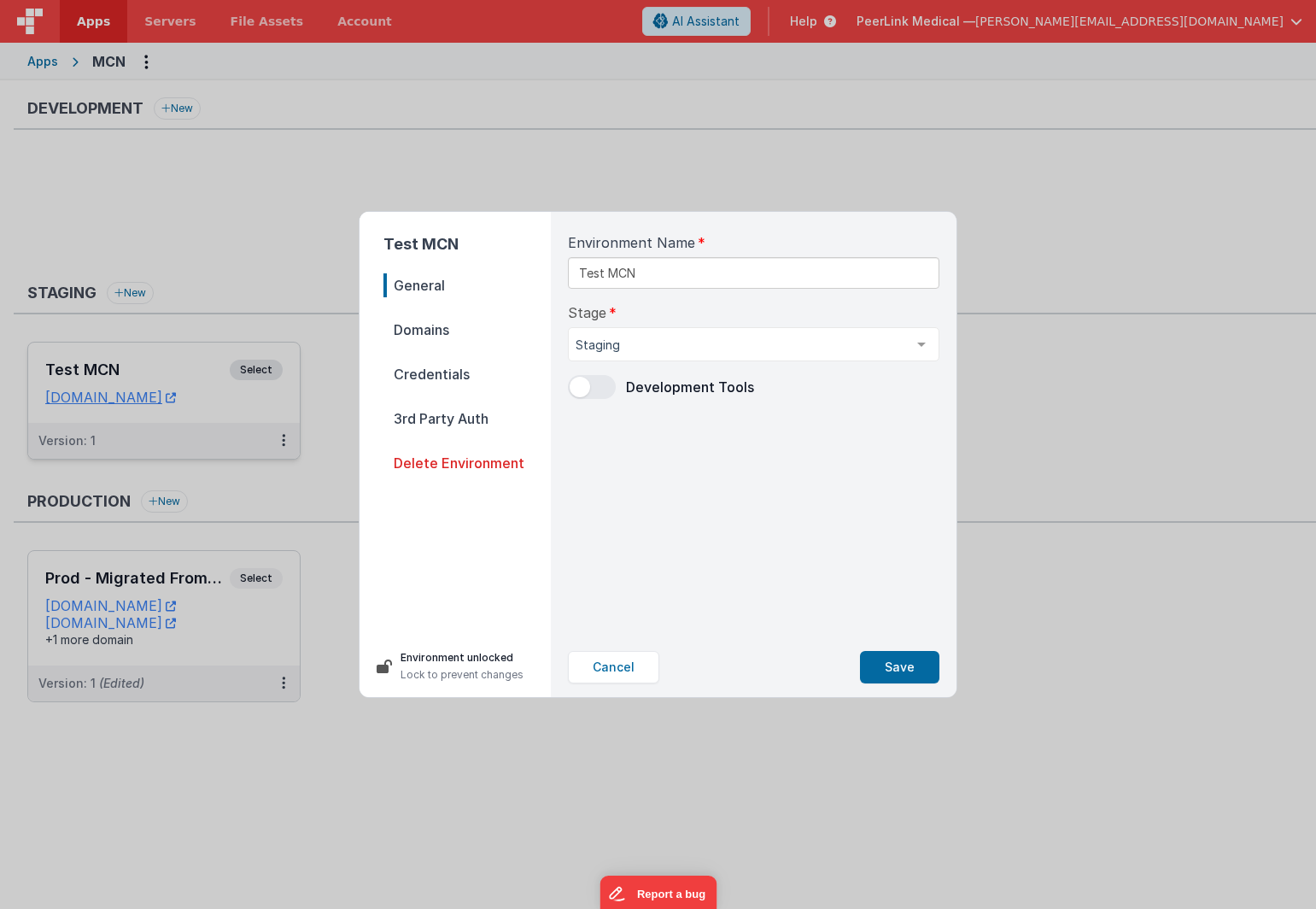
click at [438, 341] on span "Domains" at bounding box center [467, 329] width 168 height 24
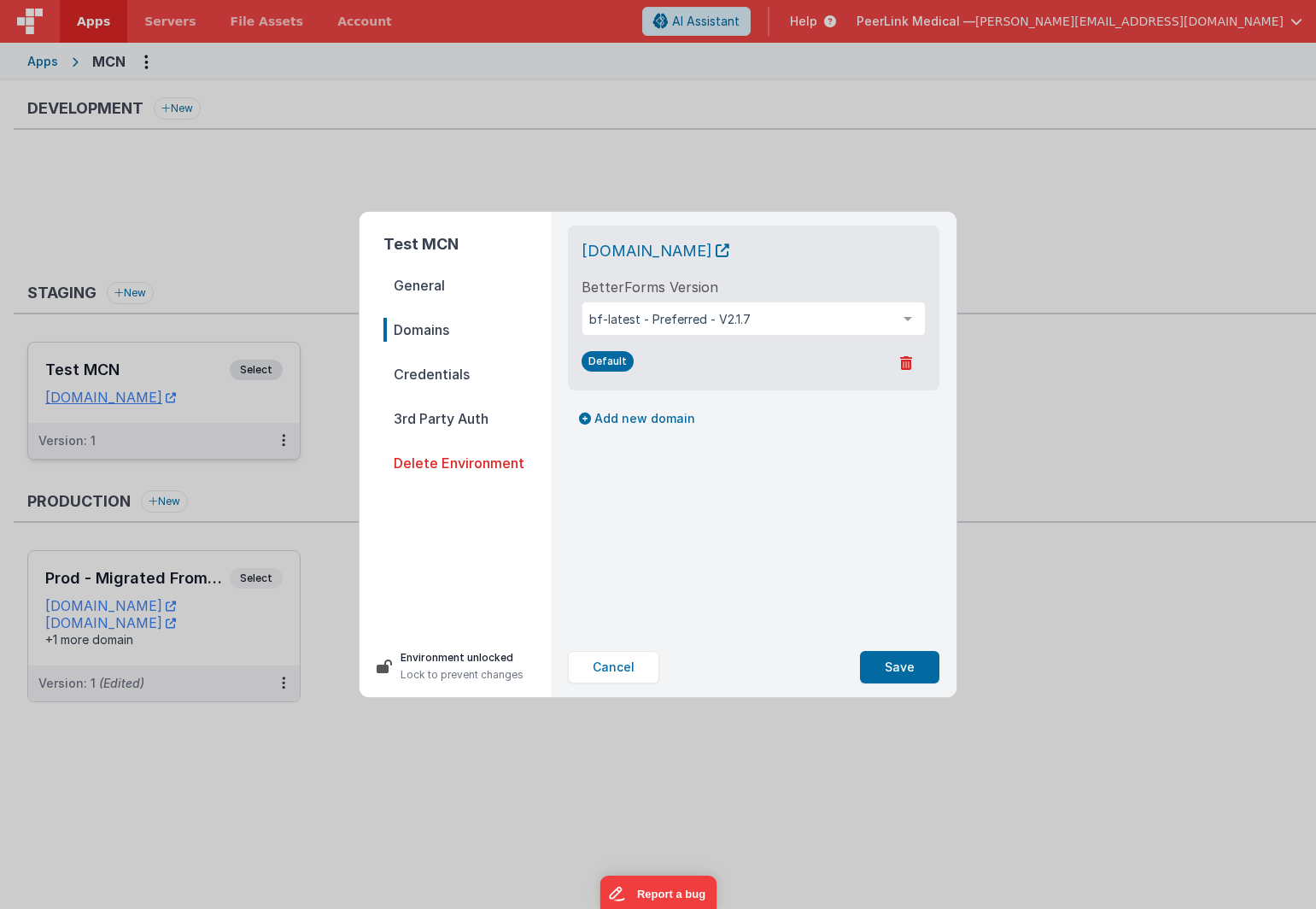
click at [440, 376] on span "Credentials" at bounding box center [467, 374] width 168 height 24
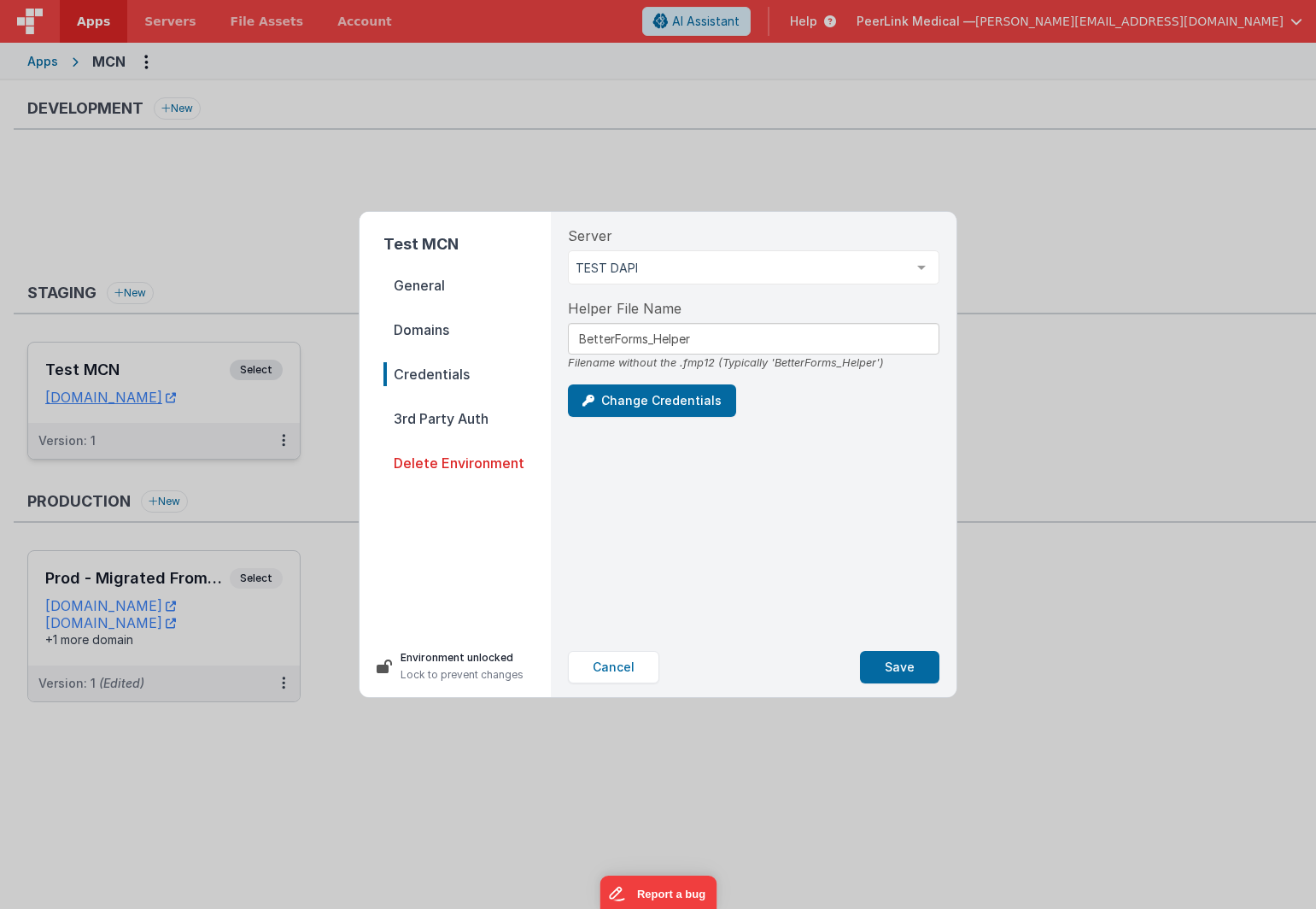
click at [445, 422] on span "3rd Party Auth" at bounding box center [467, 418] width 168 height 24
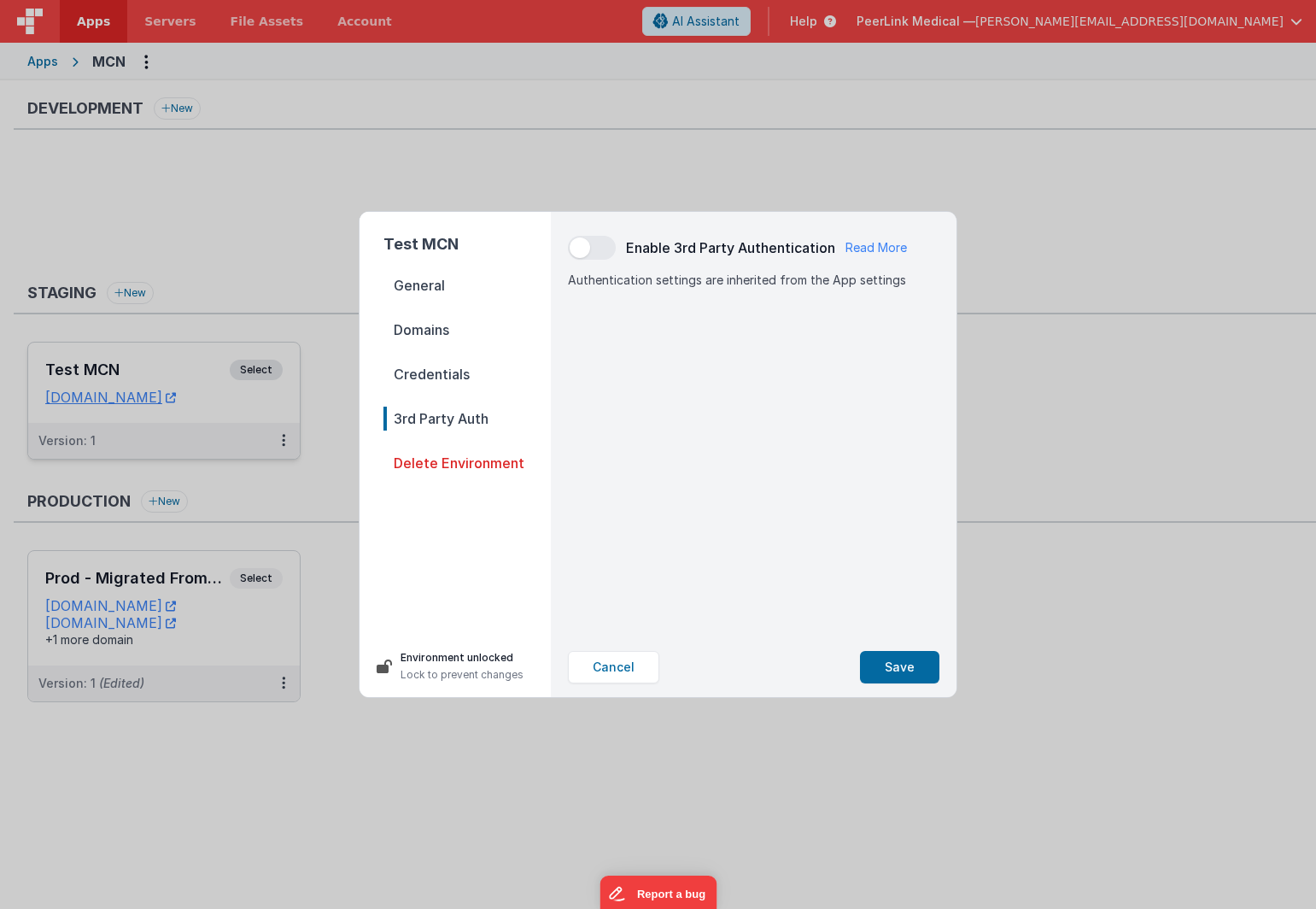
click at [446, 570] on nav "General Domains Credentials 3rd Party Auth Delete Environment" at bounding box center [467, 447] width 168 height 348
click at [409, 263] on div "Test MCN General Domains Credentials 3rd Party Auth Delete Environment" at bounding box center [455, 417] width 191 height 410
click at [417, 288] on span "General" at bounding box center [467, 285] width 168 height 24
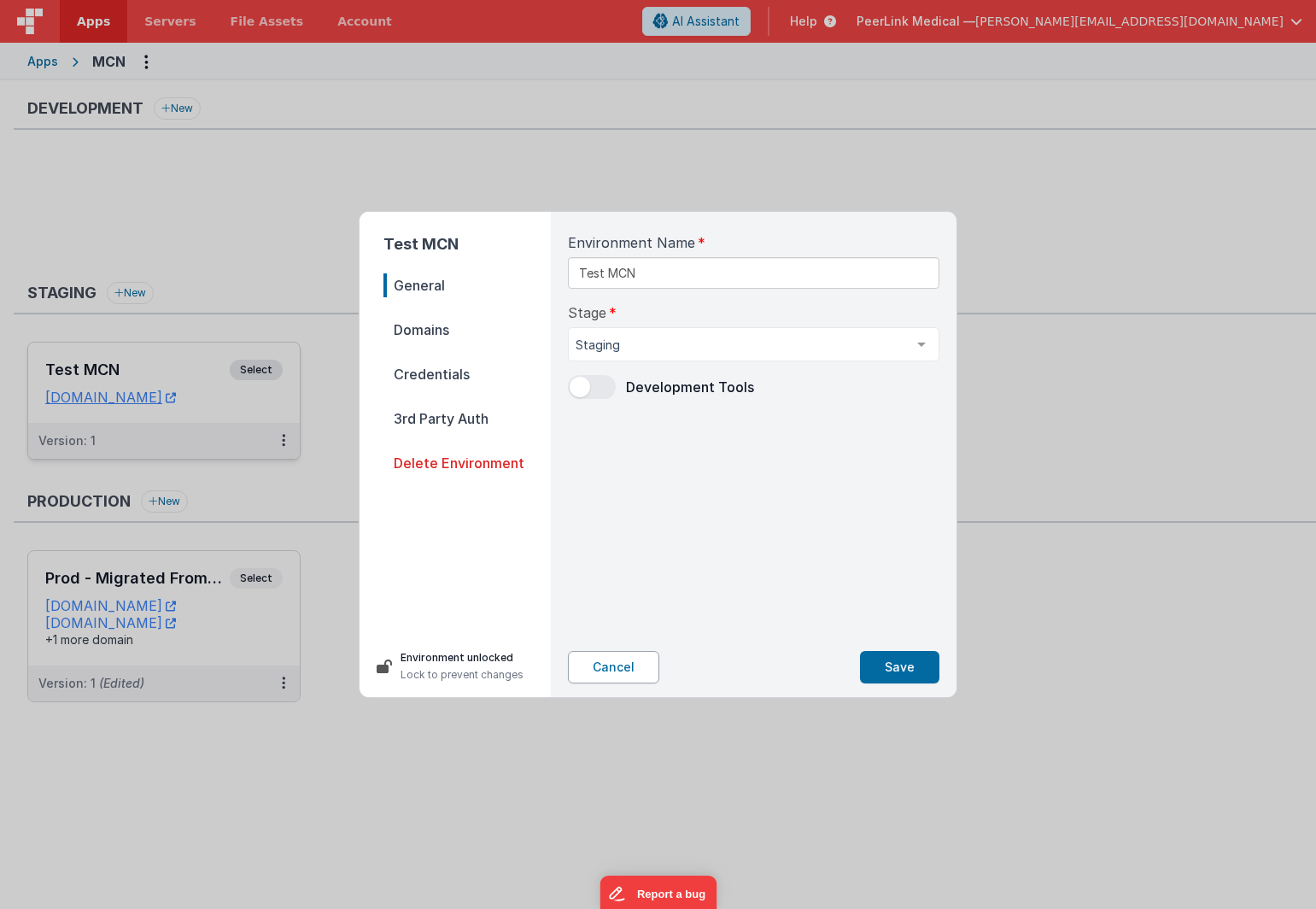
click at [605, 675] on button "Cancel" at bounding box center [613, 668] width 92 height 33
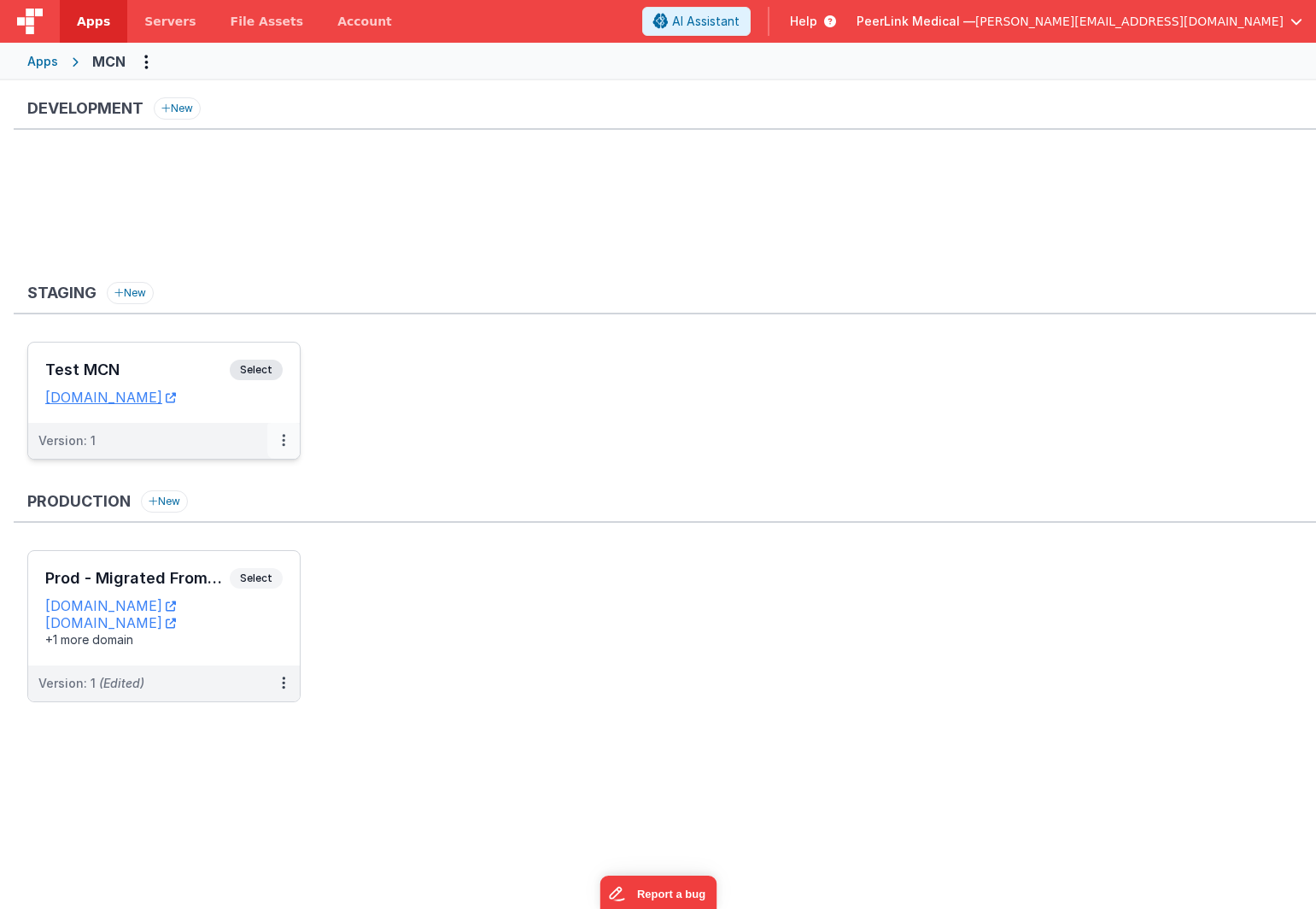
click at [288, 449] on button at bounding box center [284, 441] width 33 height 36
click at [225, 478] on link "Edit" at bounding box center [225, 479] width 151 height 31
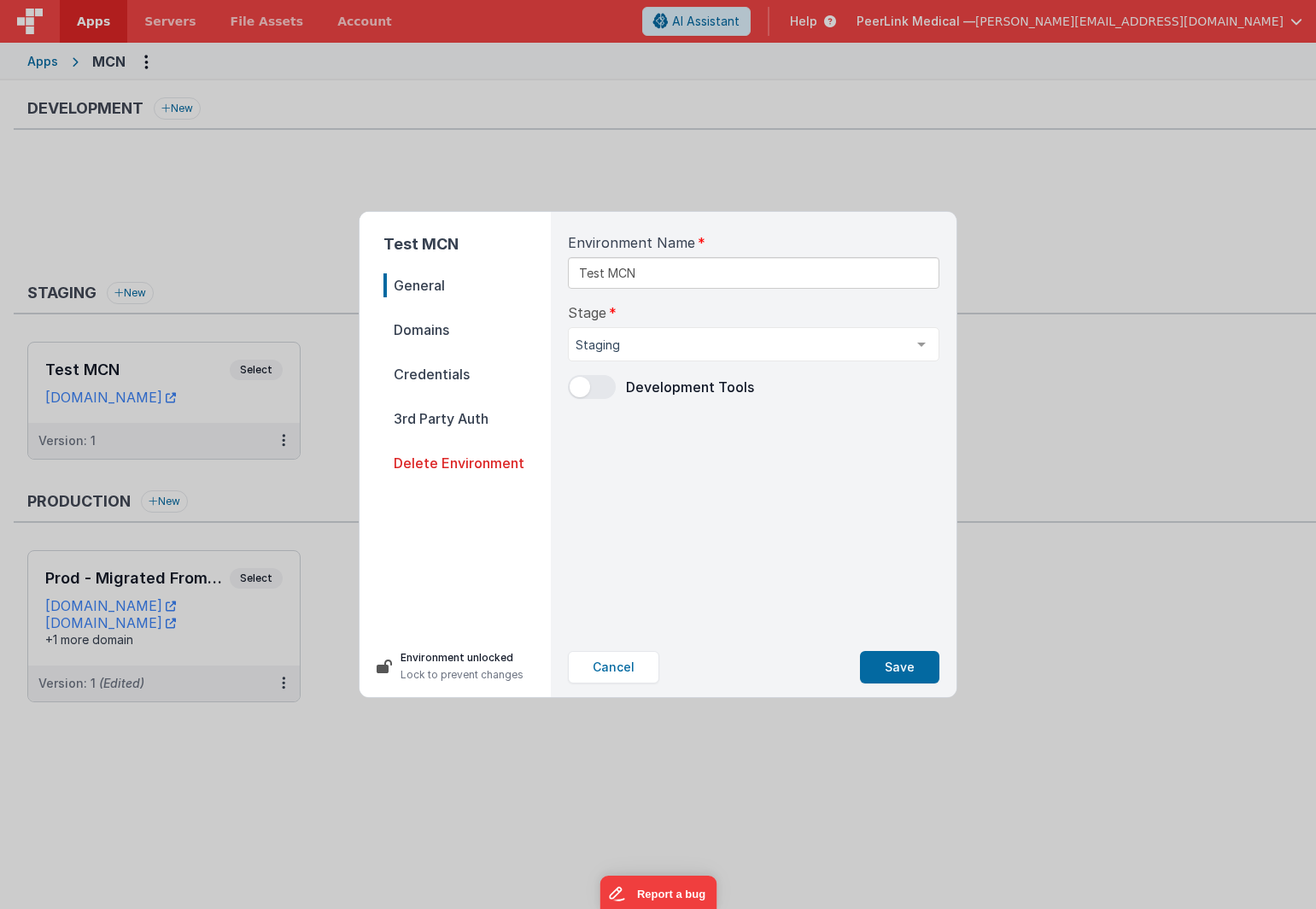
click at [439, 376] on span "Credentials" at bounding box center [467, 374] width 168 height 24
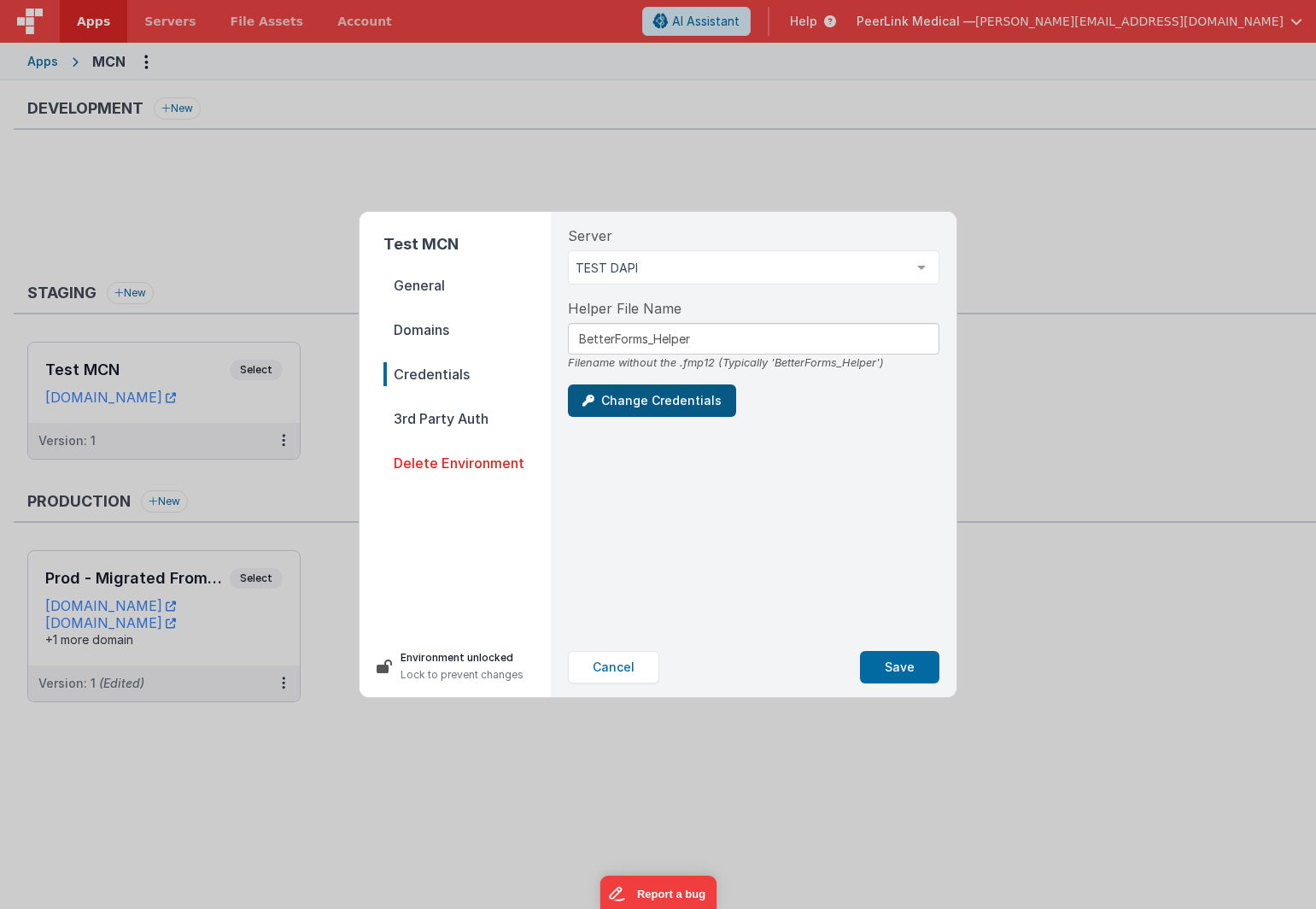
click at [661, 405] on button "Change Credentials" at bounding box center [652, 401] width 169 height 33
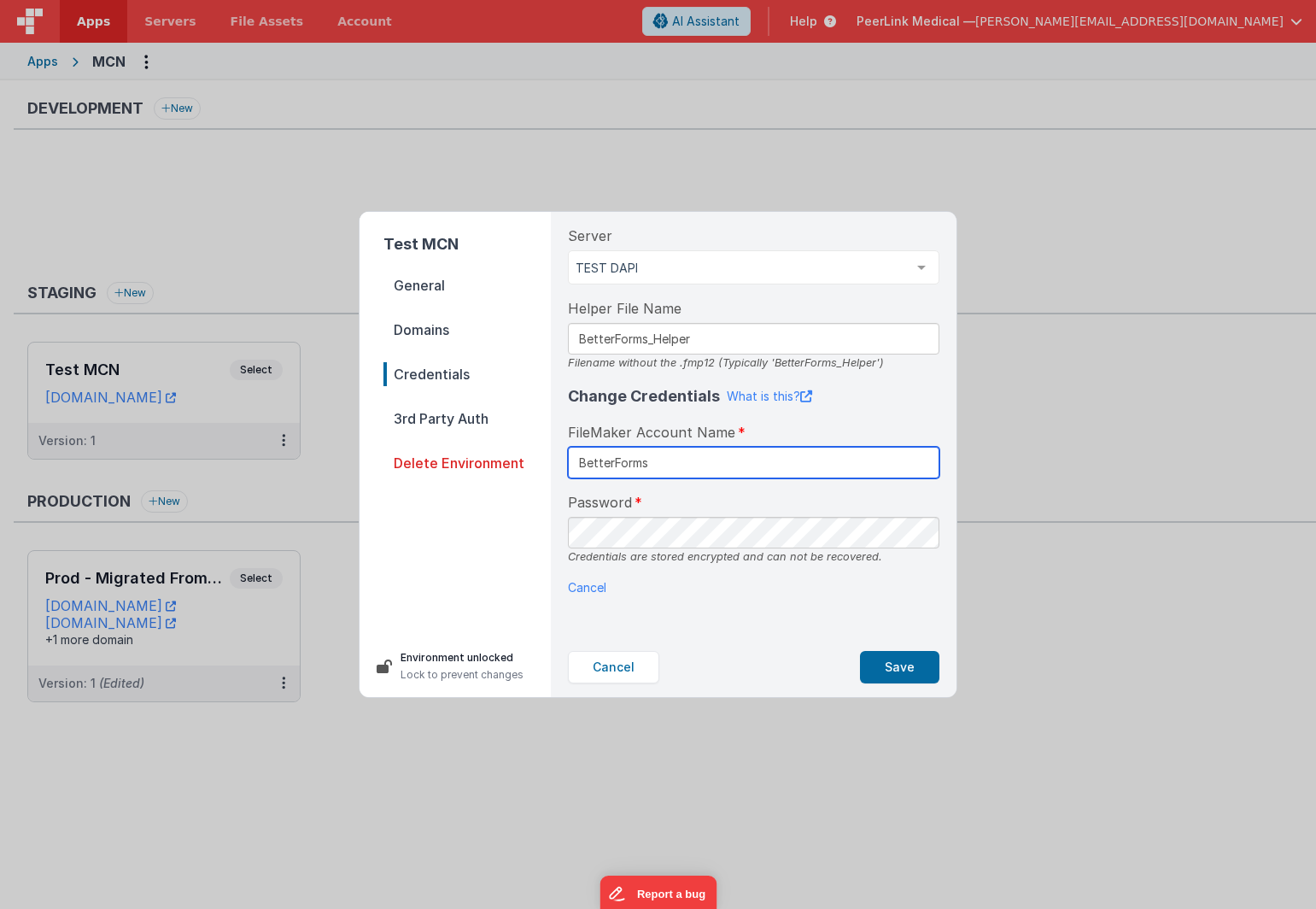
type input "BetterForms"
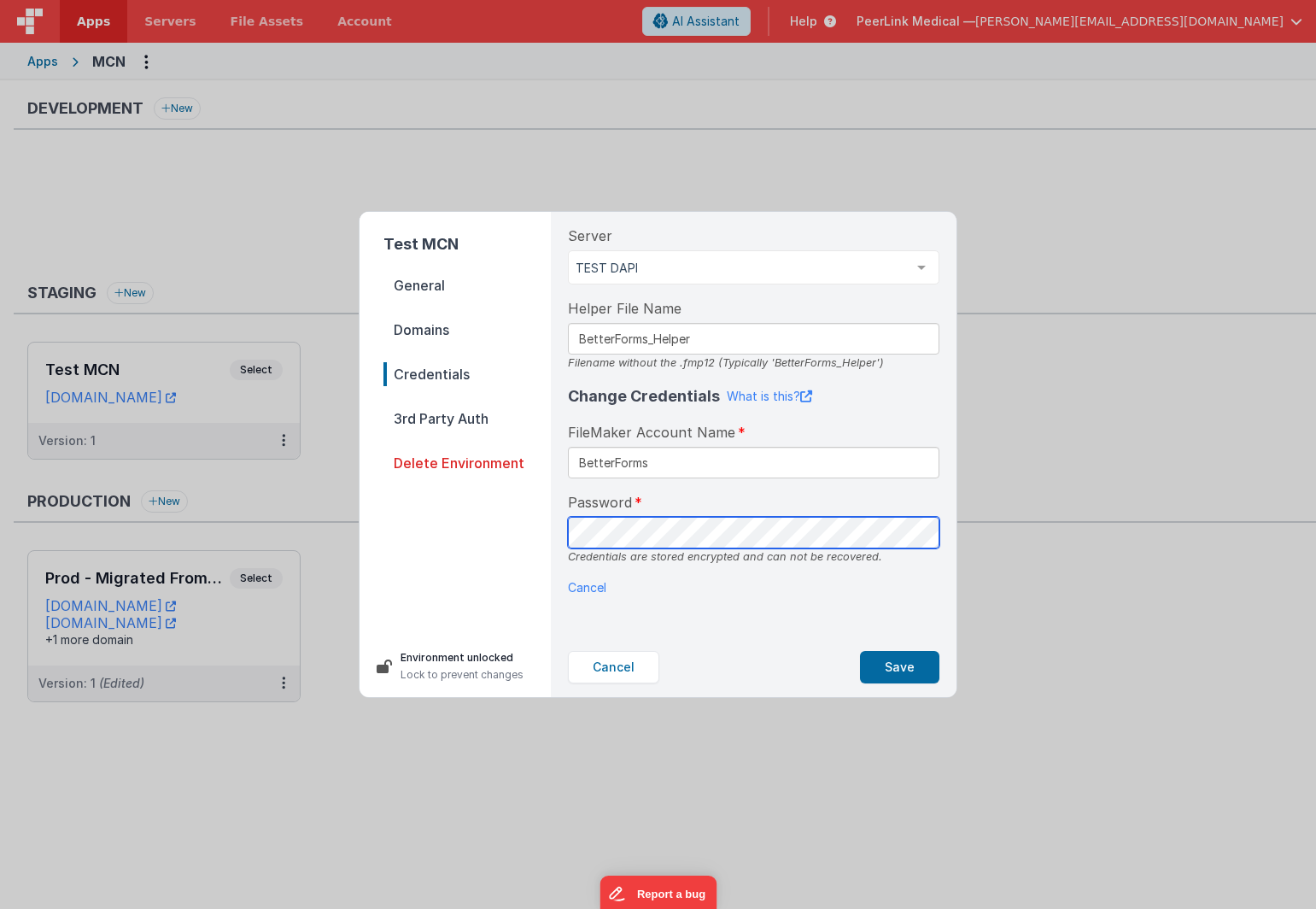
click at [458, 520] on div "Test MCN General Domains Credentials 3rd Party Auth Delete Environment Environm…" at bounding box center [658, 454] width 597 height 485
click at [716, 640] on div "Cancel Save" at bounding box center [754, 668] width 399 height 60
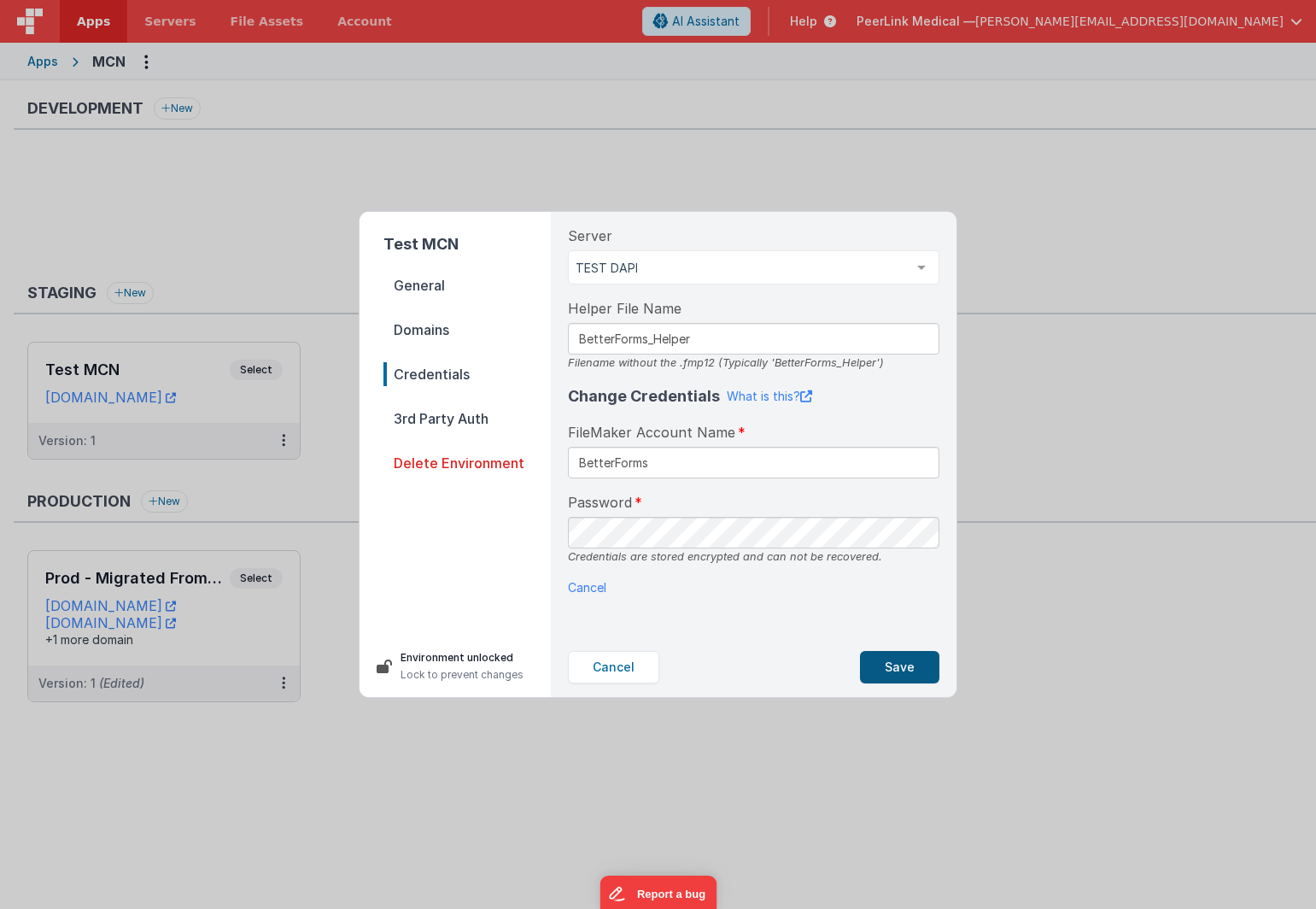
click at [903, 672] on button "Save" at bounding box center [901, 668] width 80 height 33
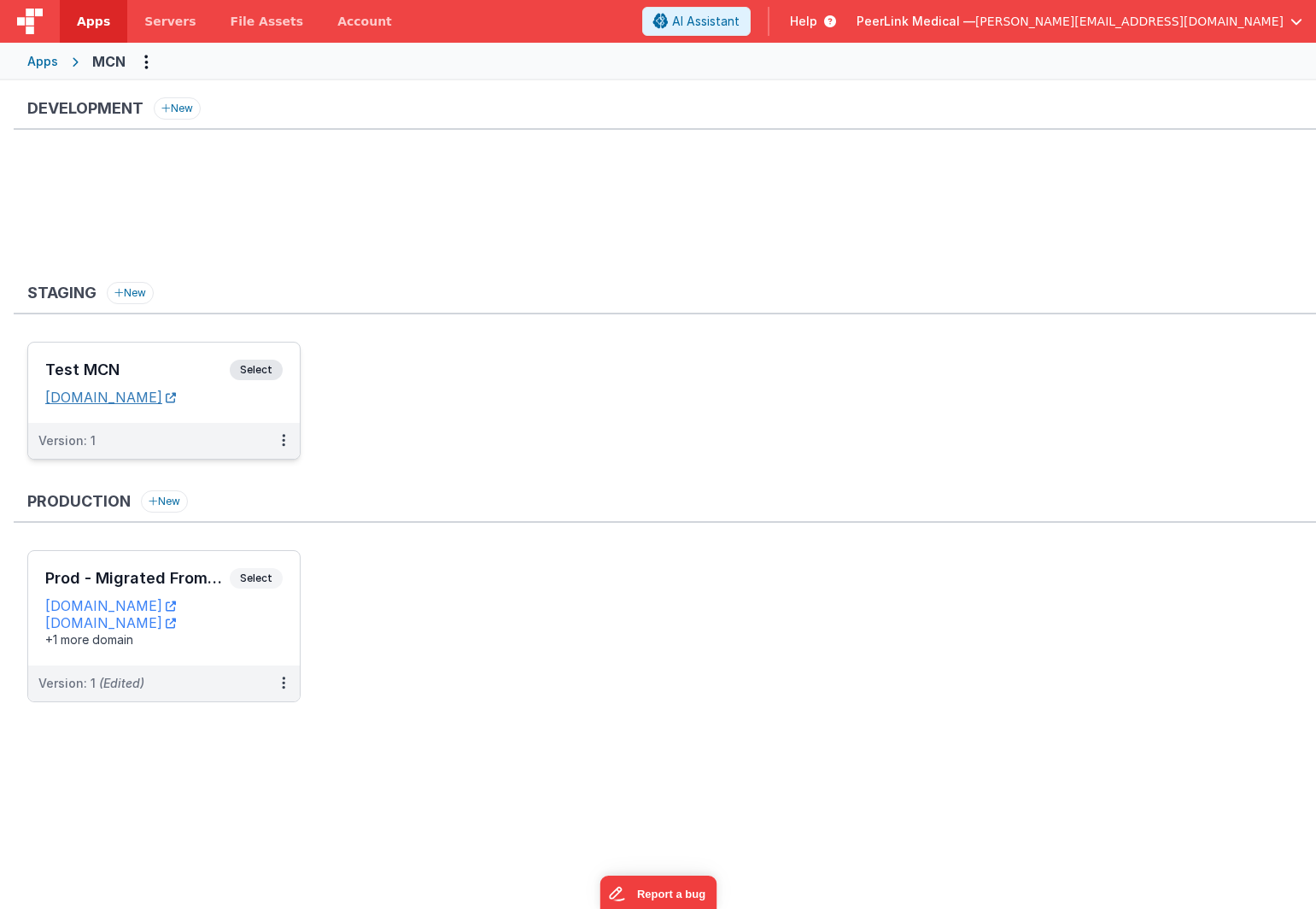
click at [176, 399] on link "[DOMAIN_NAME]" at bounding box center [111, 397] width 131 height 17
click at [278, 439] on button at bounding box center [284, 441] width 33 height 36
click at [261, 472] on link "Edit" at bounding box center [225, 479] width 151 height 31
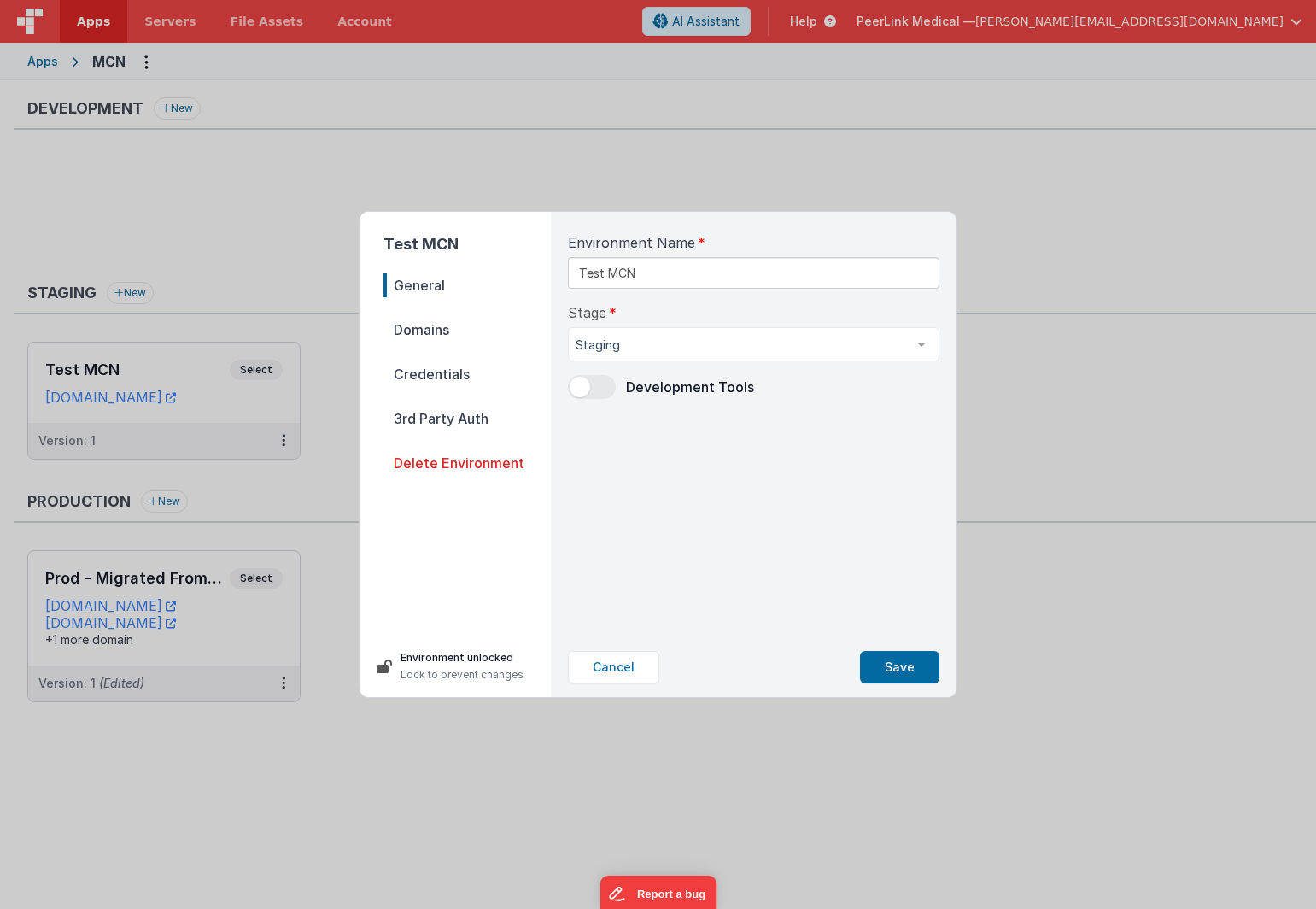
click at [424, 369] on span "Credentials" at bounding box center [467, 374] width 168 height 24
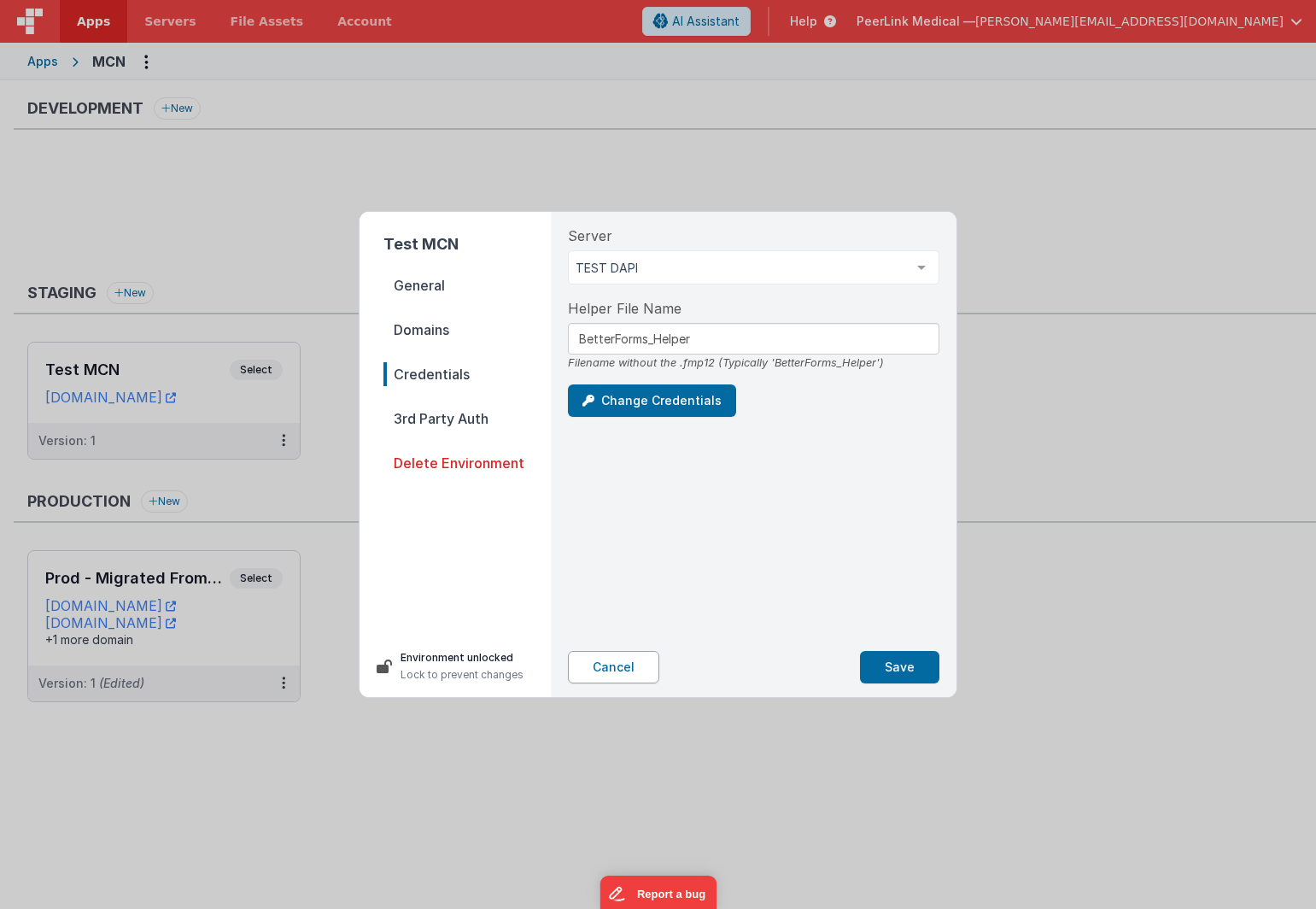
click at [609, 659] on button "Cancel" at bounding box center [613, 668] width 92 height 33
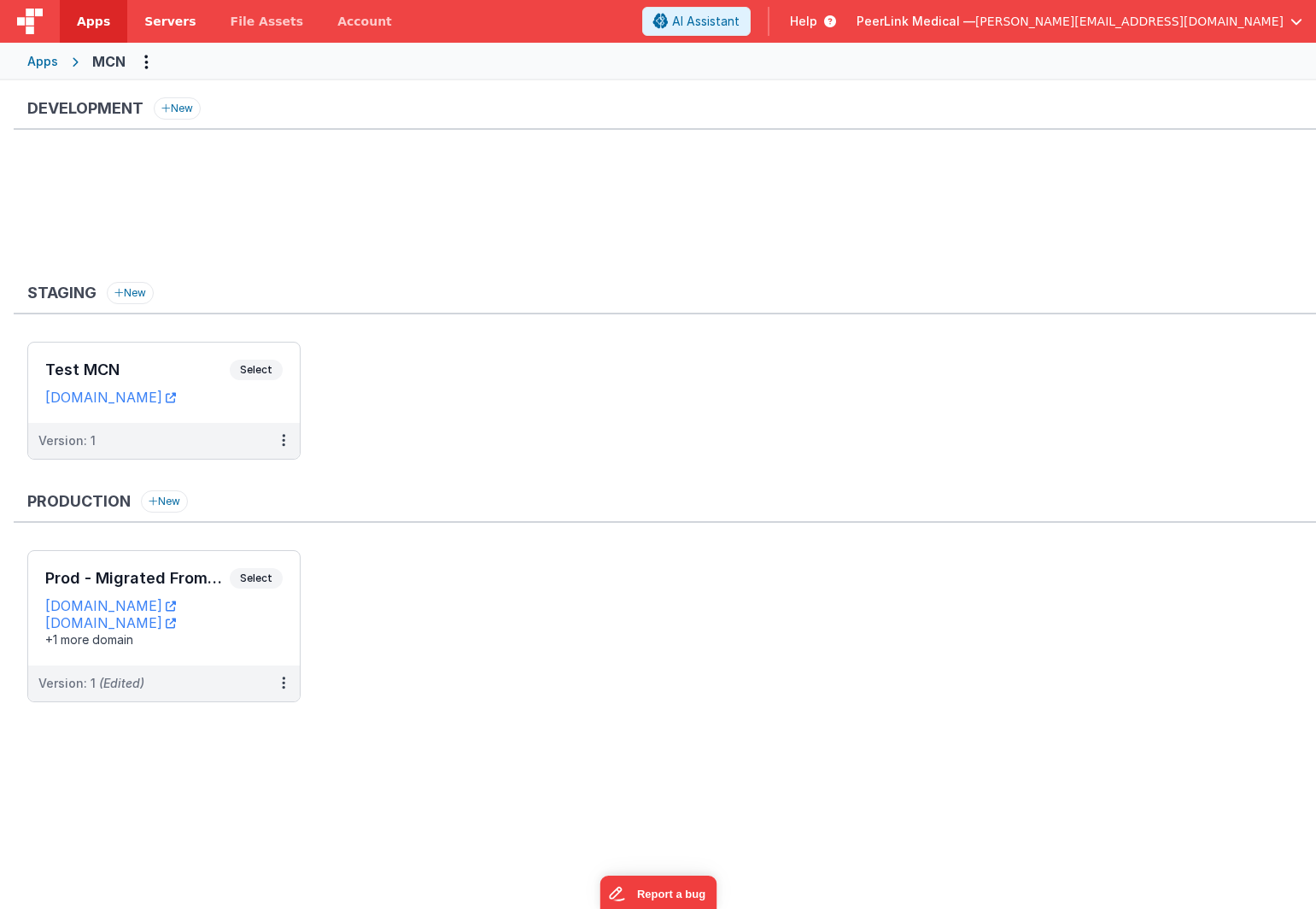
click at [154, 15] on span "Servers" at bounding box center [170, 21] width 52 height 17
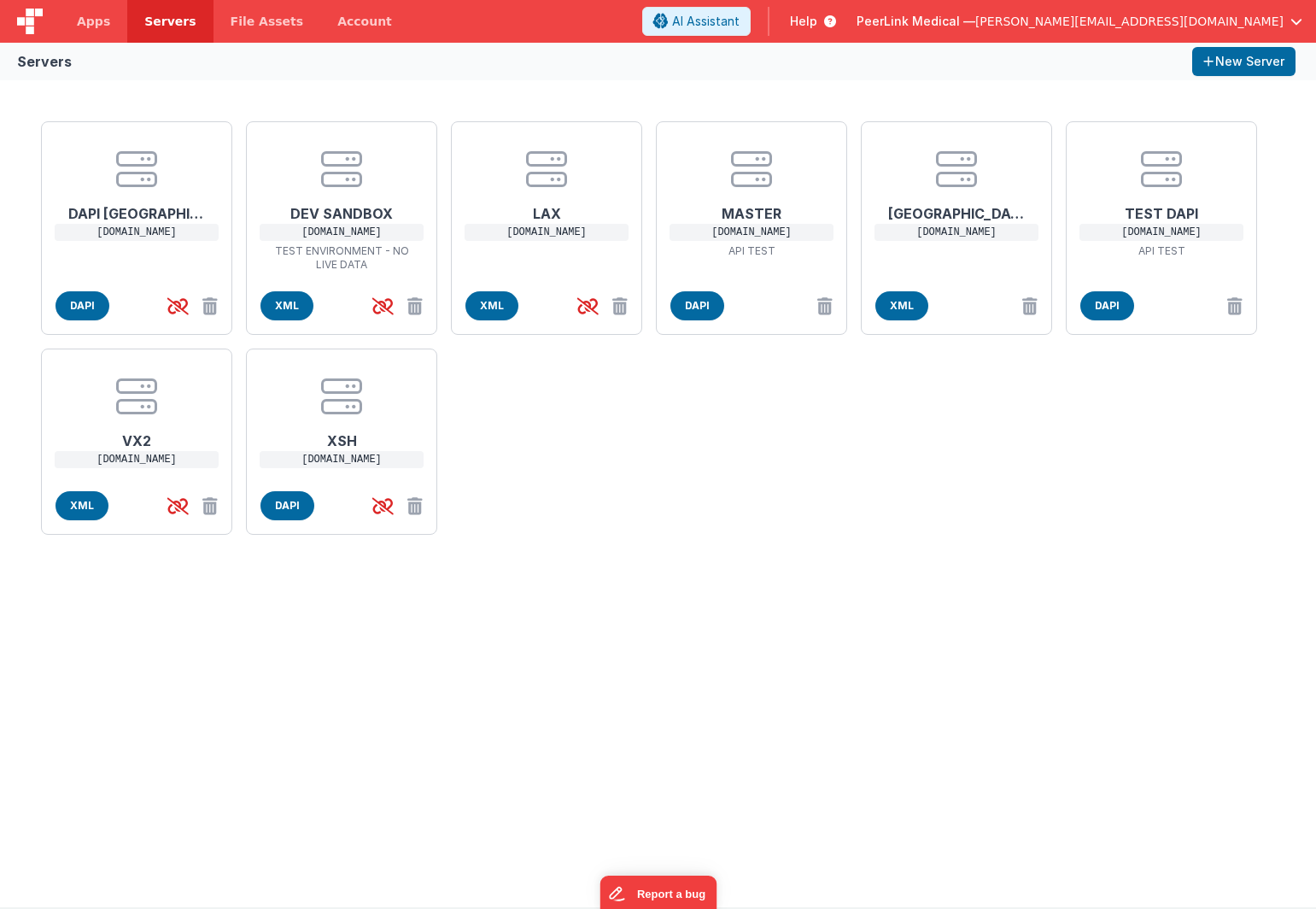
click at [960, 490] on div "DAPI NYC [DOMAIN_NAME] DAPI DEV SANDBOX [DOMAIN_NAME] TEST ENVIRONMENT - NO LIV…" at bounding box center [658, 327] width 1248 height 427
click at [1112, 309] on span "DAPI" at bounding box center [1107, 306] width 54 height 29
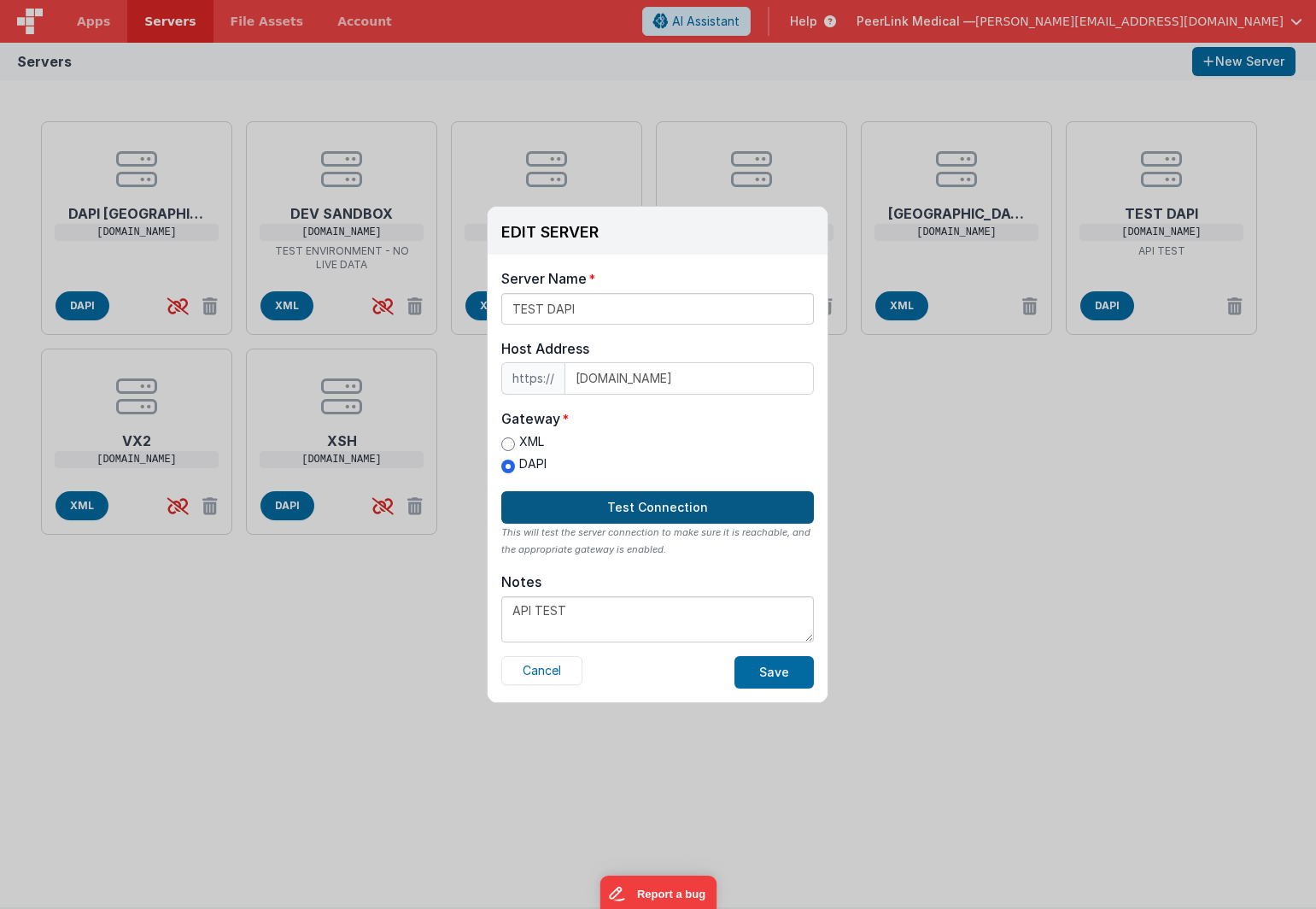
click at [670, 508] on button "Test Connection" at bounding box center [658, 508] width 313 height 33
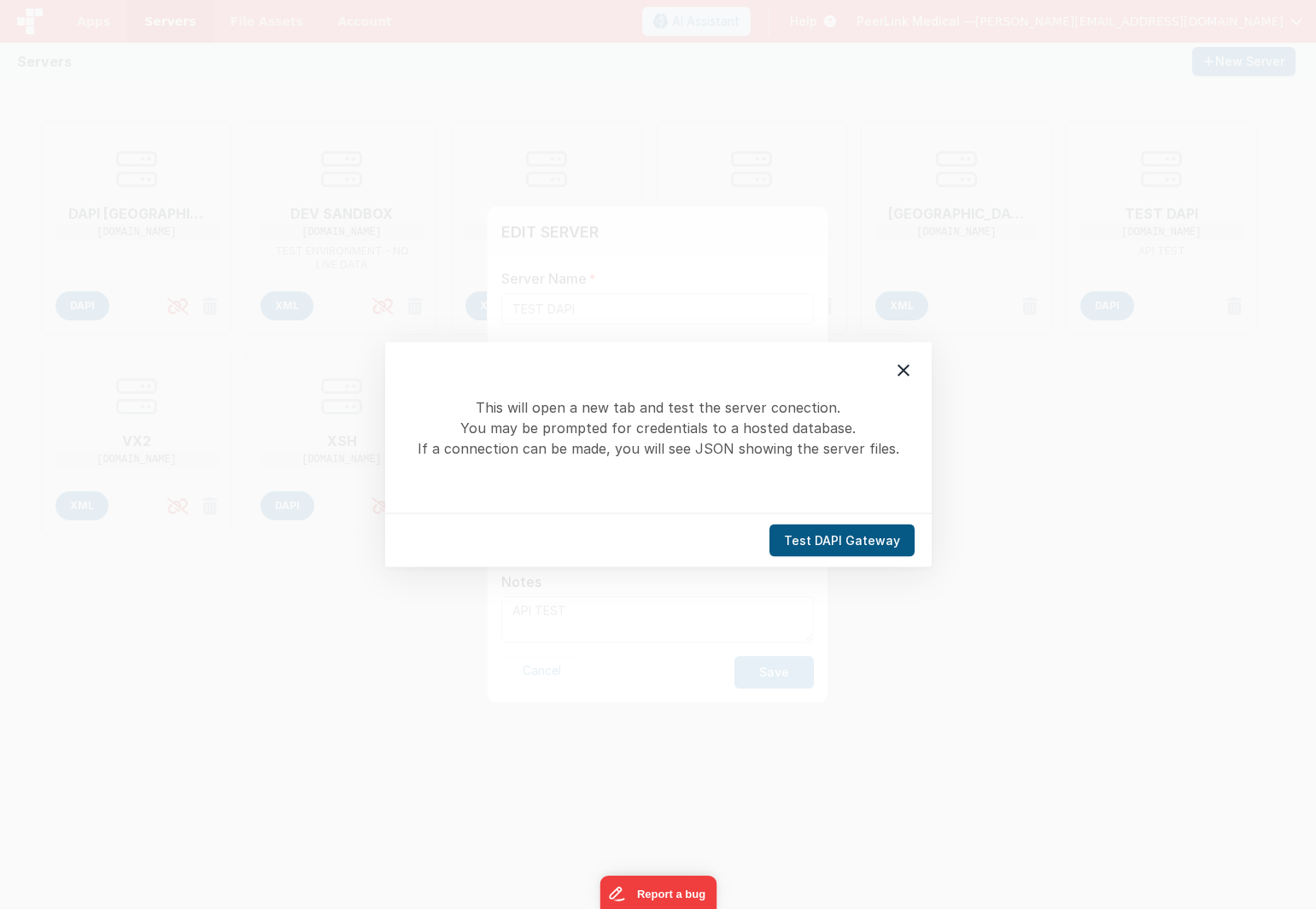
click at [807, 537] on button "Test DAPI Gateway" at bounding box center [843, 541] width 145 height 33
click at [902, 372] on icon at bounding box center [903, 370] width 12 height 12
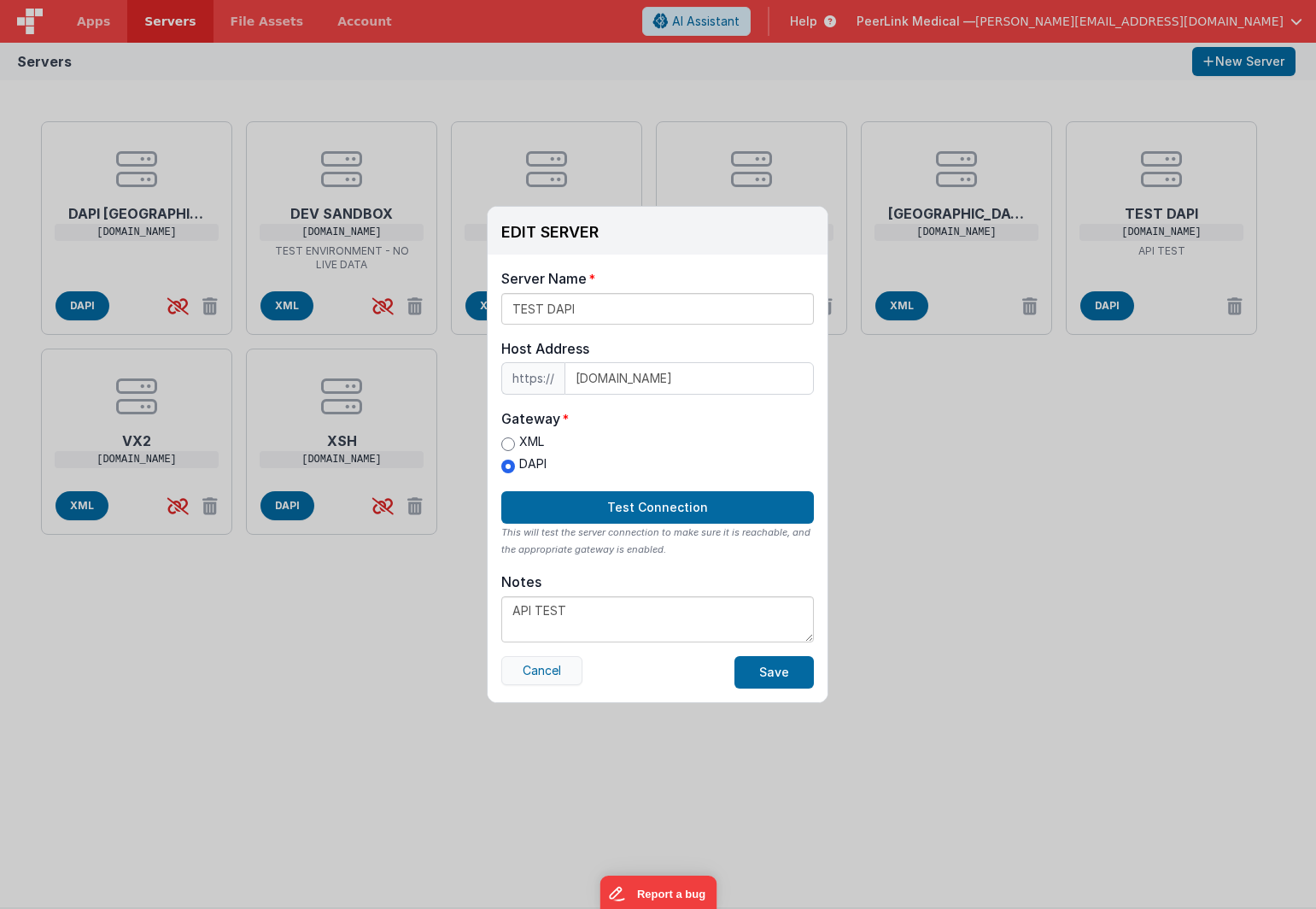
click at [533, 669] on button "Cancel" at bounding box center [541, 670] width 81 height 29
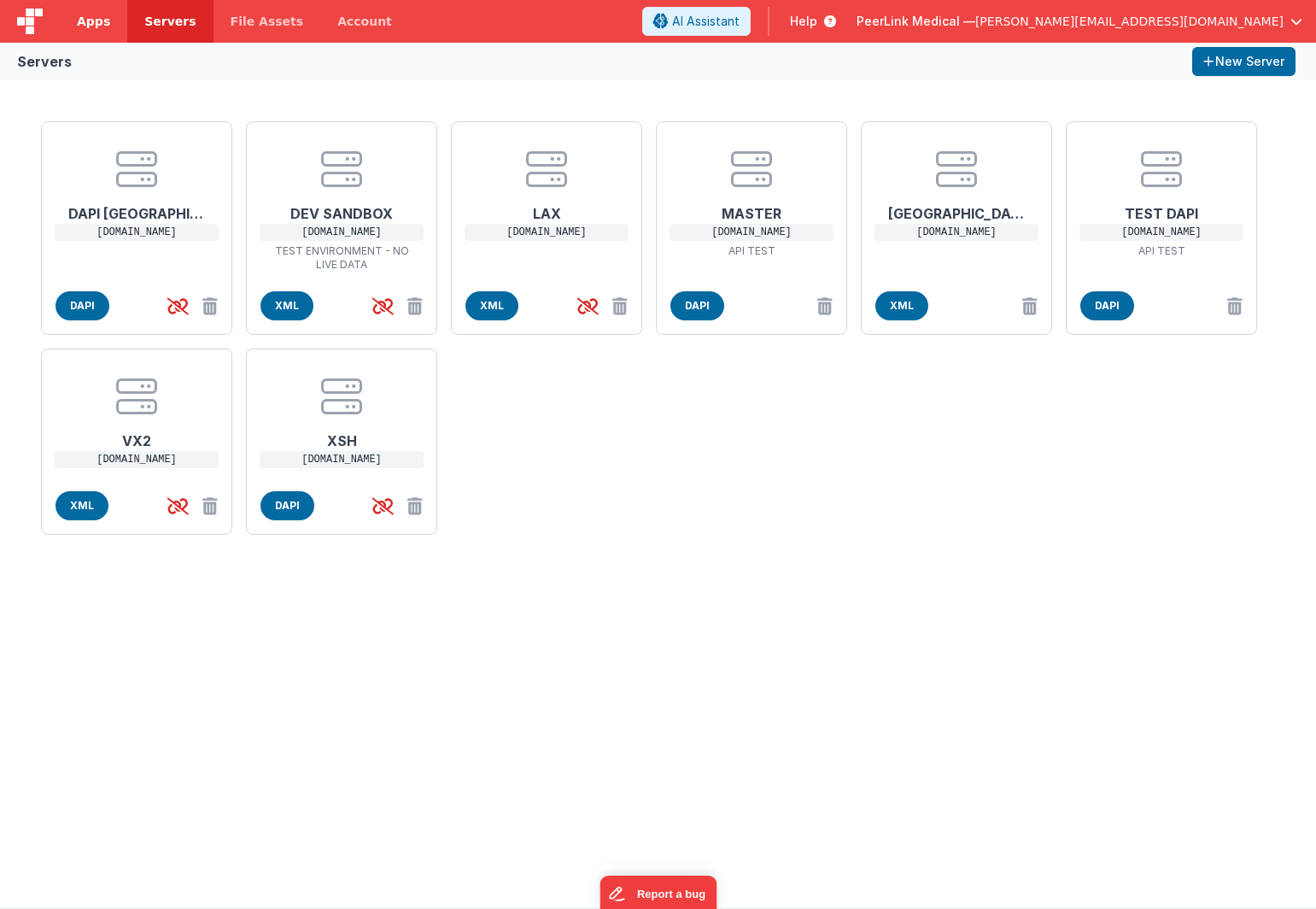
click at [88, 25] on span "Apps" at bounding box center [93, 21] width 34 height 17
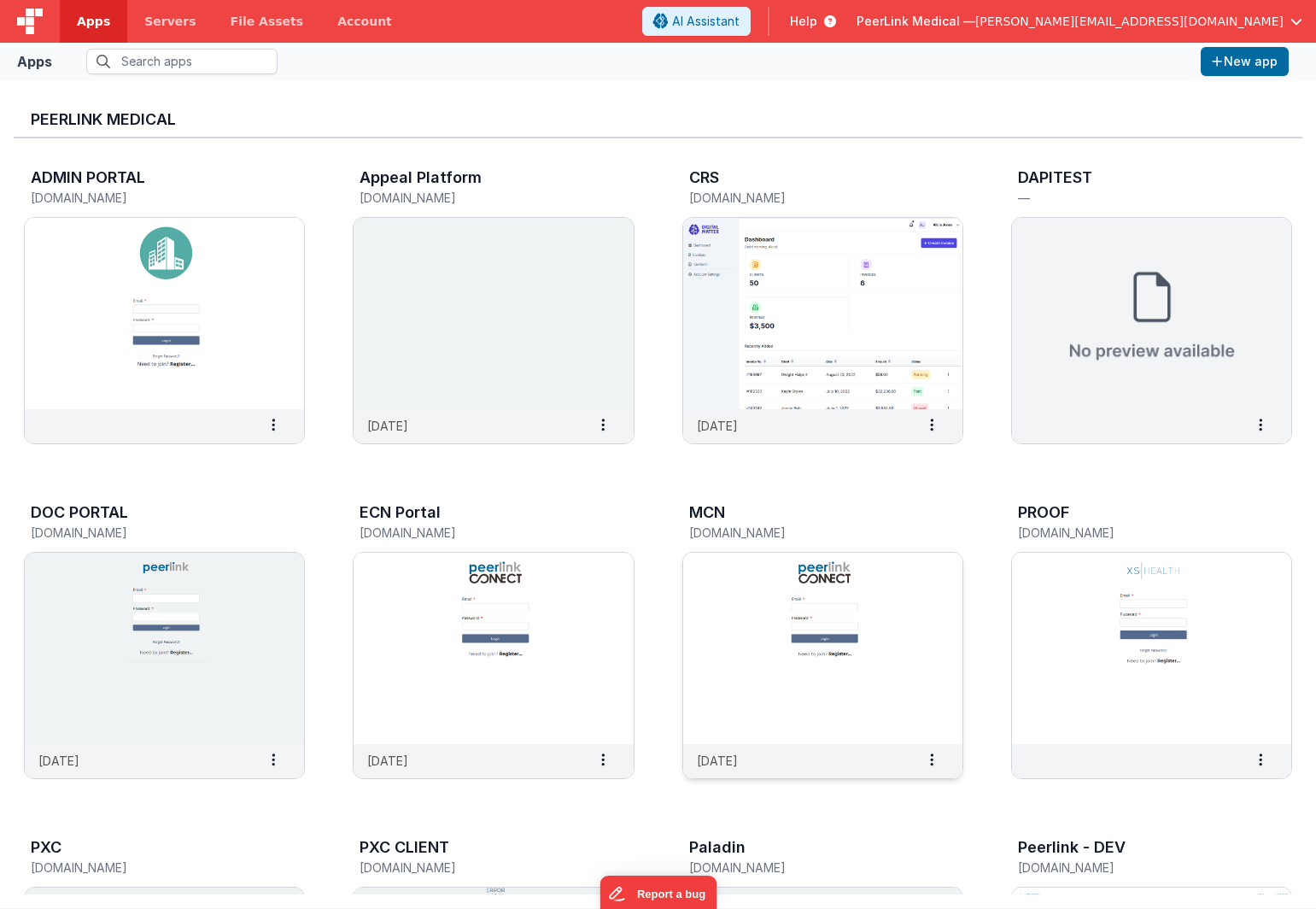
click at [803, 644] on img at bounding box center [824, 648] width 279 height 191
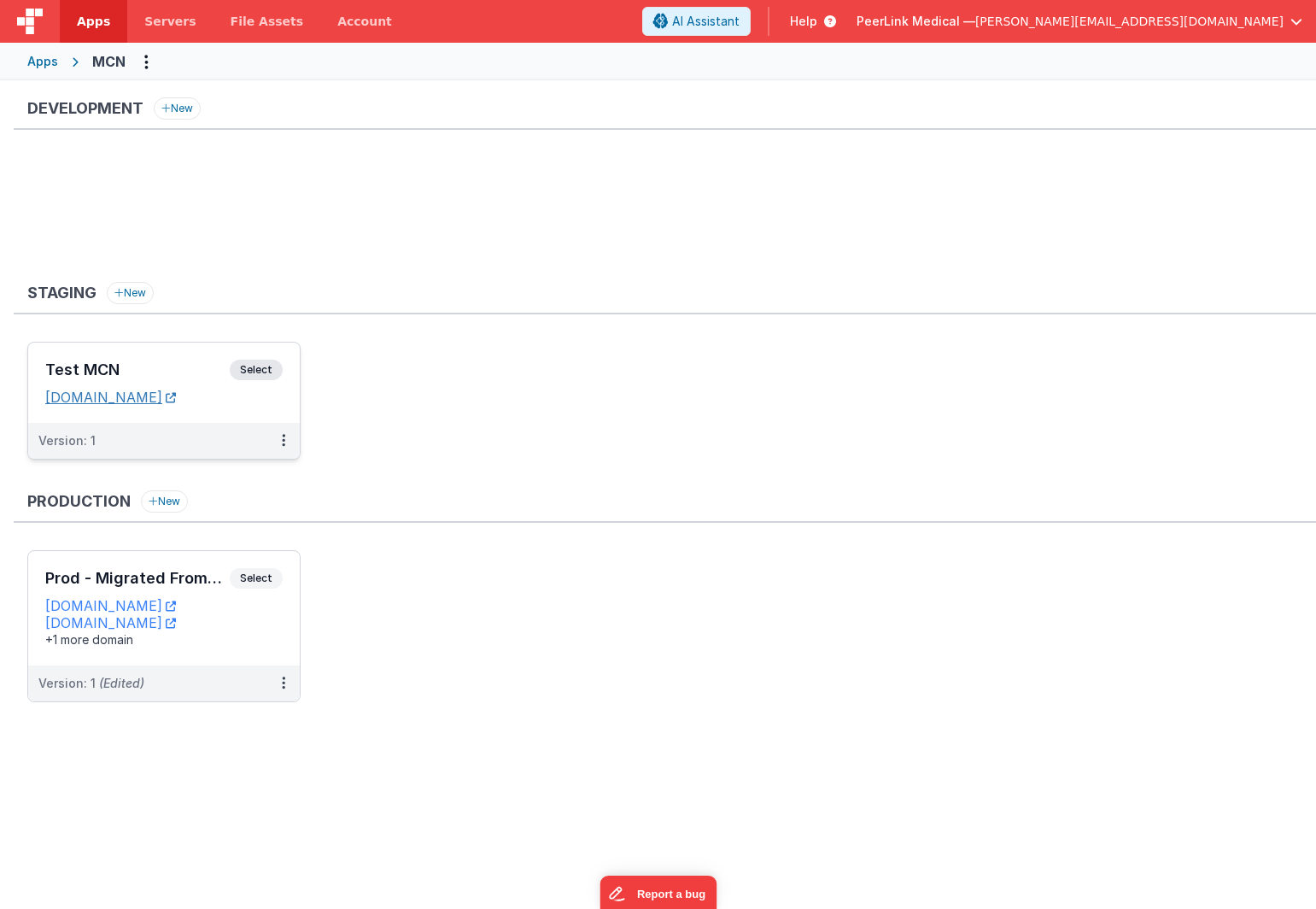
click at [176, 397] on link "[DOMAIN_NAME]" at bounding box center [111, 397] width 131 height 17
